Goal: Information Seeking & Learning: Learn about a topic

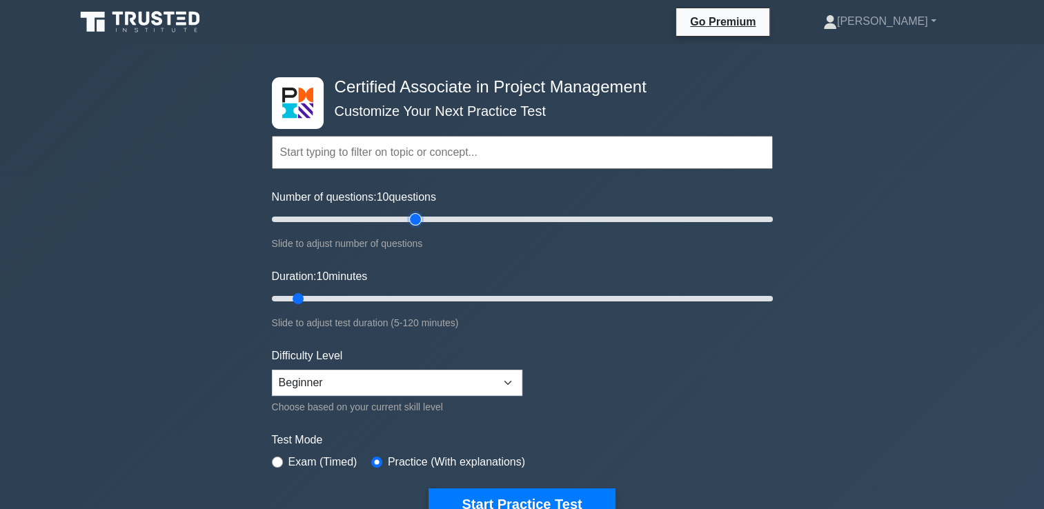
click at [412, 217] on input "Number of questions: 10 questions" at bounding box center [522, 219] width 501 height 17
click at [392, 214] on input "Number of questions: 50 questions" at bounding box center [522, 219] width 501 height 17
type input "40"
click at [366, 215] on input "Number of questions: 40 questions" at bounding box center [522, 219] width 501 height 17
click at [577, 297] on input "Duration: 10 minutes" at bounding box center [522, 298] width 501 height 17
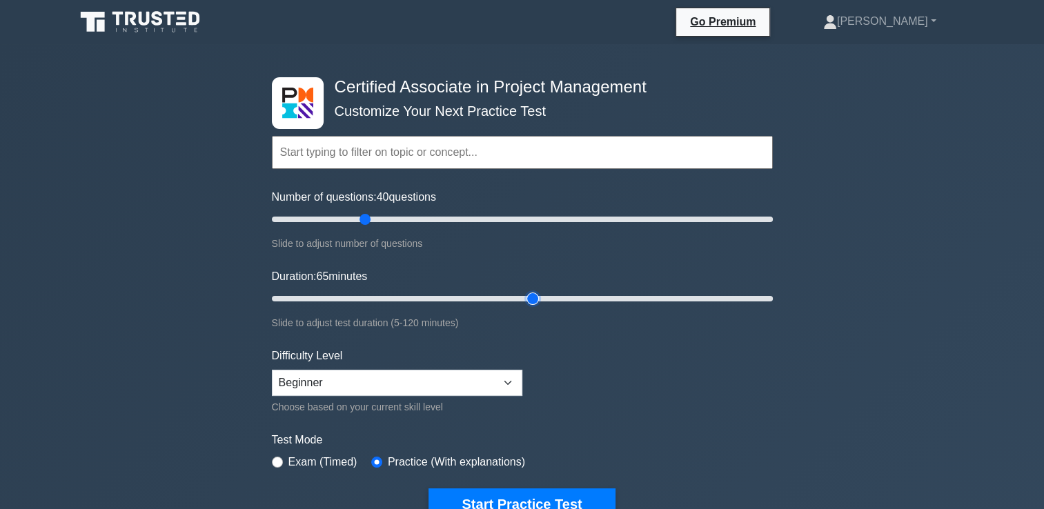
type input "65"
click at [530, 294] on input "Duration: 65 minutes" at bounding box center [522, 298] width 501 height 17
click at [464, 385] on select "Beginner Intermediate Expert" at bounding box center [397, 383] width 250 height 26
select select "intermediate"
click at [272, 370] on select "Beginner Intermediate Expert" at bounding box center [397, 383] width 250 height 26
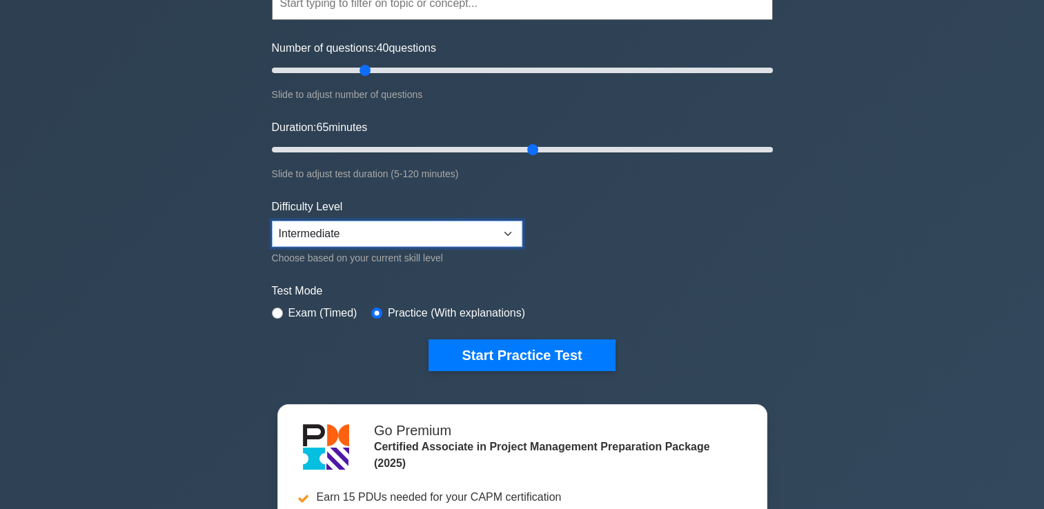
scroll to position [157, 0]
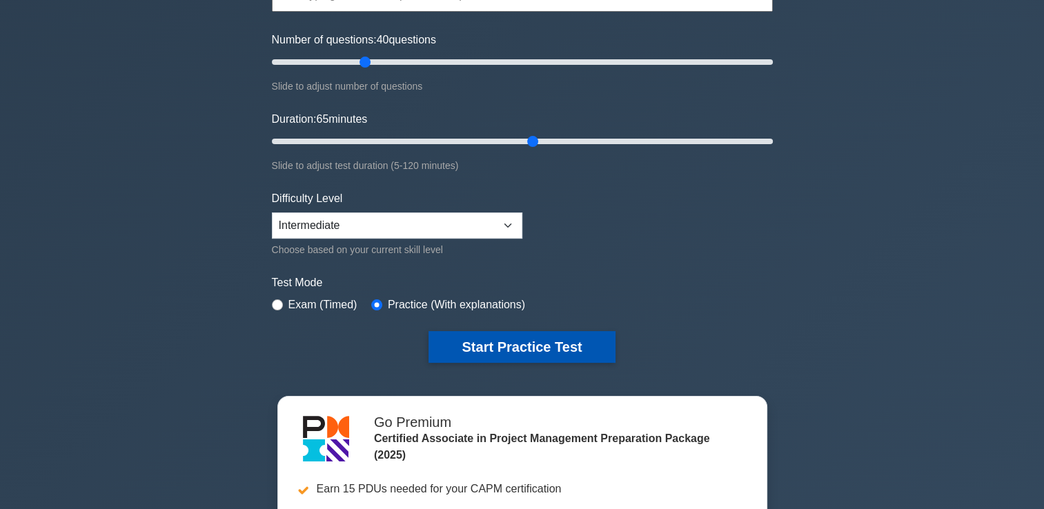
click at [469, 355] on button "Start Practice Test" at bounding box center [521, 347] width 186 height 32
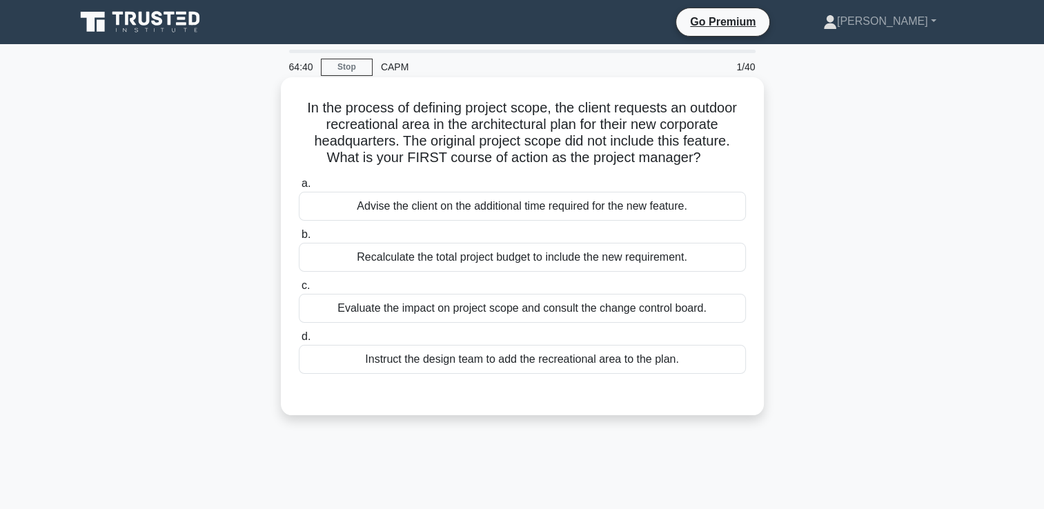
click at [483, 313] on div "Evaluate the impact on project scope and consult the change control board." at bounding box center [522, 308] width 447 height 29
click at [299, 290] on input "c. Evaluate the impact on project scope and consult the change control board." at bounding box center [299, 285] width 0 height 9
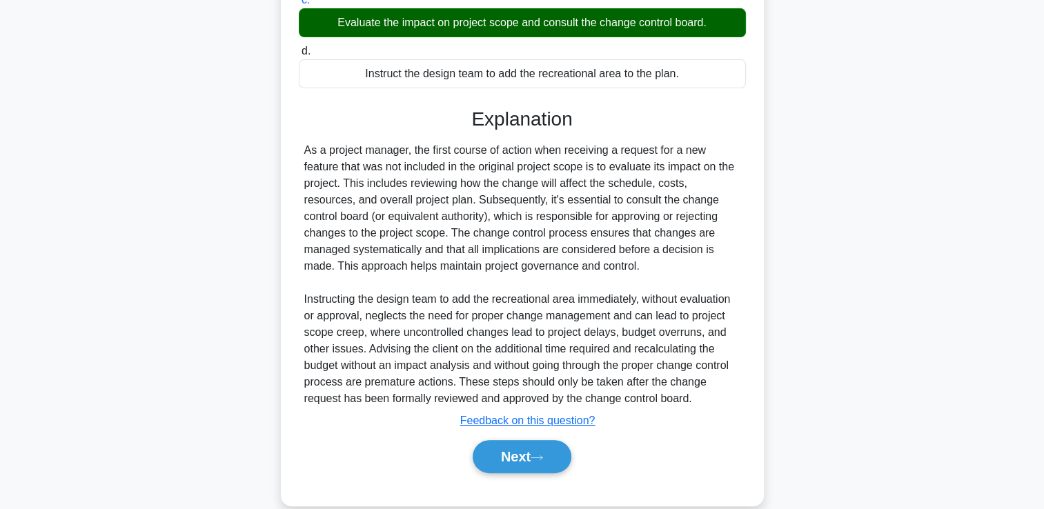
scroll to position [307, 0]
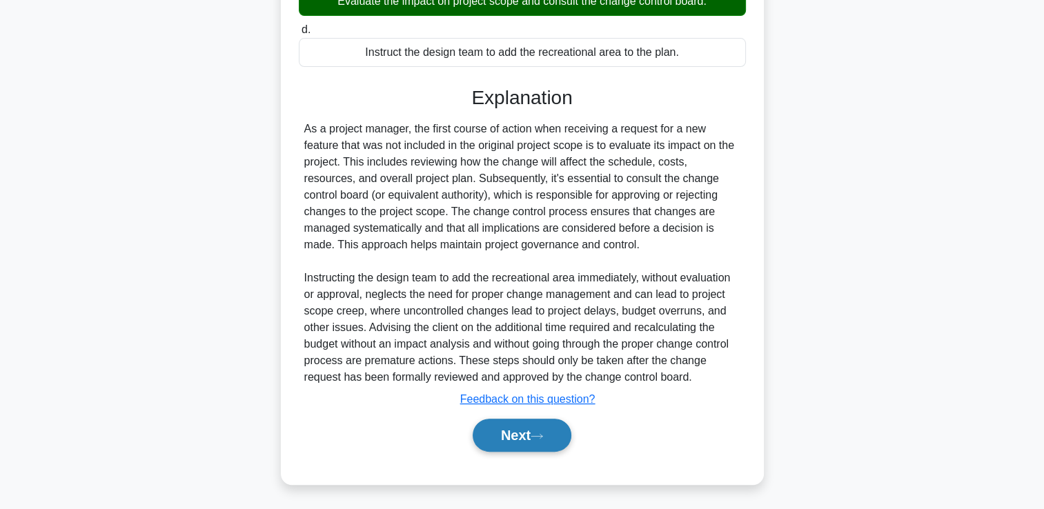
click at [505, 432] on button "Next" at bounding box center [521, 435] width 99 height 33
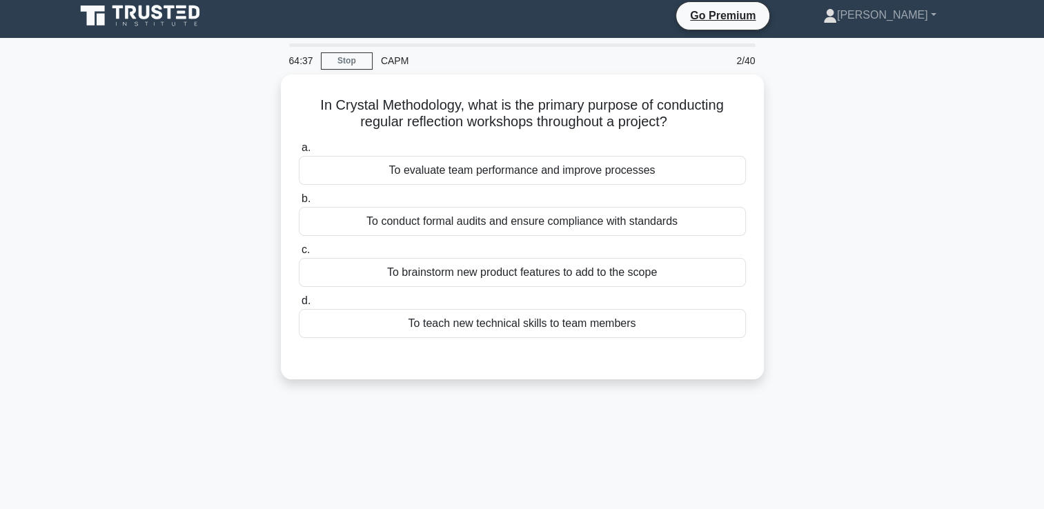
scroll to position [0, 0]
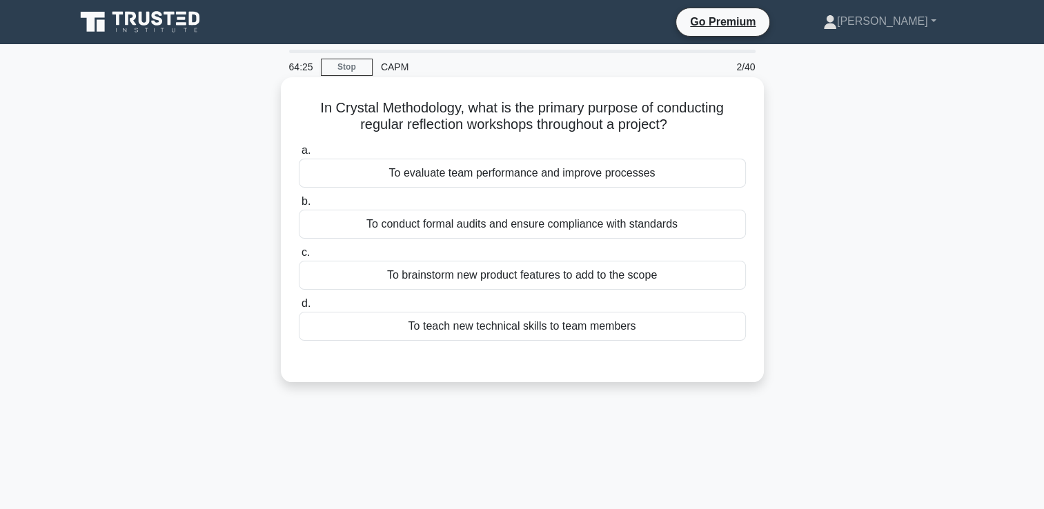
click at [566, 170] on div "To evaluate team performance and improve processes" at bounding box center [522, 173] width 447 height 29
click at [299, 155] on input "a. To evaluate team performance and improve processes" at bounding box center [299, 150] width 0 height 9
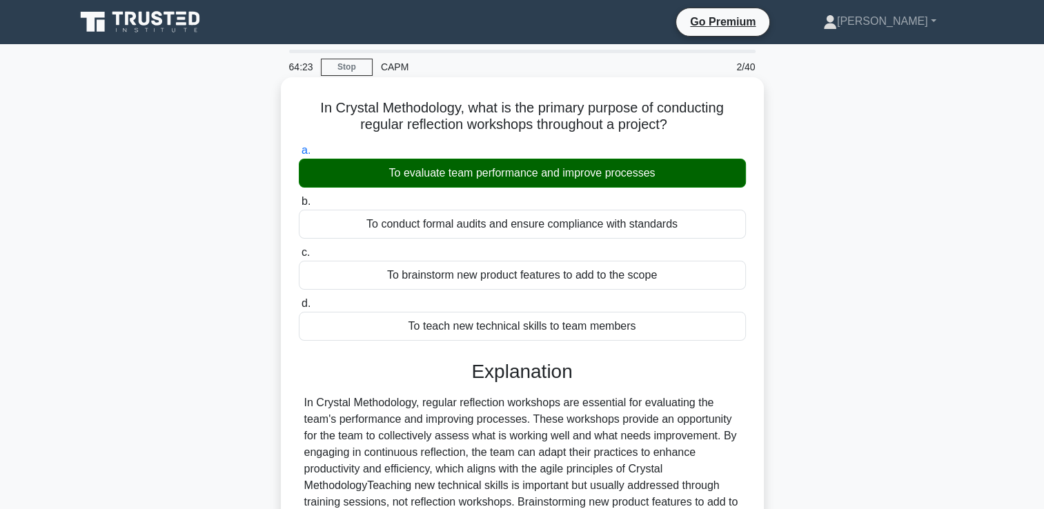
scroll to position [236, 0]
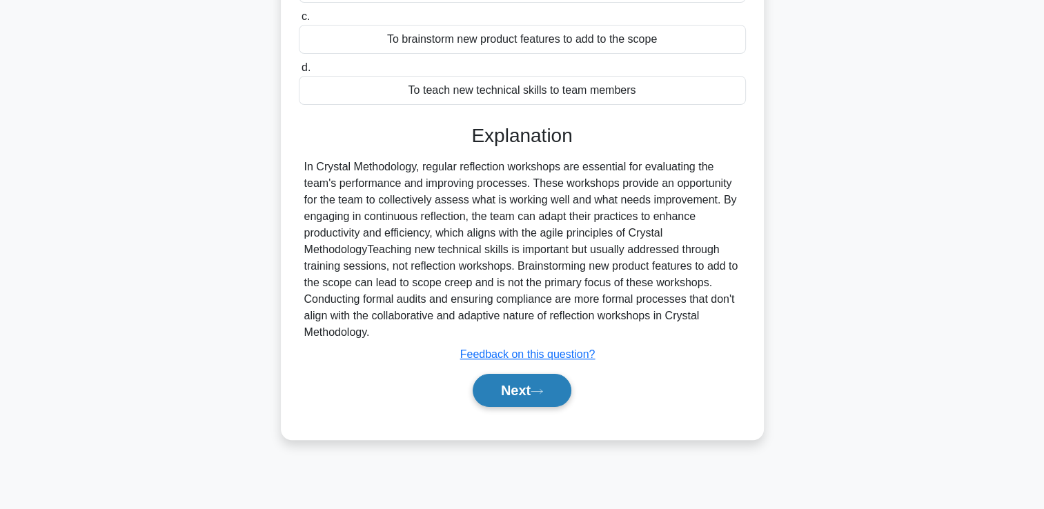
click at [536, 381] on button "Next" at bounding box center [521, 390] width 99 height 33
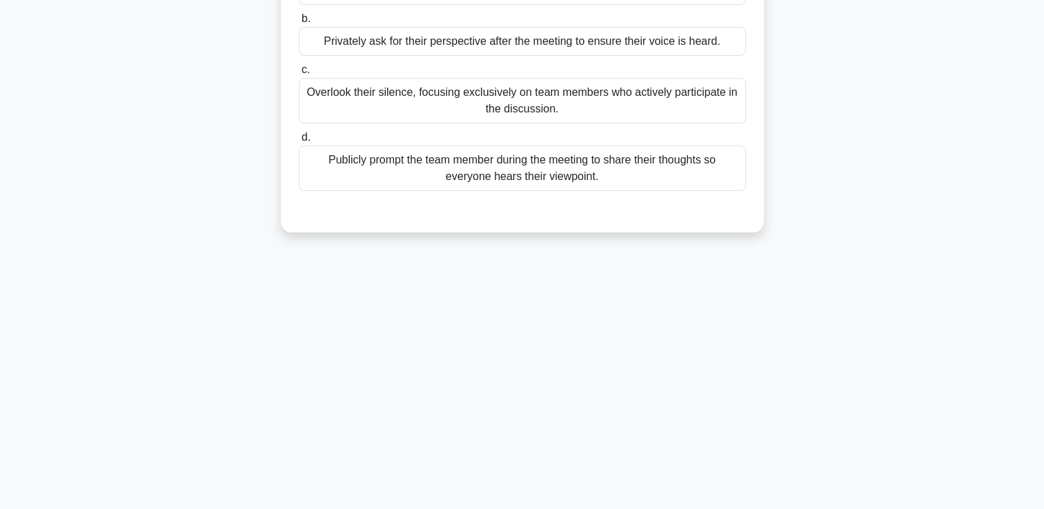
scroll to position [0, 0]
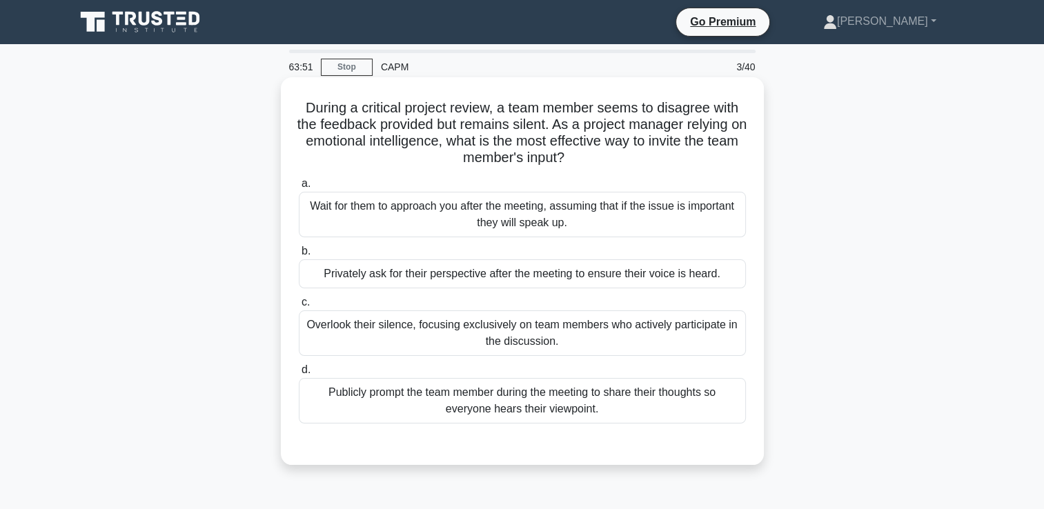
click at [605, 406] on div "Publicly prompt the team member during the meeting to share their thoughts so e…" at bounding box center [522, 401] width 447 height 46
click at [299, 375] on input "d. Publicly prompt the team member during the meeting to share their thoughts s…" at bounding box center [299, 370] width 0 height 9
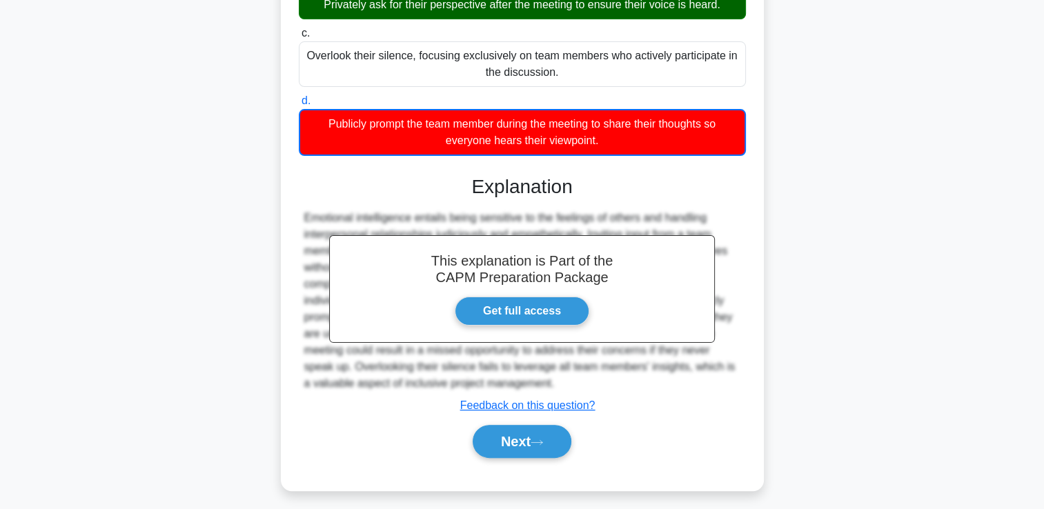
scroll to position [273, 0]
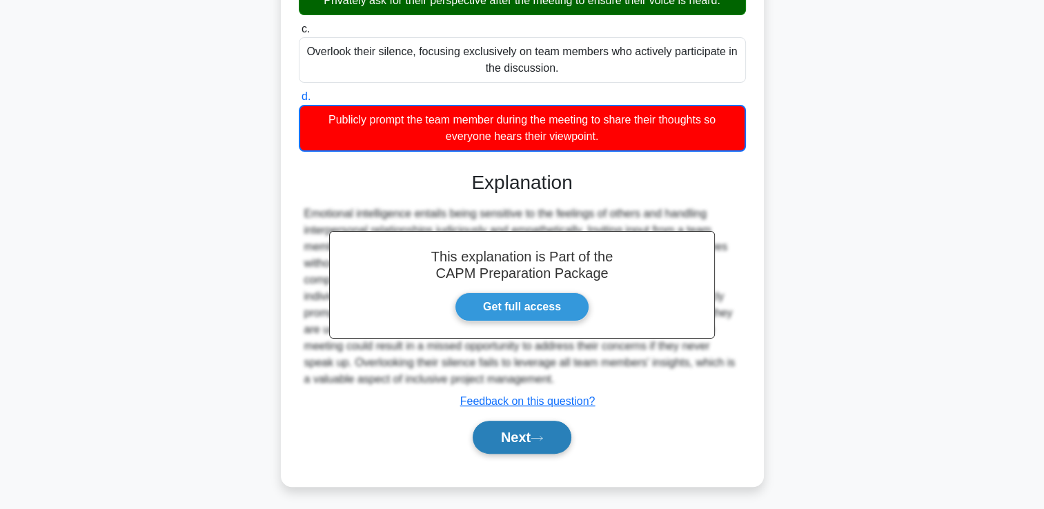
click at [549, 444] on button "Next" at bounding box center [521, 437] width 99 height 33
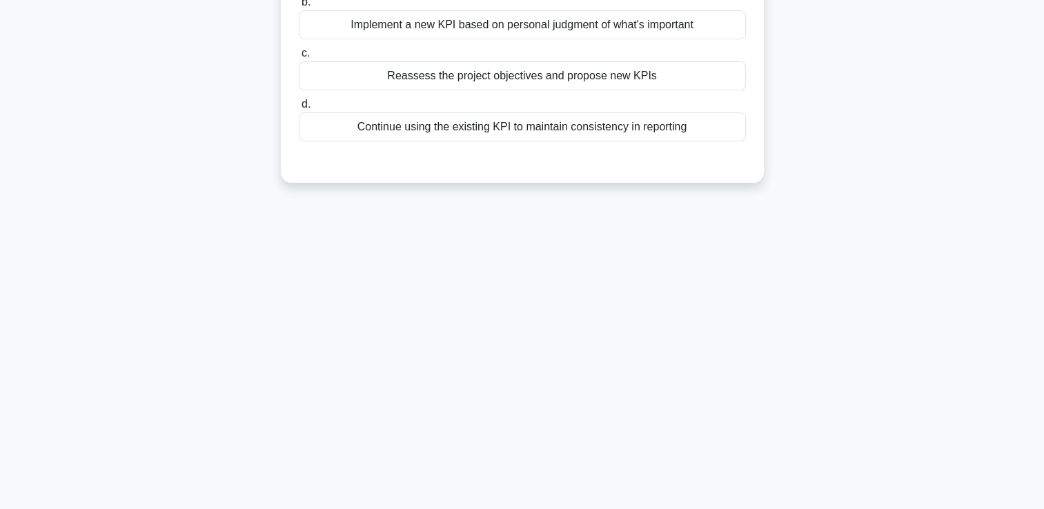
scroll to position [0, 0]
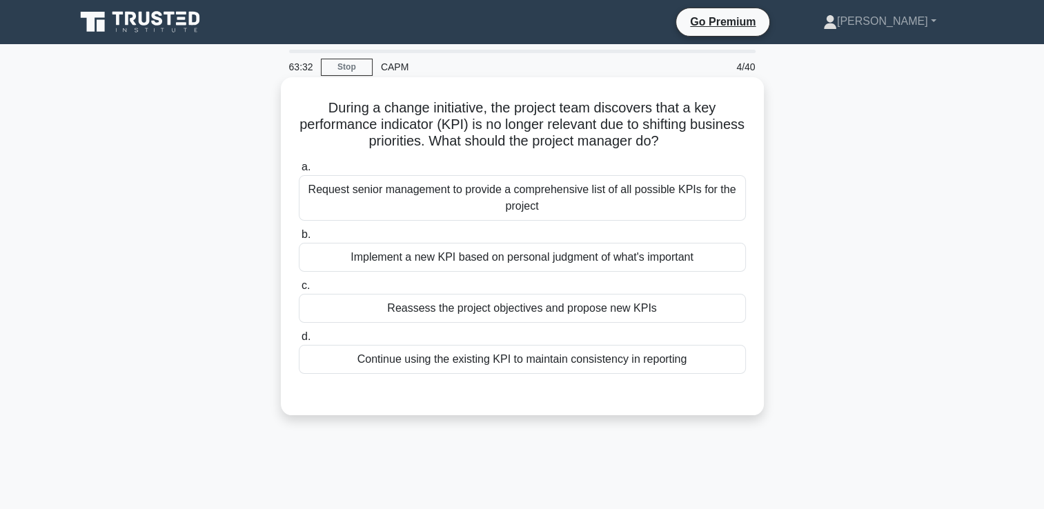
click at [610, 319] on div "Reassess the project objectives and propose new KPIs" at bounding box center [522, 308] width 447 height 29
click at [299, 290] on input "c. Reassess the project objectives and propose new KPIs" at bounding box center [299, 285] width 0 height 9
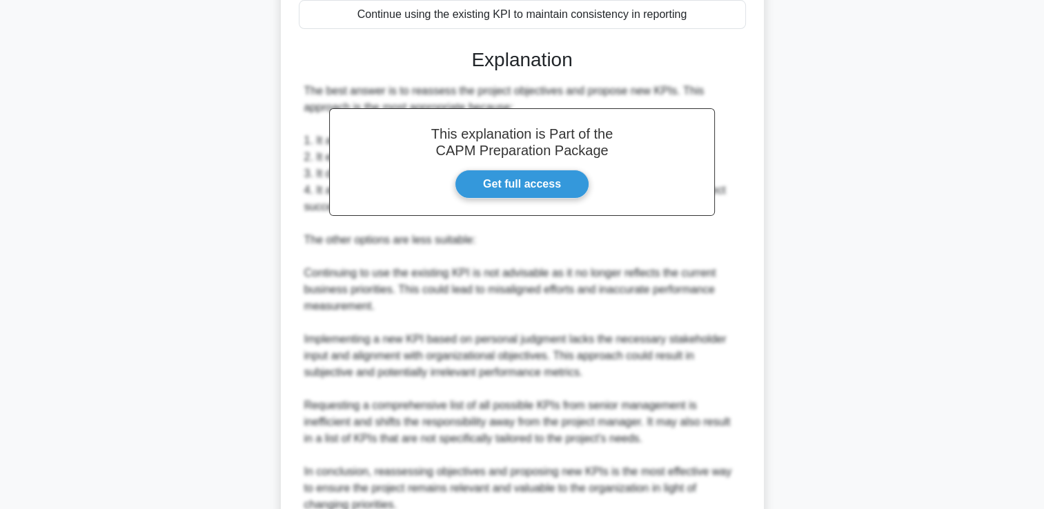
scroll to position [472, 0]
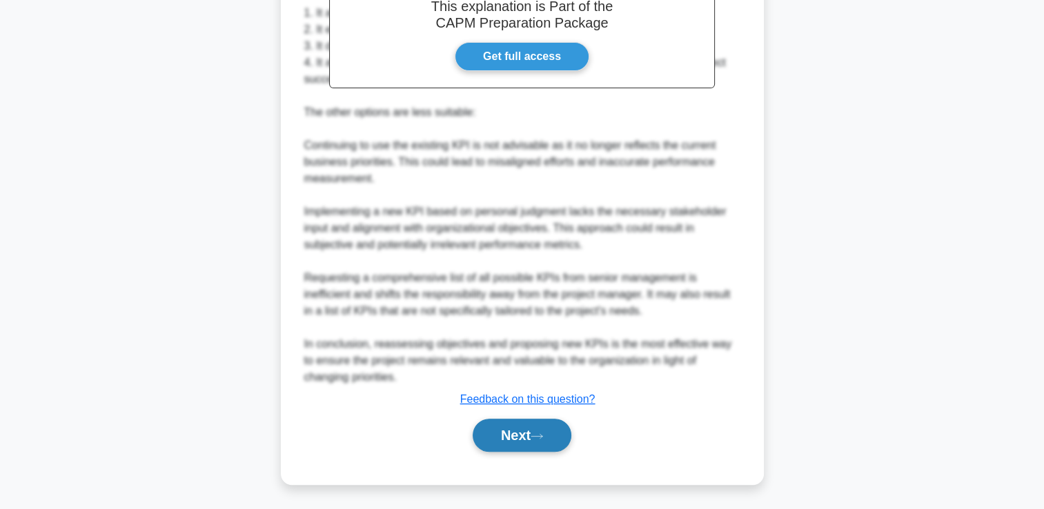
click at [543, 435] on icon at bounding box center [536, 436] width 12 height 8
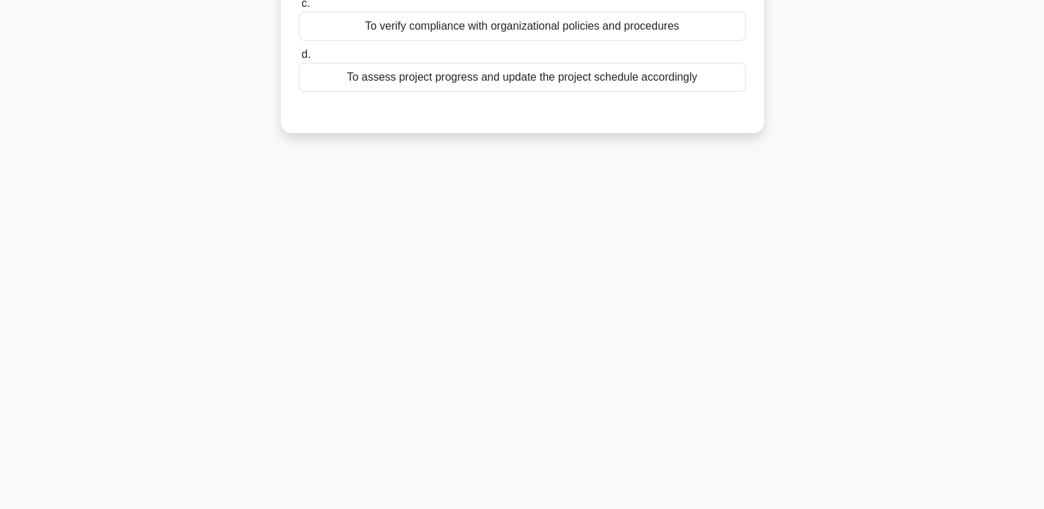
scroll to position [0, 0]
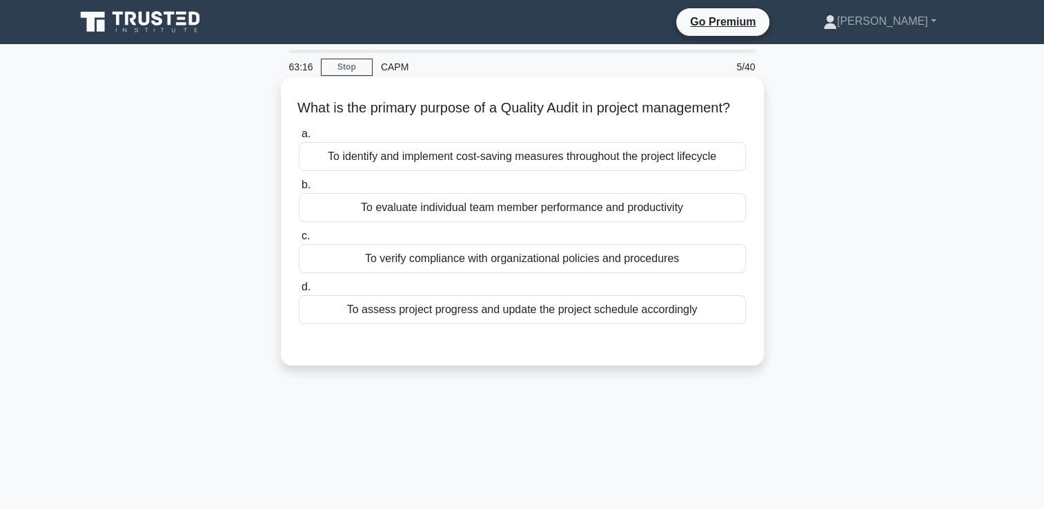
click at [681, 273] on div "To verify compliance with organizational policies and procedures" at bounding box center [522, 258] width 447 height 29
click at [299, 241] on input "c. To verify compliance with organizational policies and procedures" at bounding box center [299, 236] width 0 height 9
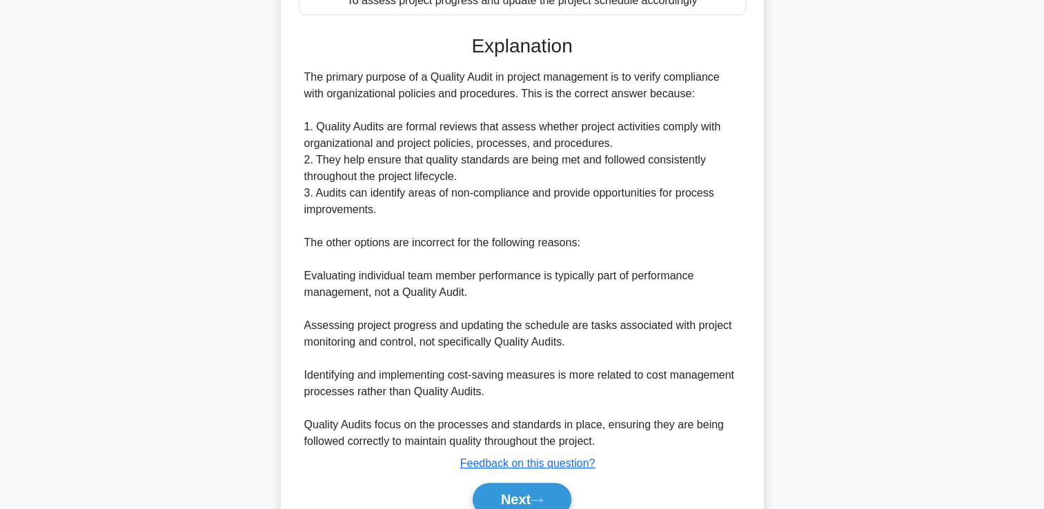
scroll to position [390, 0]
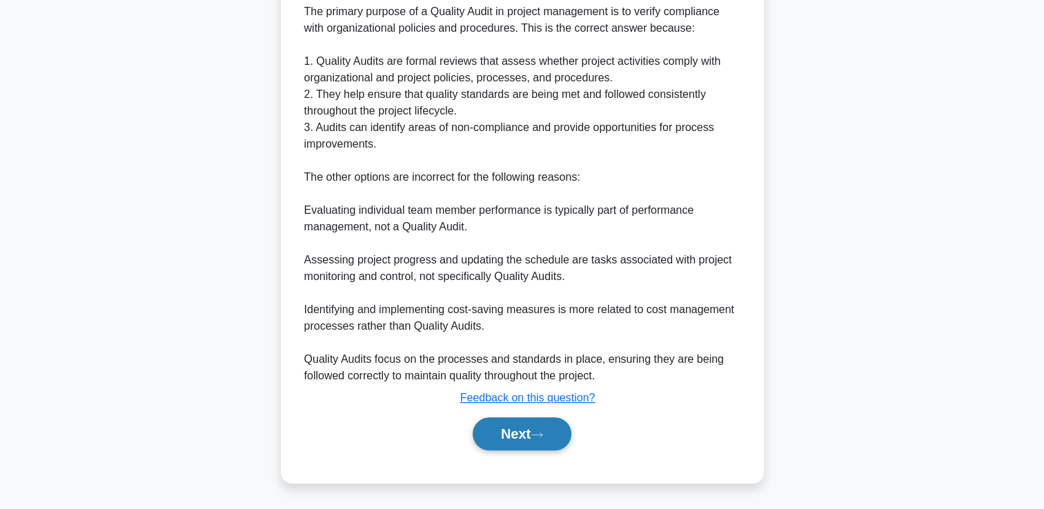
click at [549, 432] on button "Next" at bounding box center [521, 433] width 99 height 33
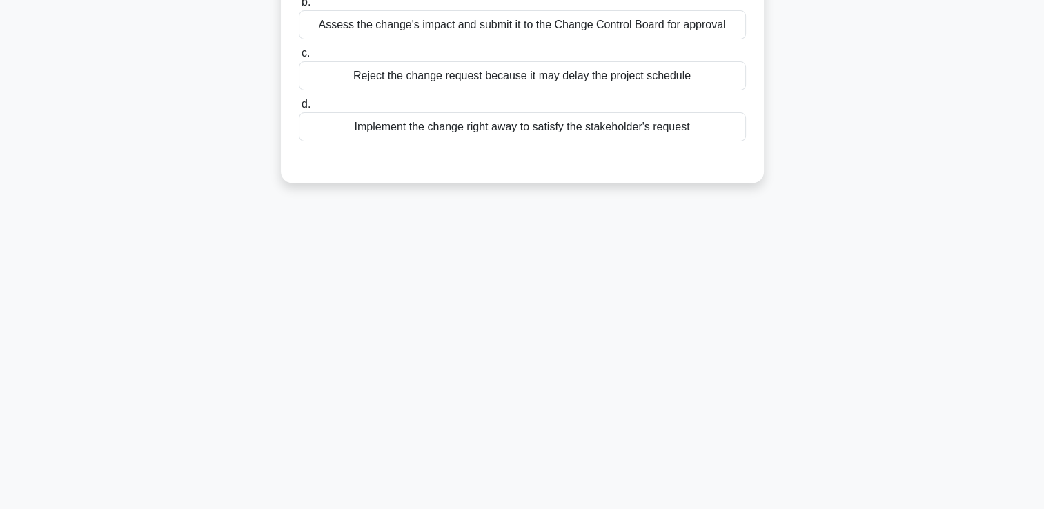
scroll to position [0, 0]
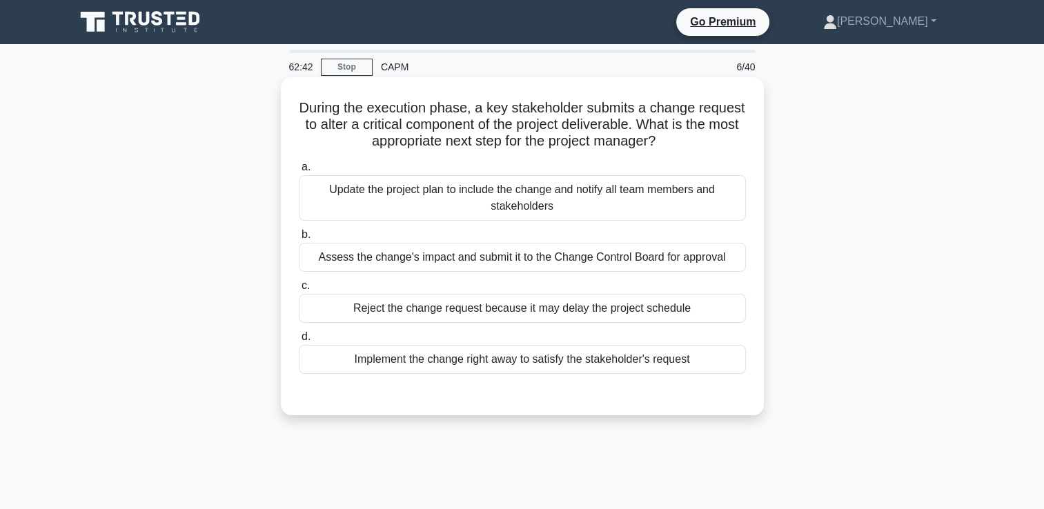
click at [650, 271] on div "Assess the change's impact and submit it to the Change Control Board for approv…" at bounding box center [522, 257] width 447 height 29
click at [299, 239] on input "b. Assess the change's impact and submit it to the Change Control Board for app…" at bounding box center [299, 234] width 0 height 9
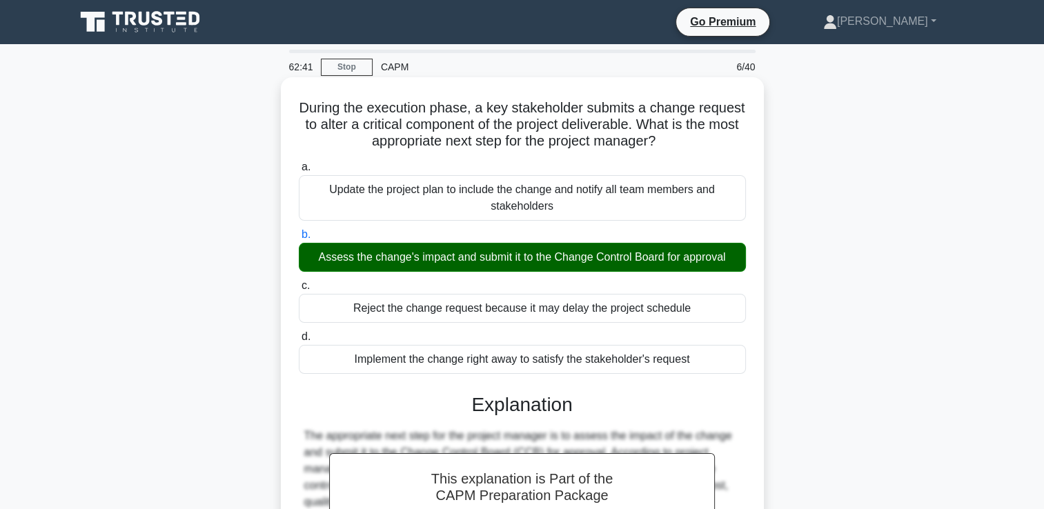
scroll to position [236, 0]
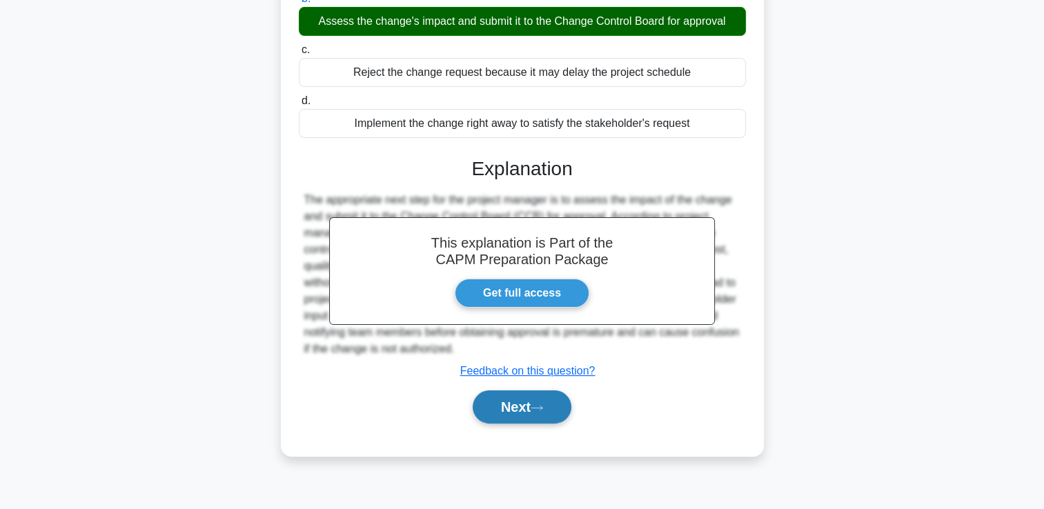
click at [549, 407] on button "Next" at bounding box center [521, 406] width 99 height 33
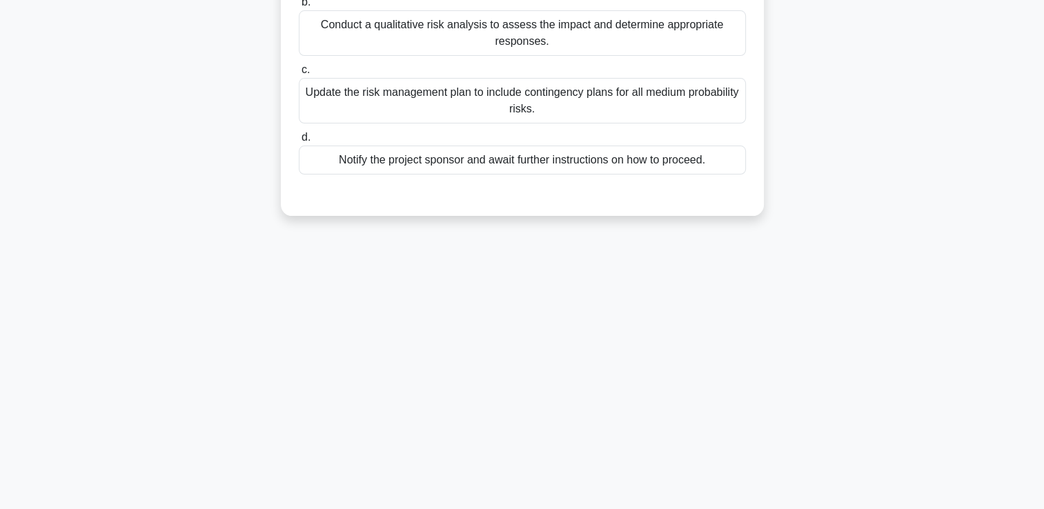
scroll to position [0, 0]
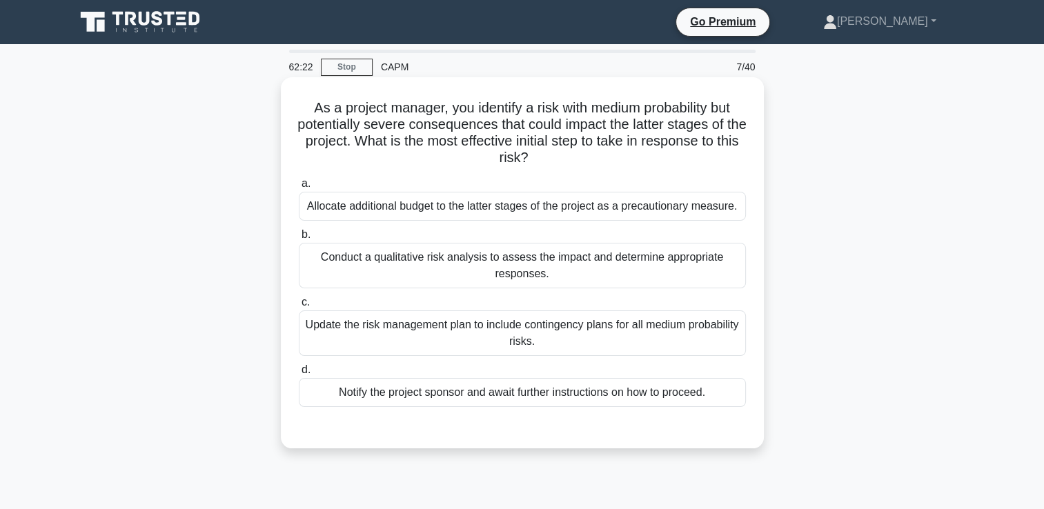
click at [639, 324] on div "Update the risk management plan to include contingency plans for all medium pro…" at bounding box center [522, 333] width 447 height 46
click at [299, 307] on input "c. Update the risk management plan to include contingency plans for all medium …" at bounding box center [299, 302] width 0 height 9
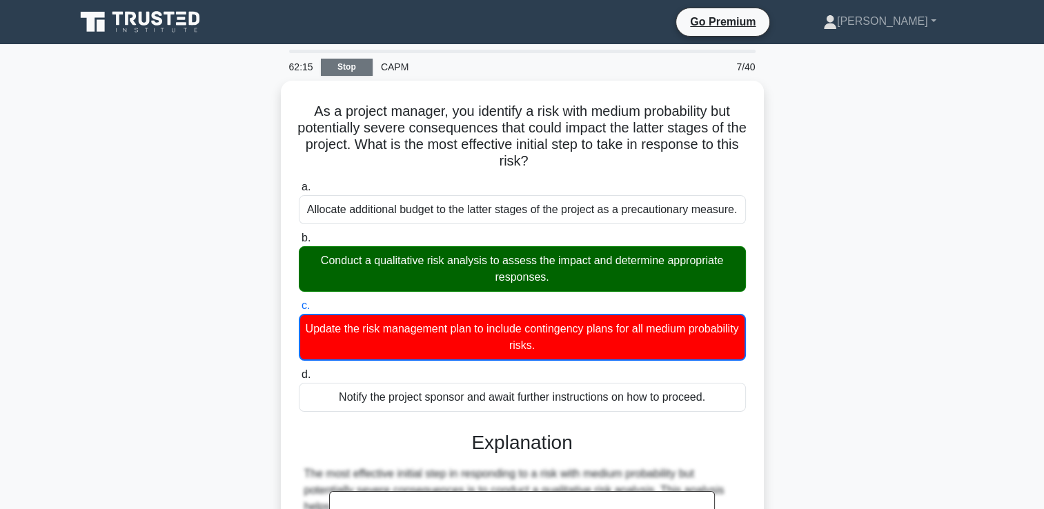
click at [346, 73] on link "Stop" at bounding box center [347, 67] width 52 height 17
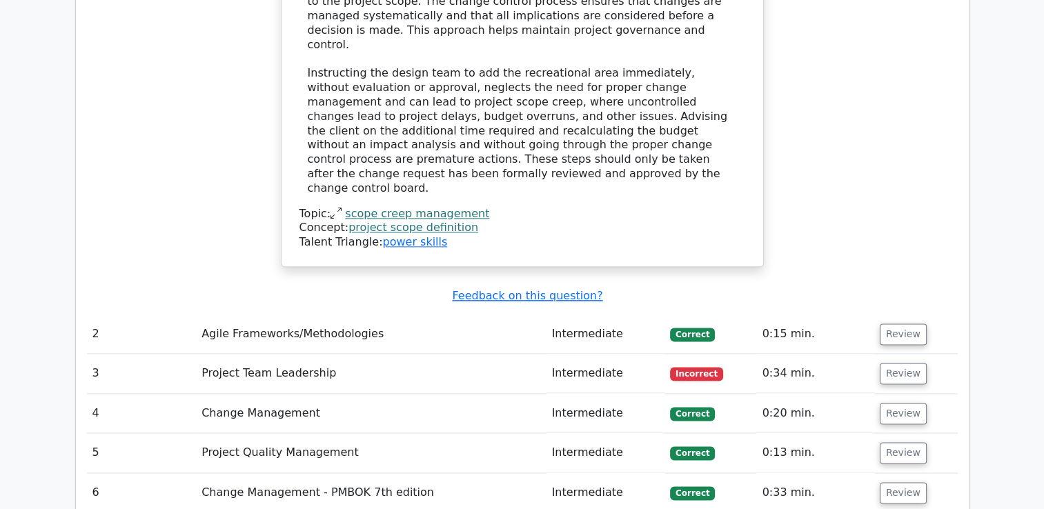
scroll to position [1632, 0]
click at [883, 363] on button "Review" at bounding box center [902, 373] width 47 height 21
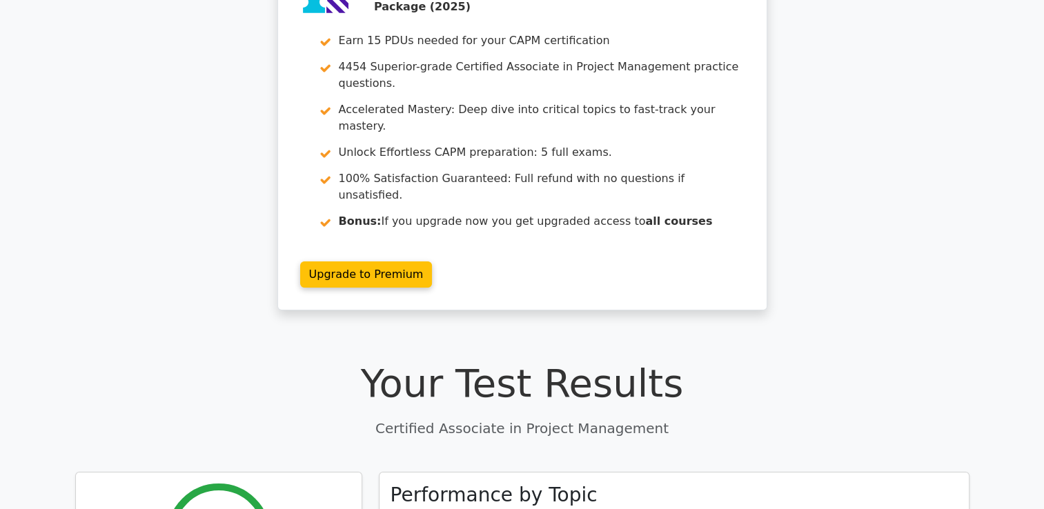
scroll to position [0, 0]
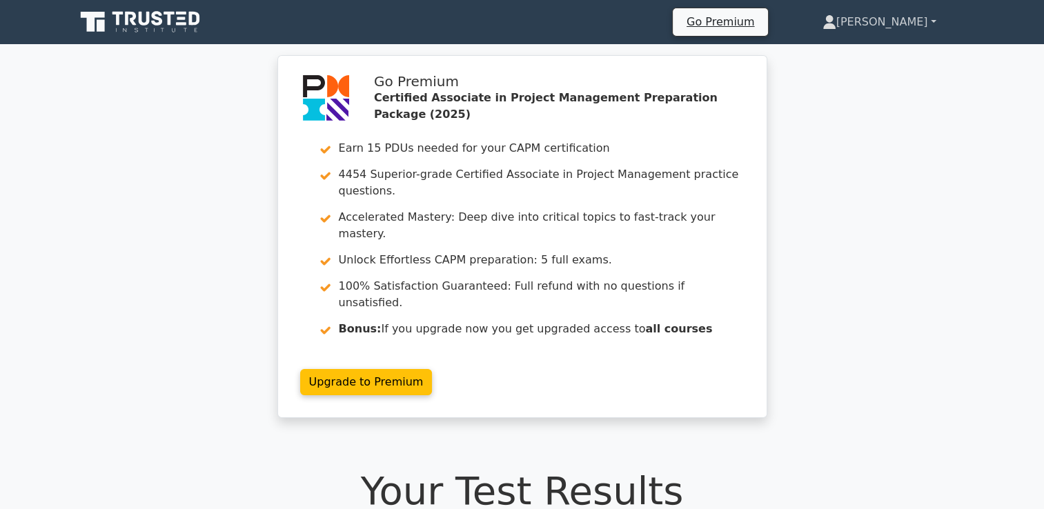
click at [904, 29] on link "[PERSON_NAME]" at bounding box center [879, 22] width 180 height 28
click at [899, 51] on link "Profile" at bounding box center [844, 54] width 109 height 22
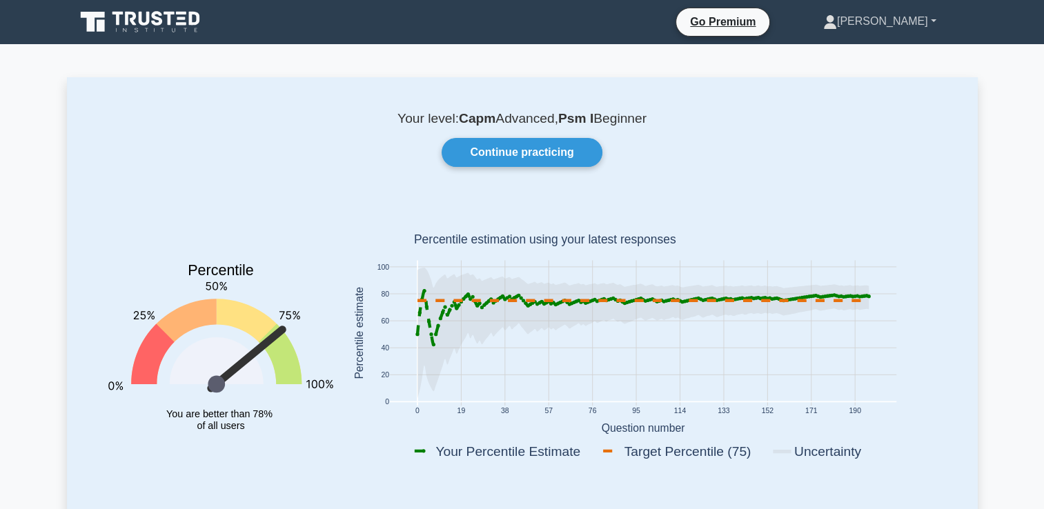
click at [900, 19] on link "[PERSON_NAME]" at bounding box center [879, 22] width 179 height 28
click at [890, 51] on link "Profile" at bounding box center [844, 54] width 109 height 22
click at [145, 38] on link at bounding box center [141, 22] width 132 height 33
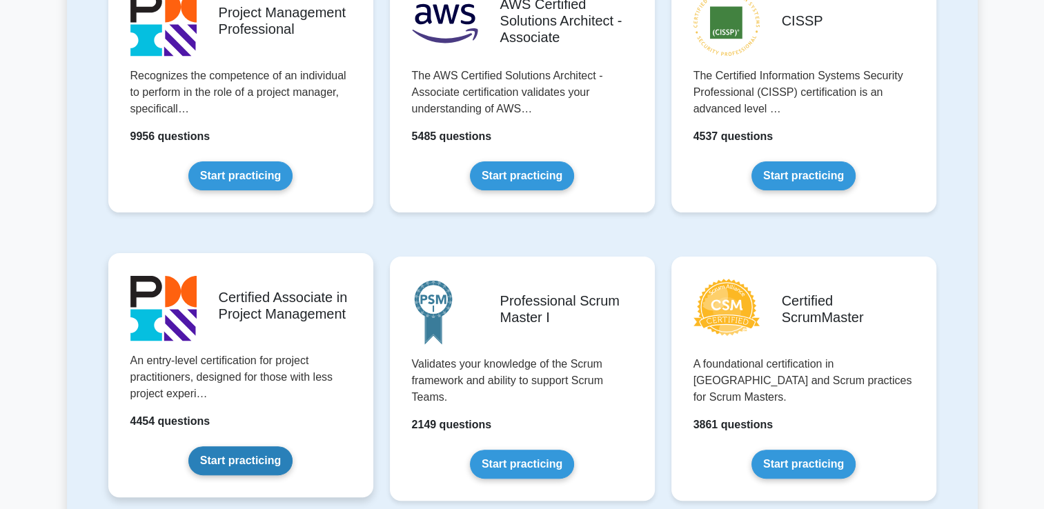
scroll to position [361, 0]
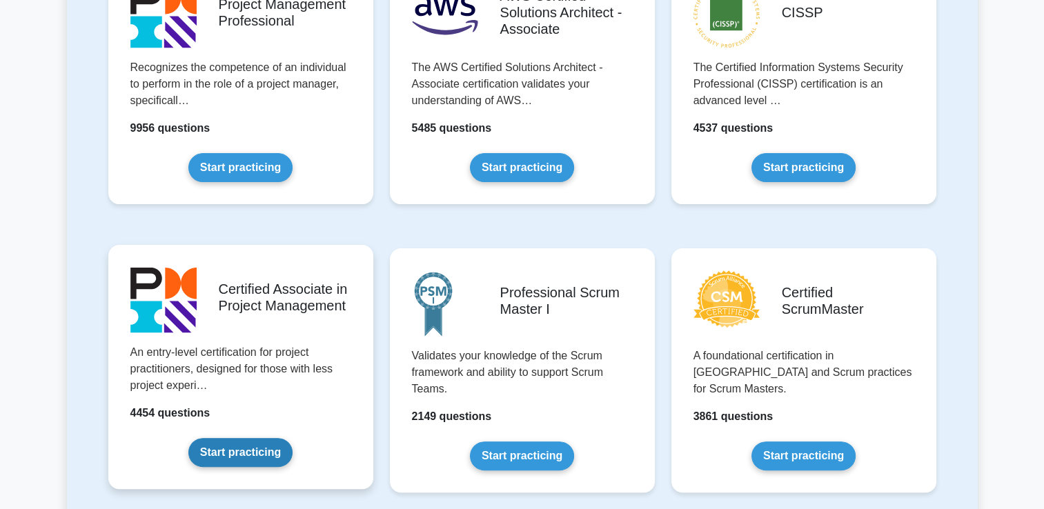
click at [261, 441] on link "Start practicing" at bounding box center [240, 452] width 104 height 29
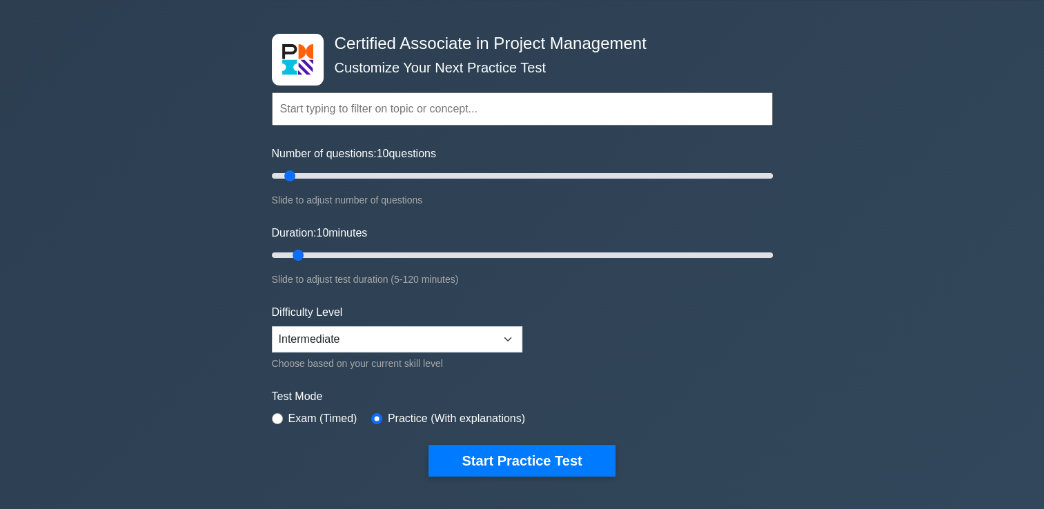
scroll to position [46, 0]
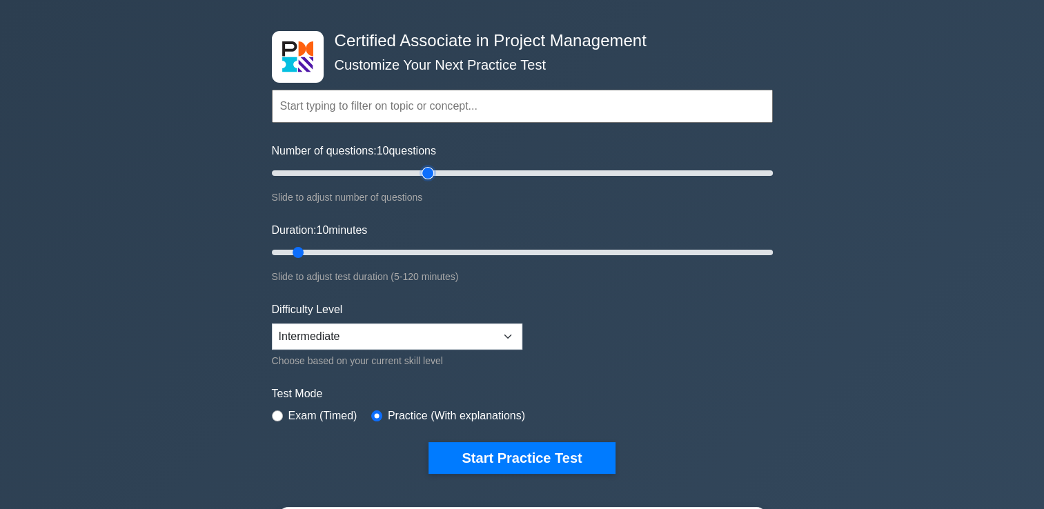
click at [422, 170] on input "Number of questions: 10 questions" at bounding box center [522, 173] width 501 height 17
click at [379, 170] on input "Number of questions: 45 questions" at bounding box center [522, 173] width 501 height 17
click at [383, 170] on input "Number of questions: 45 questions" at bounding box center [522, 173] width 501 height 17
type input "50"
click at [383, 170] on input "Number of questions: 45 questions" at bounding box center [522, 173] width 501 height 17
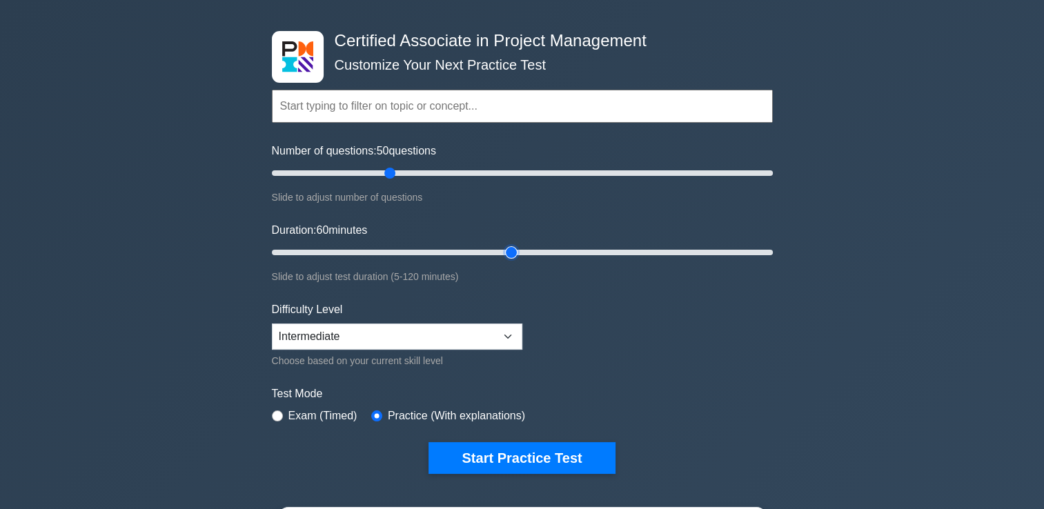
click at [504, 250] on input "Duration: 60 minutes" at bounding box center [522, 252] width 501 height 17
click at [584, 262] on div "Duration: 60 minutes Slide to adjust test duration (5-120 minutes)" at bounding box center [522, 253] width 501 height 63
type input "70"
click at [547, 252] on input "Duration: 60 minutes" at bounding box center [522, 252] width 501 height 17
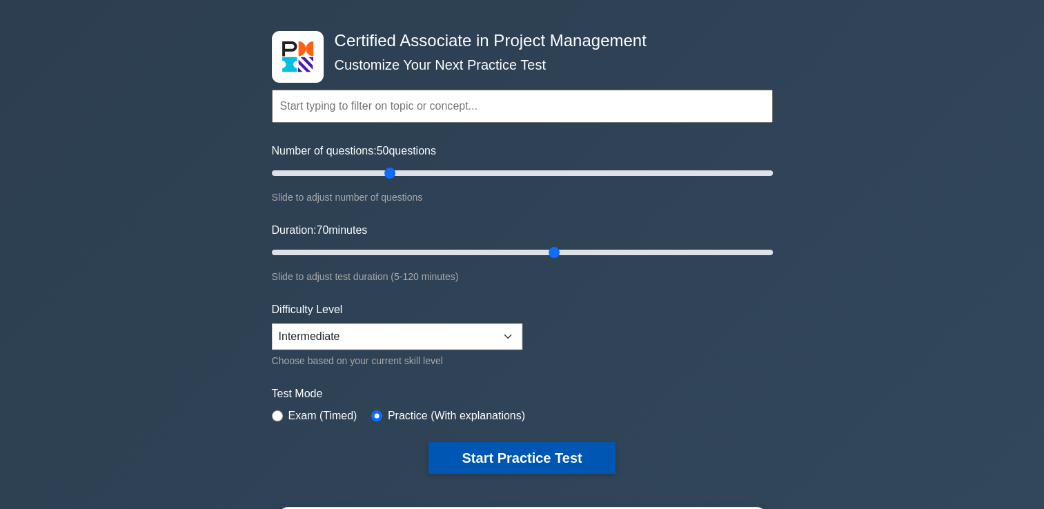
click at [535, 463] on button "Start Practice Test" at bounding box center [521, 458] width 186 height 32
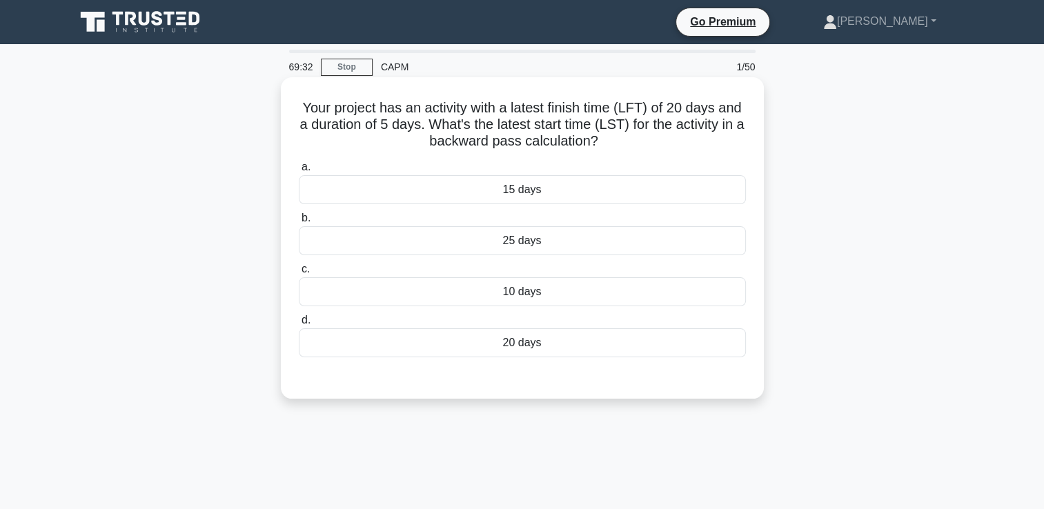
click at [604, 186] on div "15 days" at bounding box center [522, 189] width 447 height 29
click at [299, 172] on input "a. 15 days" at bounding box center [299, 167] width 0 height 9
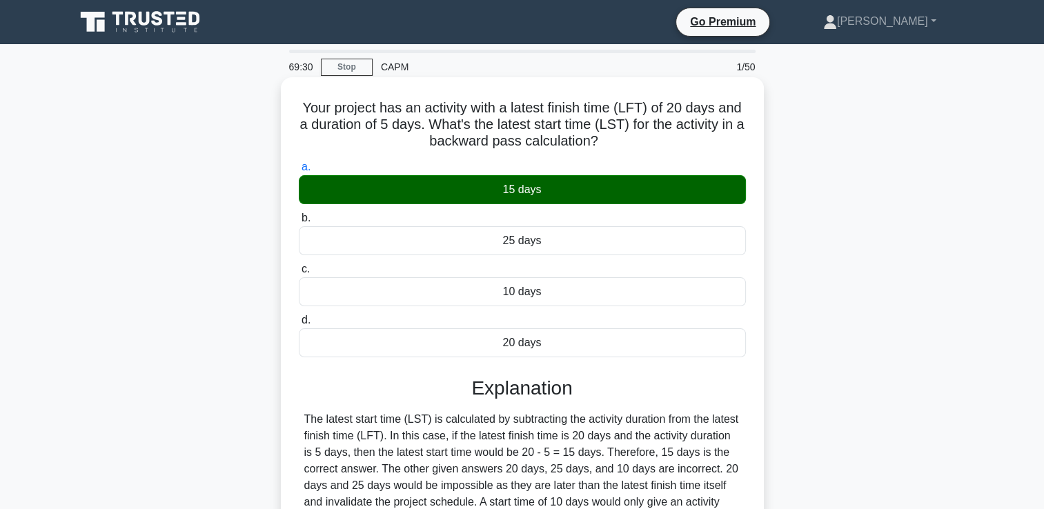
scroll to position [236, 0]
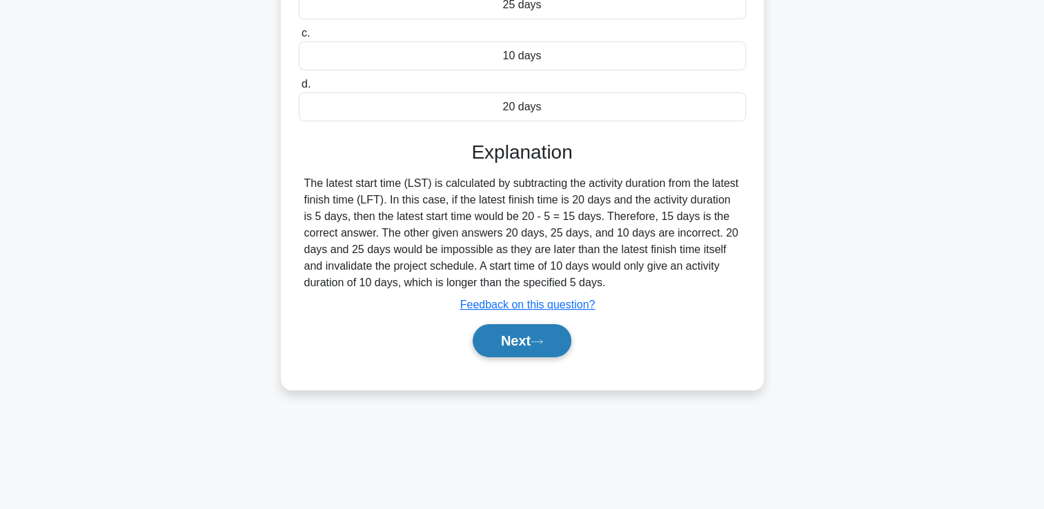
click at [521, 352] on button "Next" at bounding box center [521, 340] width 99 height 33
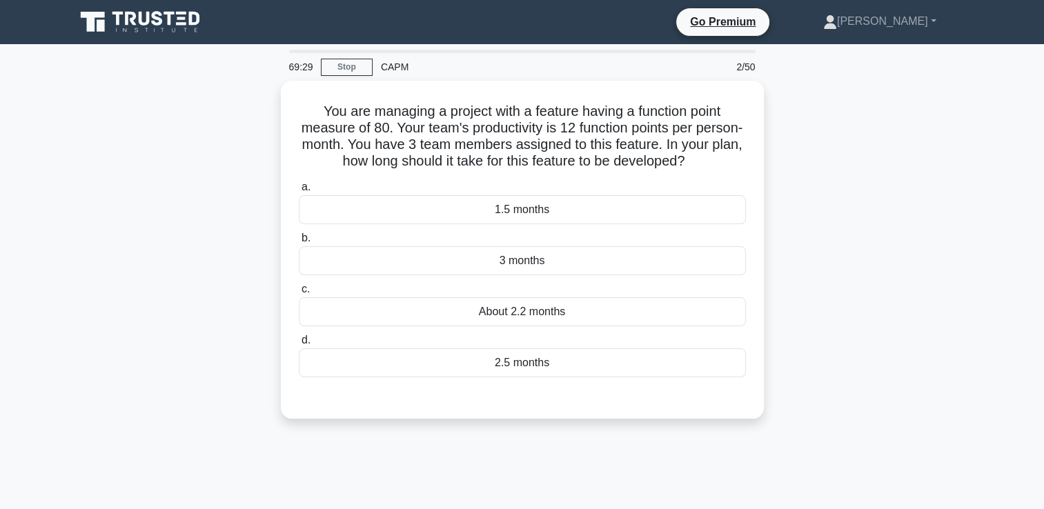
scroll to position [0, 0]
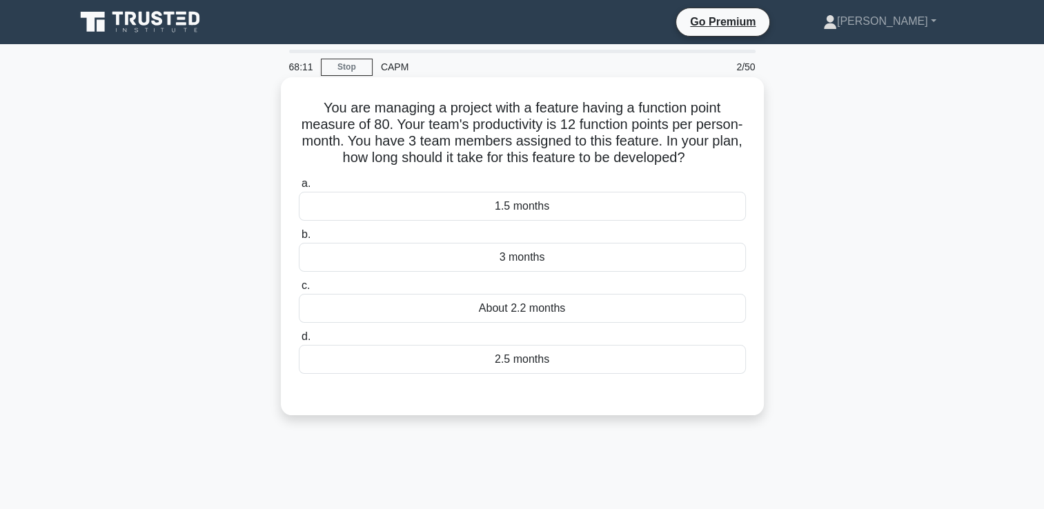
click at [548, 304] on div "About 2.2 months" at bounding box center [522, 308] width 447 height 29
click at [299, 290] on input "c. About 2.2 months" at bounding box center [299, 285] width 0 height 9
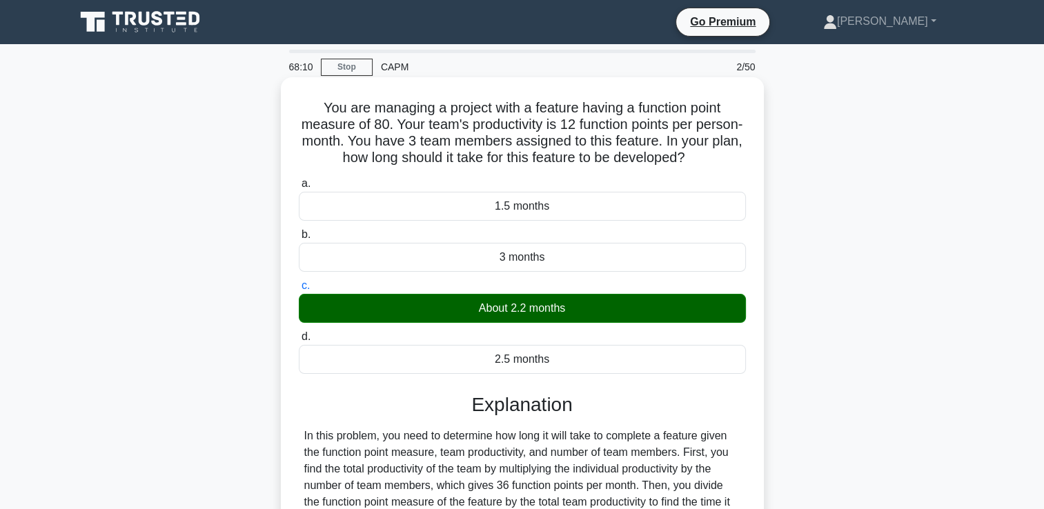
scroll to position [236, 0]
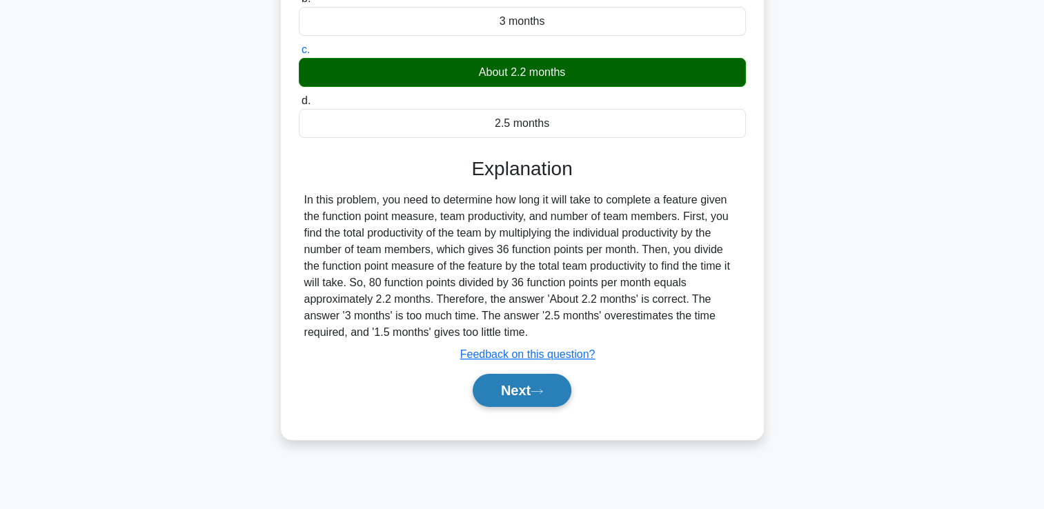
click at [524, 388] on button "Next" at bounding box center [521, 390] width 99 height 33
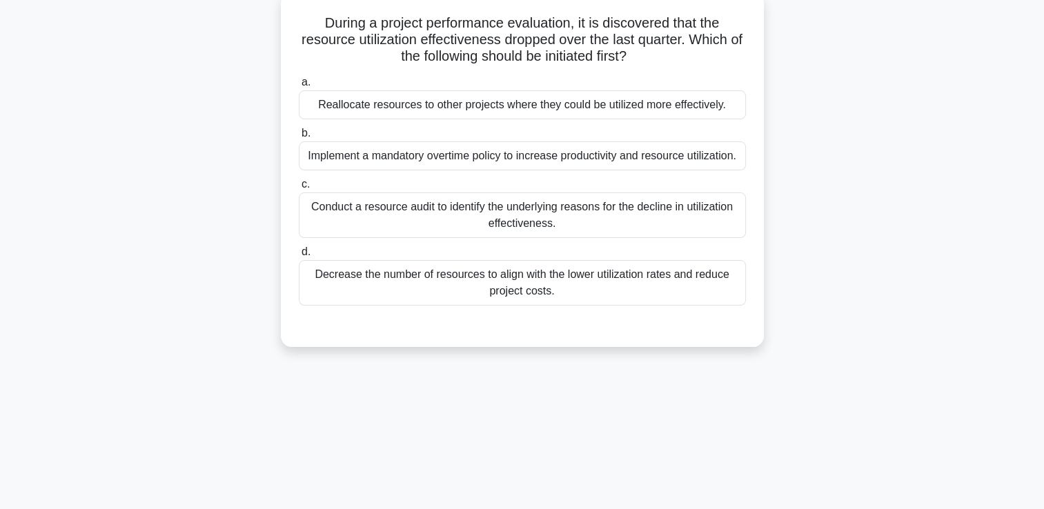
scroll to position [0, 0]
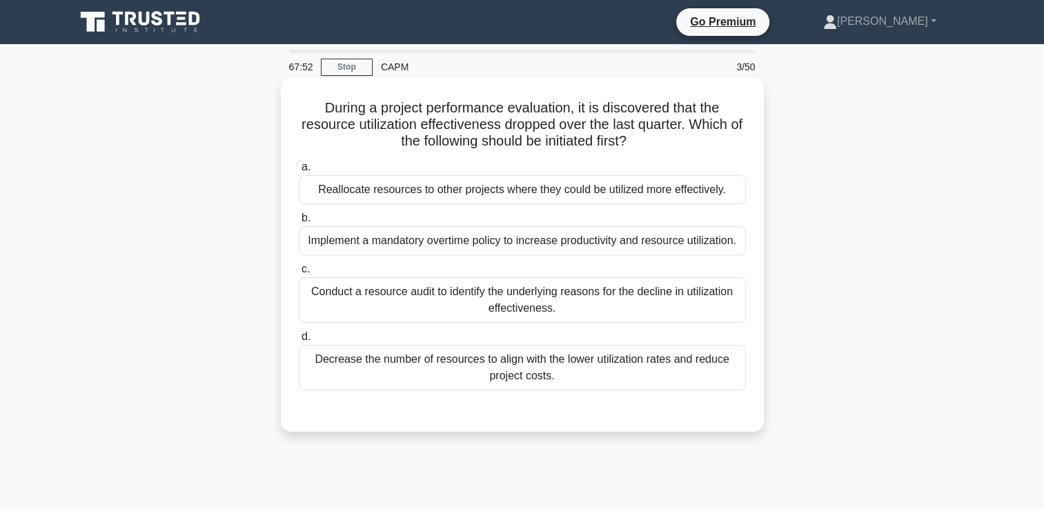
click at [622, 306] on div "Conduct a resource audit to identify the underlying reasons for the decline in …" at bounding box center [522, 300] width 447 height 46
click at [299, 274] on input "c. Conduct a resource audit to identify the underlying reasons for the decline …" at bounding box center [299, 269] width 0 height 9
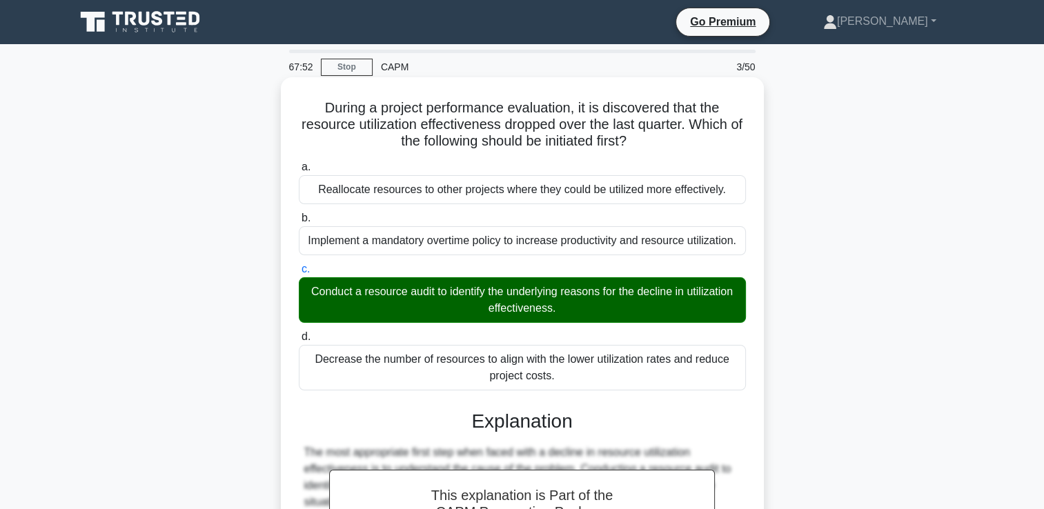
scroll to position [307, 0]
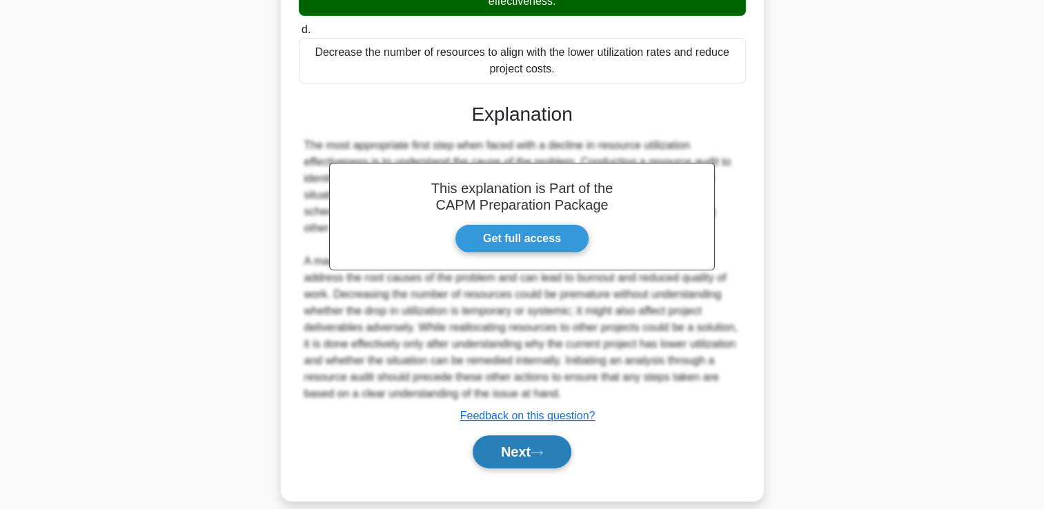
click at [524, 443] on button "Next" at bounding box center [521, 451] width 99 height 33
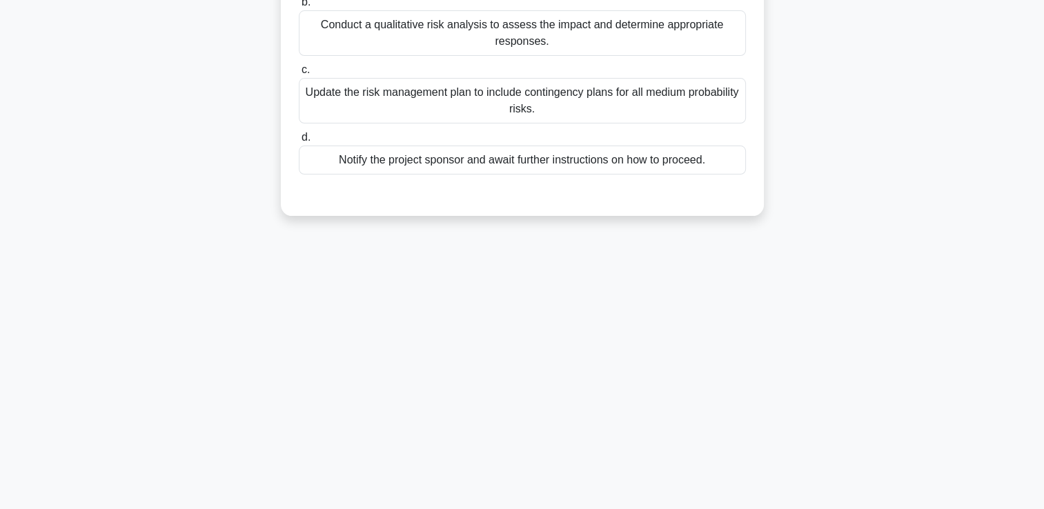
scroll to position [0, 0]
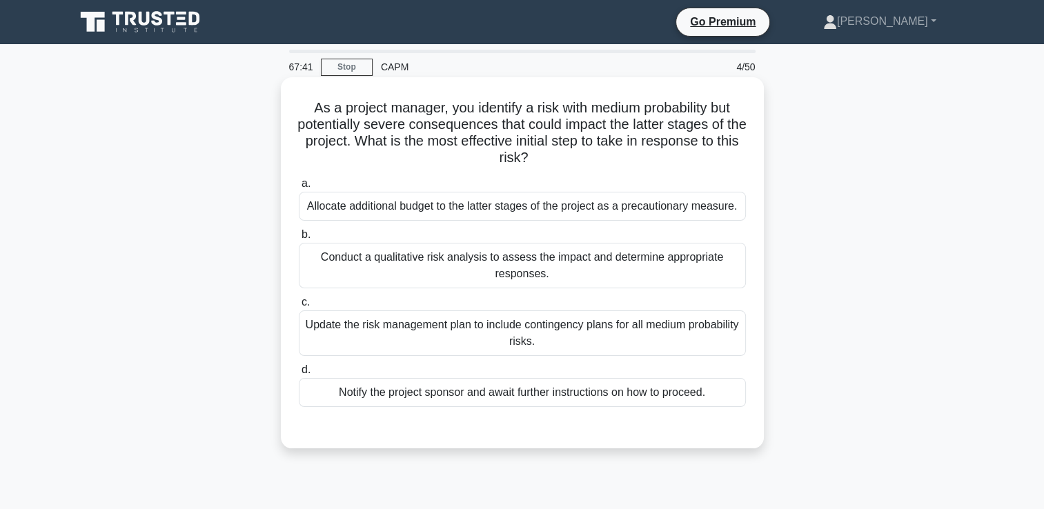
click at [690, 272] on div "Conduct a qualitative risk analysis to assess the impact and determine appropri…" at bounding box center [522, 266] width 447 height 46
click at [299, 239] on input "b. Conduct a qualitative risk analysis to assess the impact and determine appro…" at bounding box center [299, 234] width 0 height 9
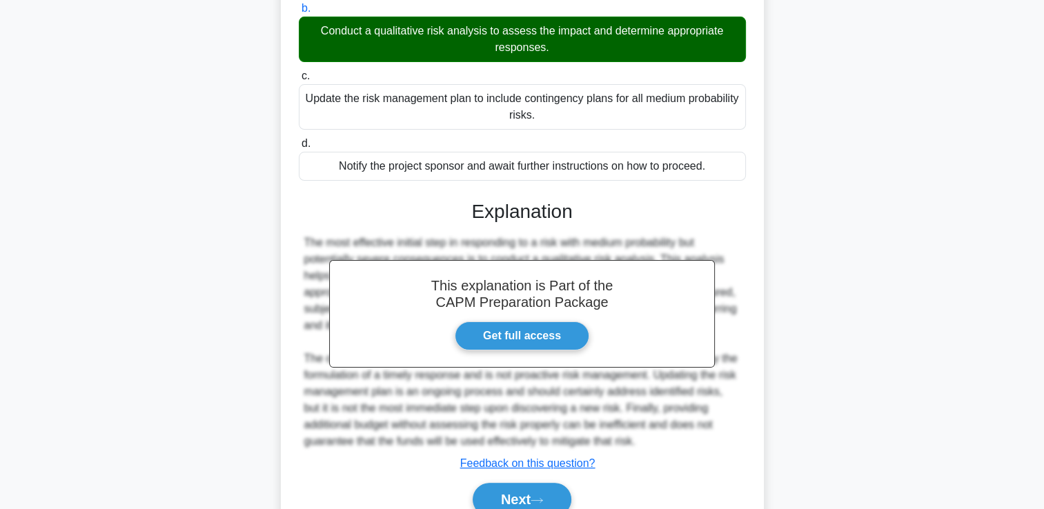
scroll to position [232, 0]
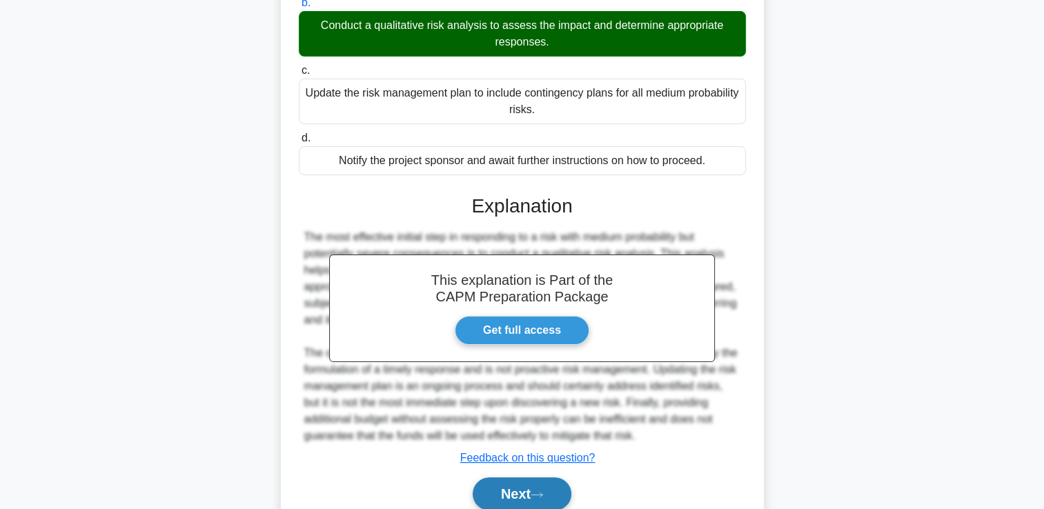
click at [535, 495] on icon at bounding box center [536, 495] width 12 height 8
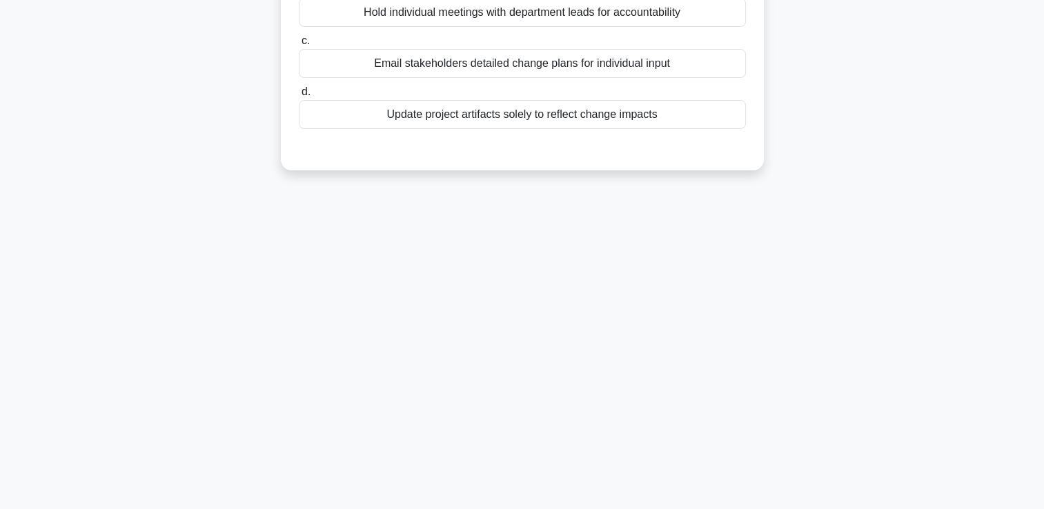
scroll to position [0, 0]
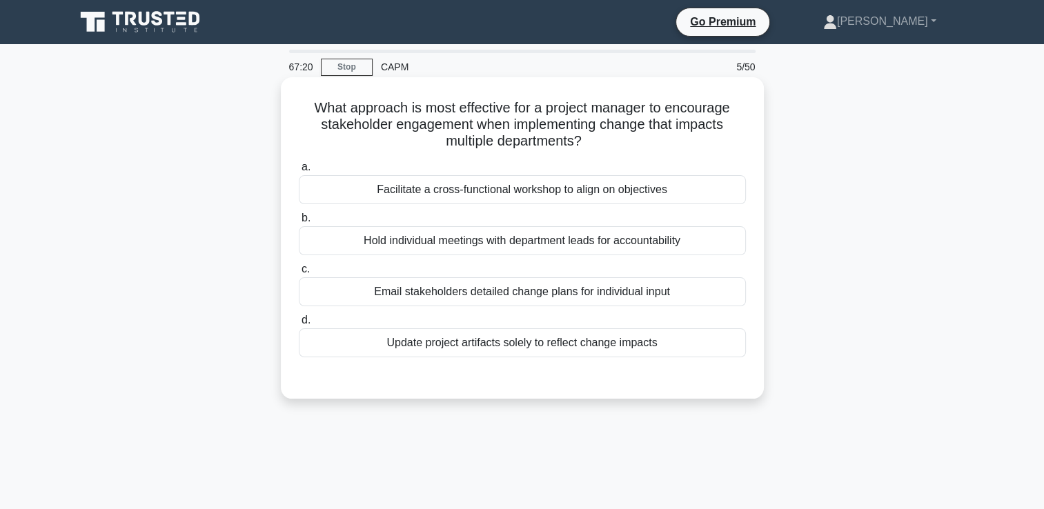
click at [683, 197] on div "Facilitate a cross-functional workshop to align on objectives" at bounding box center [522, 189] width 447 height 29
click at [299, 172] on input "a. Facilitate a cross-functional workshop to align on objectives" at bounding box center [299, 167] width 0 height 9
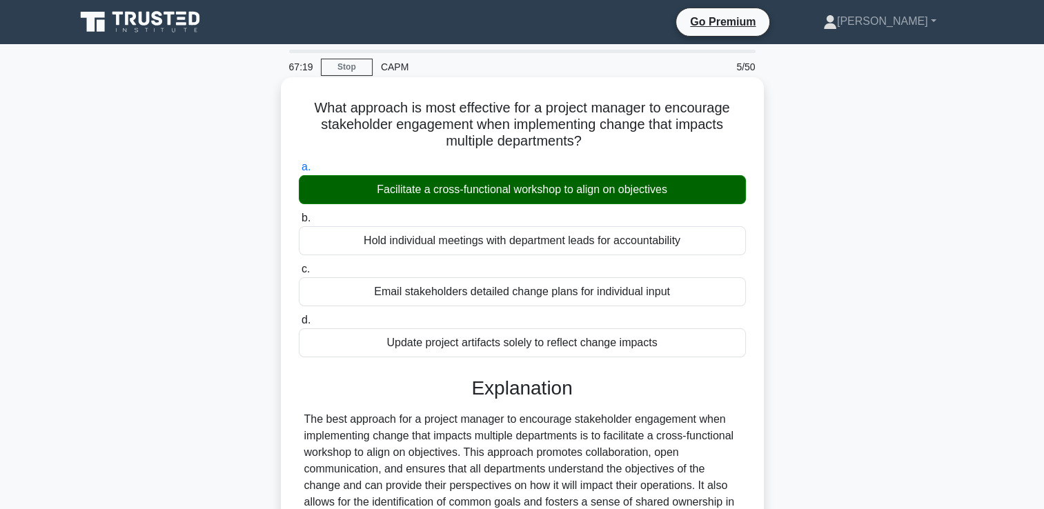
scroll to position [274, 0]
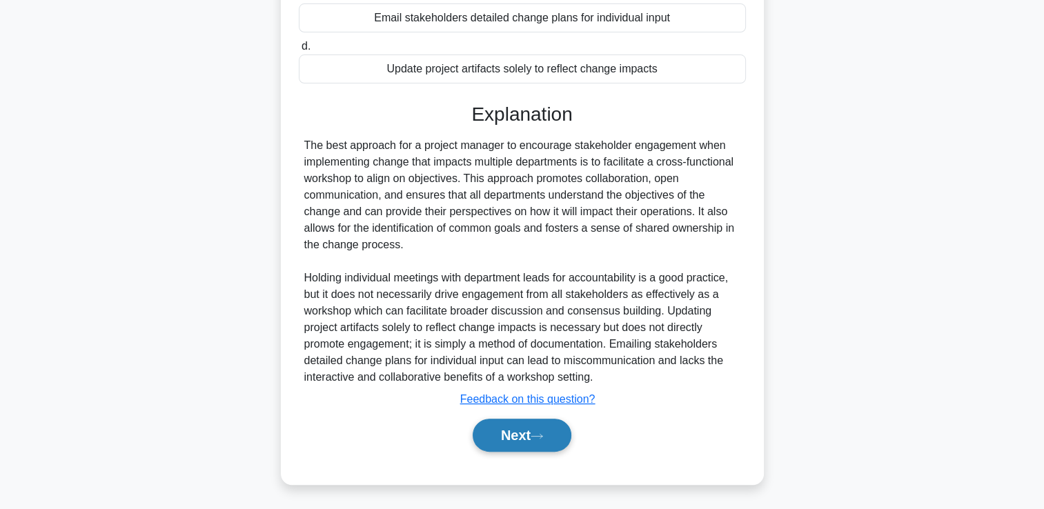
click at [538, 426] on button "Next" at bounding box center [521, 435] width 99 height 33
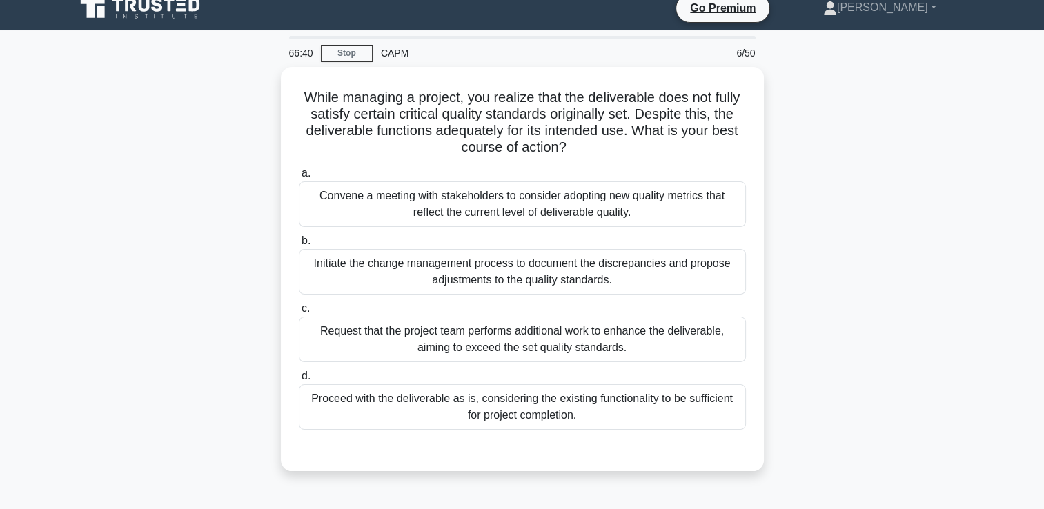
scroll to position [15, 0]
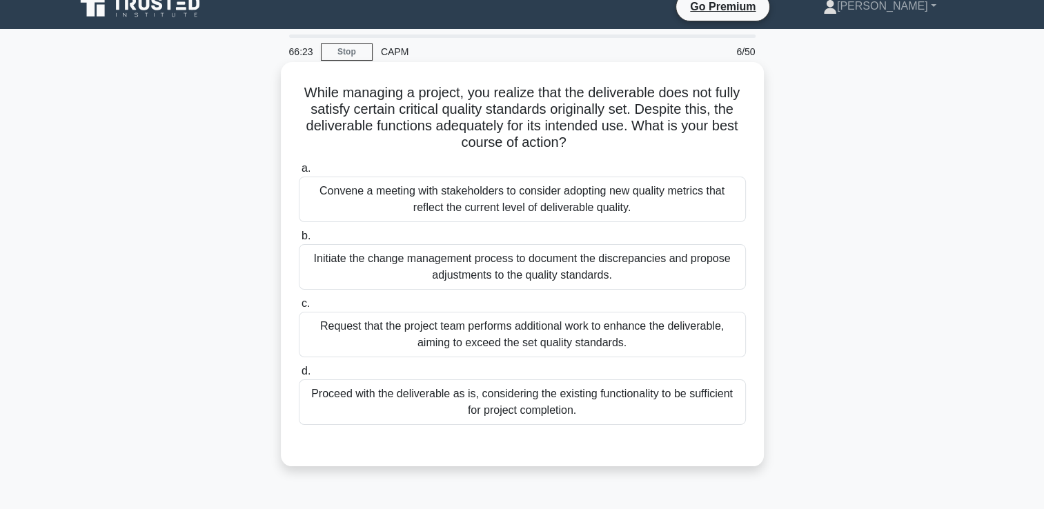
click at [686, 265] on div "Initiate the change management process to document the discrepancies and propos…" at bounding box center [522, 267] width 447 height 46
click at [299, 241] on input "b. Initiate the change management process to document the discrepancies and pro…" at bounding box center [299, 236] width 0 height 9
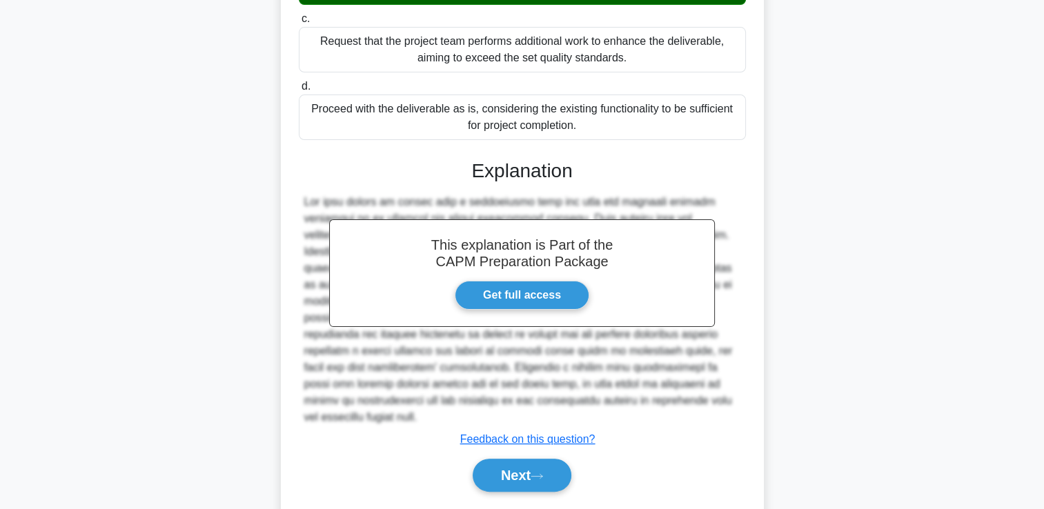
scroll to position [306, 0]
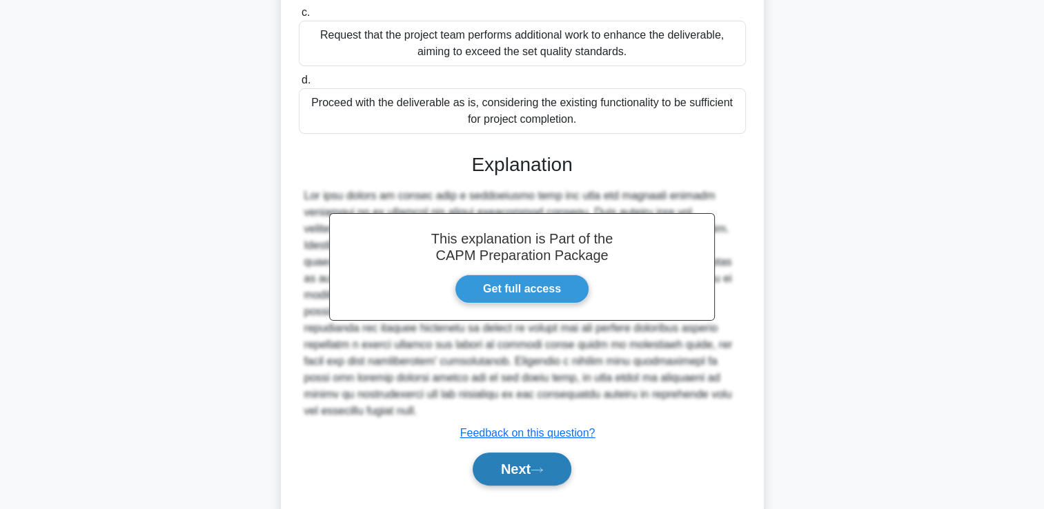
click at [543, 459] on button "Next" at bounding box center [521, 468] width 99 height 33
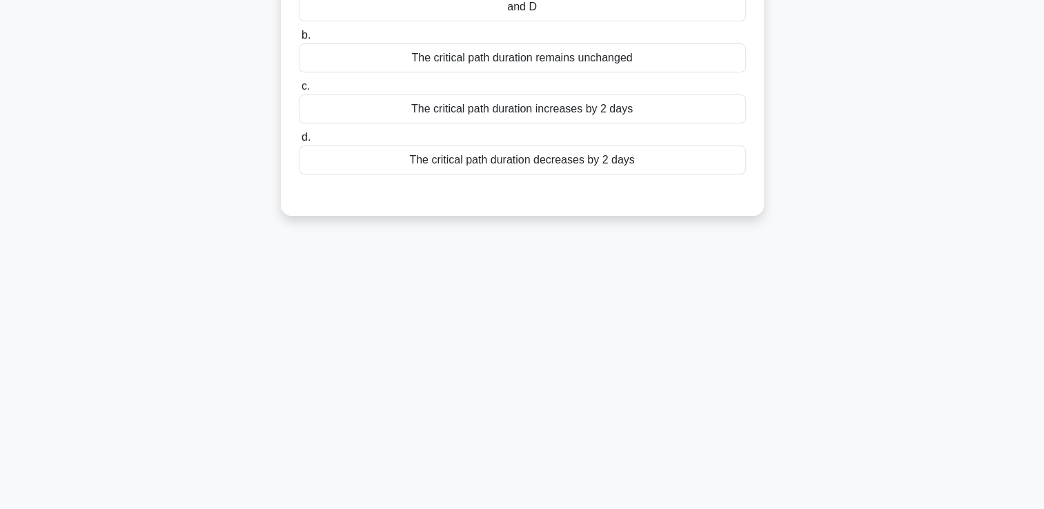
scroll to position [0, 0]
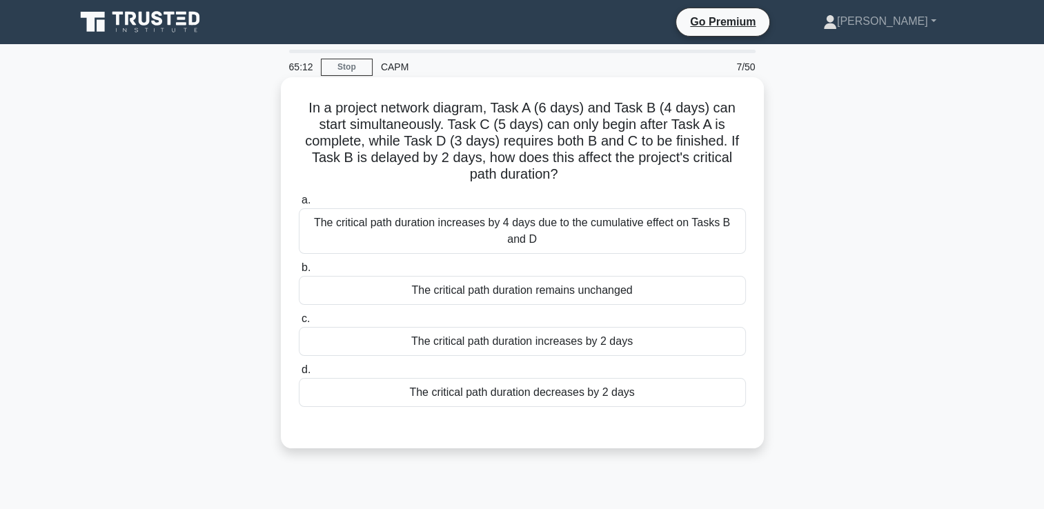
click at [564, 299] on div "The critical path duration remains unchanged" at bounding box center [522, 290] width 447 height 29
click at [299, 272] on input "b. The critical path duration remains unchanged" at bounding box center [299, 267] width 0 height 9
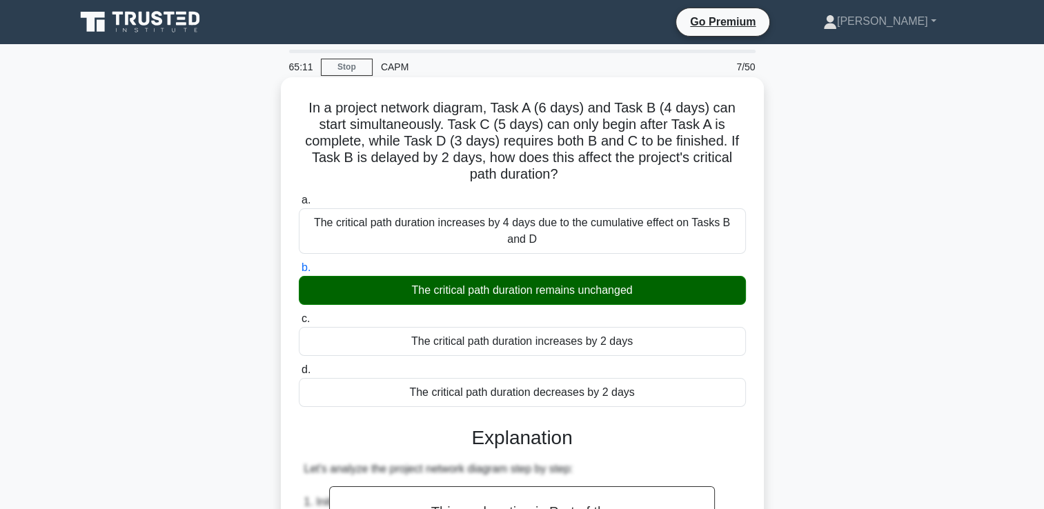
scroll to position [588, 0]
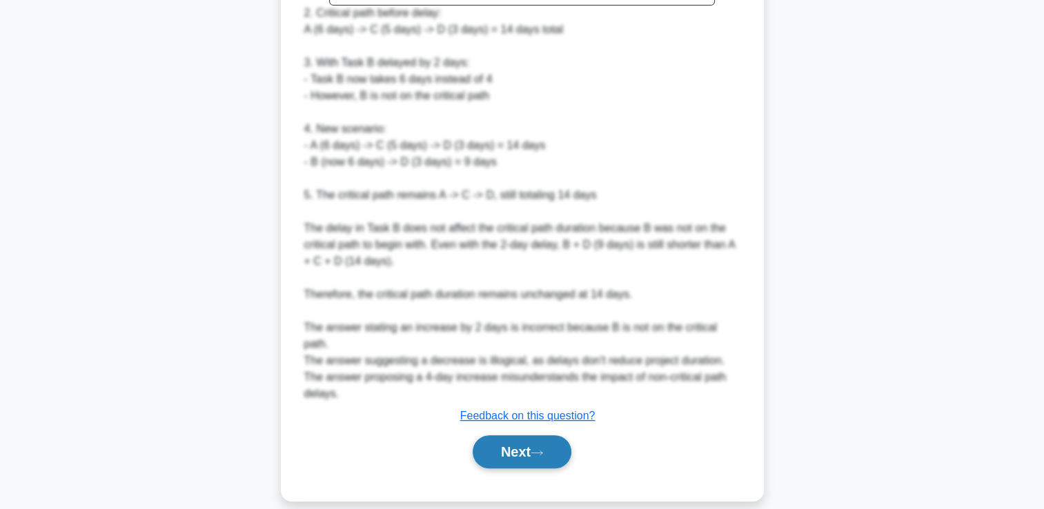
click at [516, 446] on button "Next" at bounding box center [521, 451] width 99 height 33
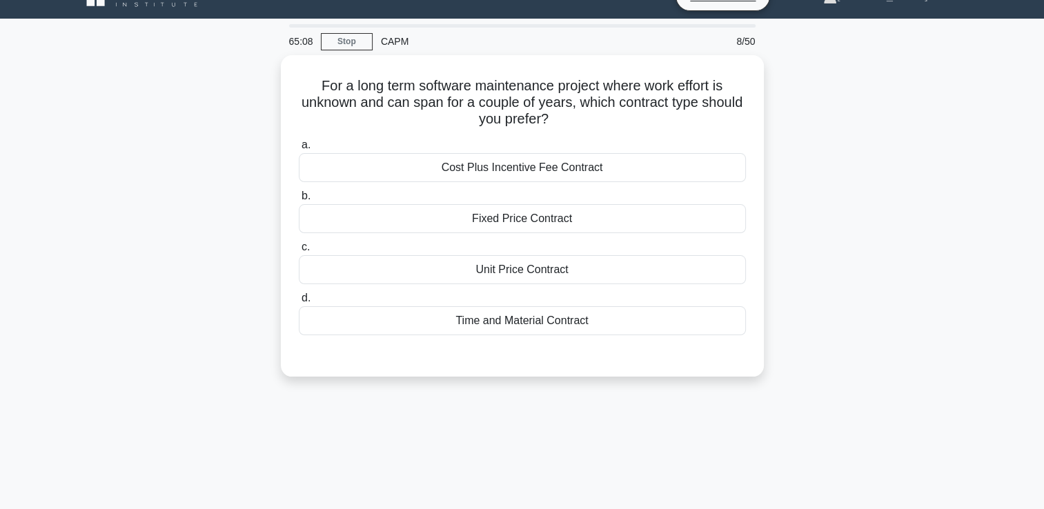
scroll to position [20, 0]
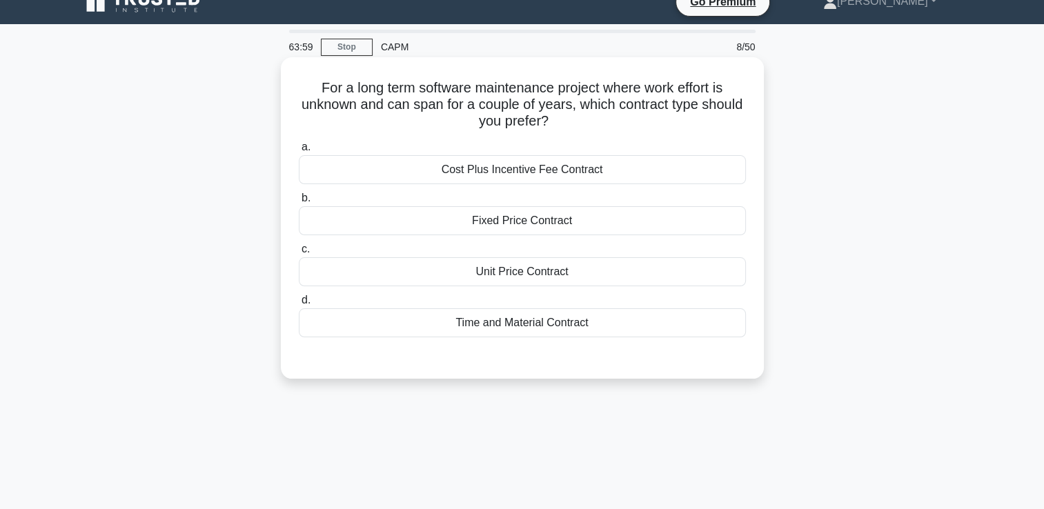
click at [659, 332] on div "Time and Material Contract" at bounding box center [522, 322] width 447 height 29
click at [299, 305] on input "d. Time and Material Contract" at bounding box center [299, 300] width 0 height 9
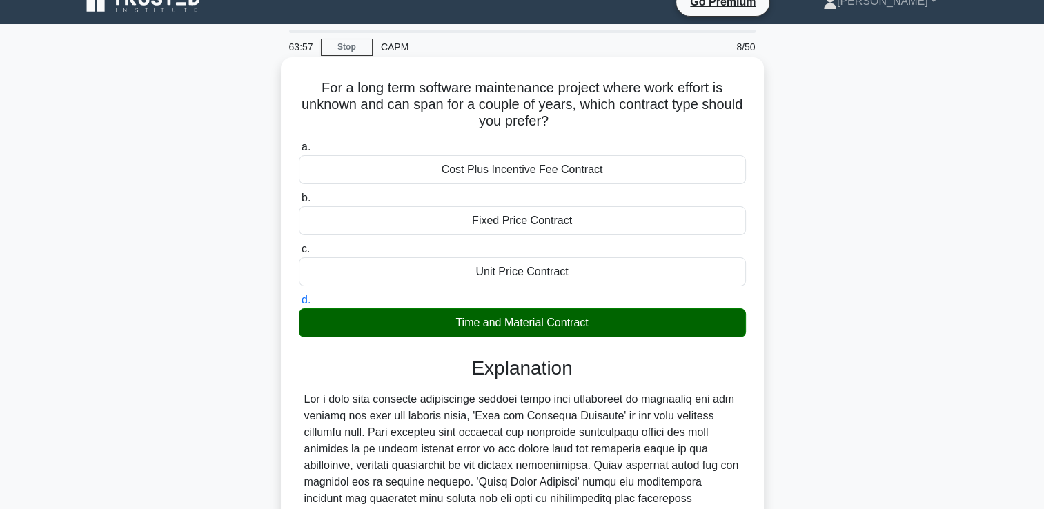
scroll to position [241, 0]
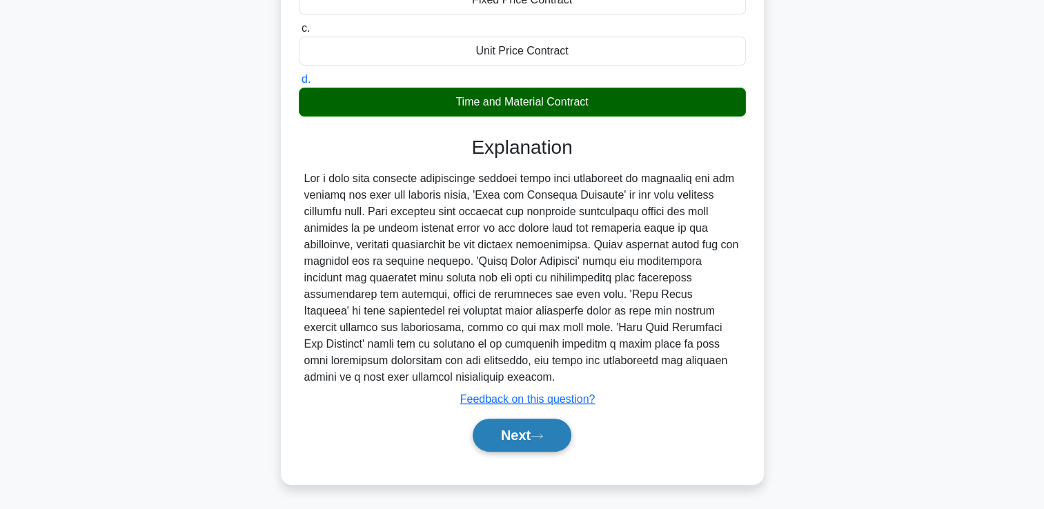
click at [557, 430] on button "Next" at bounding box center [521, 435] width 99 height 33
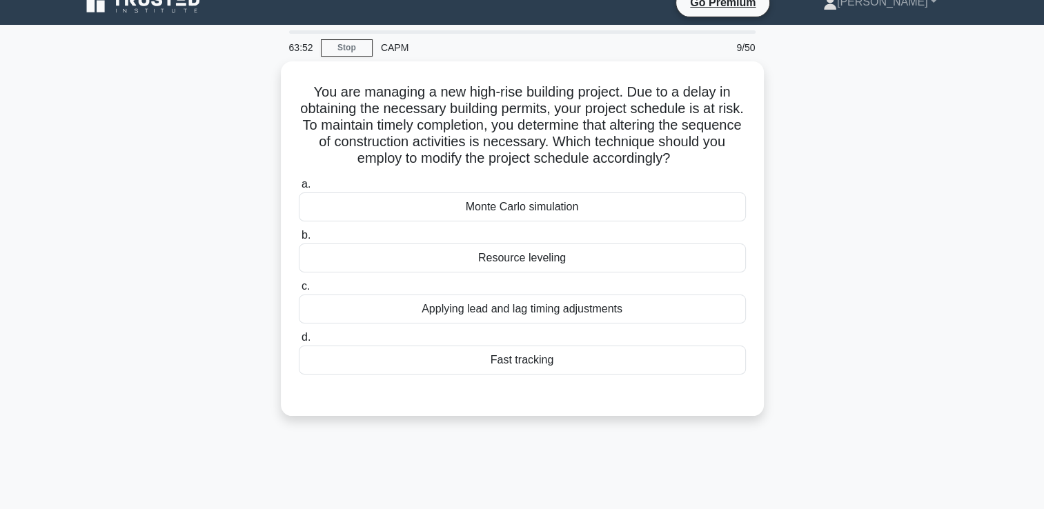
scroll to position [0, 0]
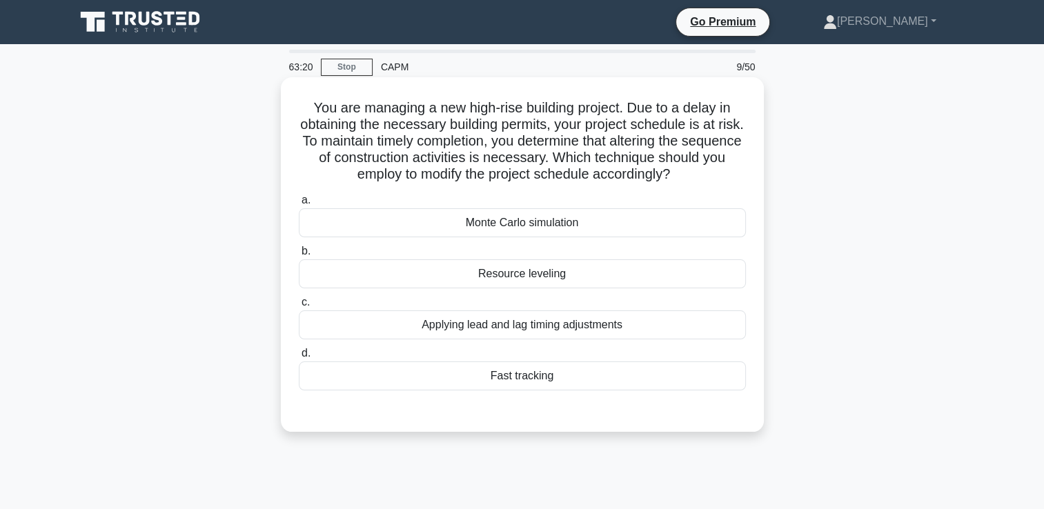
click at [577, 326] on div "Applying lead and lag timing adjustments" at bounding box center [522, 324] width 447 height 29
click at [299, 307] on input "c. Applying lead and lag timing adjustments" at bounding box center [299, 302] width 0 height 9
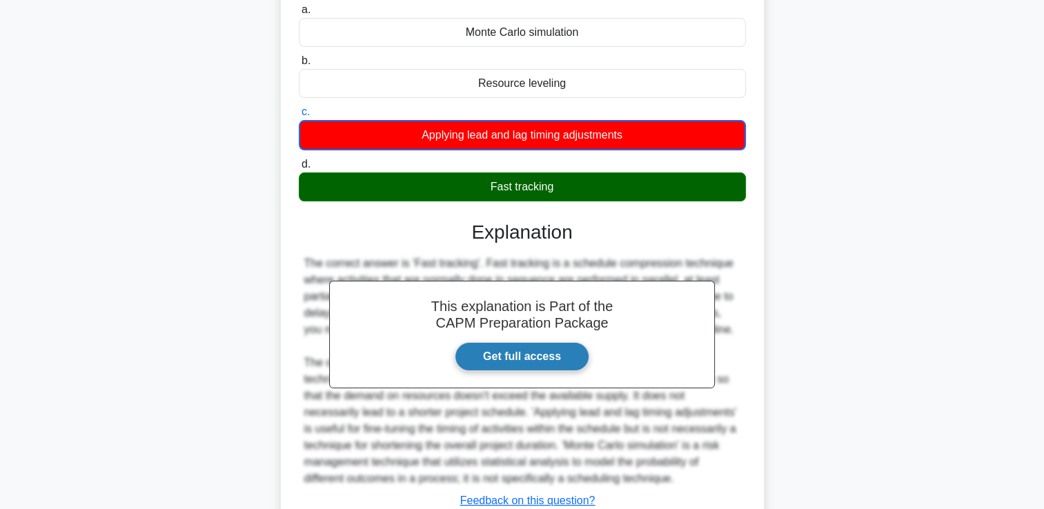
scroll to position [292, 0]
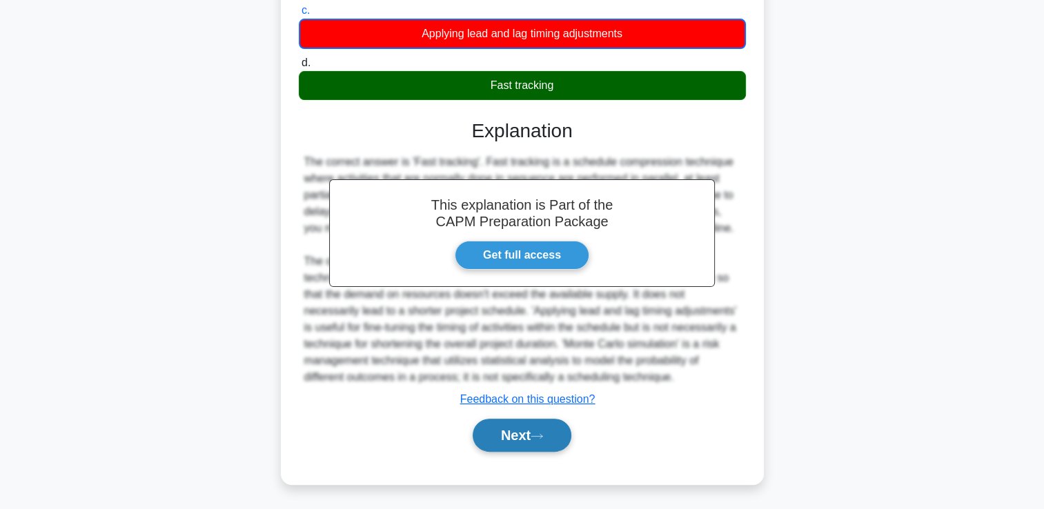
click at [530, 424] on button "Next" at bounding box center [521, 435] width 99 height 33
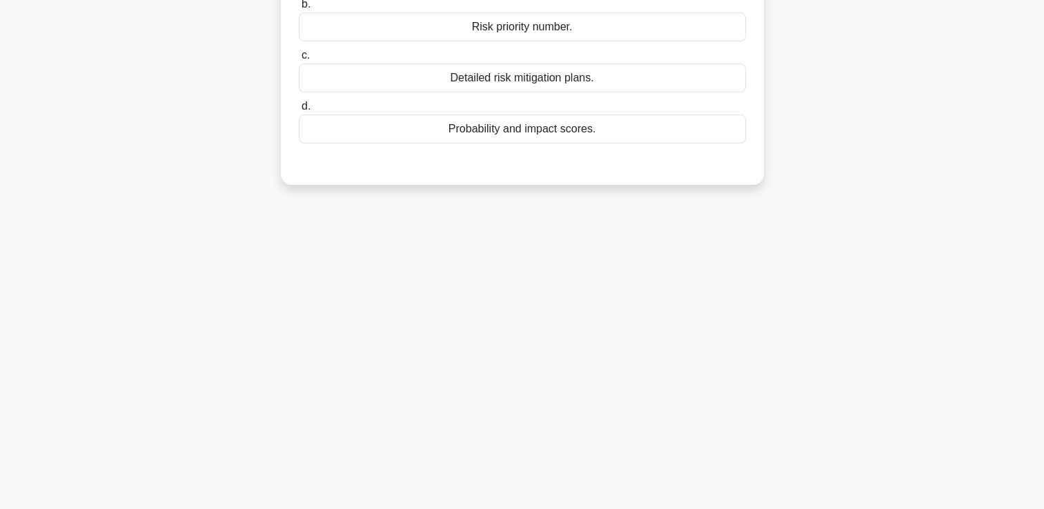
scroll to position [0, 0]
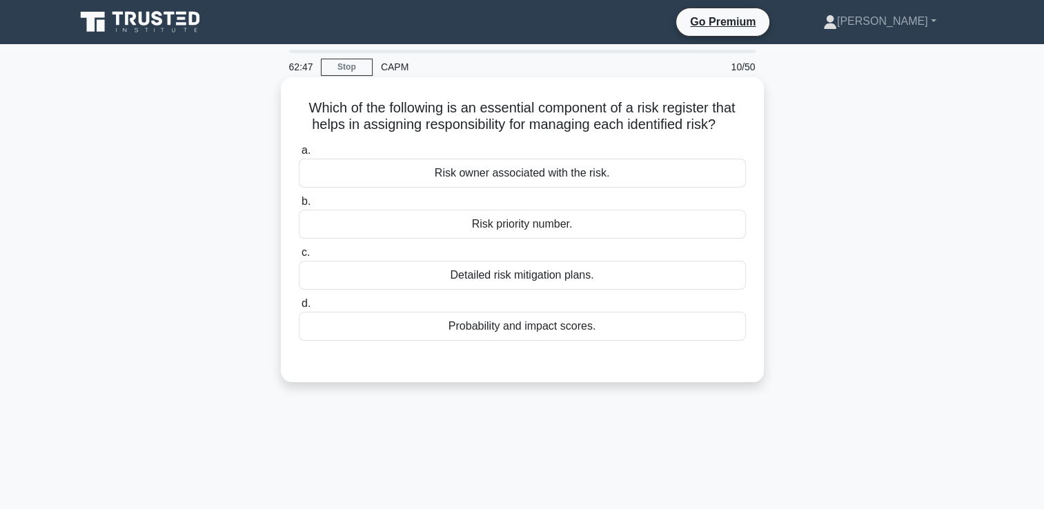
click at [607, 161] on div "Risk owner associated with the risk." at bounding box center [522, 173] width 447 height 29
click at [299, 155] on input "a. Risk owner associated with the risk." at bounding box center [299, 150] width 0 height 9
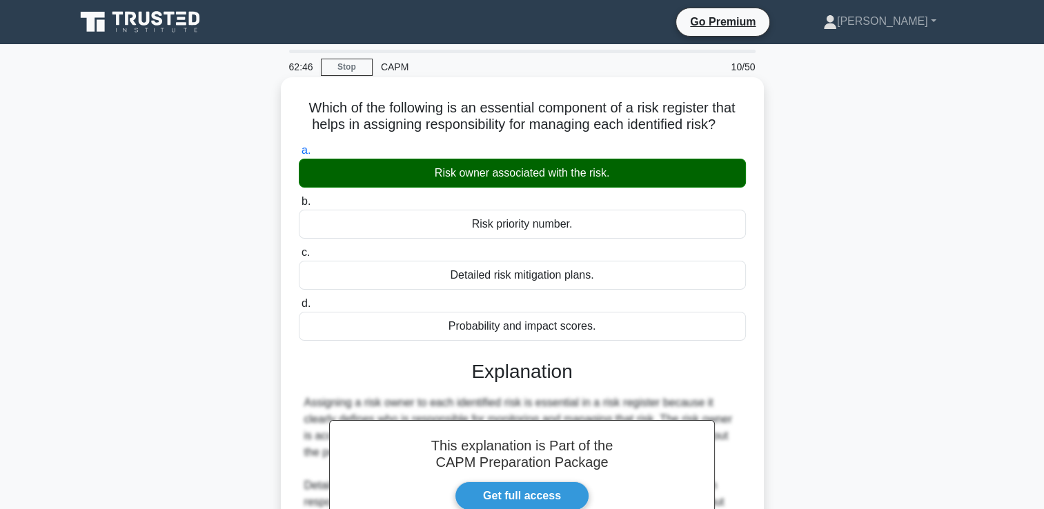
scroll to position [236, 0]
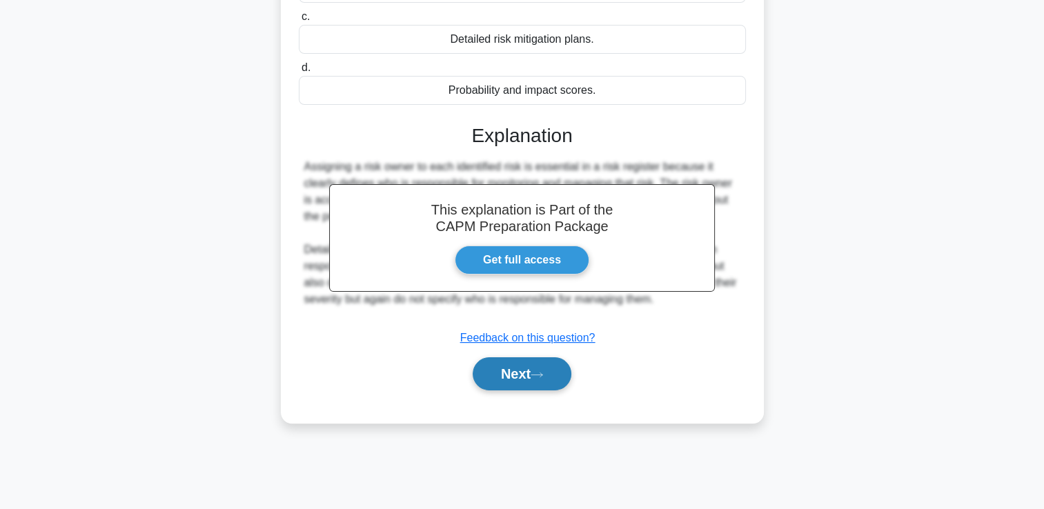
click at [540, 386] on button "Next" at bounding box center [521, 373] width 99 height 33
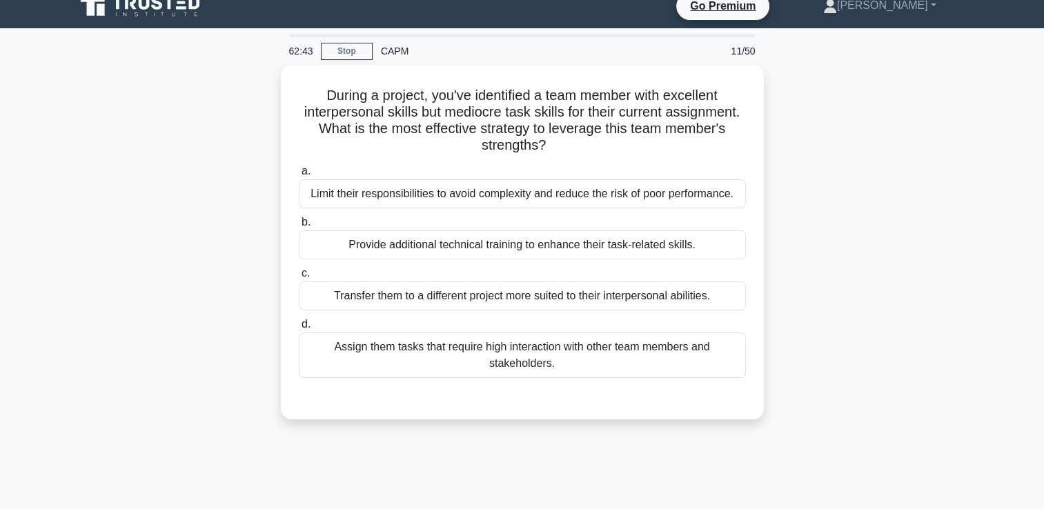
scroll to position [0, 0]
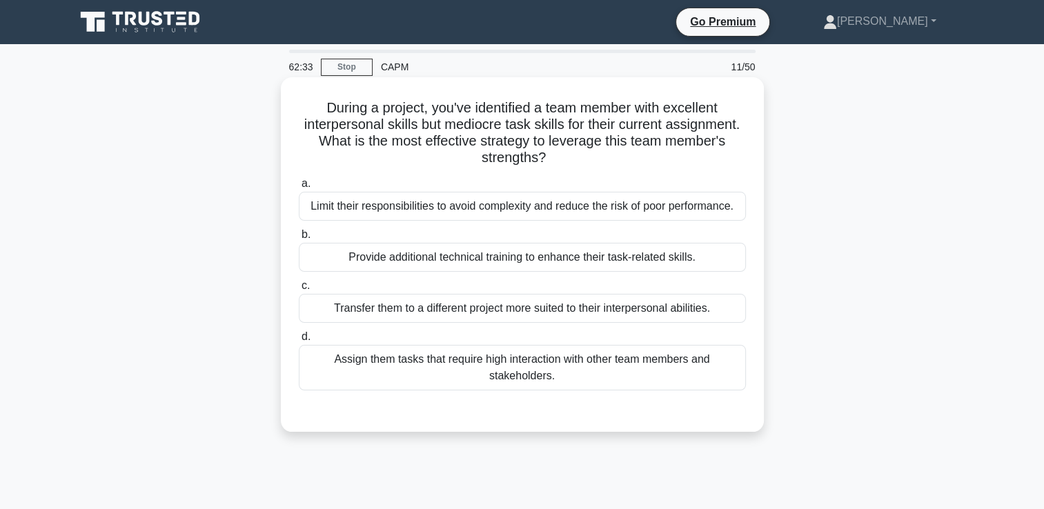
click at [612, 258] on div "Provide additional technical training to enhance their task-related skills." at bounding box center [522, 257] width 447 height 29
click at [299, 239] on input "b. Provide additional technical training to enhance their task-related skills." at bounding box center [299, 234] width 0 height 9
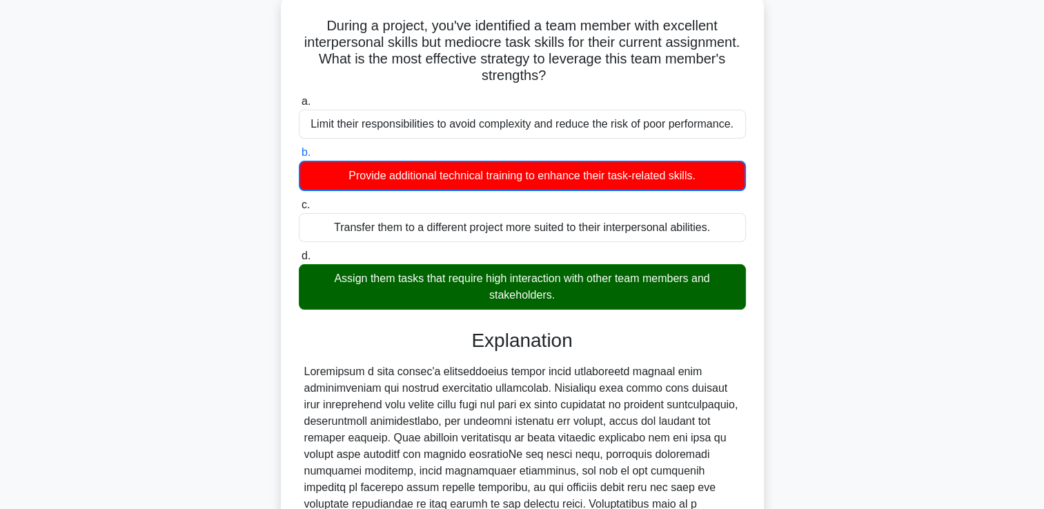
scroll to position [292, 0]
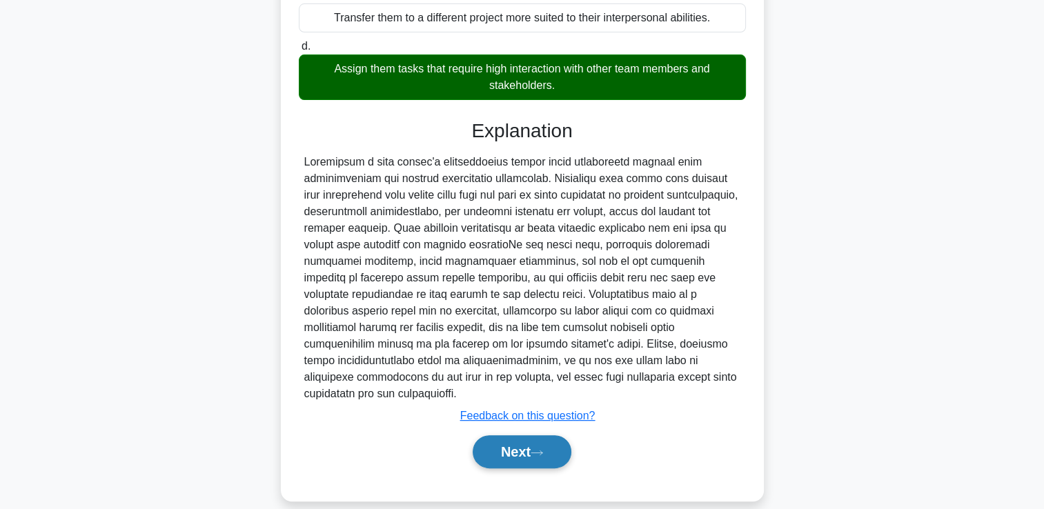
click at [546, 435] on button "Next" at bounding box center [521, 451] width 99 height 33
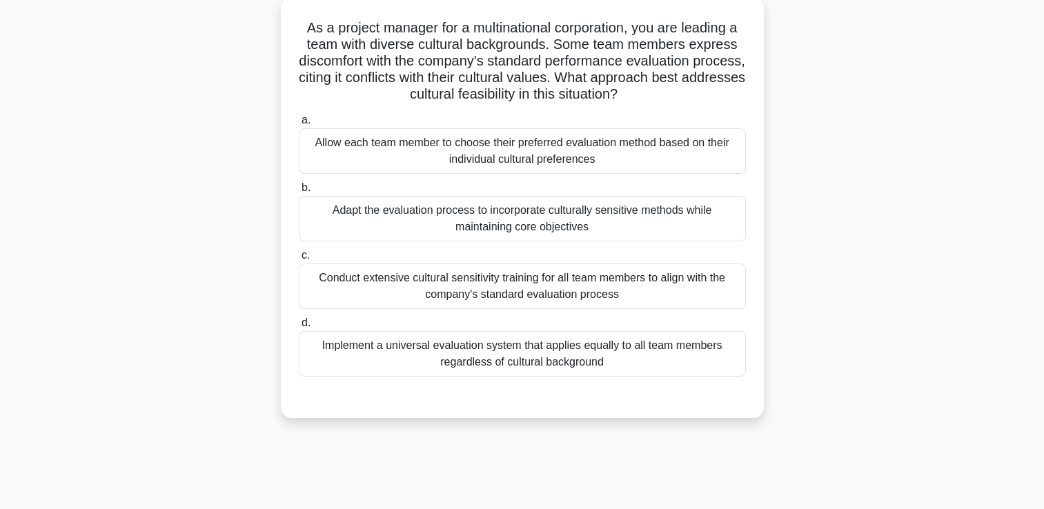
scroll to position [90, 0]
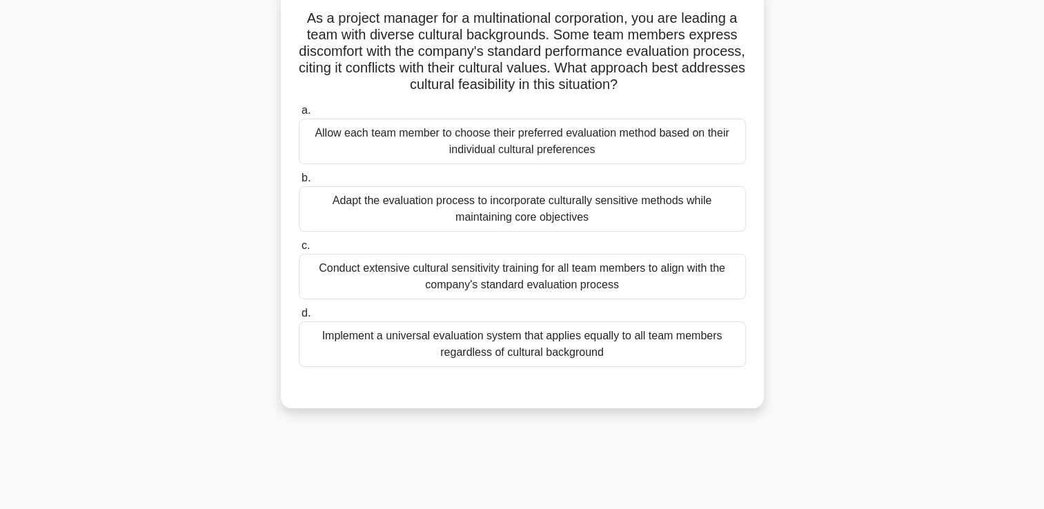
click at [715, 203] on div "Adapt the evaluation process to incorporate culturally sensitive methods while …" at bounding box center [522, 209] width 447 height 46
click at [299, 183] on input "b. Adapt the evaluation process to incorporate culturally sensitive methods whi…" at bounding box center [299, 178] width 0 height 9
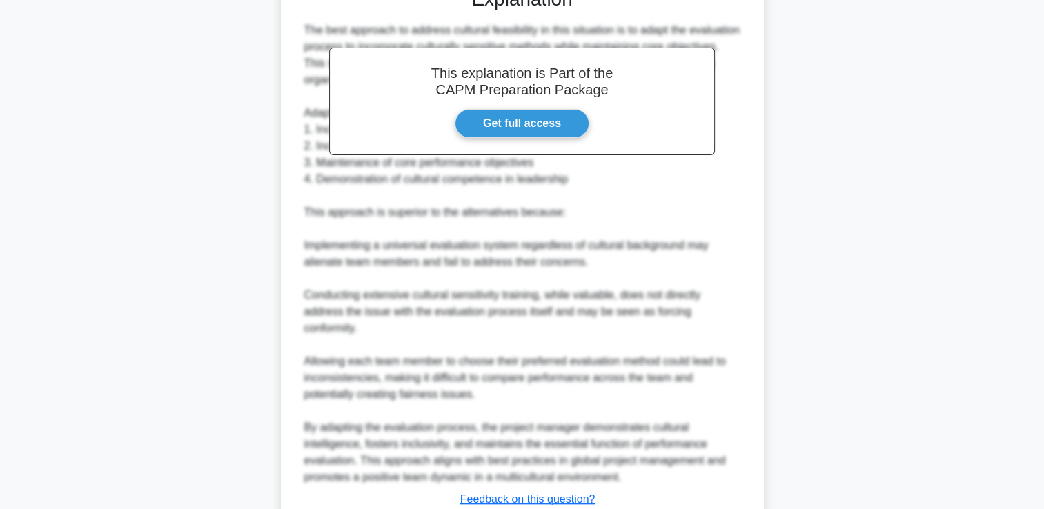
scroll to position [538, 0]
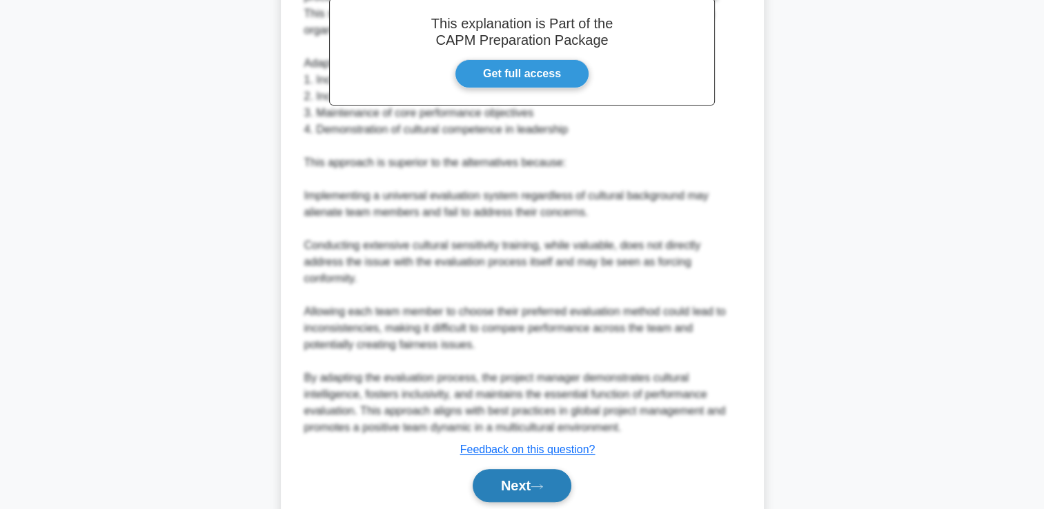
click at [529, 482] on button "Next" at bounding box center [521, 485] width 99 height 33
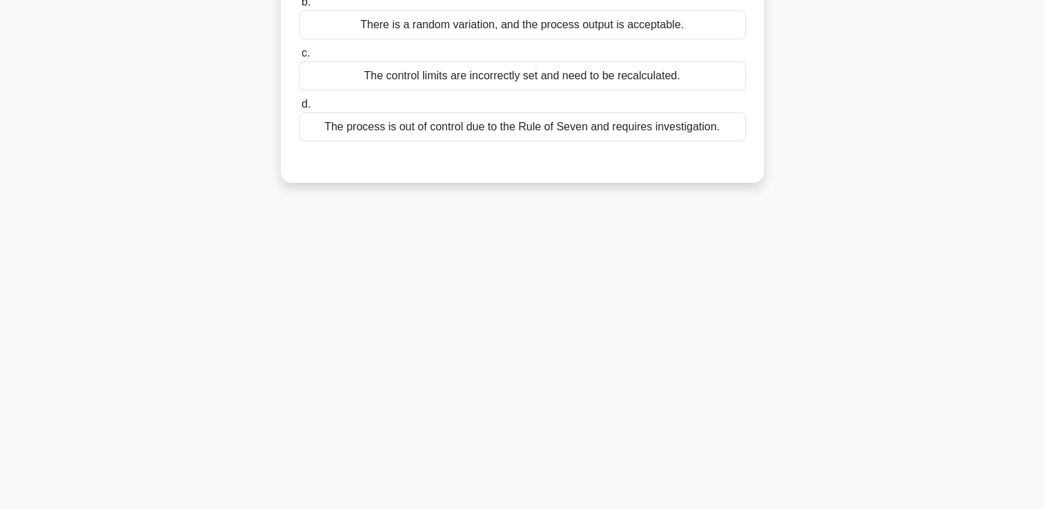
scroll to position [0, 0]
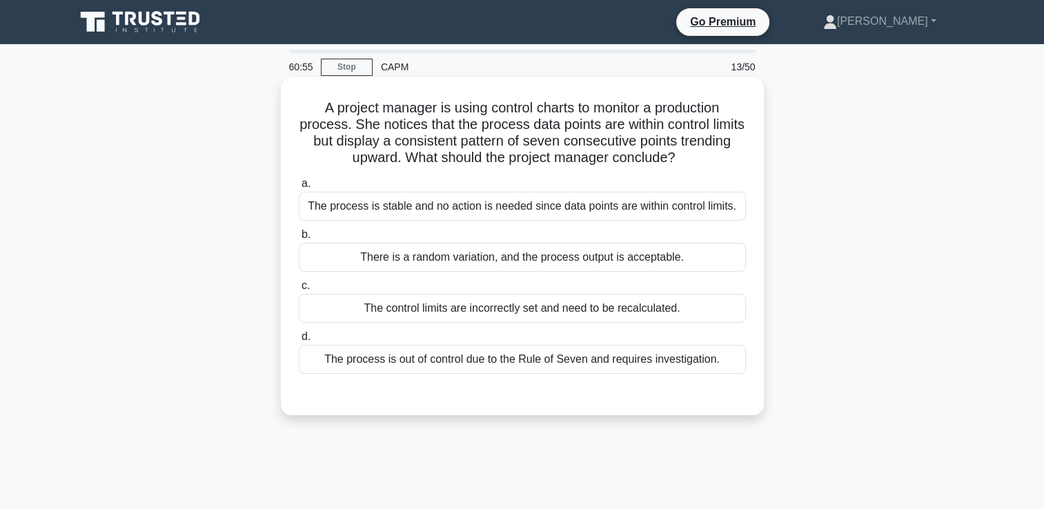
click at [530, 368] on div "The process is out of control due to the Rule of Seven and requires investigati…" at bounding box center [522, 359] width 447 height 29
click at [299, 341] on input "d. The process is out of control due to the Rule of Seven and requires investig…" at bounding box center [299, 336] width 0 height 9
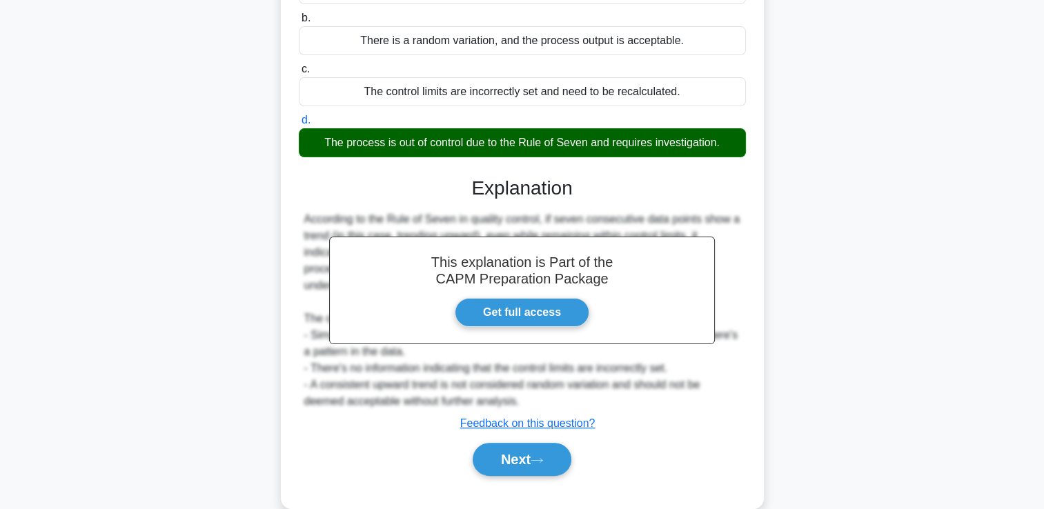
scroll to position [241, 0]
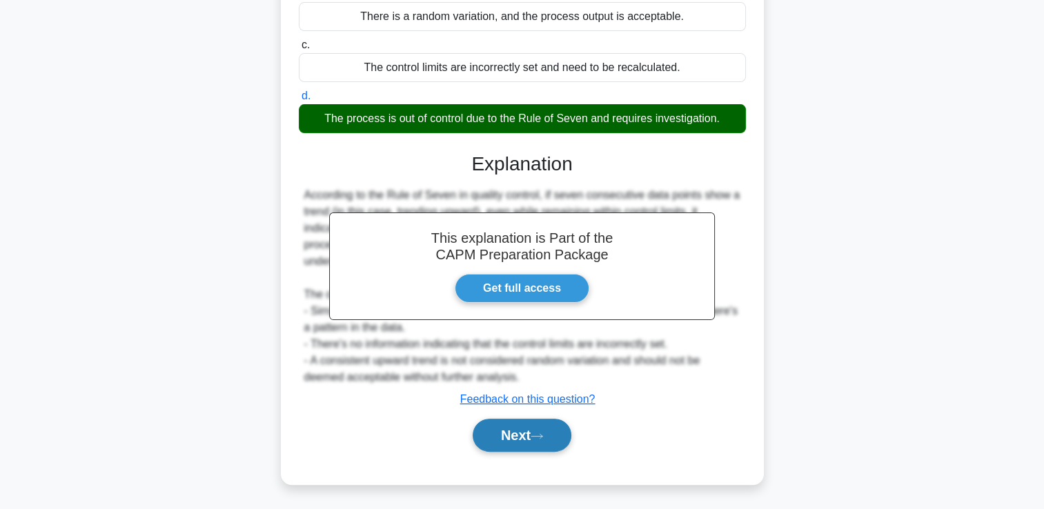
click at [505, 439] on button "Next" at bounding box center [521, 435] width 99 height 33
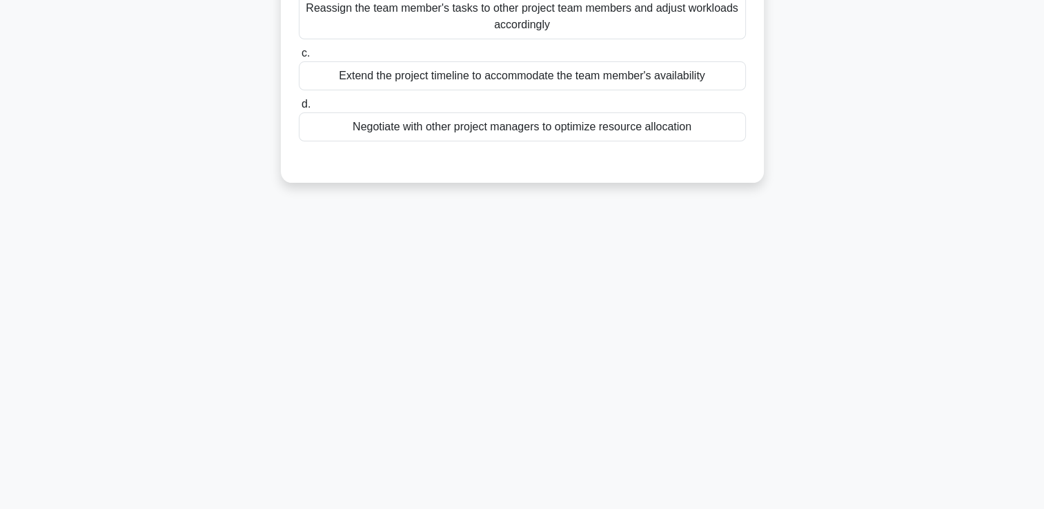
scroll to position [0, 0]
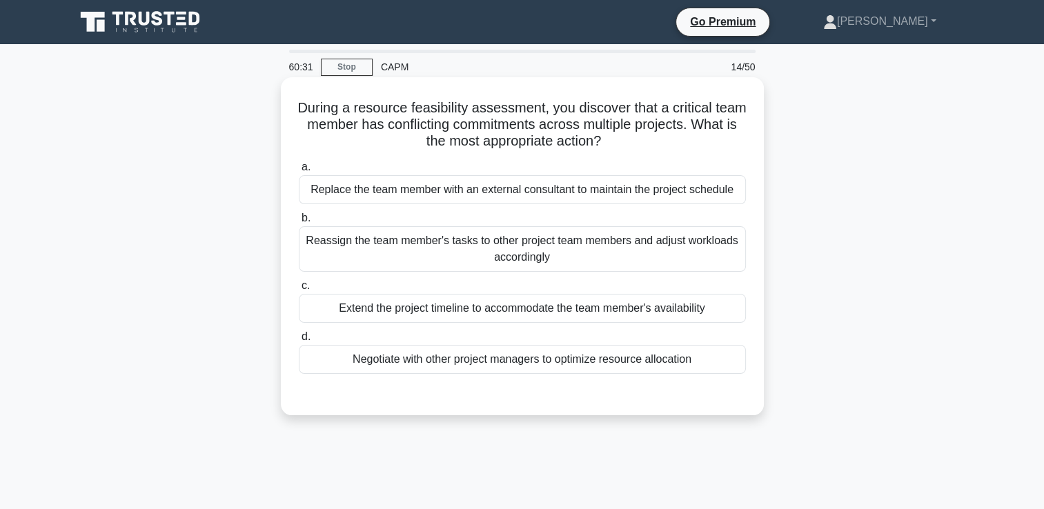
click at [520, 370] on div "Negotiate with other project managers to optimize resource allocation" at bounding box center [522, 359] width 447 height 29
click at [299, 341] on input "d. Negotiate with other project managers to optimize resource allocation" at bounding box center [299, 336] width 0 height 9
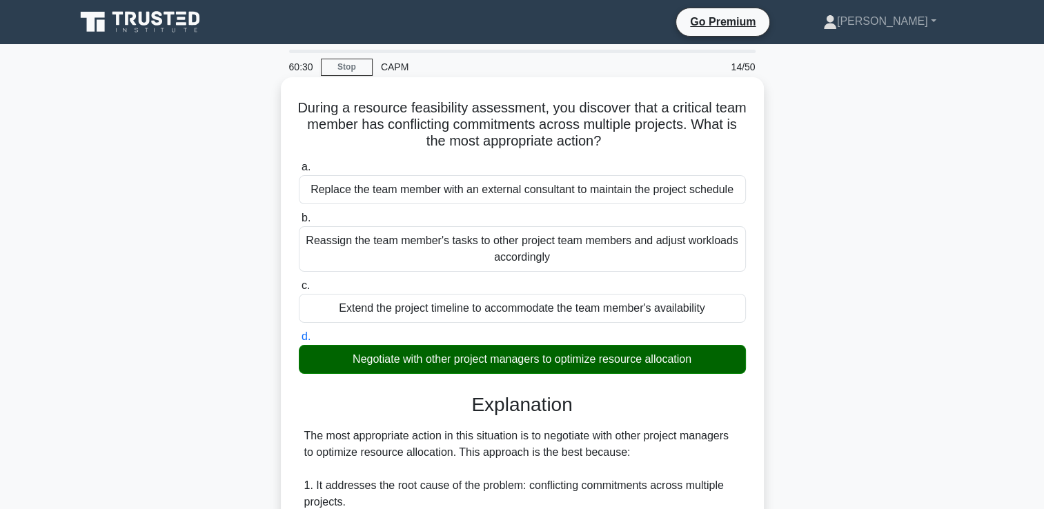
scroll to position [340, 0]
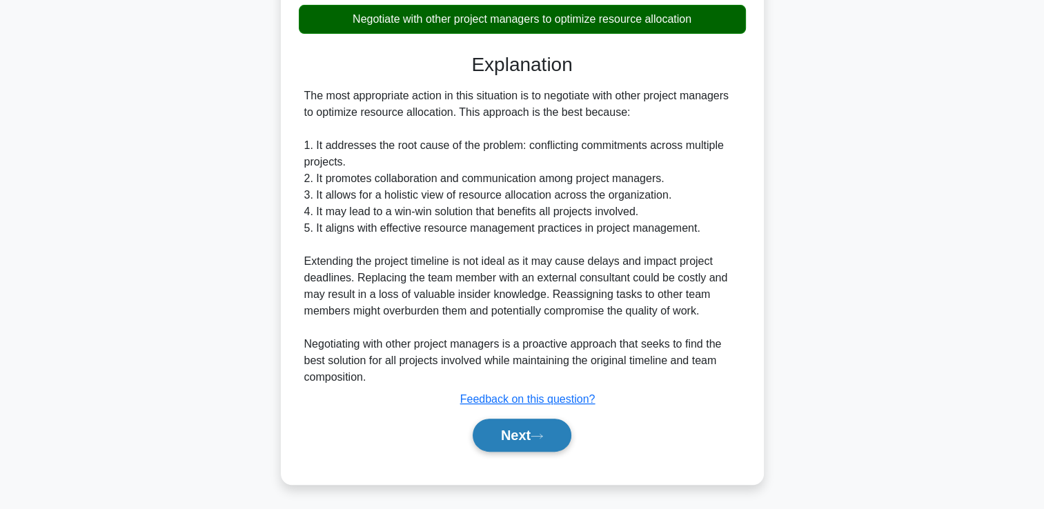
click at [506, 435] on button "Next" at bounding box center [521, 435] width 99 height 33
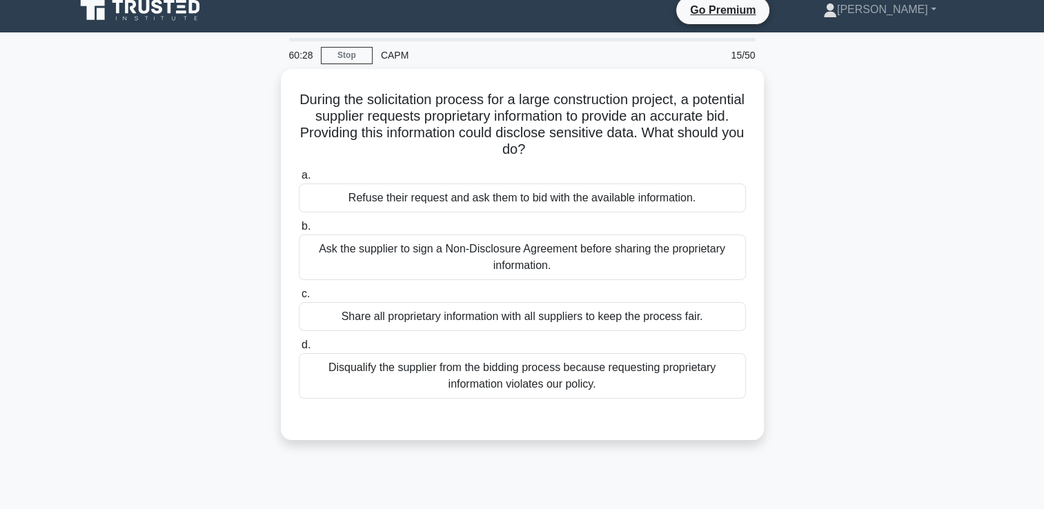
scroll to position [0, 0]
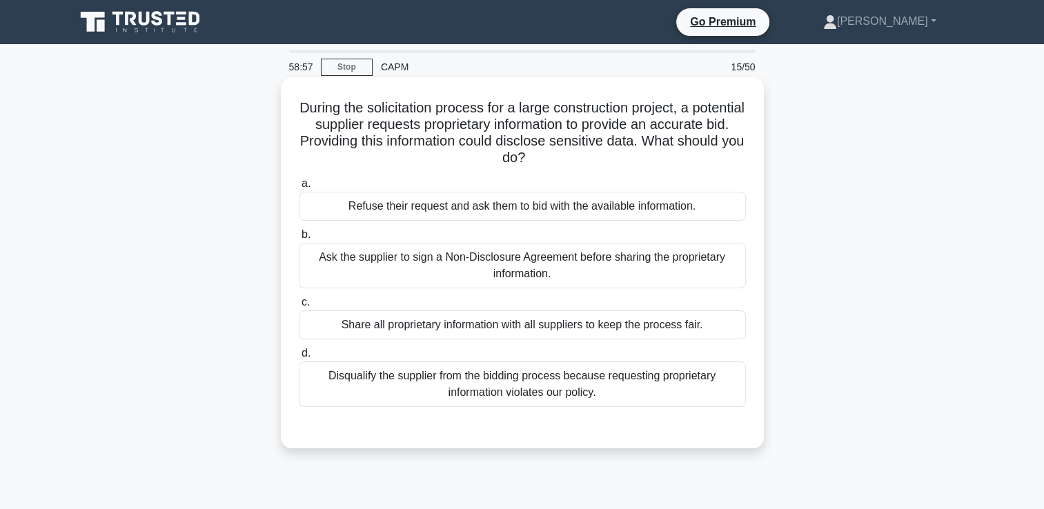
click at [453, 215] on div "Refuse their request and ask them to bid with the available information." at bounding box center [522, 206] width 447 height 29
click at [299, 188] on input "a. Refuse their request and ask them to bid with the available information." at bounding box center [299, 183] width 0 height 9
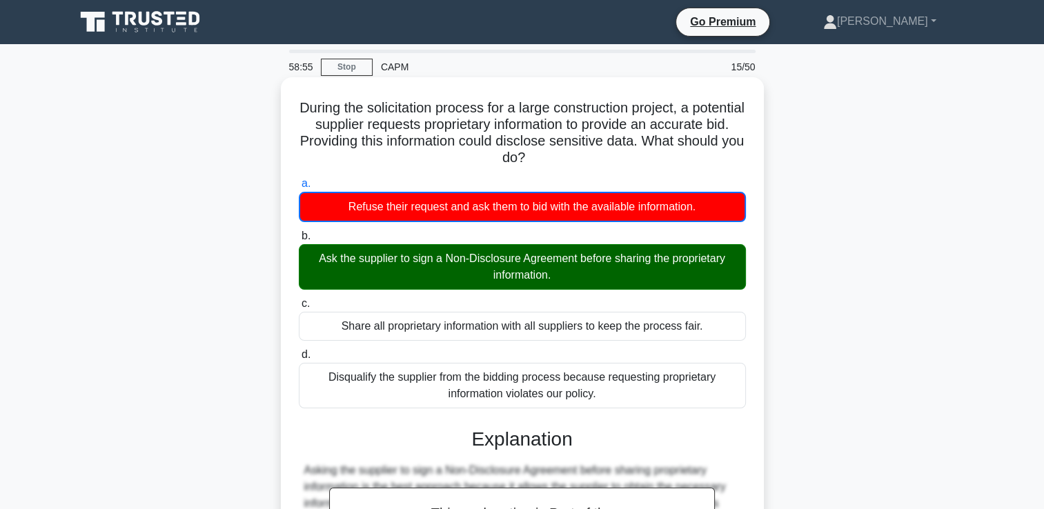
scroll to position [259, 0]
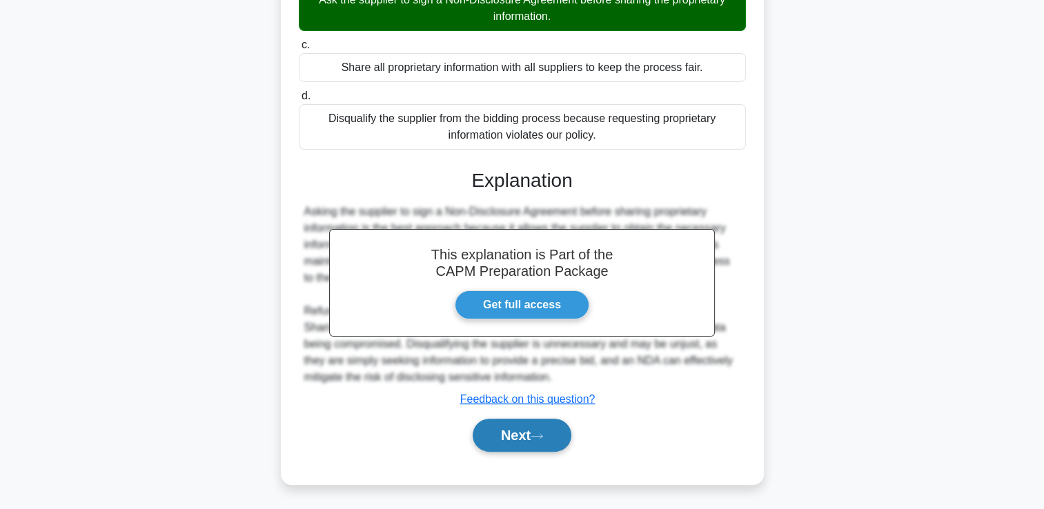
click at [484, 426] on button "Next" at bounding box center [521, 435] width 99 height 33
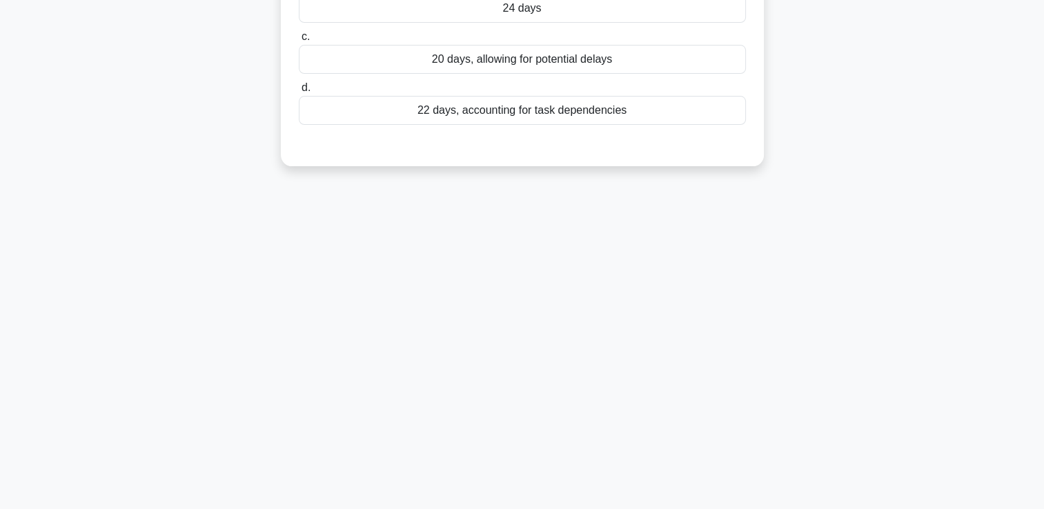
scroll to position [0, 0]
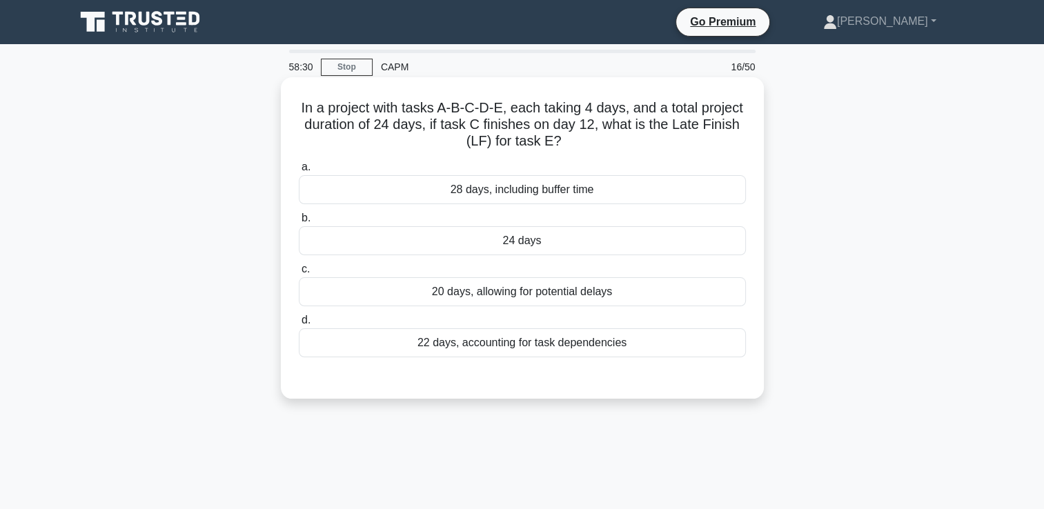
click at [546, 243] on div "24 days" at bounding box center [522, 240] width 447 height 29
click at [299, 223] on input "b. 24 days" at bounding box center [299, 218] width 0 height 9
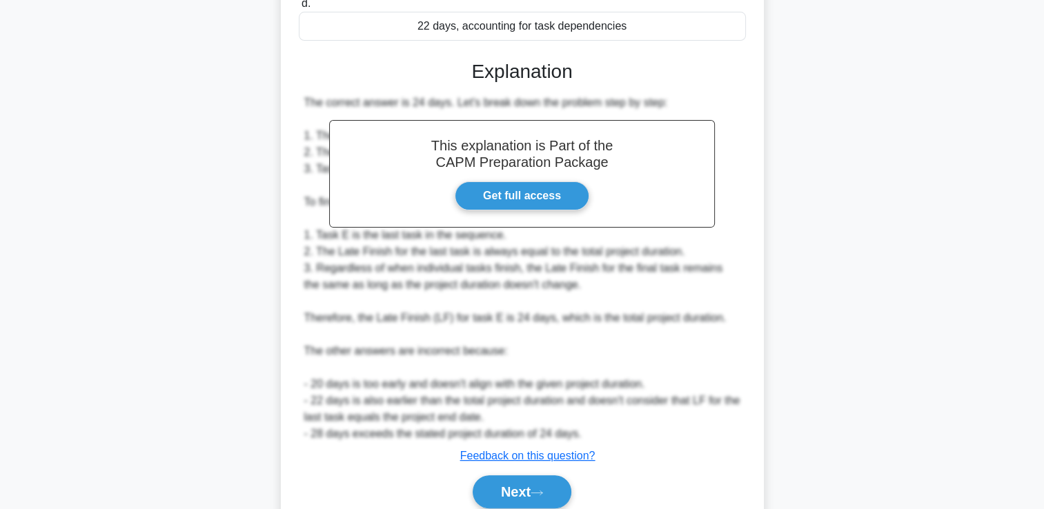
scroll to position [373, 0]
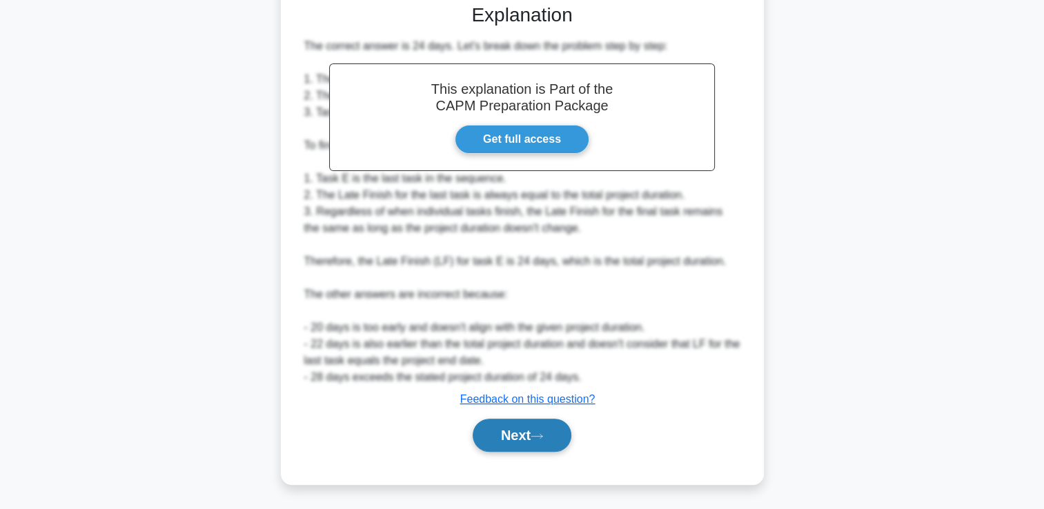
click at [491, 440] on button "Next" at bounding box center [521, 435] width 99 height 33
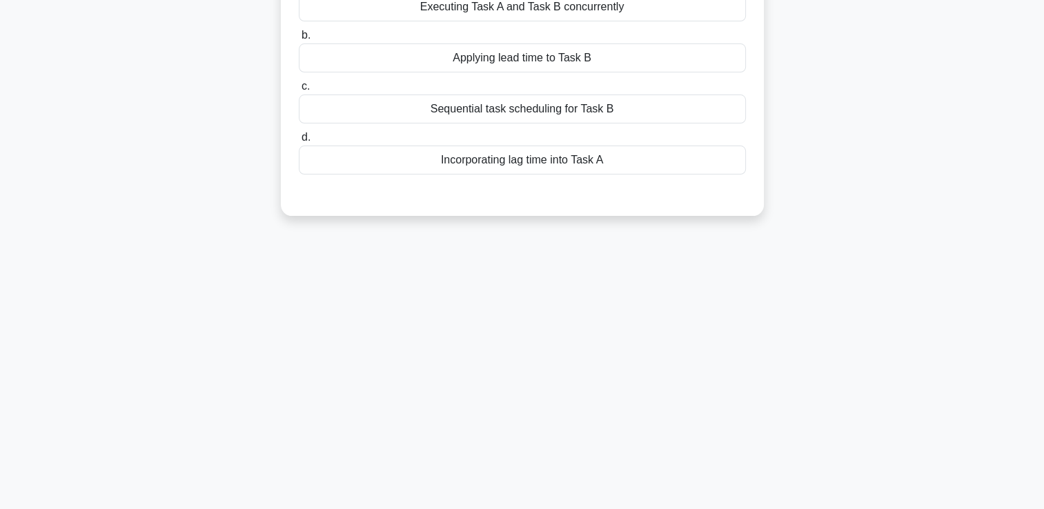
scroll to position [0, 0]
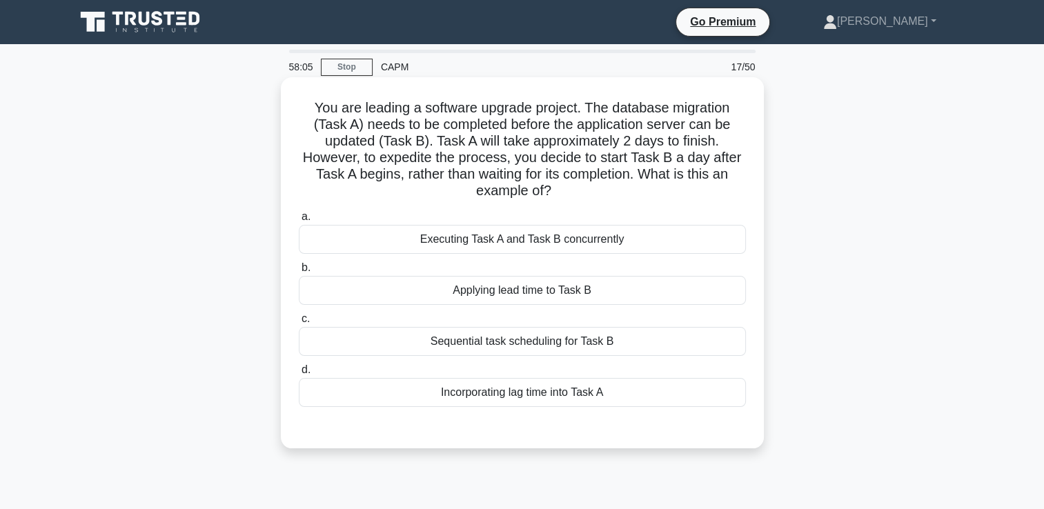
click at [541, 291] on div "Applying lead time to Task B" at bounding box center [522, 290] width 447 height 29
click at [299, 272] on input "b. Applying lead time to Task B" at bounding box center [299, 267] width 0 height 9
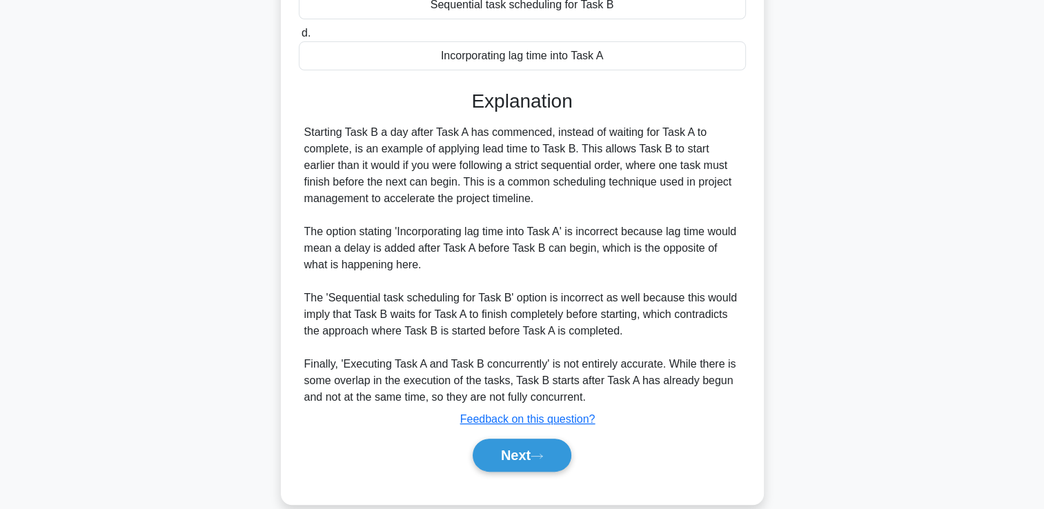
scroll to position [357, 0]
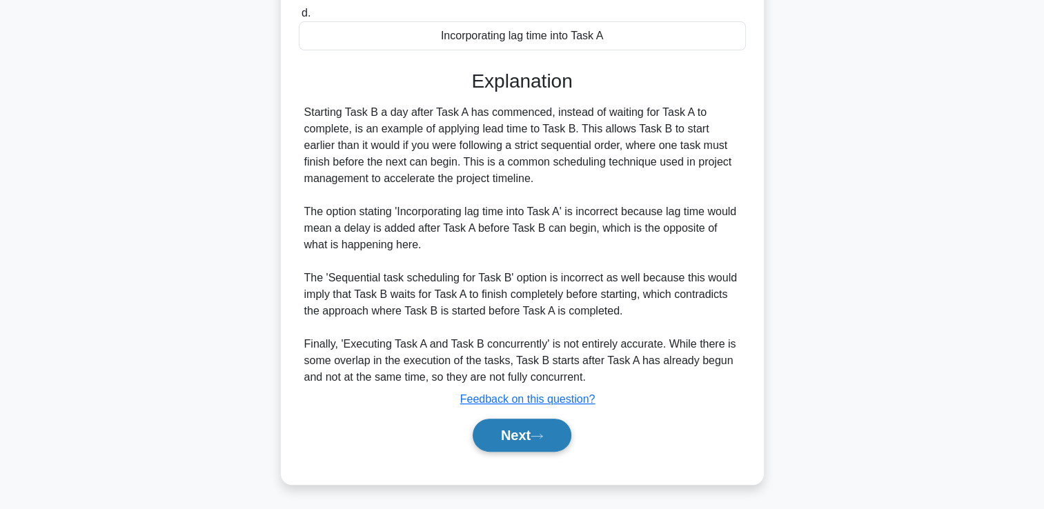
click at [504, 450] on button "Next" at bounding box center [521, 435] width 99 height 33
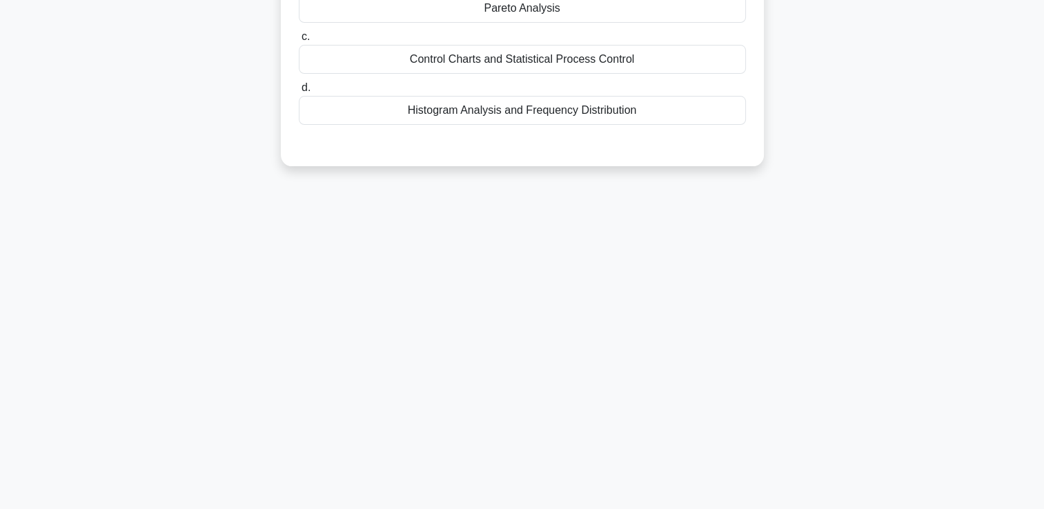
scroll to position [0, 0]
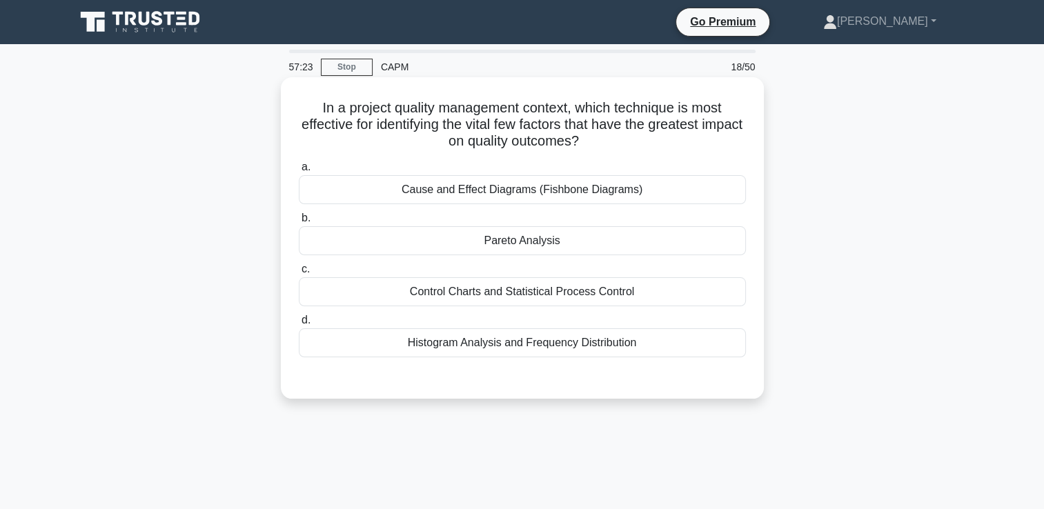
click at [547, 246] on div "Pareto Analysis" at bounding box center [522, 240] width 447 height 29
click at [299, 223] on input "b. Pareto Analysis" at bounding box center [299, 218] width 0 height 9
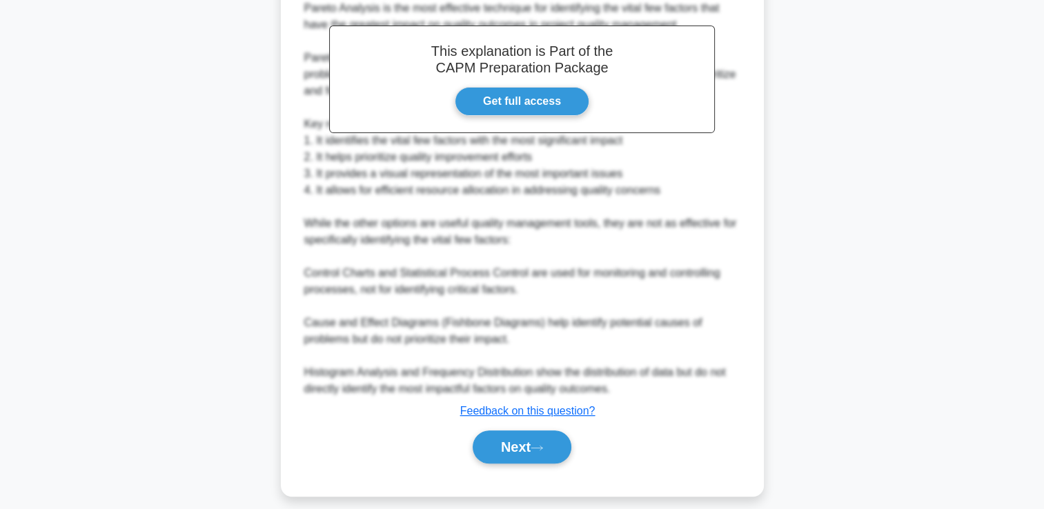
scroll to position [423, 0]
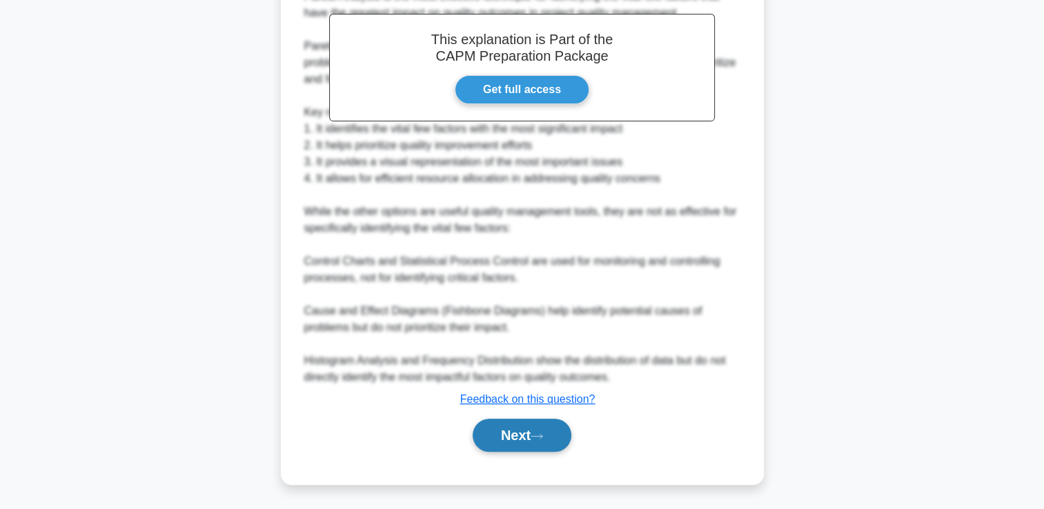
click at [502, 428] on button "Next" at bounding box center [521, 435] width 99 height 33
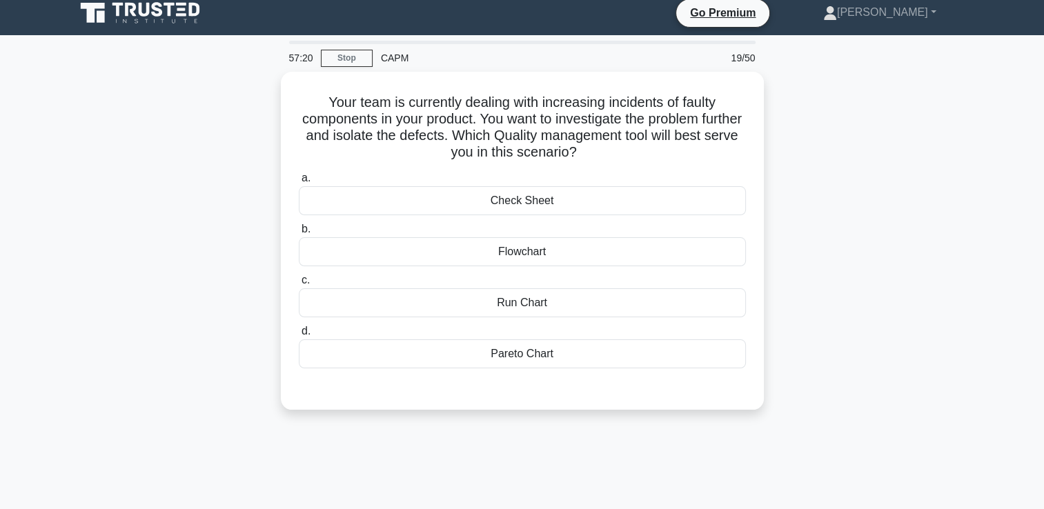
scroll to position [0, 0]
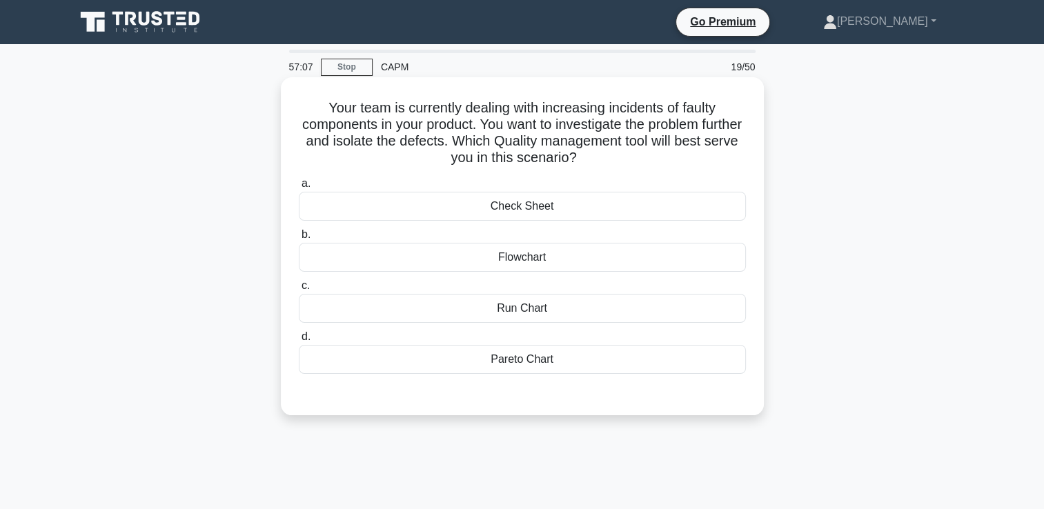
click at [509, 366] on div "Pareto Chart" at bounding box center [522, 359] width 447 height 29
click at [299, 341] on input "d. Pareto Chart" at bounding box center [299, 336] width 0 height 9
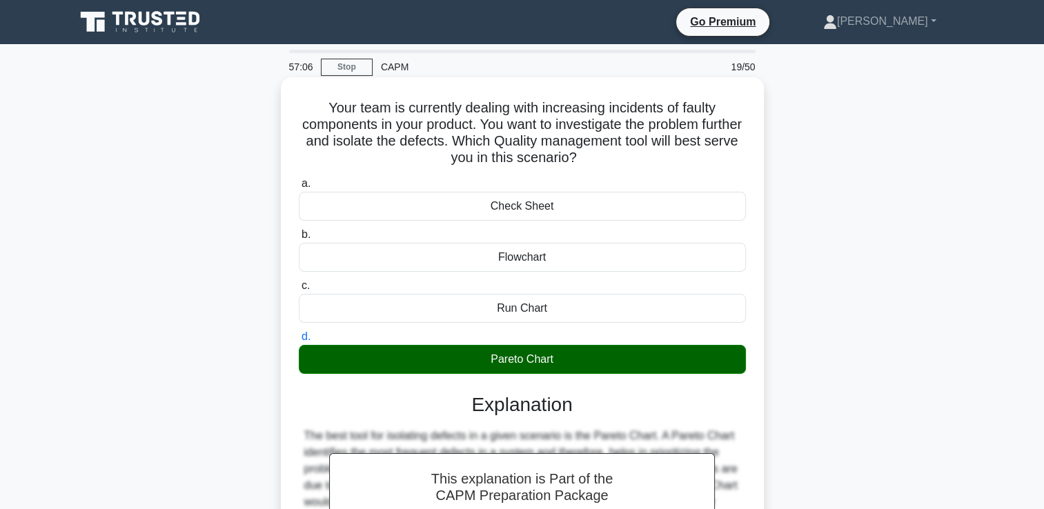
scroll to position [236, 0]
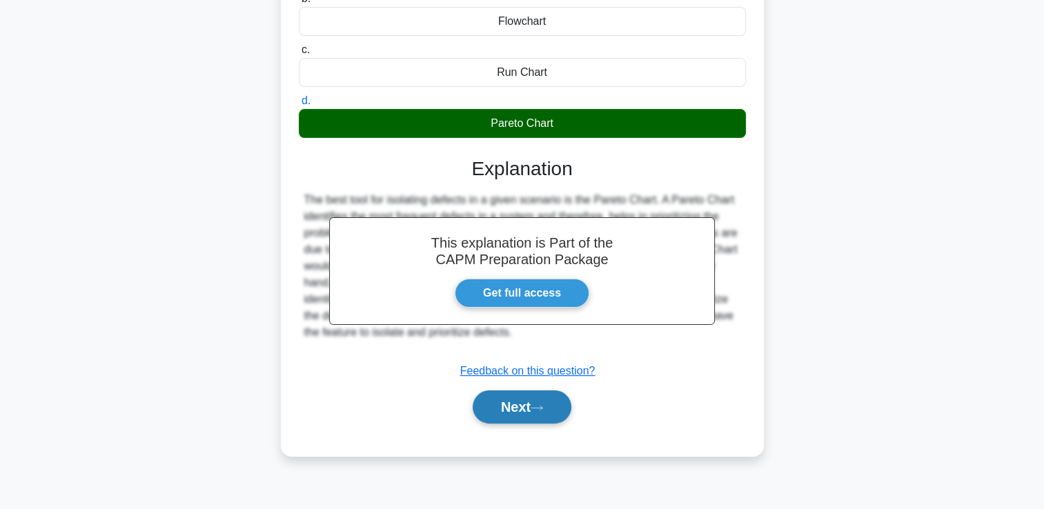
click at [500, 417] on button "Next" at bounding box center [521, 406] width 99 height 33
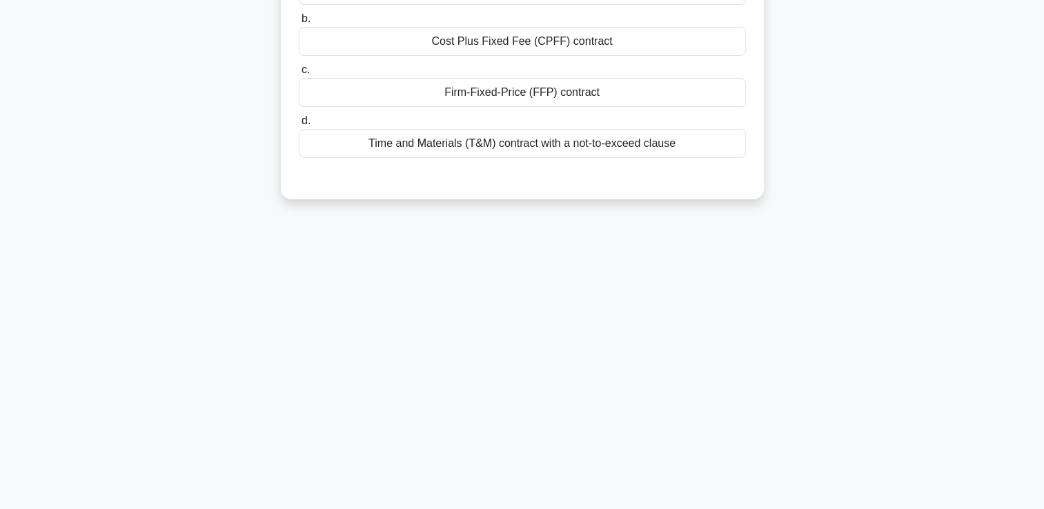
scroll to position [0, 0]
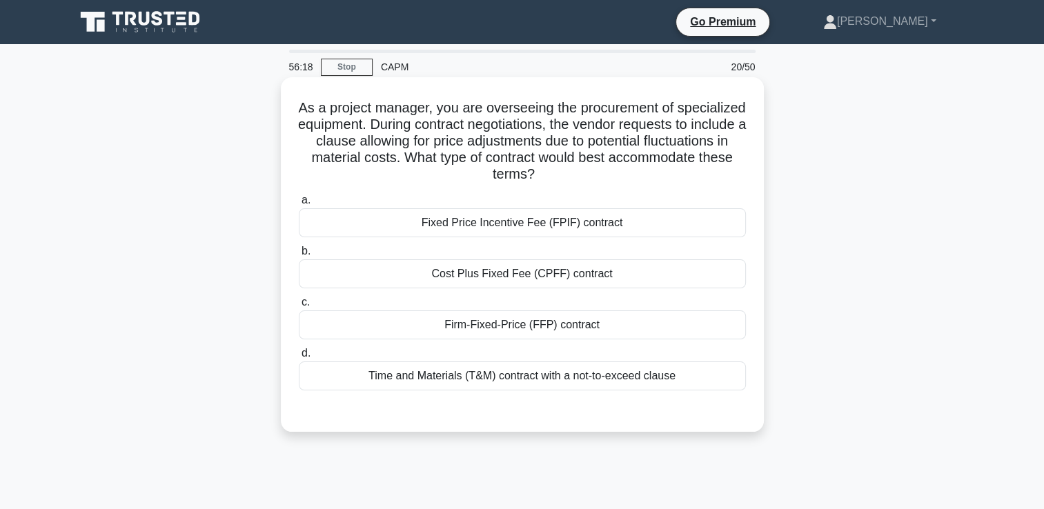
click at [530, 264] on div "Cost Plus Fixed Fee (CPFF) contract" at bounding box center [522, 273] width 447 height 29
click at [299, 256] on input "b. Cost Plus Fixed Fee (CPFF) contract" at bounding box center [299, 251] width 0 height 9
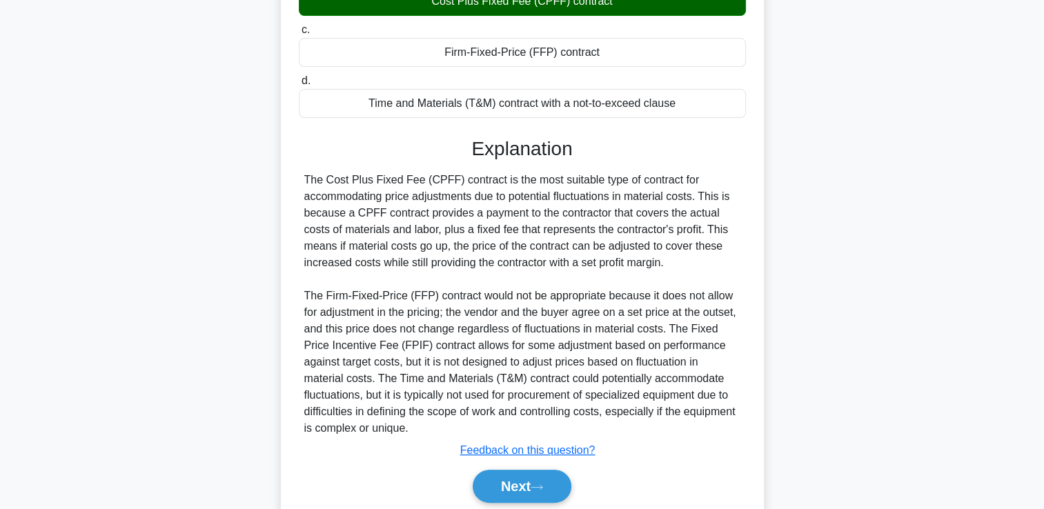
scroll to position [323, 0]
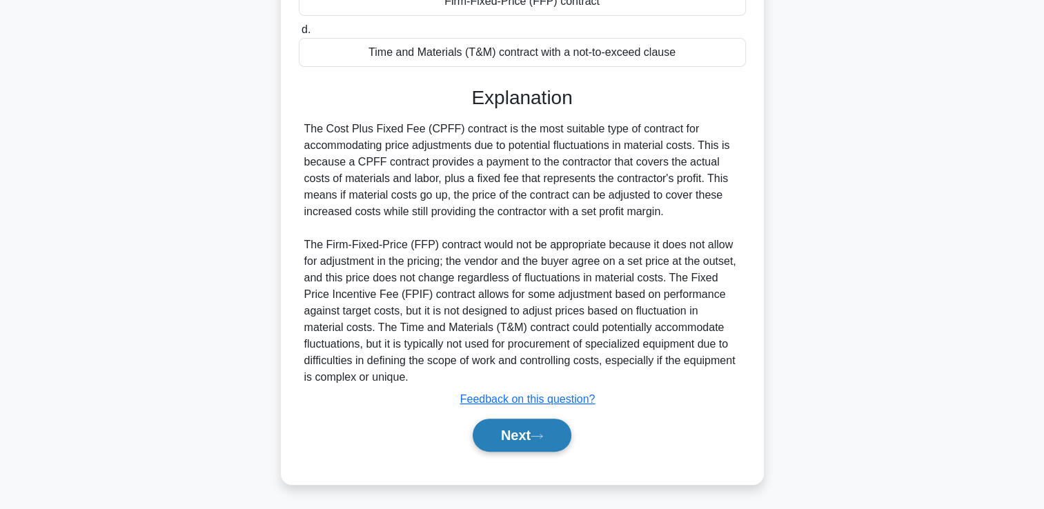
click at [561, 432] on button "Next" at bounding box center [521, 435] width 99 height 33
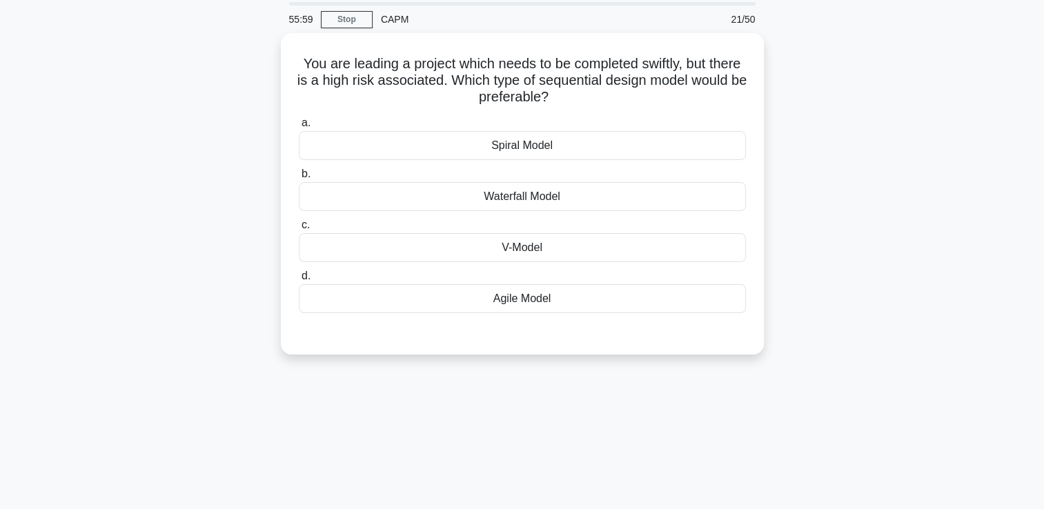
scroll to position [0, 0]
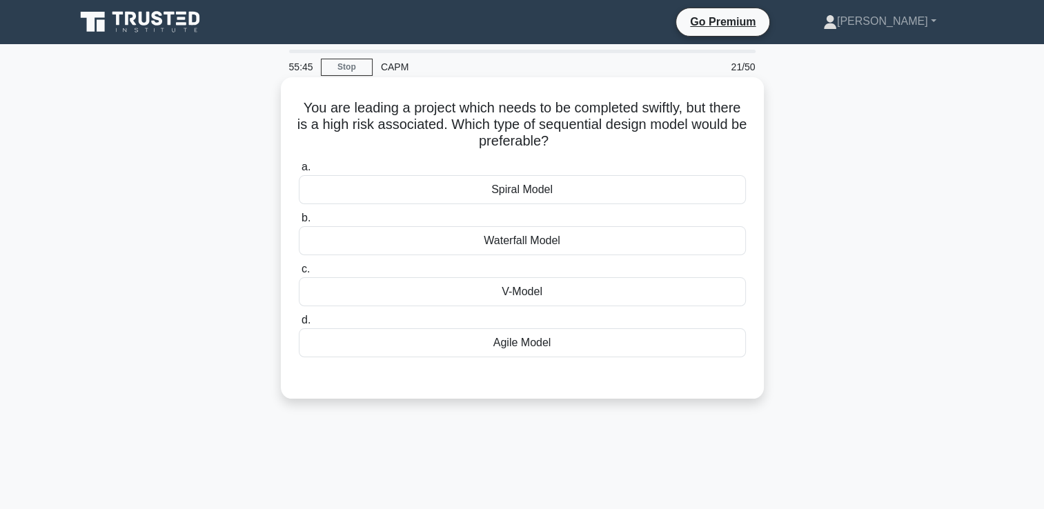
click at [629, 242] on div "Waterfall Model" at bounding box center [522, 240] width 447 height 29
click at [299, 223] on input "b. Waterfall Model" at bounding box center [299, 218] width 0 height 9
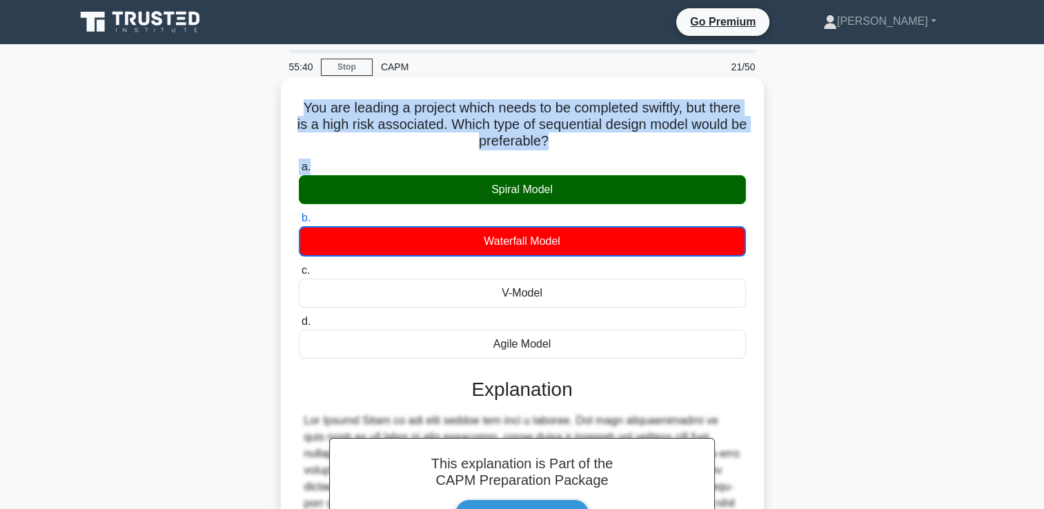
drag, startPoint x: 604, startPoint y: 156, endPoint x: 284, endPoint y: 109, distance: 323.5
click at [284, 109] on div "You are leading a project which needs to be completed swiftly, but there is a h…" at bounding box center [522, 434] width 483 height 715
copy div "You are leading a project which needs to be completed swiftly, but there is a h…"
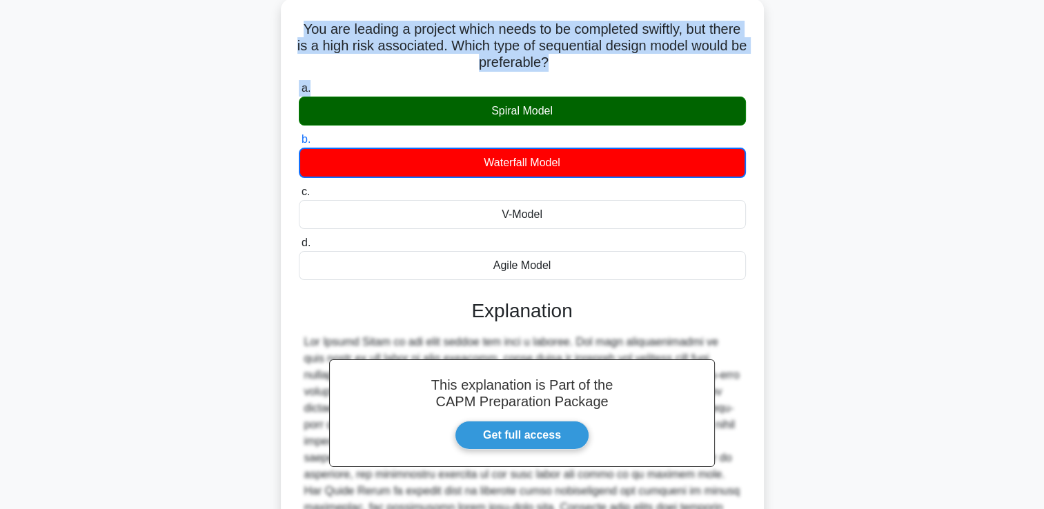
scroll to position [292, 0]
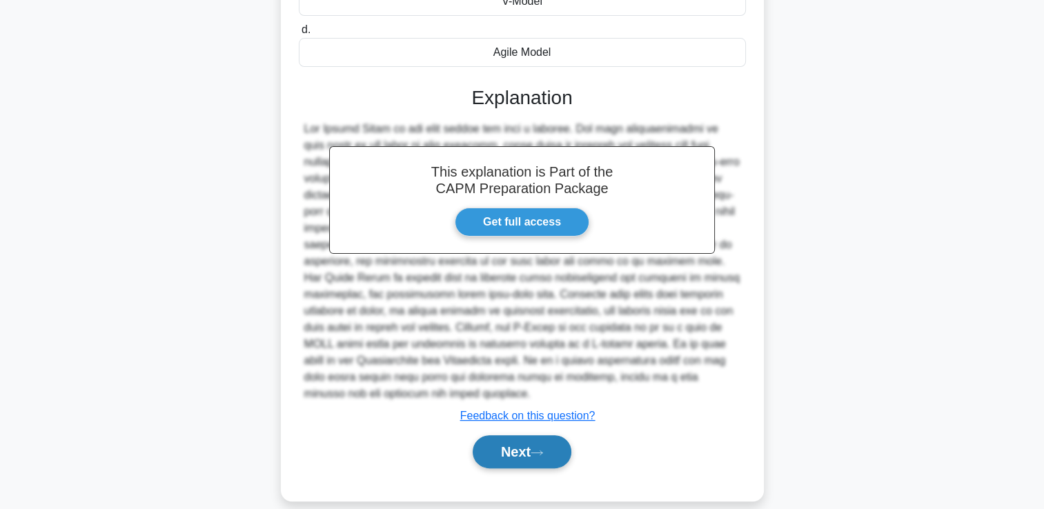
click at [494, 441] on button "Next" at bounding box center [521, 451] width 99 height 33
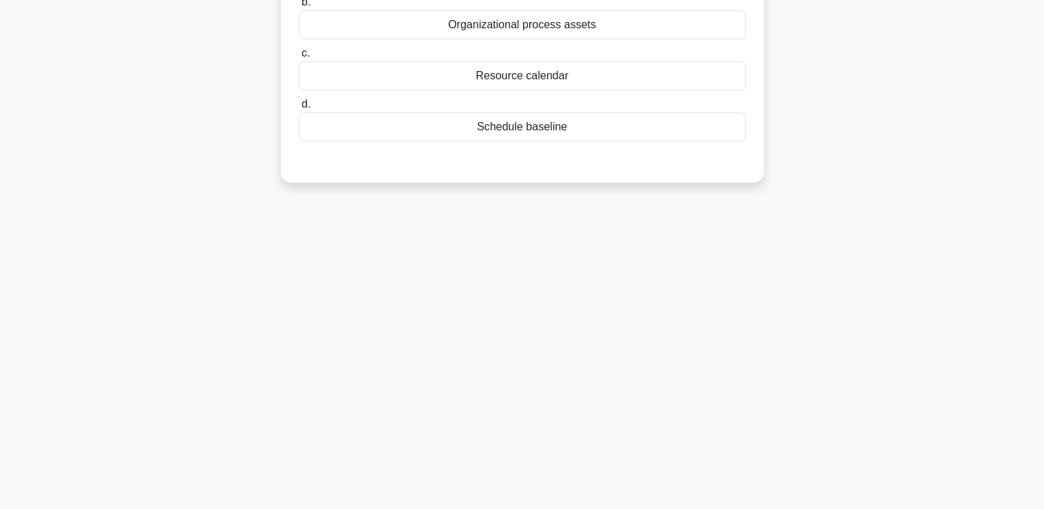
scroll to position [0, 0]
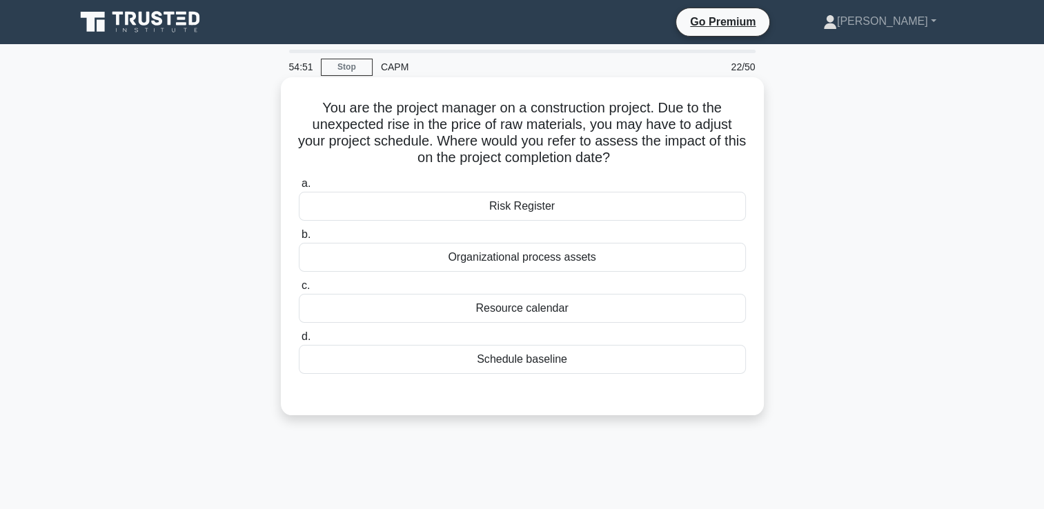
click at [532, 210] on div "Risk Register" at bounding box center [522, 206] width 447 height 29
click at [299, 188] on input "a. Risk Register" at bounding box center [299, 183] width 0 height 9
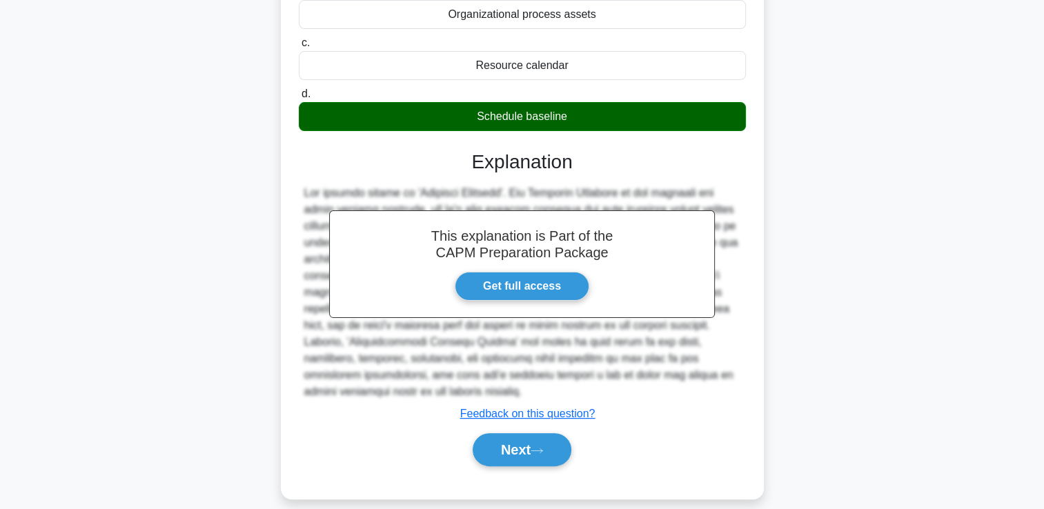
scroll to position [259, 0]
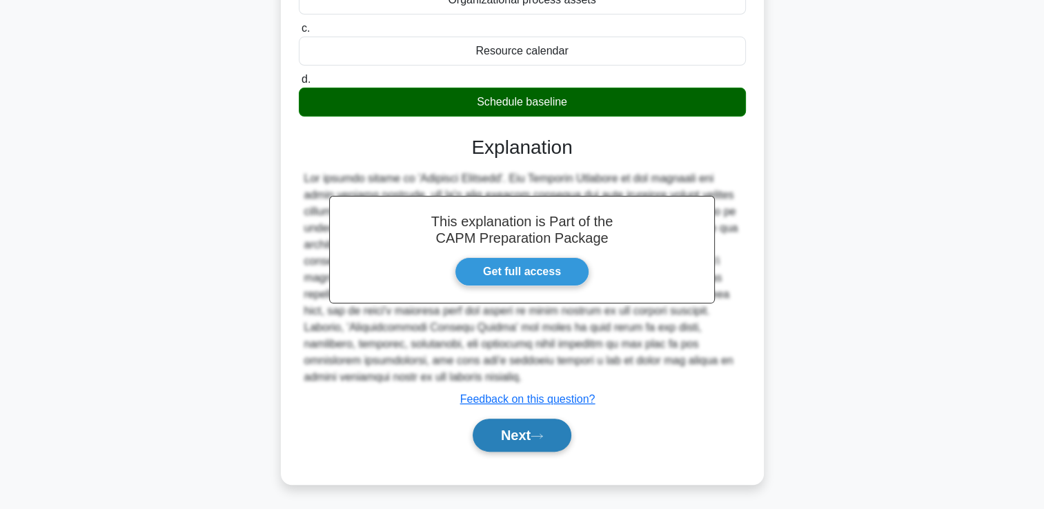
click at [491, 445] on button "Next" at bounding box center [521, 435] width 99 height 33
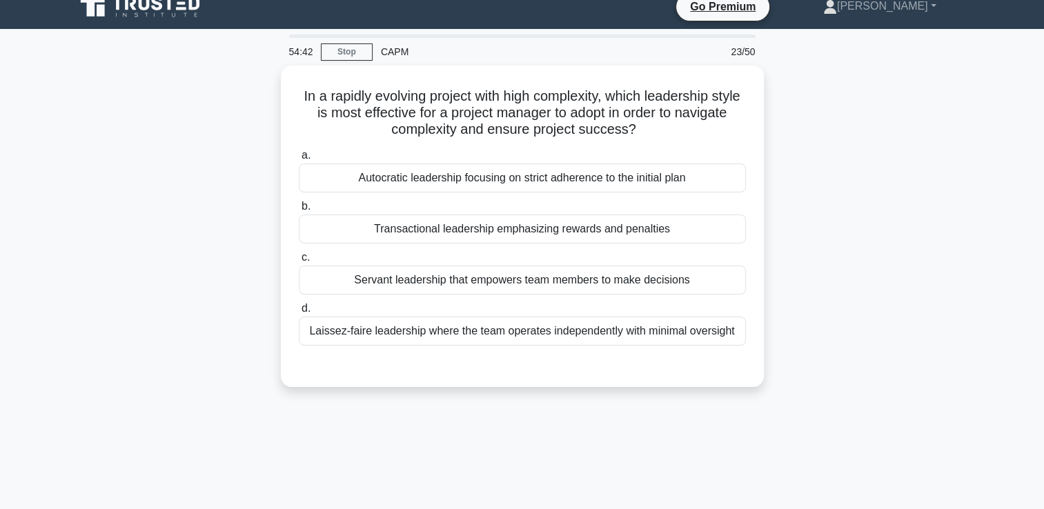
scroll to position [0, 0]
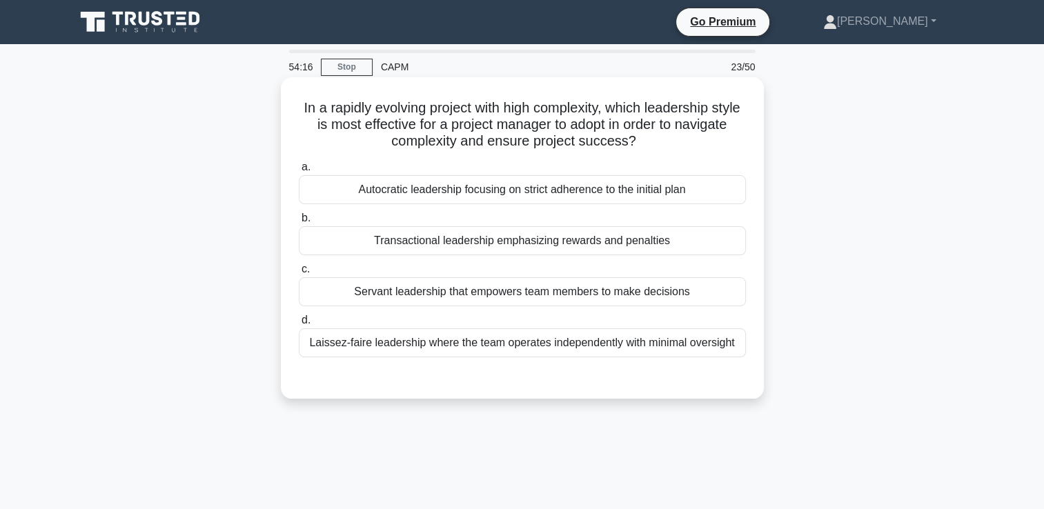
click at [529, 297] on div "Servant leadership that empowers team members to make decisions" at bounding box center [522, 291] width 447 height 29
click at [299, 274] on input "c. Servant leadership that empowers team members to make decisions" at bounding box center [299, 269] width 0 height 9
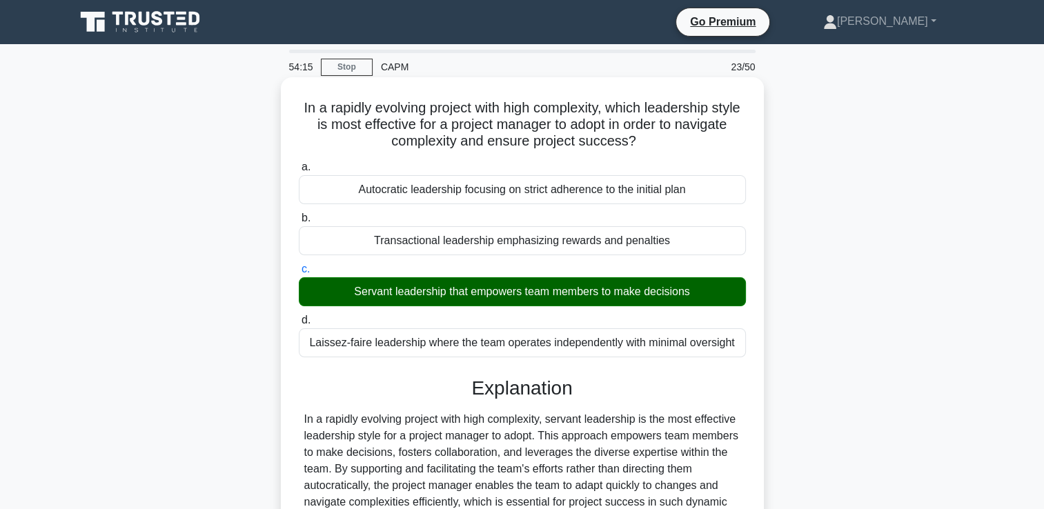
scroll to position [241, 0]
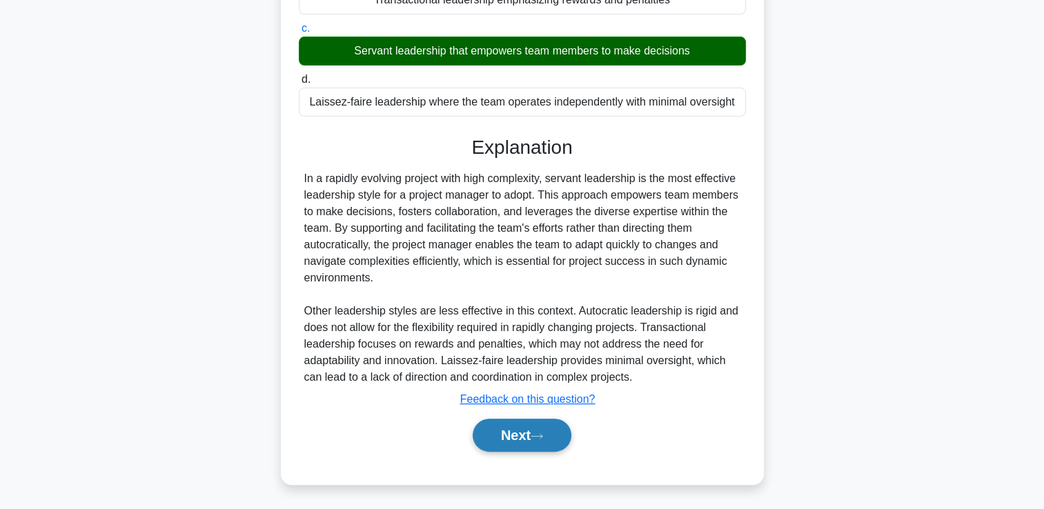
click at [509, 439] on button "Next" at bounding box center [521, 435] width 99 height 33
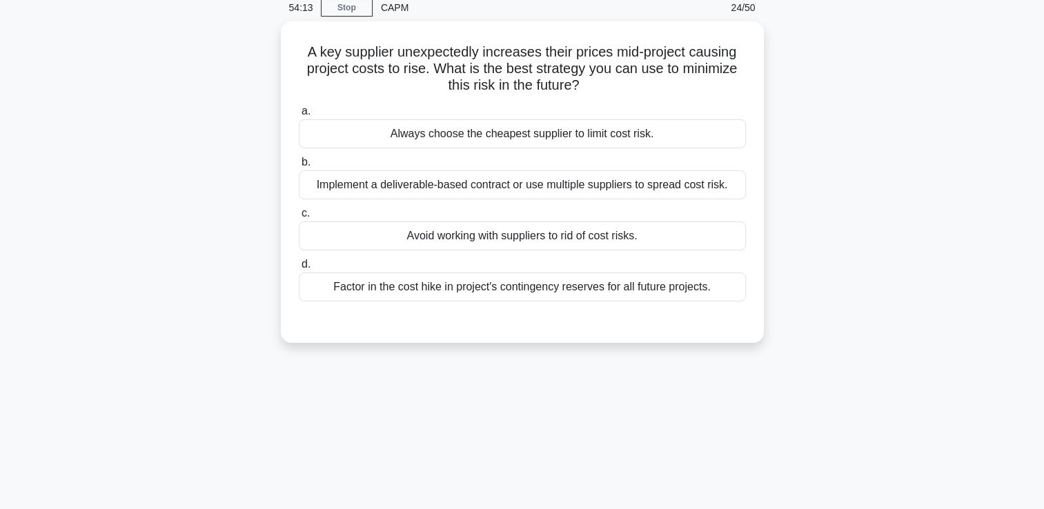
scroll to position [58, 0]
click at [634, 188] on div "Implement a deliverable-based contract or use multiple suppliers to spread cost…" at bounding box center [522, 182] width 447 height 29
click at [299, 165] on input "b. Implement a deliverable-based contract or use multiple suppliers to spread c…" at bounding box center [299, 160] width 0 height 9
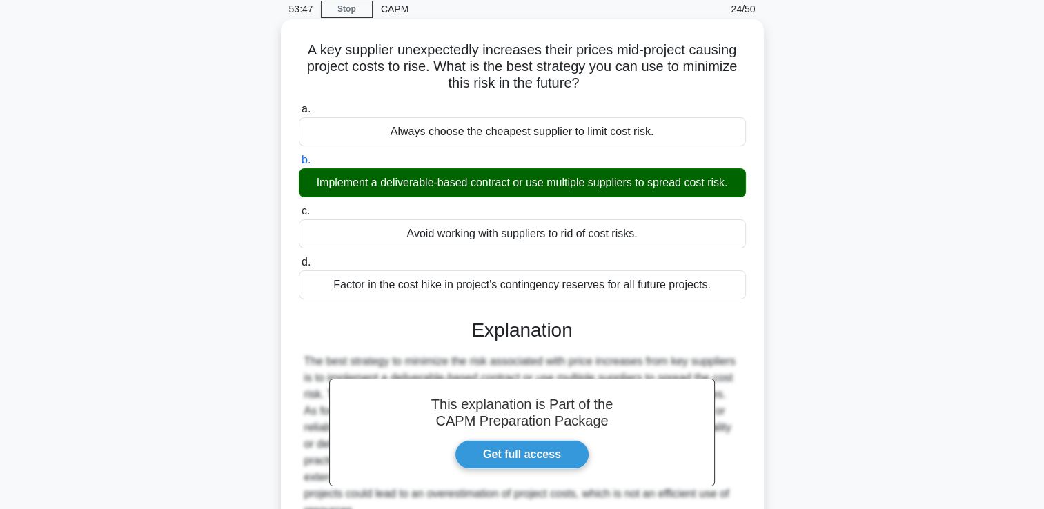
scroll to position [236, 0]
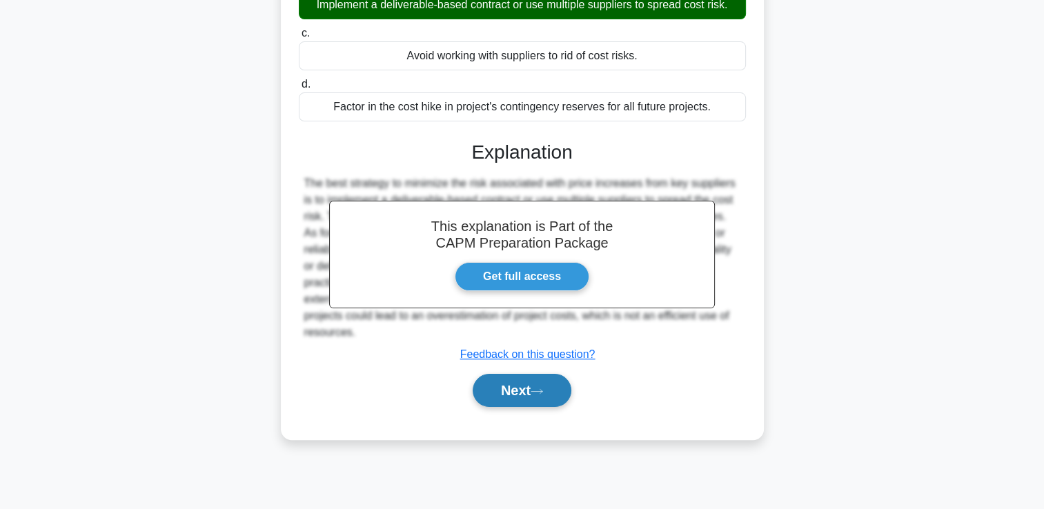
click at [538, 385] on button "Next" at bounding box center [521, 390] width 99 height 33
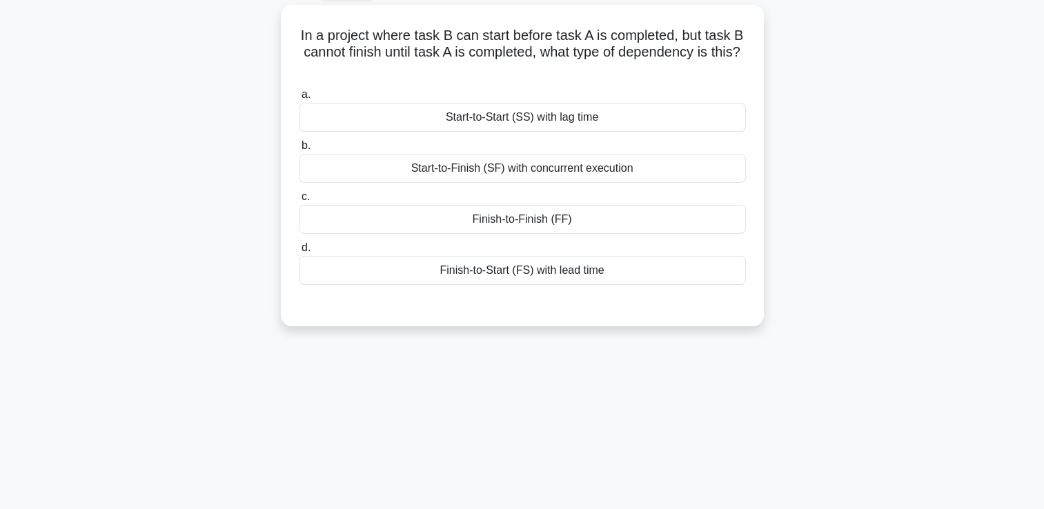
scroll to position [0, 0]
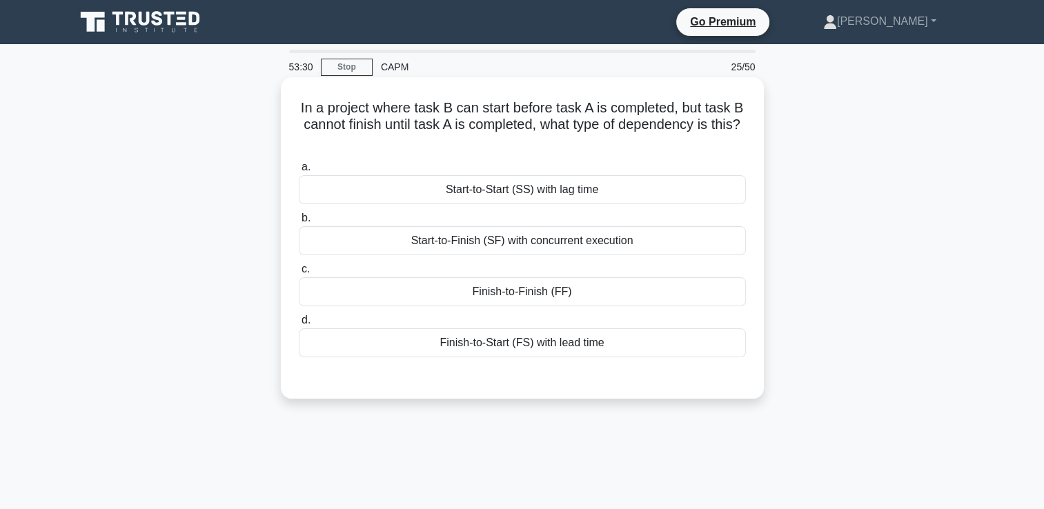
click at [526, 289] on div "Finish-to-Finish (FF)" at bounding box center [522, 291] width 447 height 29
click at [299, 274] on input "c. Finish-to-Finish (FF)" at bounding box center [299, 269] width 0 height 9
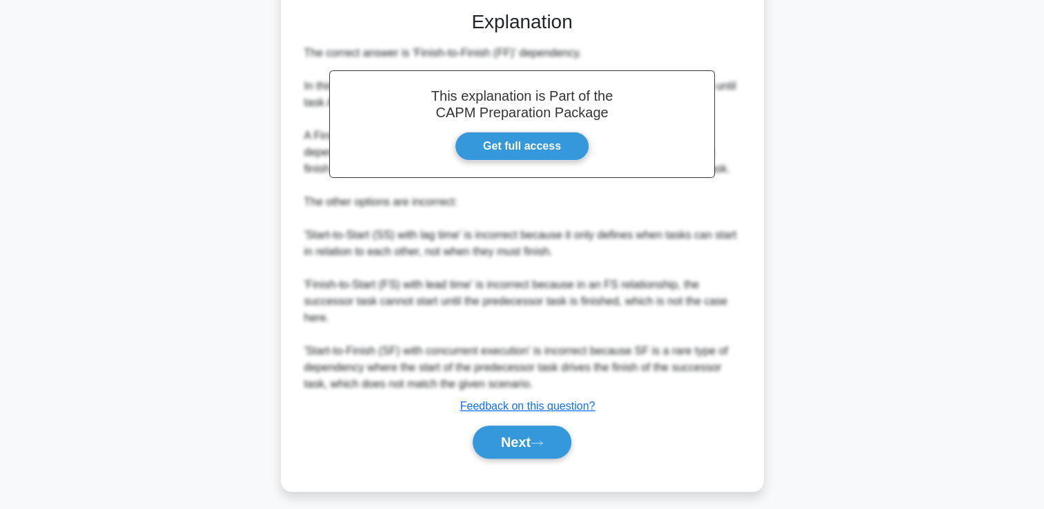
scroll to position [373, 0]
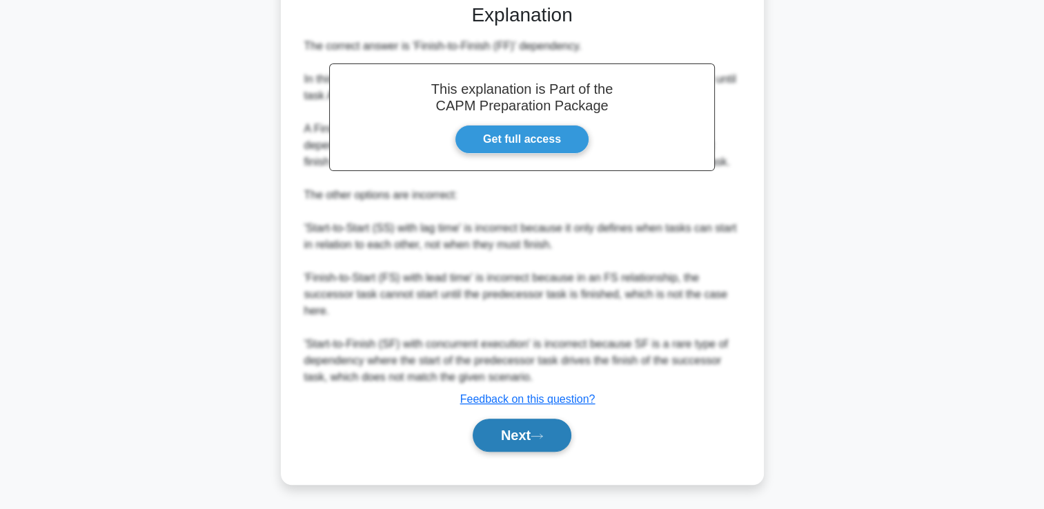
click at [488, 439] on button "Next" at bounding box center [521, 435] width 99 height 33
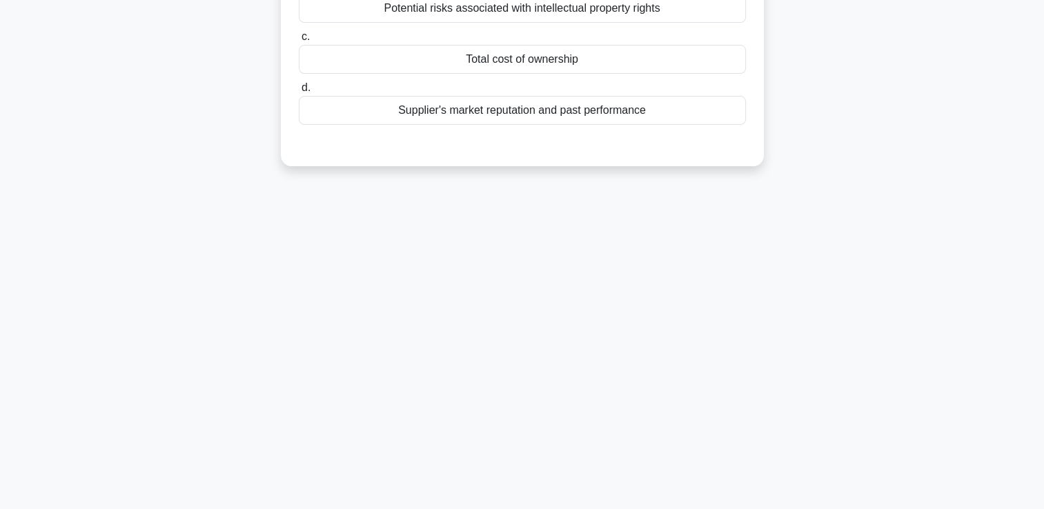
scroll to position [0, 0]
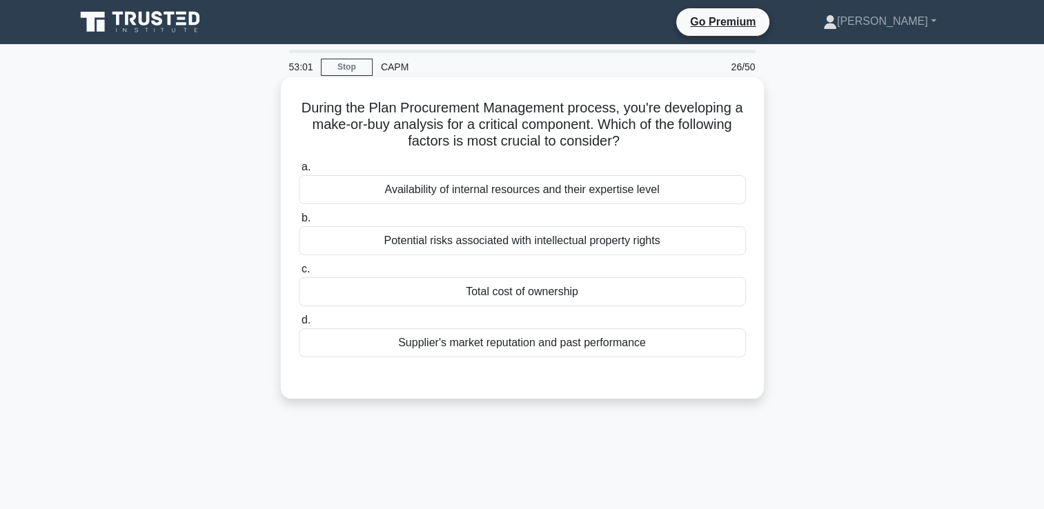
click at [710, 201] on div "Availability of internal resources and their expertise level" at bounding box center [522, 189] width 447 height 29
click at [299, 172] on input "a. Availability of internal resources and their expertise level" at bounding box center [299, 167] width 0 height 9
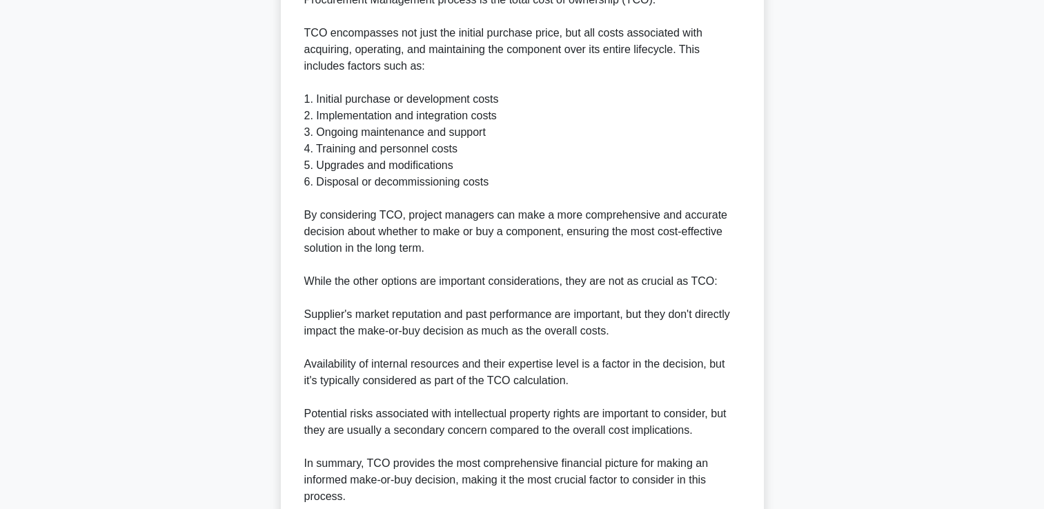
scroll to position [557, 0]
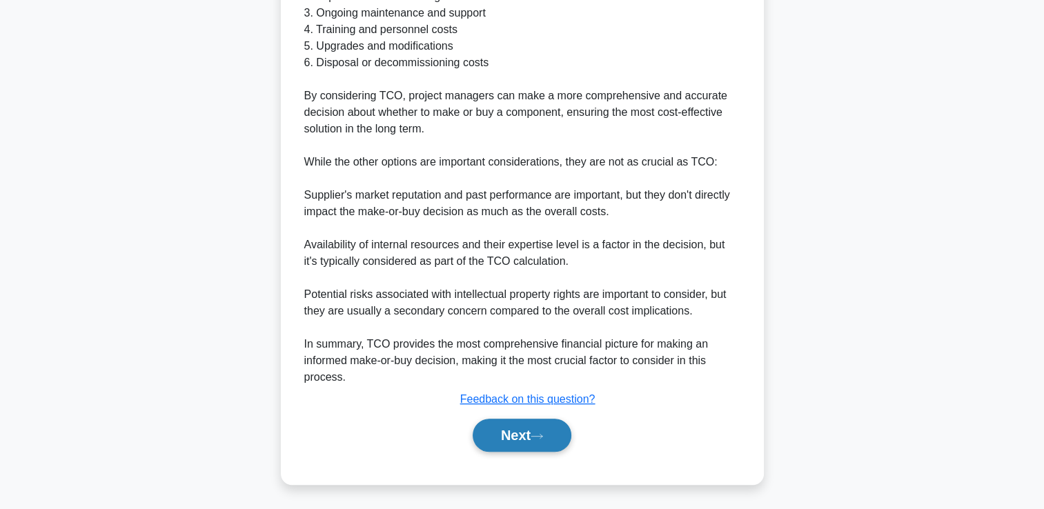
click at [544, 428] on button "Next" at bounding box center [521, 435] width 99 height 33
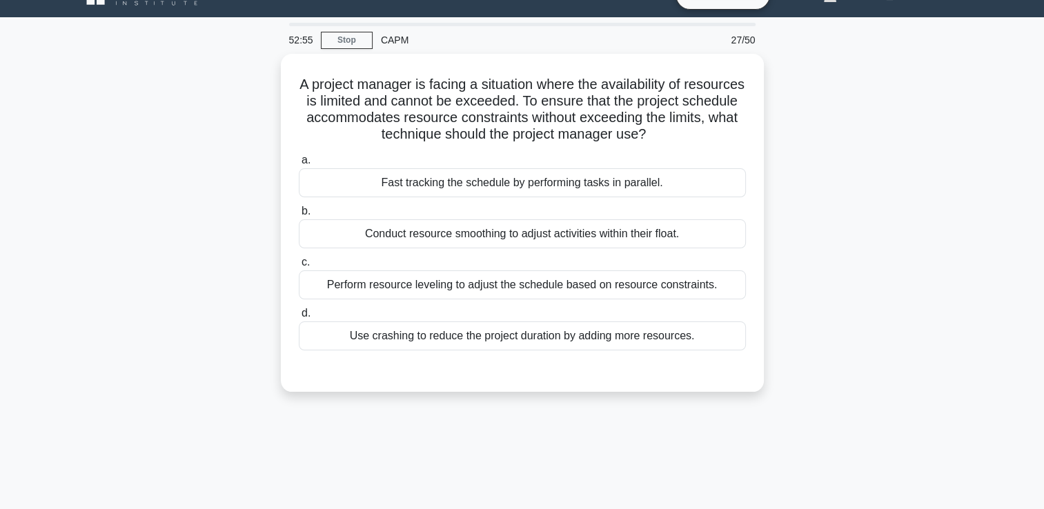
scroll to position [0, 0]
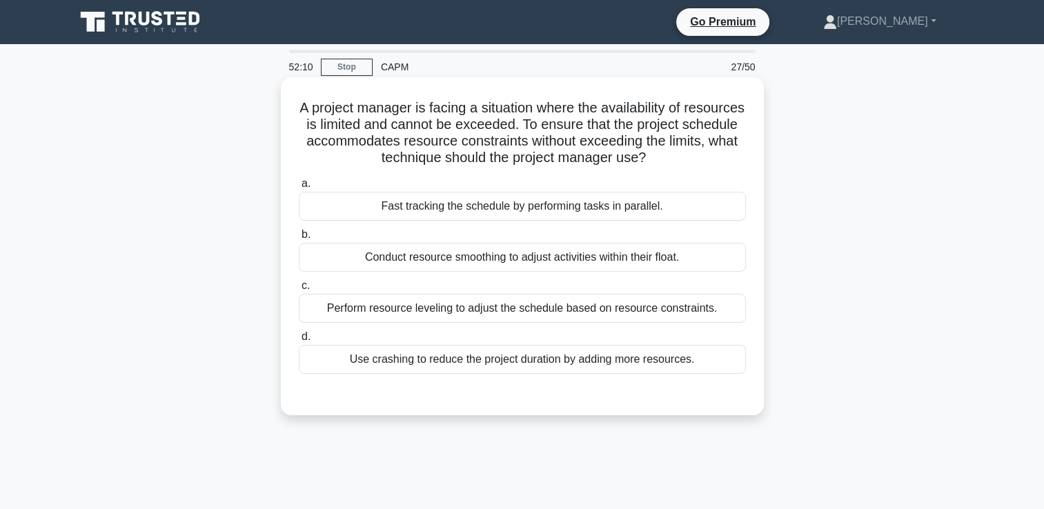
click at [510, 309] on div "Perform resource leveling to adjust the schedule based on resource constraints." at bounding box center [522, 308] width 447 height 29
click at [299, 290] on input "c. Perform resource leveling to adjust the schedule based on resource constrain…" at bounding box center [299, 285] width 0 height 9
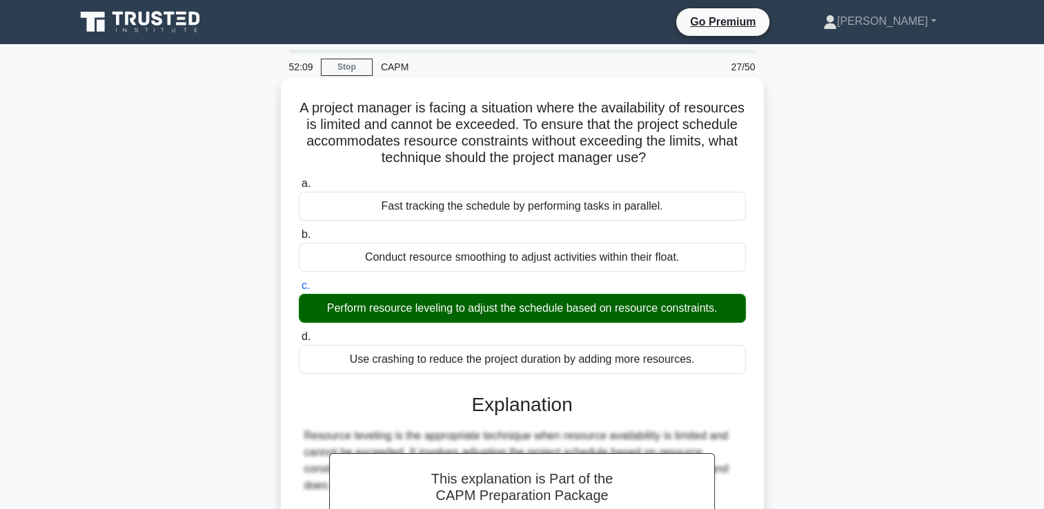
scroll to position [274, 0]
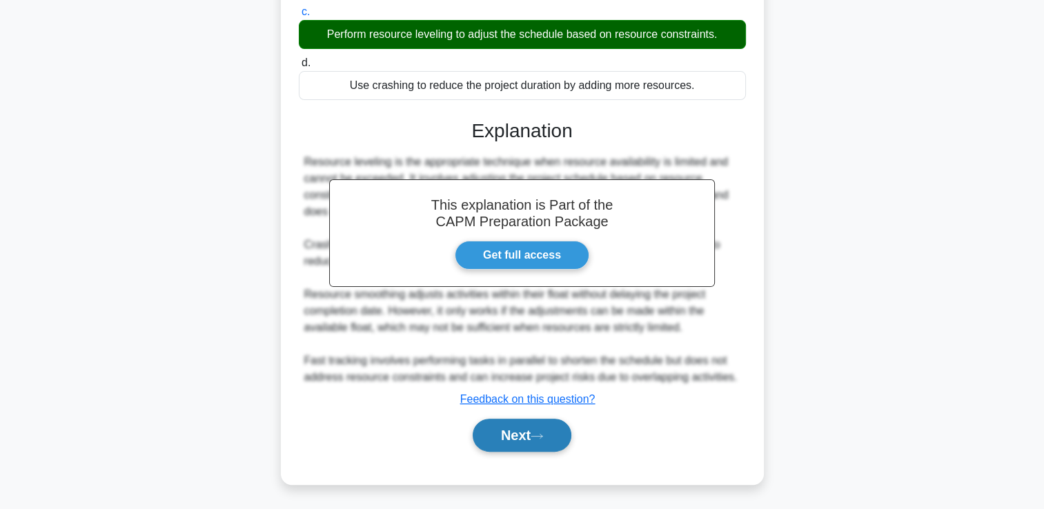
click at [489, 450] on button "Next" at bounding box center [521, 435] width 99 height 33
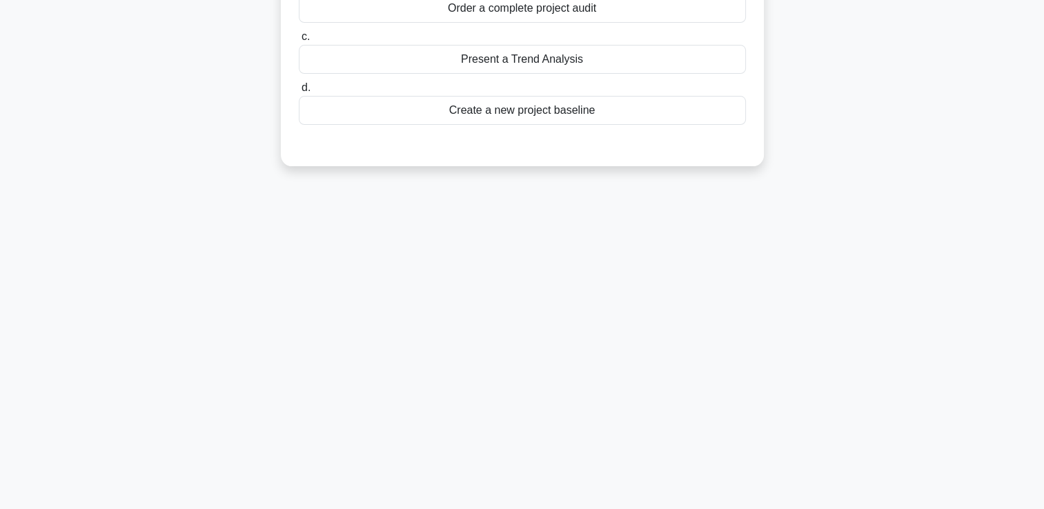
scroll to position [0, 0]
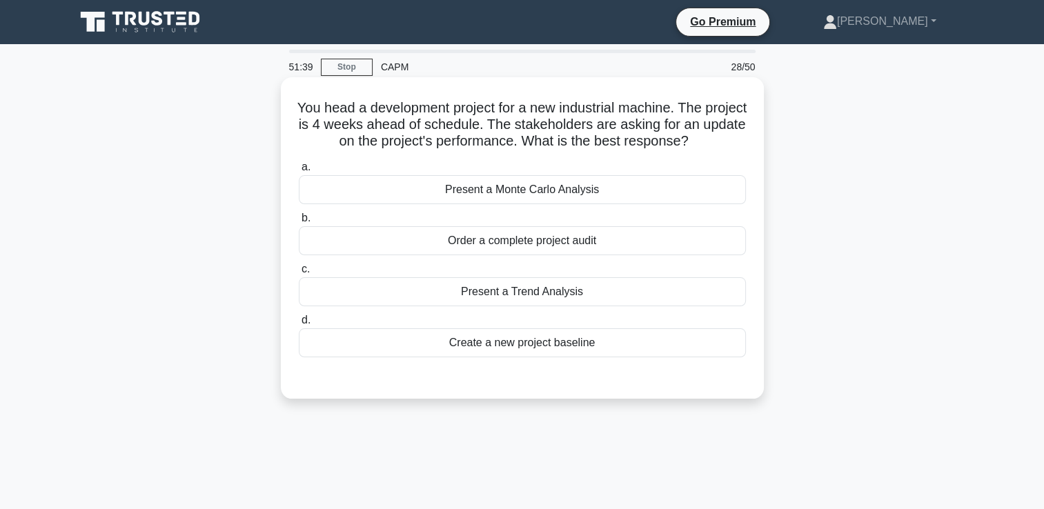
click at [557, 283] on div "Present a Trend Analysis" at bounding box center [522, 291] width 447 height 29
click at [299, 274] on input "c. Present a Trend Analysis" at bounding box center [299, 269] width 0 height 9
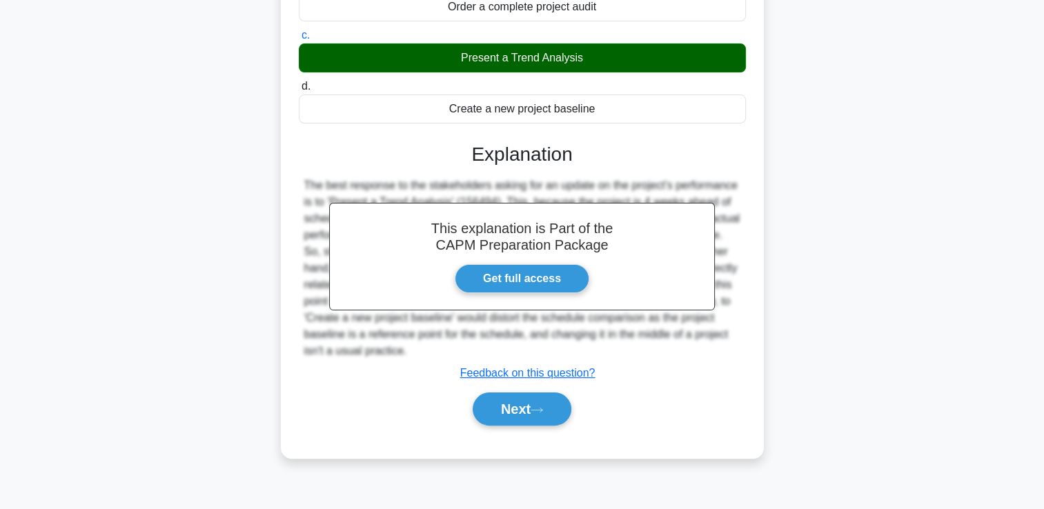
scroll to position [236, 0]
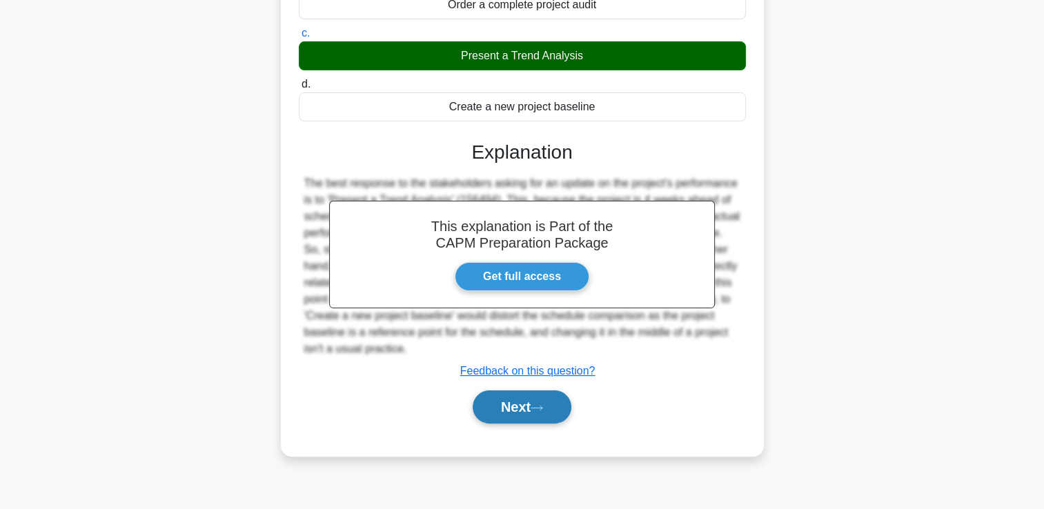
click at [526, 413] on button "Next" at bounding box center [521, 406] width 99 height 33
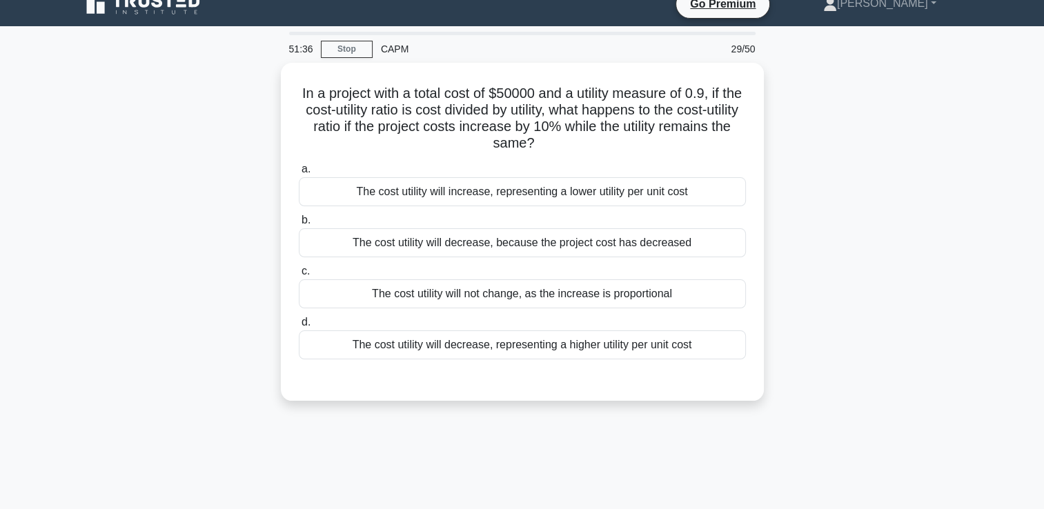
scroll to position [0, 0]
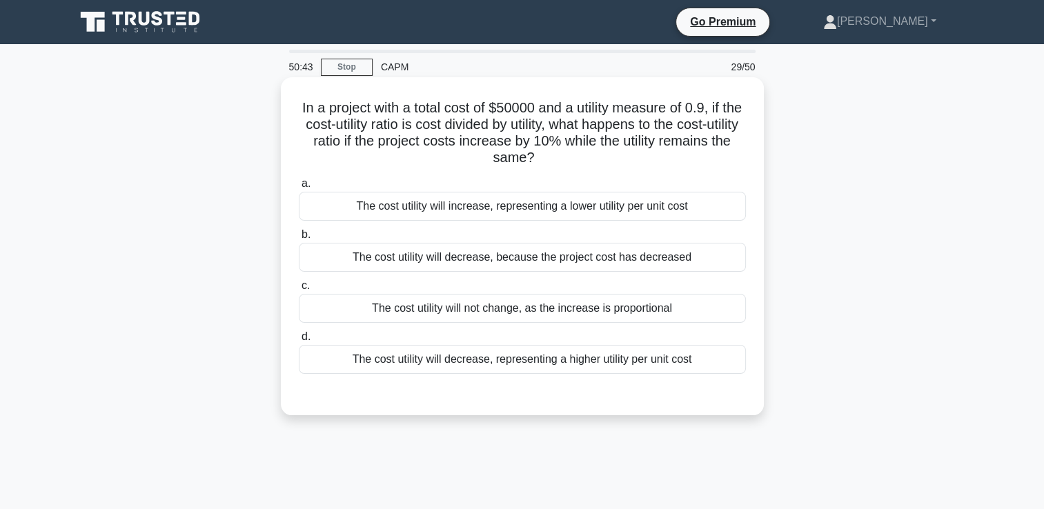
click at [598, 205] on div "The cost utility will increase, representing a lower utility per unit cost" at bounding box center [522, 206] width 447 height 29
click at [299, 188] on input "a. The cost utility will increase, representing a lower utility per unit cost" at bounding box center [299, 183] width 0 height 9
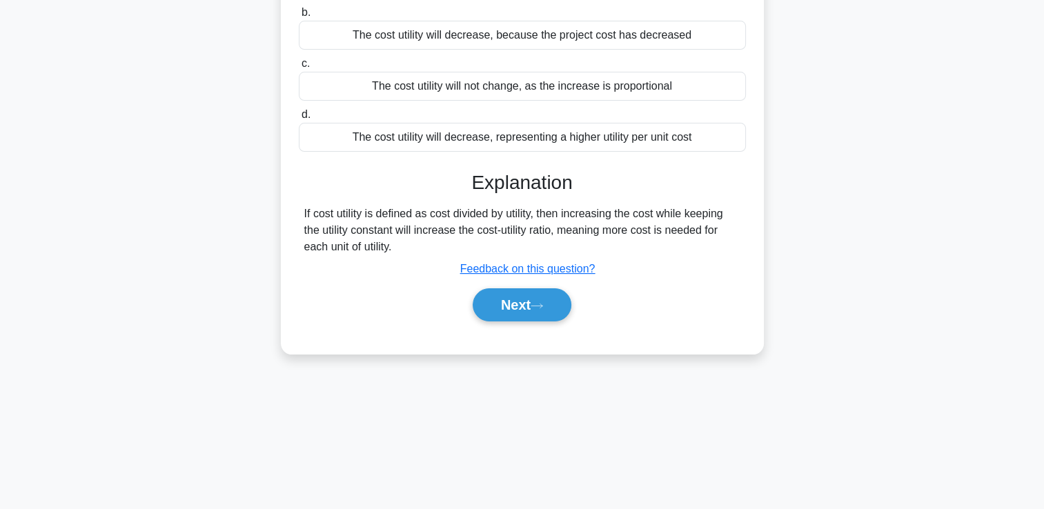
scroll to position [236, 0]
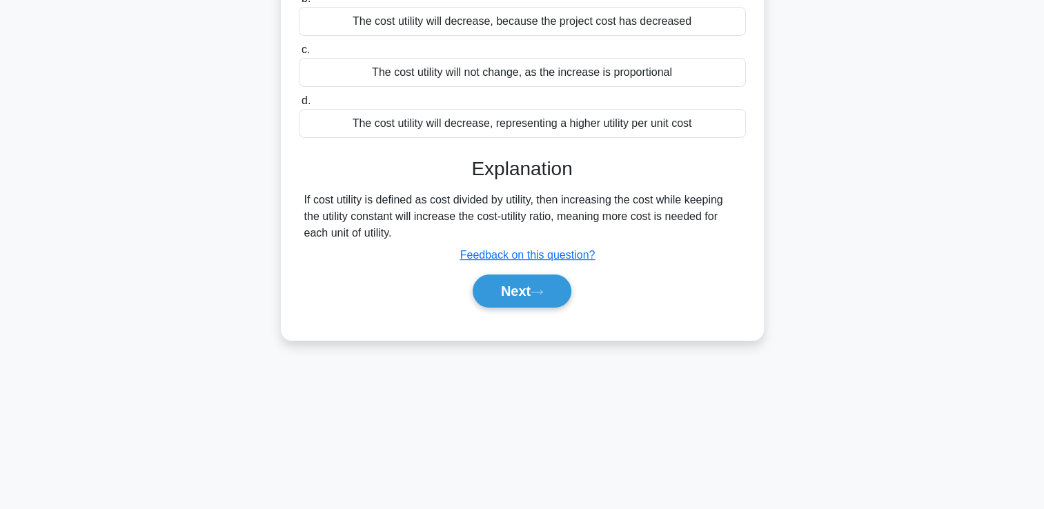
click at [565, 312] on div "Next" at bounding box center [522, 291] width 447 height 44
click at [555, 301] on button "Next" at bounding box center [521, 291] width 99 height 33
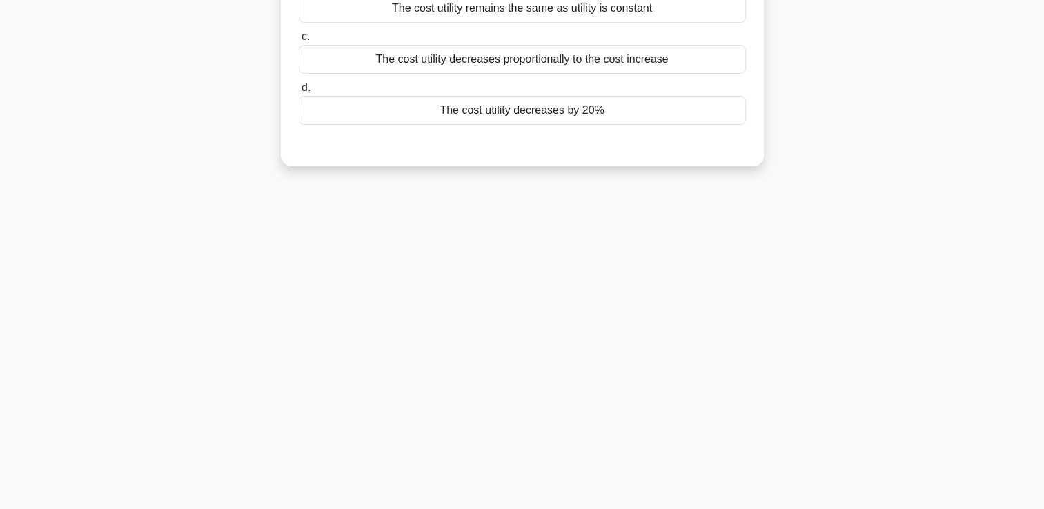
scroll to position [0, 0]
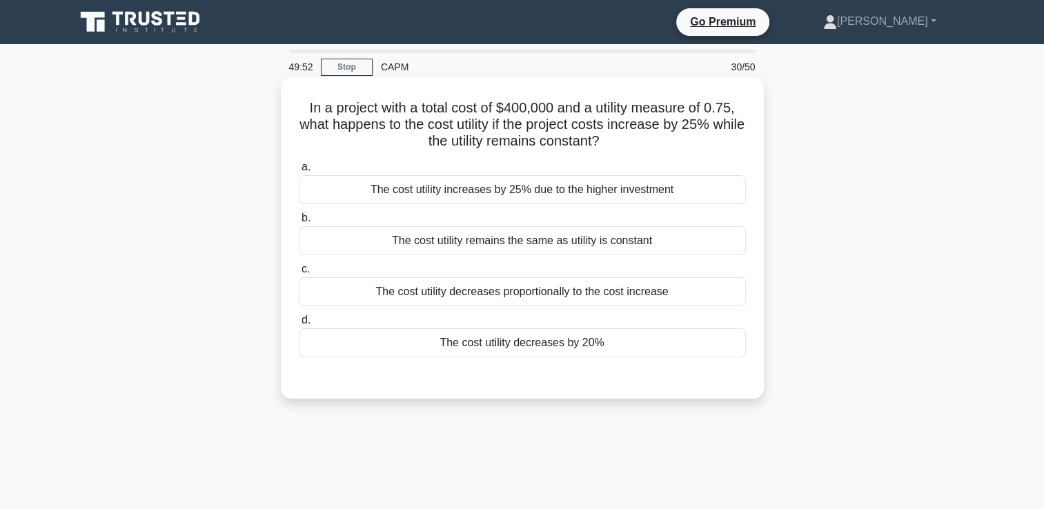
click at [690, 283] on div "The cost utility decreases proportionally to the cost increase" at bounding box center [522, 291] width 447 height 29
click at [299, 274] on input "c. The cost utility decreases proportionally to the cost increase" at bounding box center [299, 269] width 0 height 9
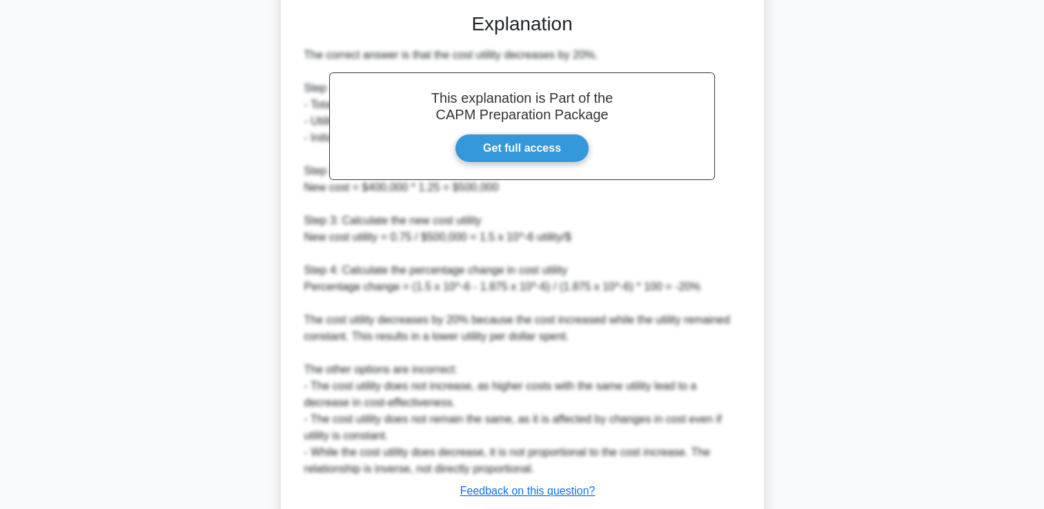
scroll to position [457, 0]
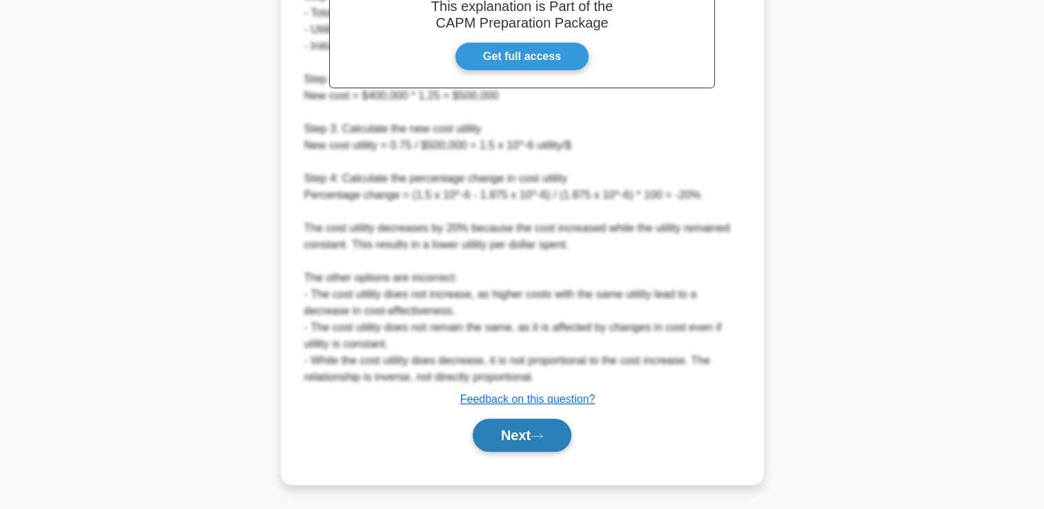
click at [543, 437] on icon at bounding box center [536, 436] width 12 height 8
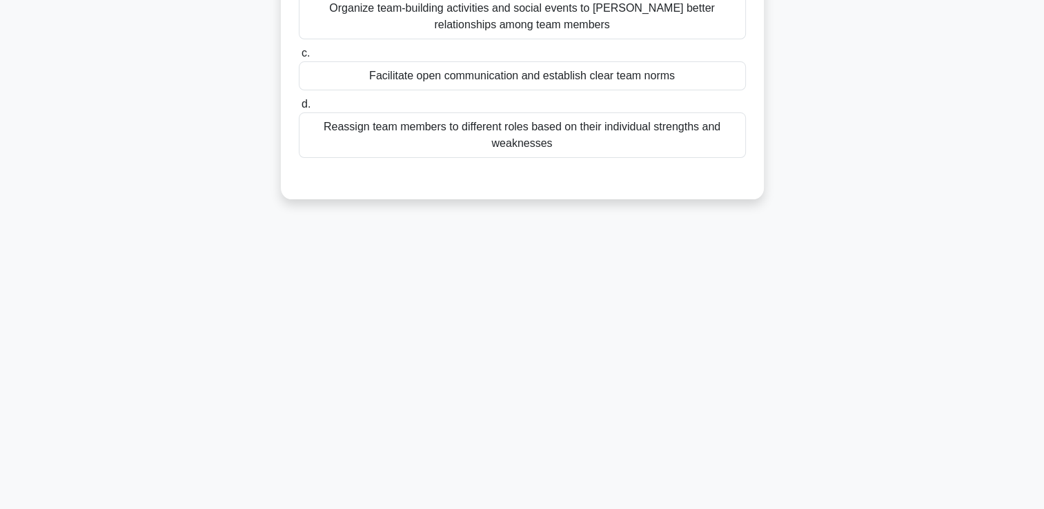
scroll to position [0, 0]
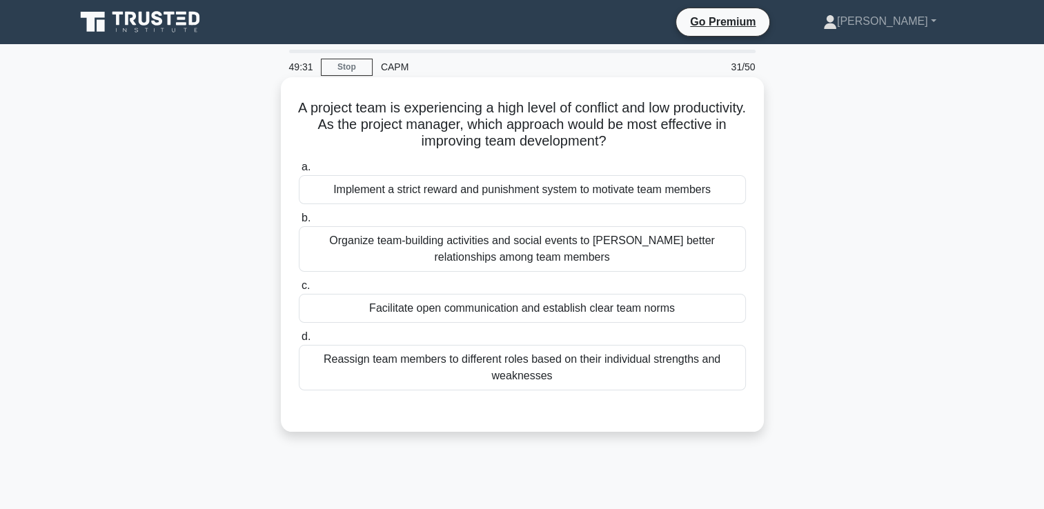
click at [657, 305] on div "Facilitate open communication and establish clear team norms" at bounding box center [522, 308] width 447 height 29
click at [299, 290] on input "c. Facilitate open communication and establish clear team norms" at bounding box center [299, 285] width 0 height 9
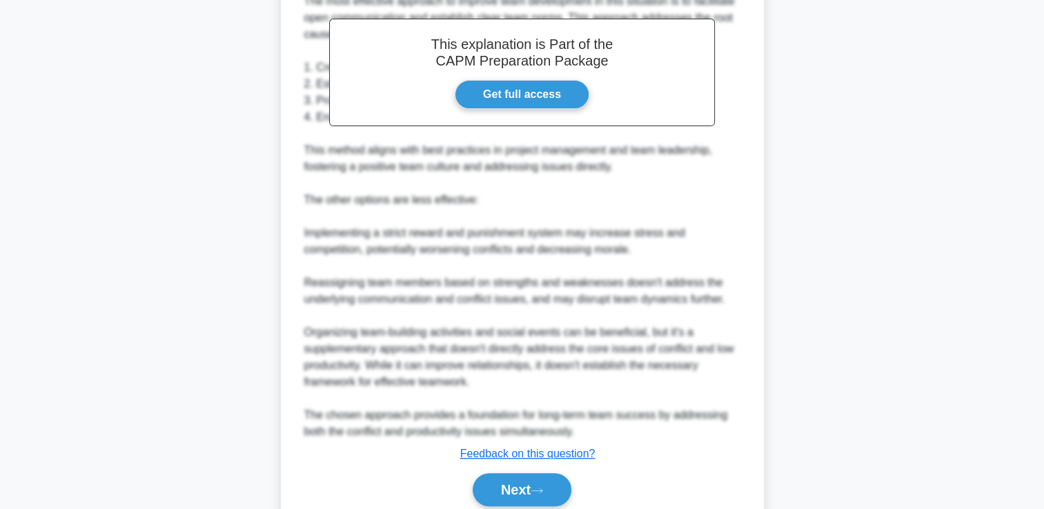
scroll to position [506, 0]
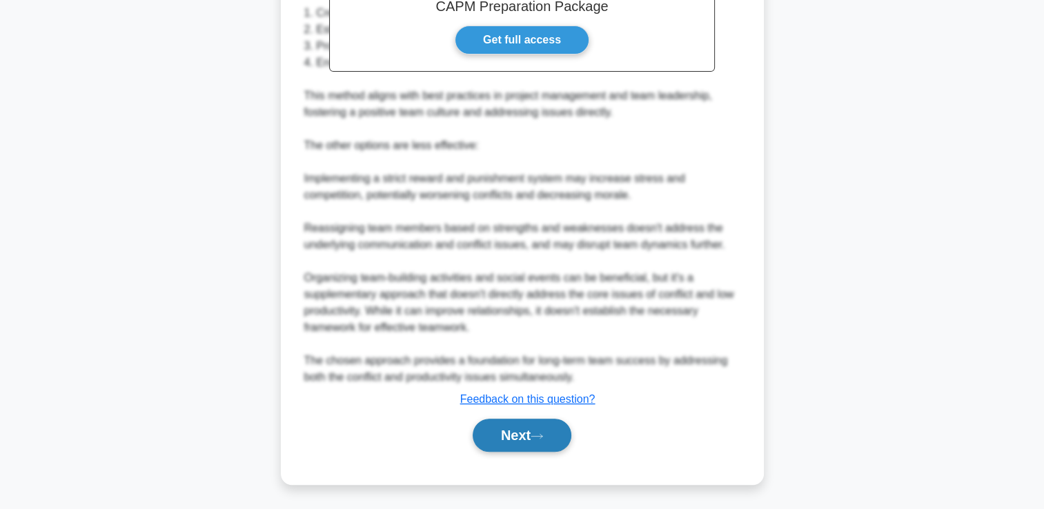
click at [555, 423] on button "Next" at bounding box center [521, 435] width 99 height 33
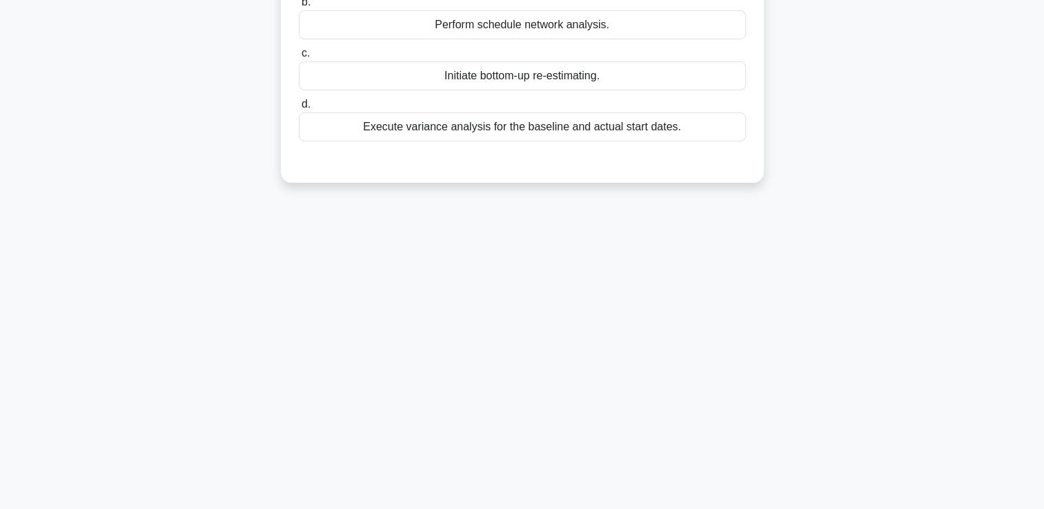
scroll to position [0, 0]
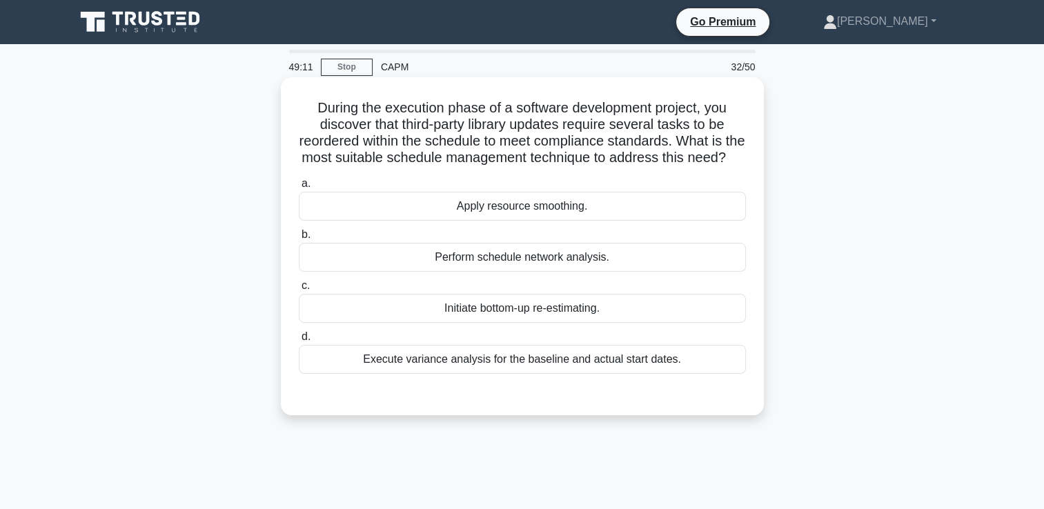
click at [581, 272] on div "Perform schedule network analysis." at bounding box center [522, 257] width 447 height 29
click at [299, 239] on input "b. Perform schedule network analysis." at bounding box center [299, 234] width 0 height 9
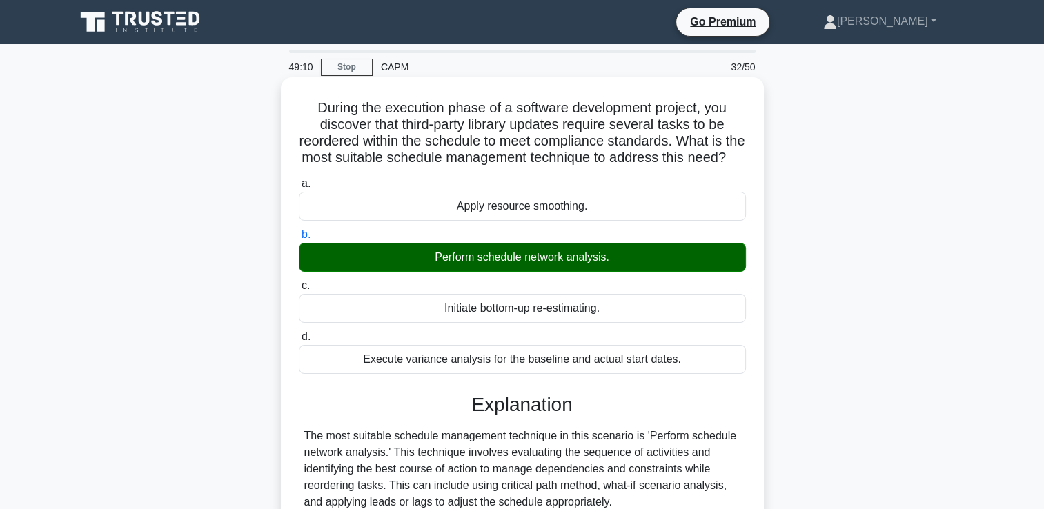
scroll to position [290, 0]
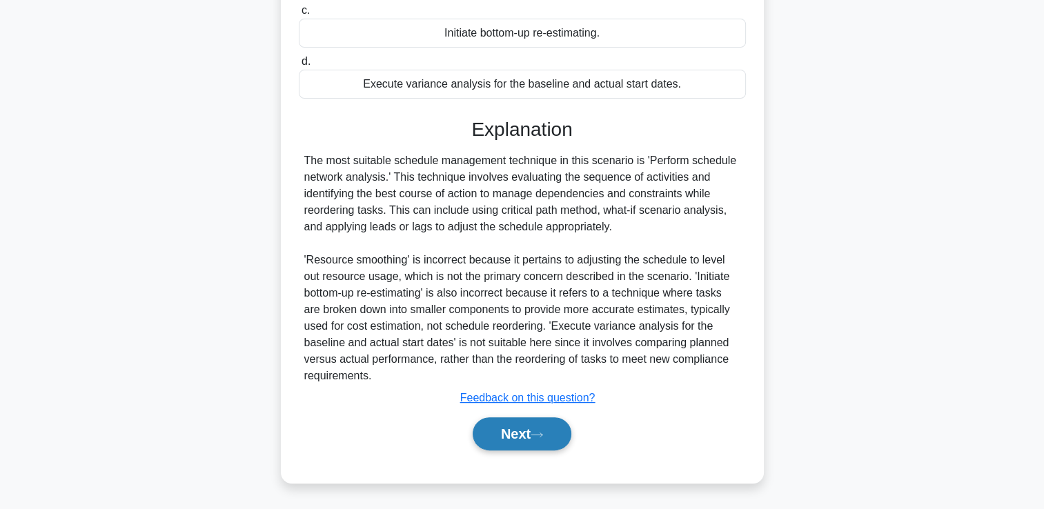
click at [524, 424] on button "Next" at bounding box center [521, 433] width 99 height 33
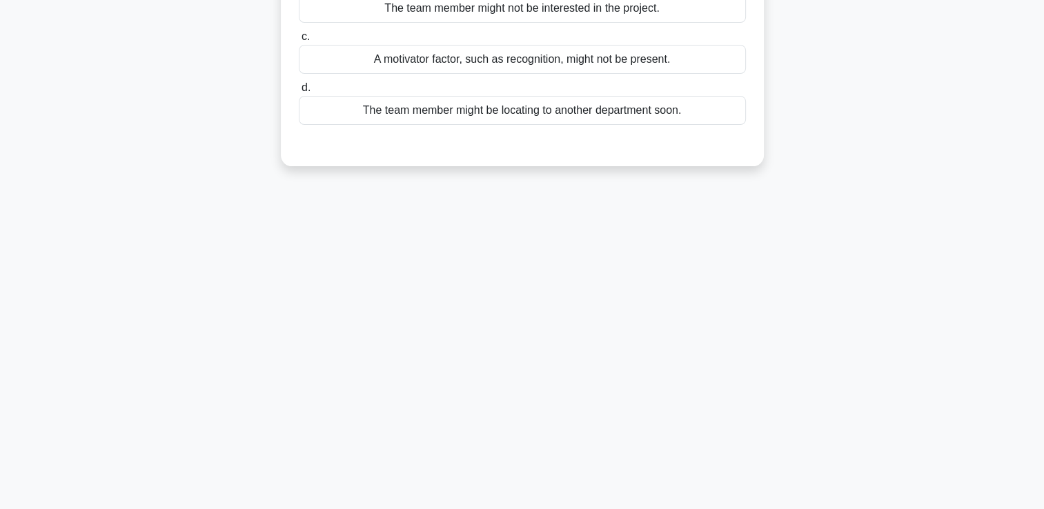
scroll to position [0, 0]
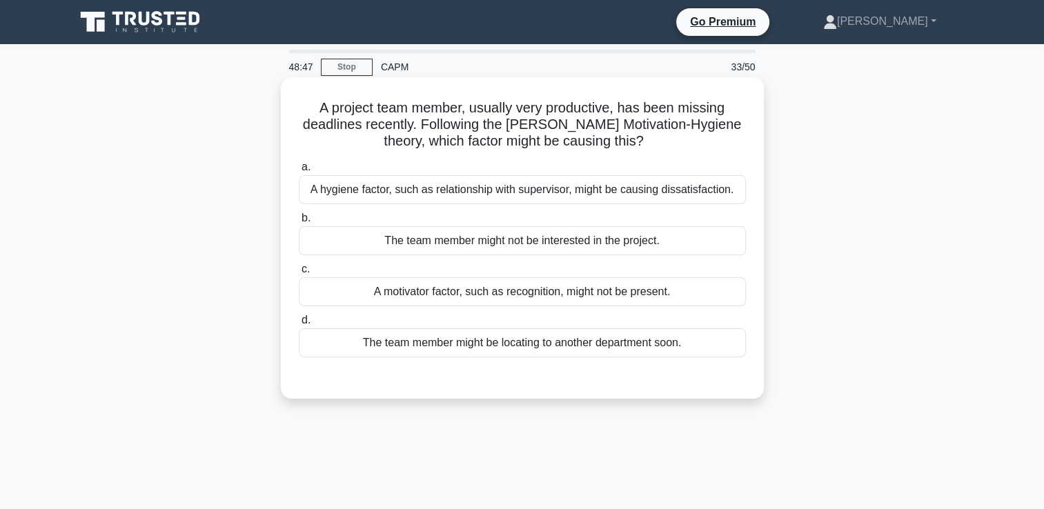
click at [563, 286] on div "A motivator factor, such as recognition, might not be present." at bounding box center [522, 291] width 447 height 29
click at [299, 274] on input "c. A motivator factor, such as recognition, might not be present." at bounding box center [299, 269] width 0 height 9
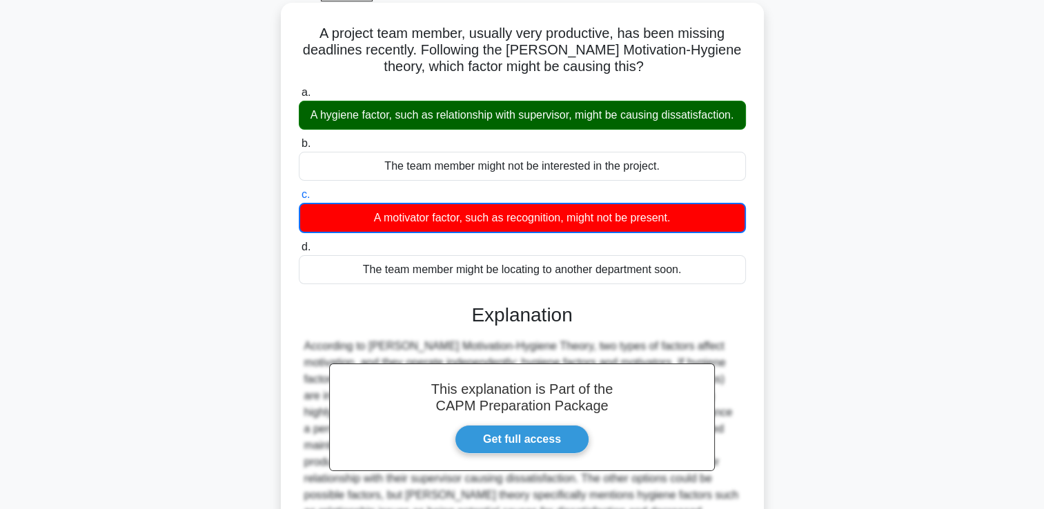
scroll to position [236, 0]
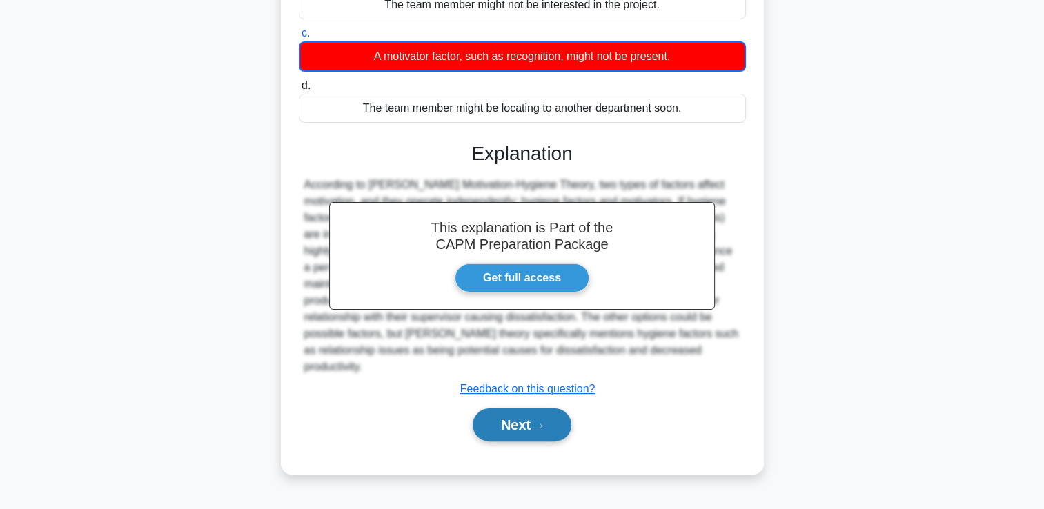
click at [511, 410] on button "Next" at bounding box center [521, 424] width 99 height 33
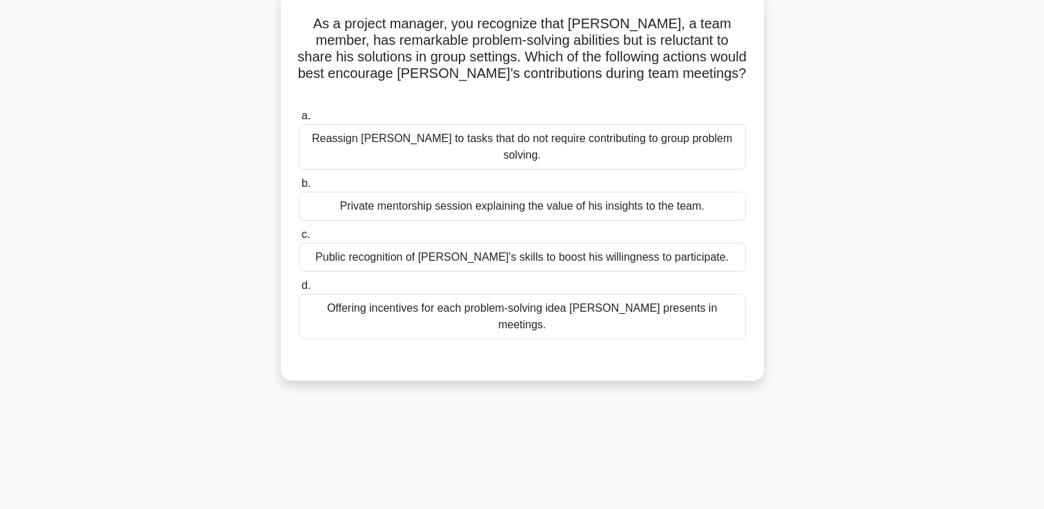
scroll to position [0, 0]
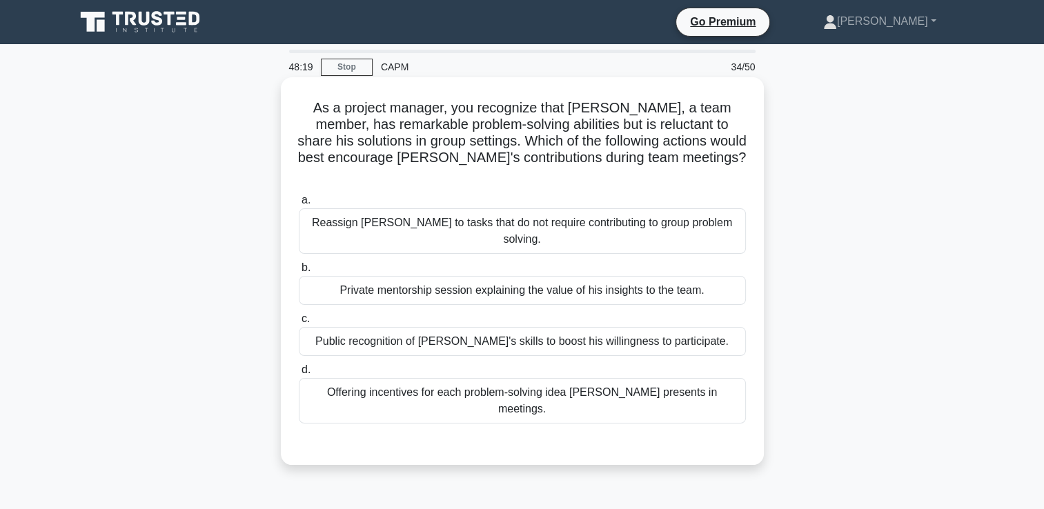
click at [557, 276] on div "Private mentorship session explaining the value of his insights to the team." at bounding box center [522, 290] width 447 height 29
click at [299, 263] on input "b. Private mentorship session explaining the value of his insights to the team." at bounding box center [299, 267] width 0 height 9
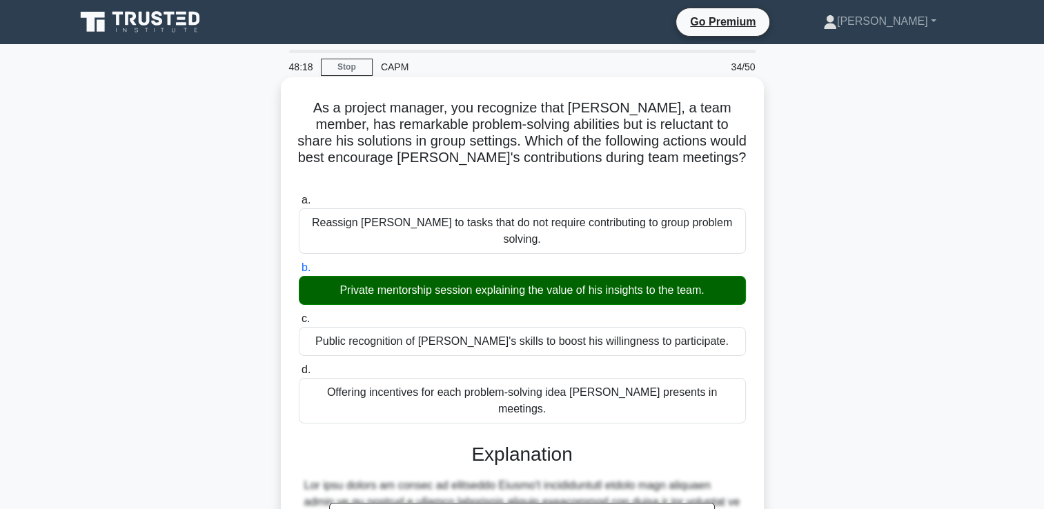
scroll to position [241, 0]
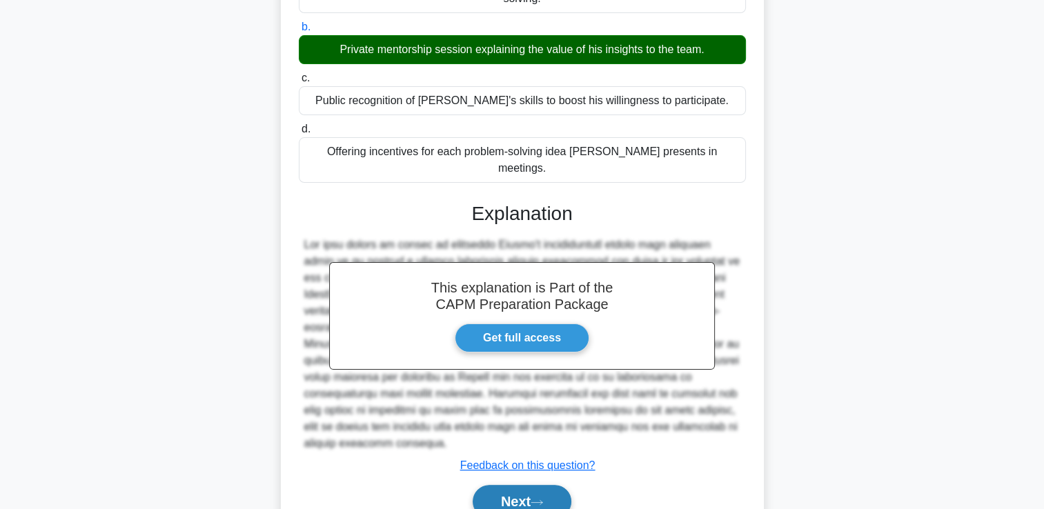
click at [521, 485] on button "Next" at bounding box center [521, 501] width 99 height 33
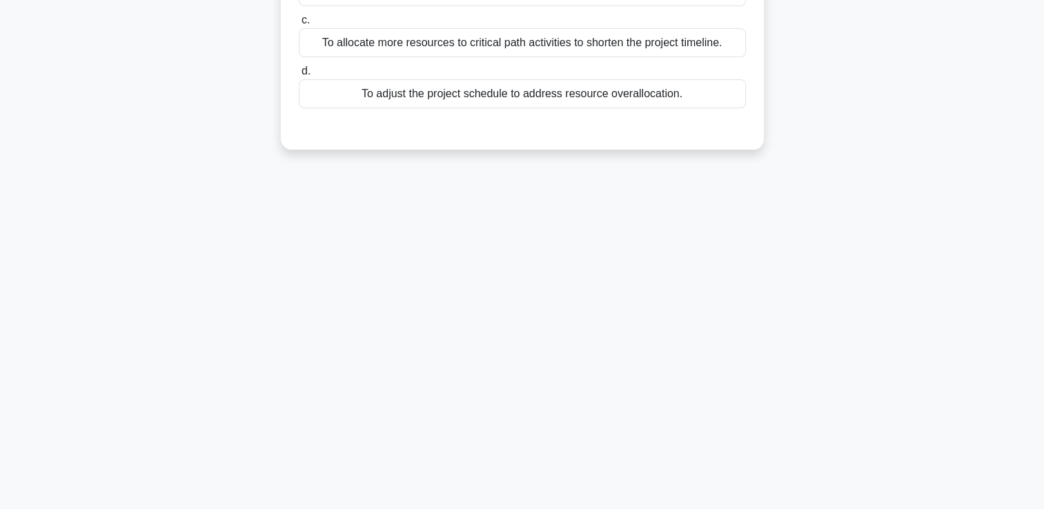
scroll to position [0, 0]
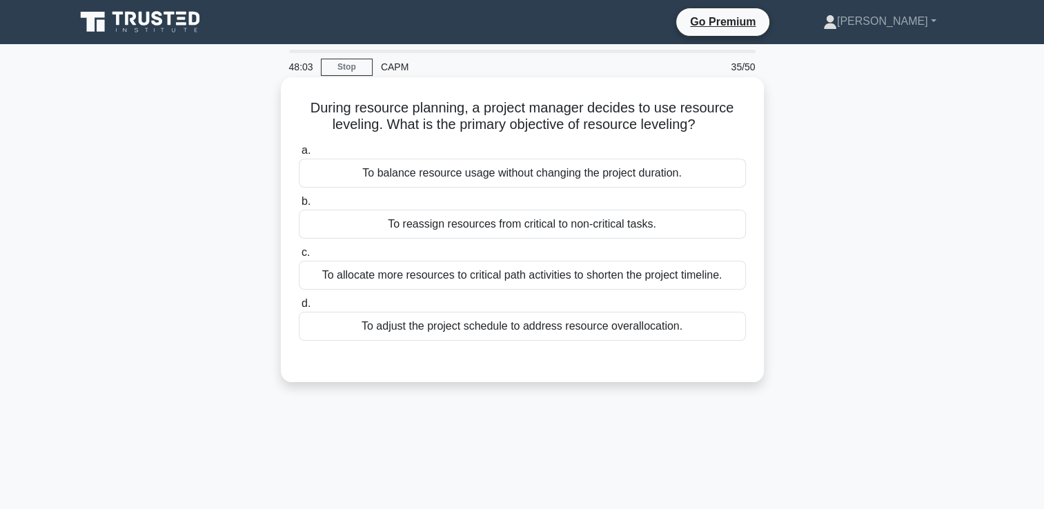
click at [572, 332] on div "To adjust the project schedule to address resource overallocation." at bounding box center [522, 326] width 447 height 29
click at [299, 308] on input "d. To adjust the project schedule to address resource overallocation." at bounding box center [299, 303] width 0 height 9
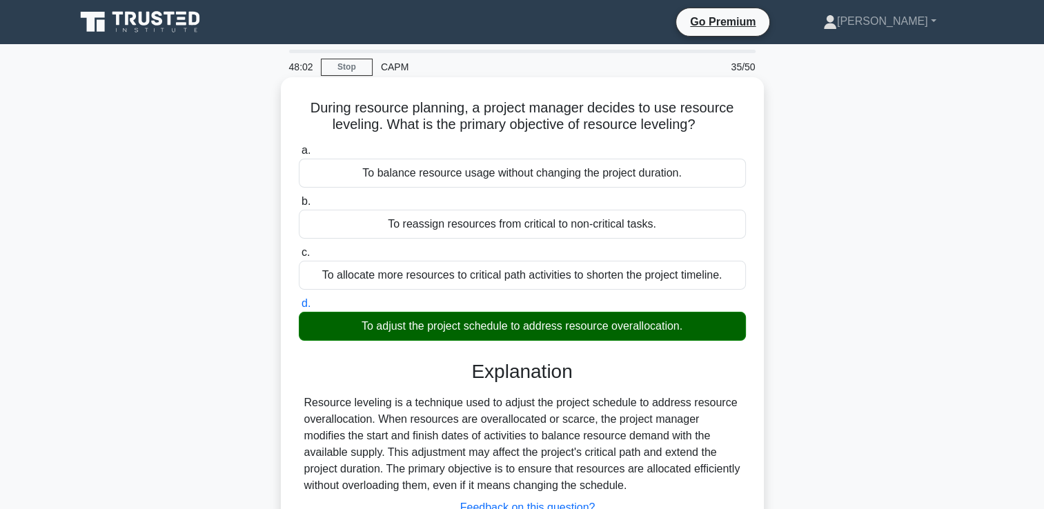
scroll to position [236, 0]
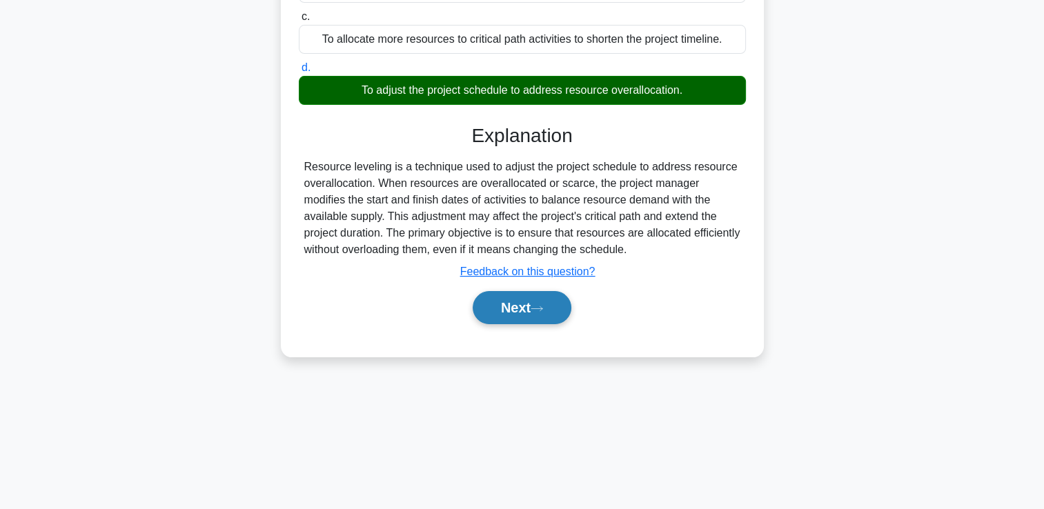
click at [535, 317] on button "Next" at bounding box center [521, 307] width 99 height 33
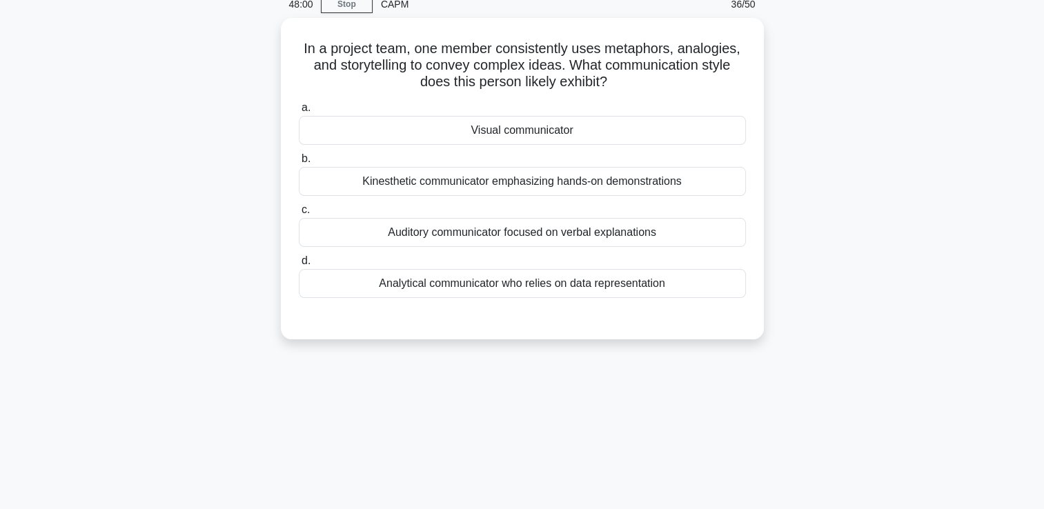
scroll to position [0, 0]
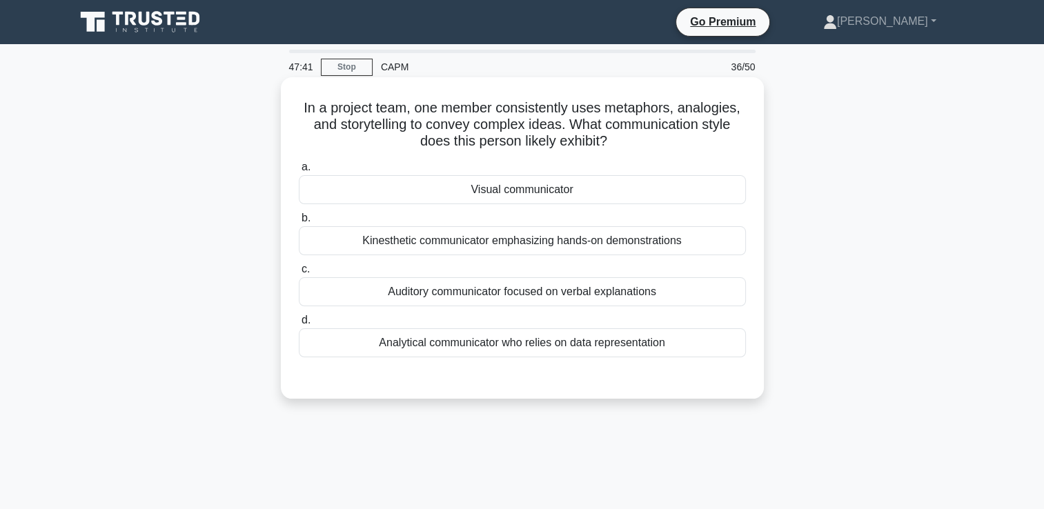
click at [664, 293] on div "Auditory communicator focused on verbal explanations" at bounding box center [522, 291] width 447 height 29
click at [299, 274] on input "c. Auditory communicator focused on verbal explanations" at bounding box center [299, 269] width 0 height 9
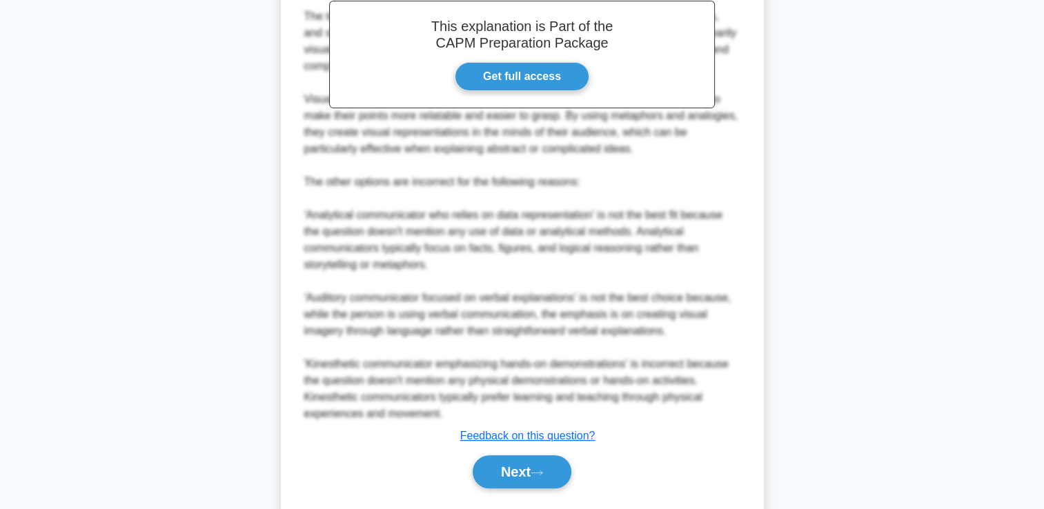
scroll to position [474, 0]
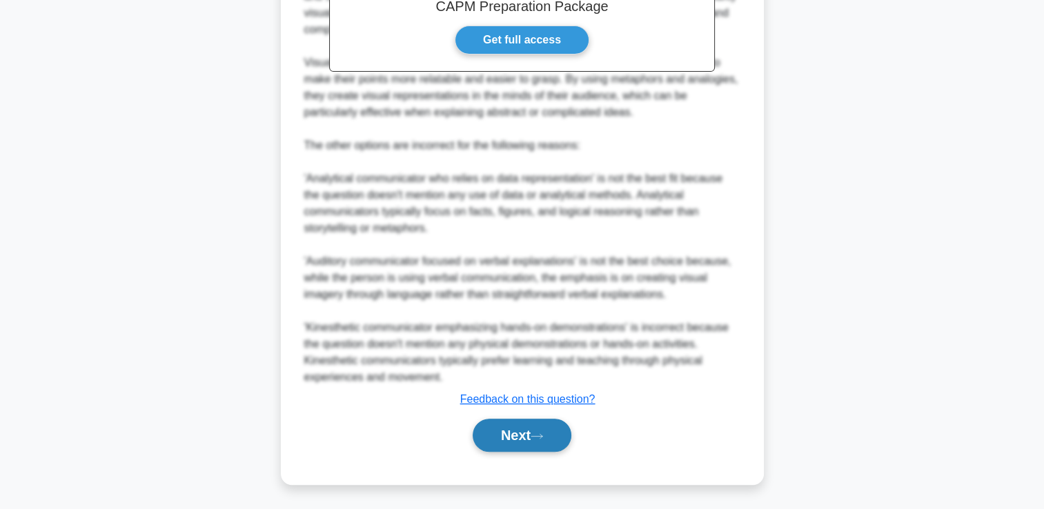
click at [527, 435] on button "Next" at bounding box center [521, 435] width 99 height 33
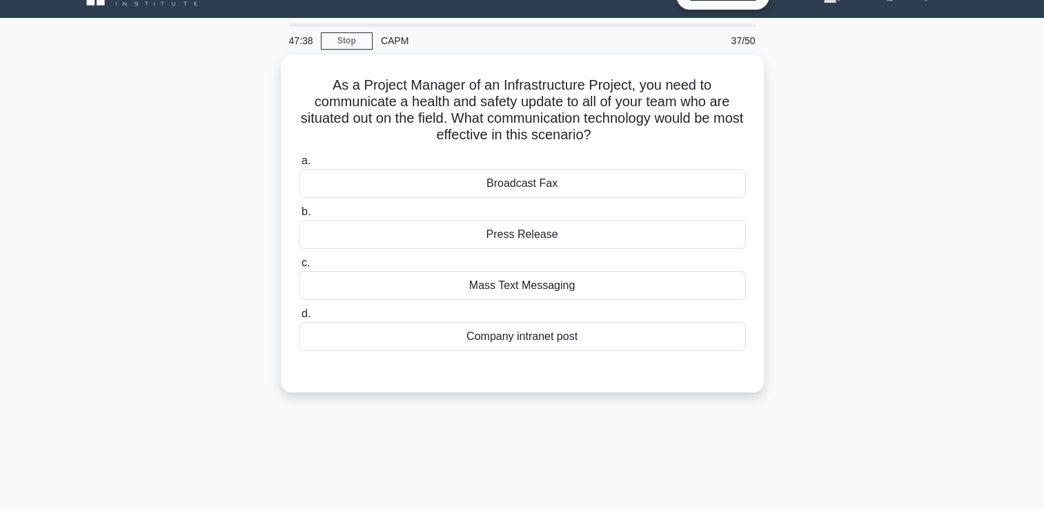
scroll to position [0, 0]
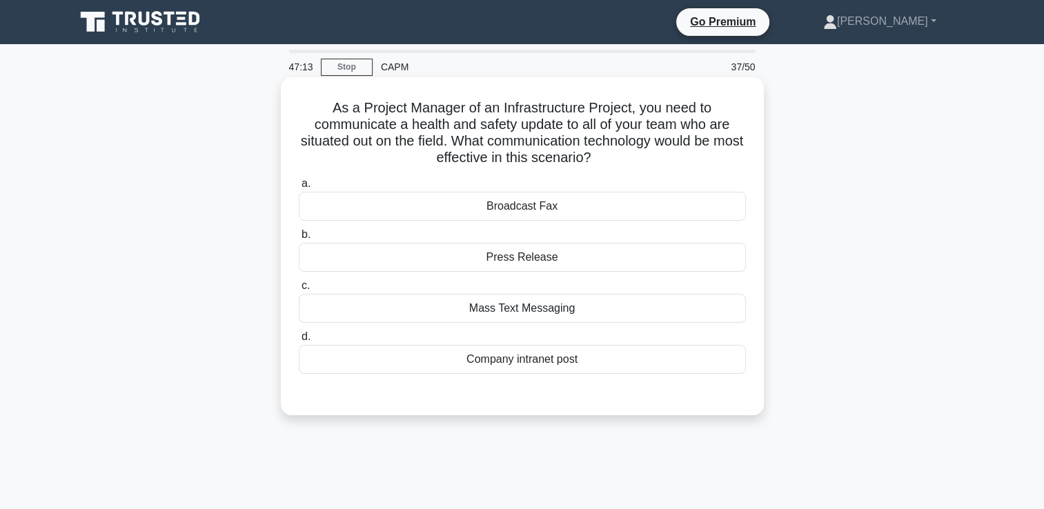
click at [579, 302] on div "Mass Text Messaging" at bounding box center [522, 308] width 447 height 29
click at [299, 290] on input "c. Mass Text Messaging" at bounding box center [299, 285] width 0 height 9
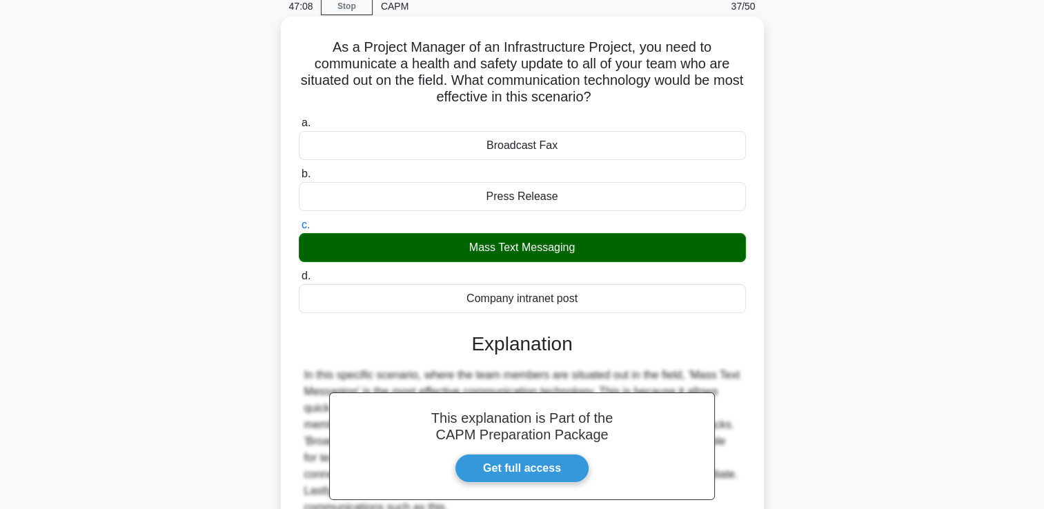
scroll to position [236, 0]
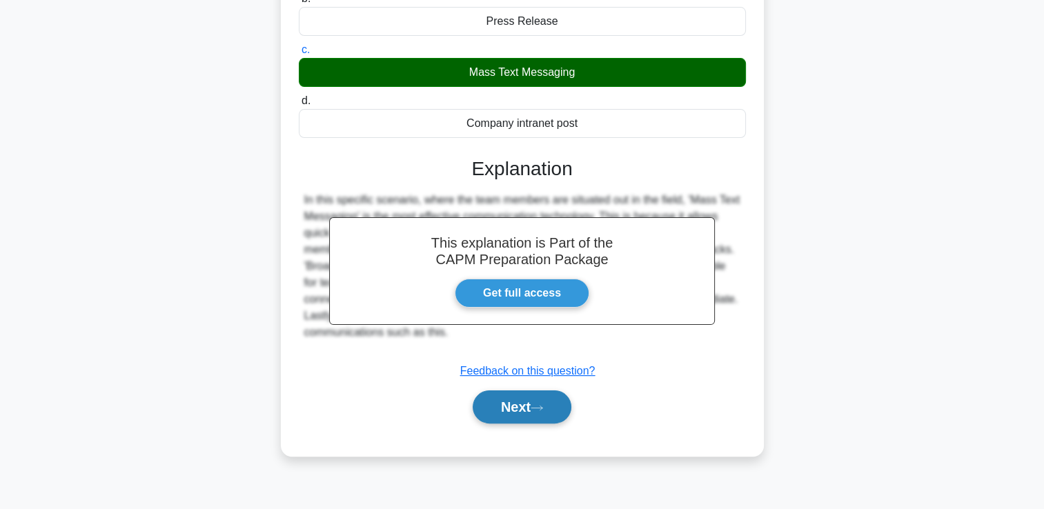
click at [517, 407] on button "Next" at bounding box center [521, 406] width 99 height 33
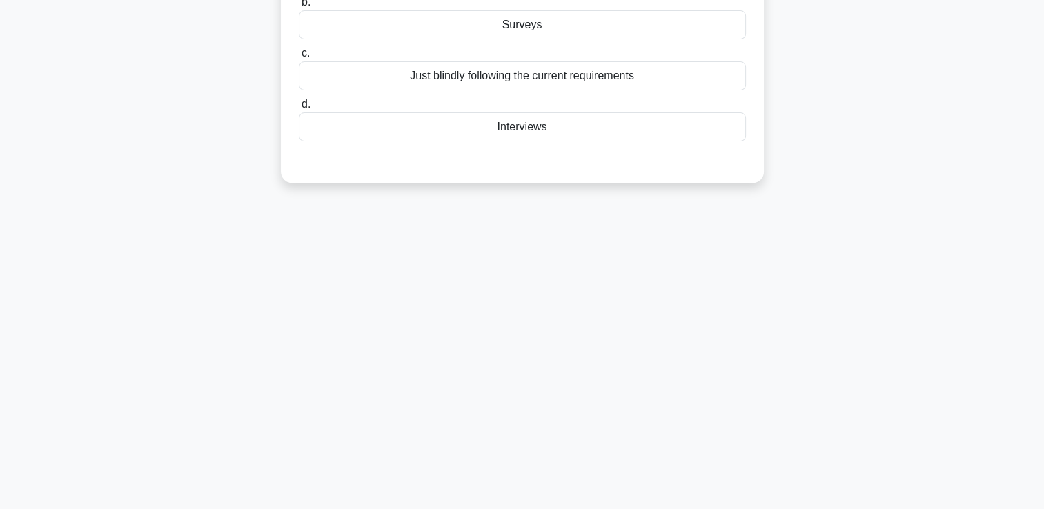
scroll to position [0, 0]
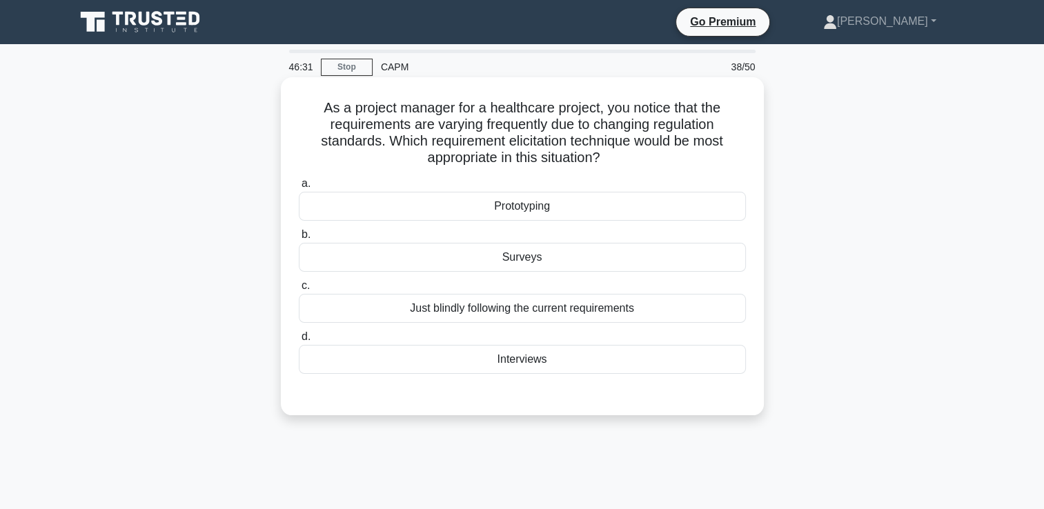
click at [571, 210] on div "Prototyping" at bounding box center [522, 206] width 447 height 29
click at [299, 188] on input "a. Prototyping" at bounding box center [299, 183] width 0 height 9
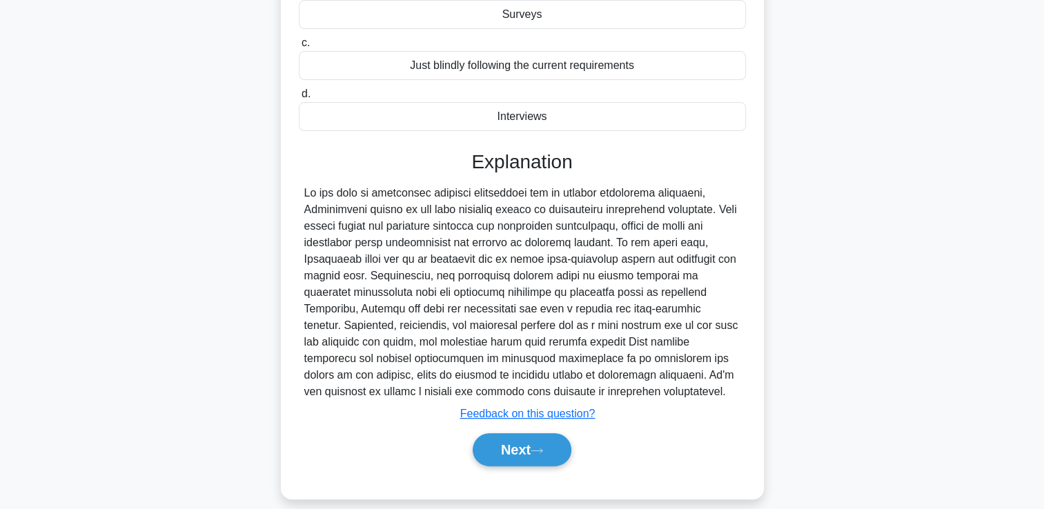
scroll to position [247, 0]
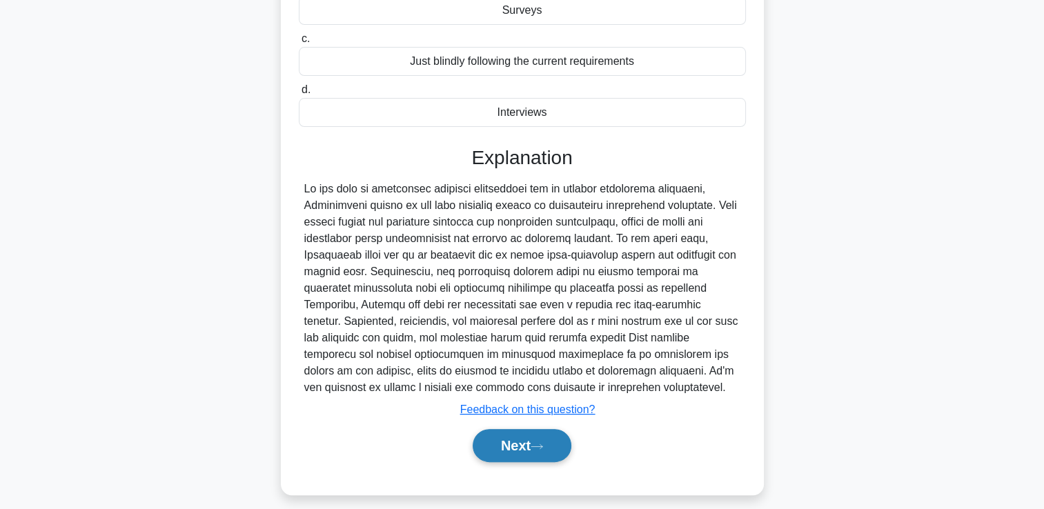
click at [484, 448] on button "Next" at bounding box center [521, 445] width 99 height 33
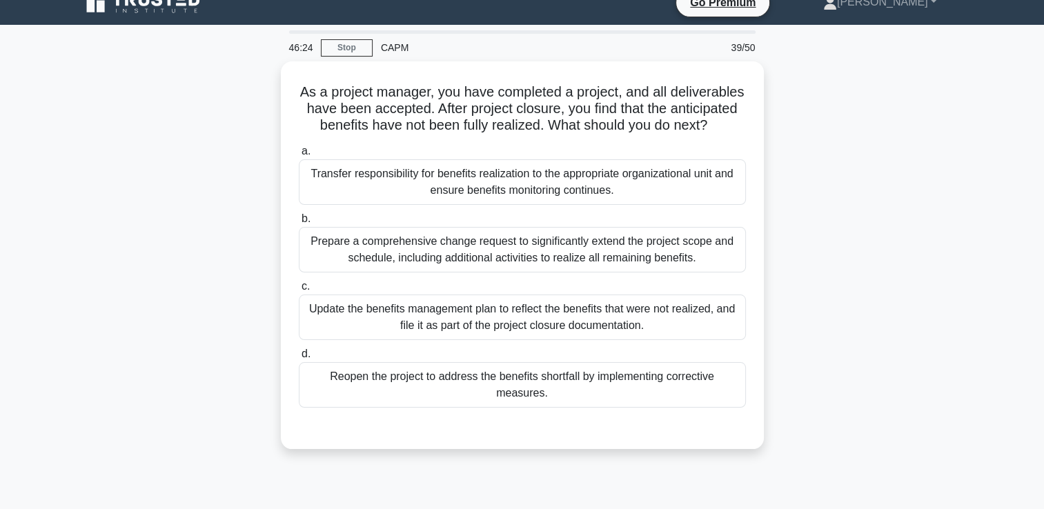
scroll to position [0, 0]
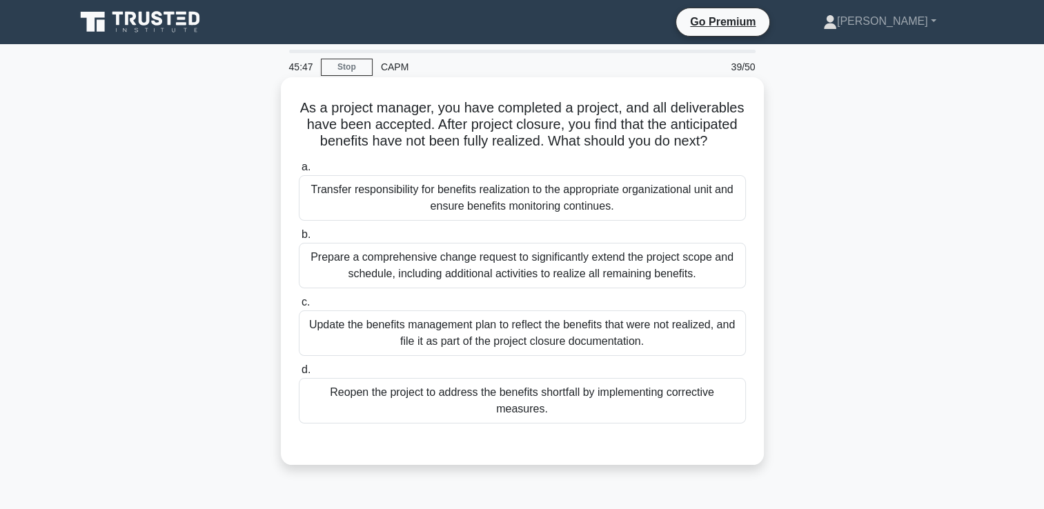
click at [693, 335] on div "Update the benefits management plan to reflect the benefits that were not reali…" at bounding box center [522, 333] width 447 height 46
click at [299, 307] on input "c. Update the benefits management plan to reflect the benefits that were not re…" at bounding box center [299, 302] width 0 height 9
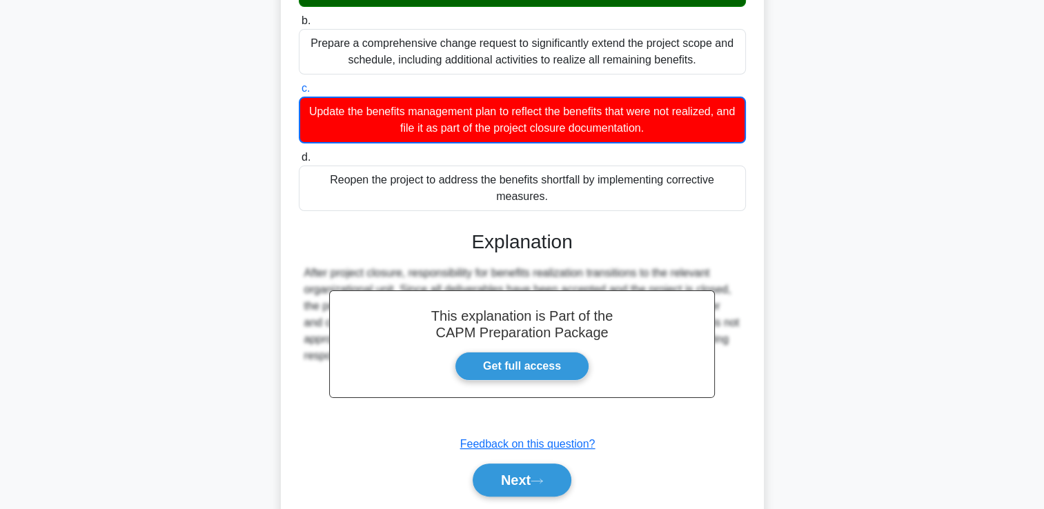
scroll to position [275, 0]
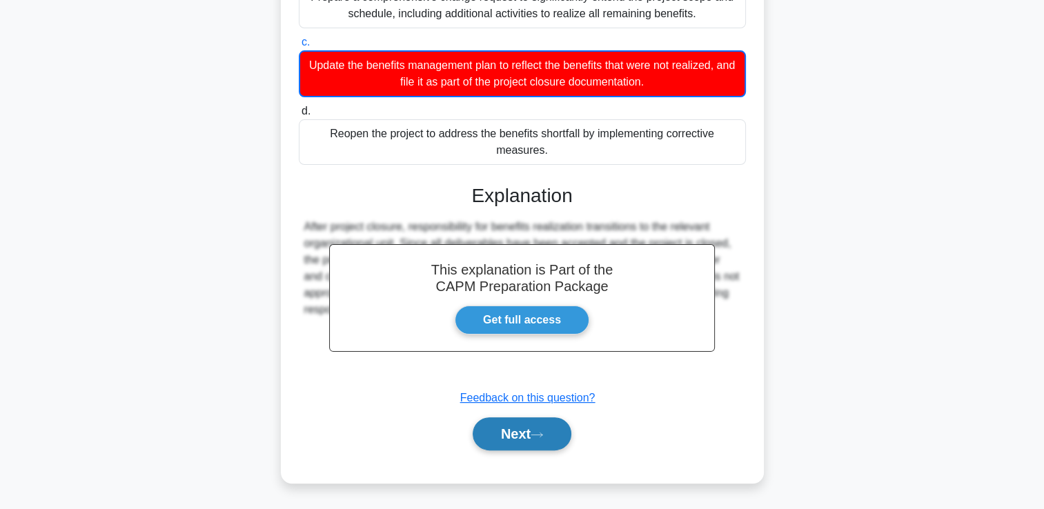
click at [549, 437] on button "Next" at bounding box center [521, 433] width 99 height 33
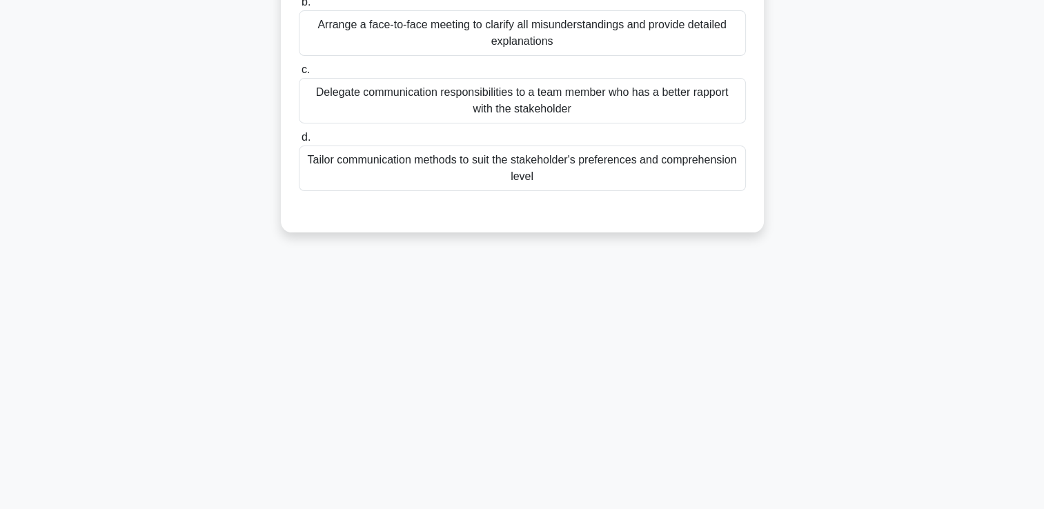
scroll to position [0, 0]
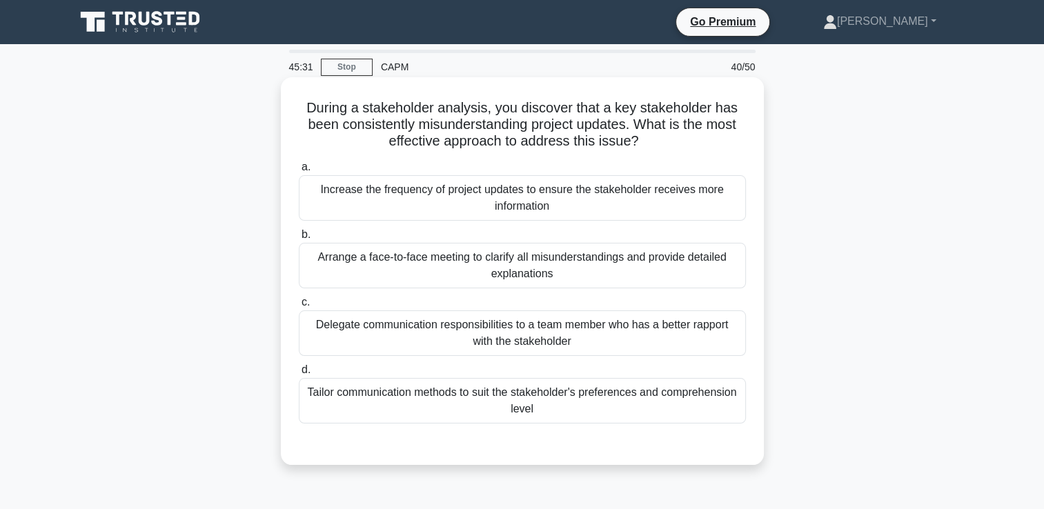
click at [712, 272] on div "Arrange a face-to-face meeting to clarify all misunderstandings and provide det…" at bounding box center [522, 266] width 447 height 46
click at [299, 239] on input "b. Arrange a face-to-face meeting to clarify all misunderstandings and provide …" at bounding box center [299, 234] width 0 height 9
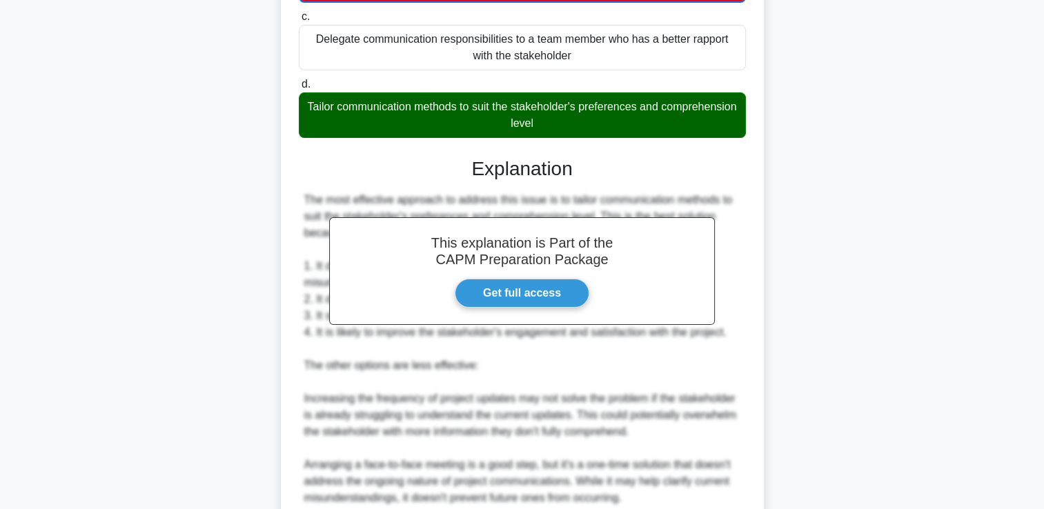
scroll to position [557, 0]
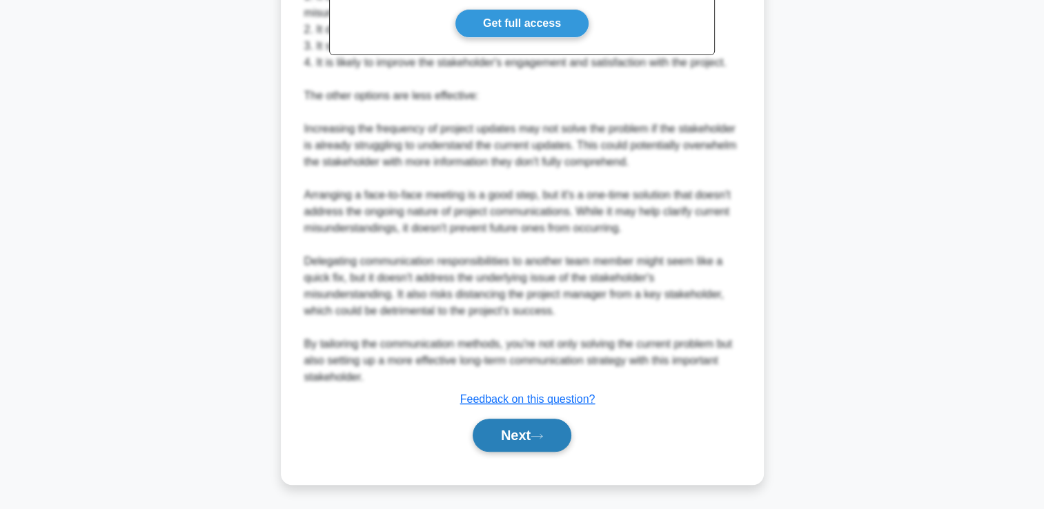
click at [532, 433] on button "Next" at bounding box center [521, 435] width 99 height 33
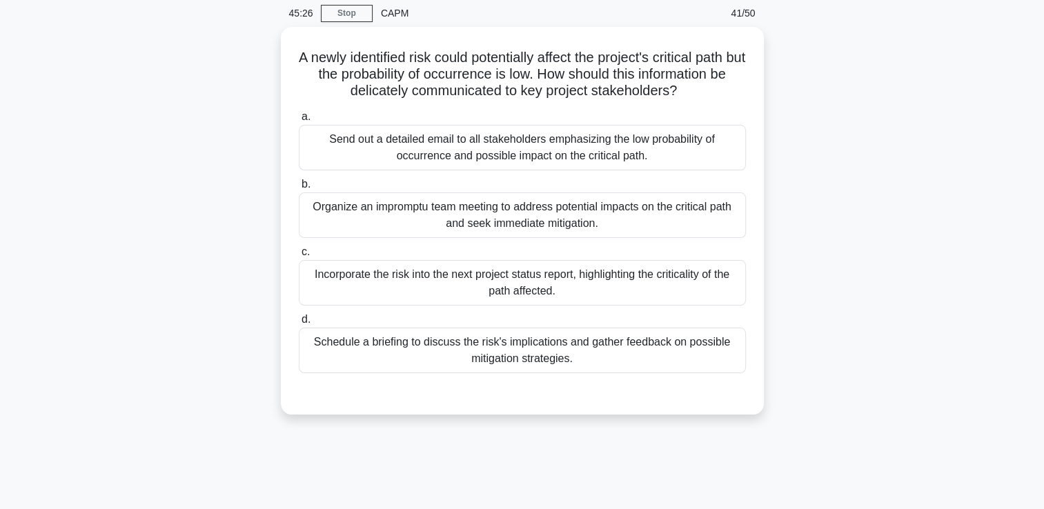
scroll to position [0, 0]
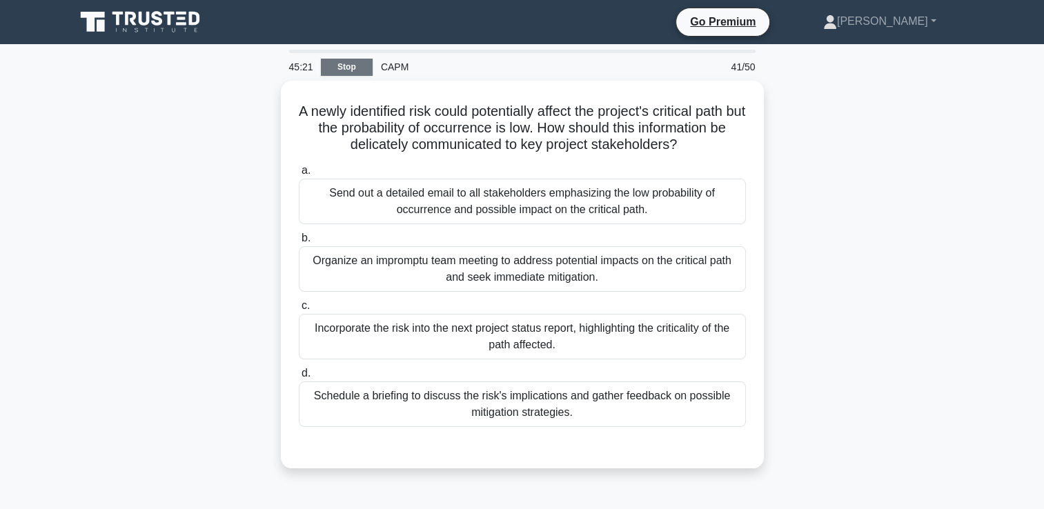
click at [339, 59] on link "Stop" at bounding box center [347, 67] width 52 height 17
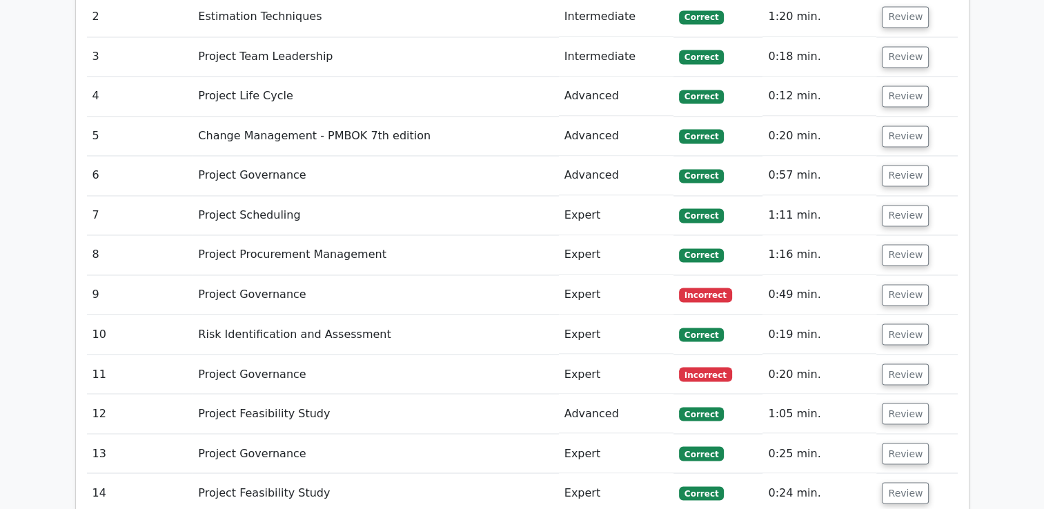
scroll to position [2304, 0]
click at [886, 283] on button "Review" at bounding box center [904, 293] width 47 height 21
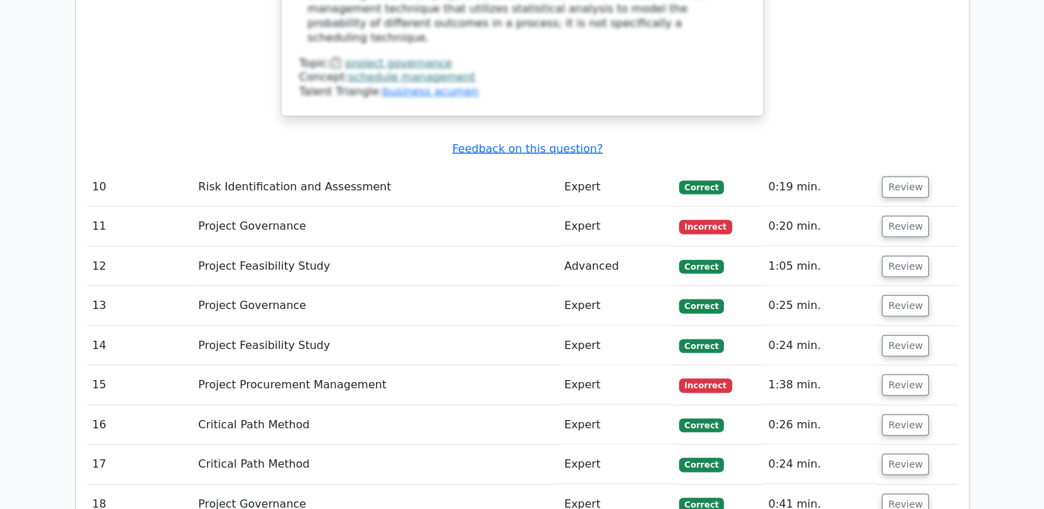
scroll to position [3178, 0]
click at [902, 216] on button "Review" at bounding box center [904, 226] width 47 height 21
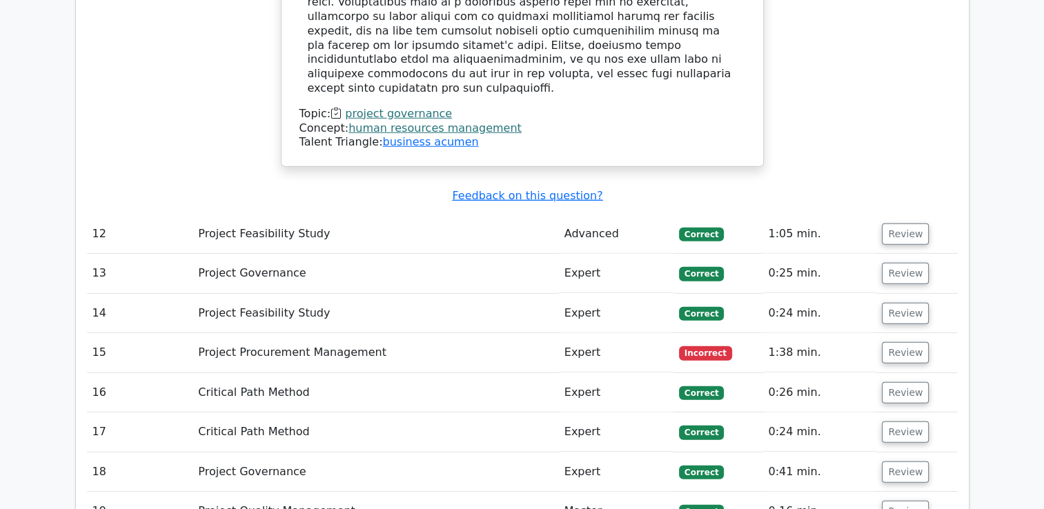
scroll to position [3967, 0]
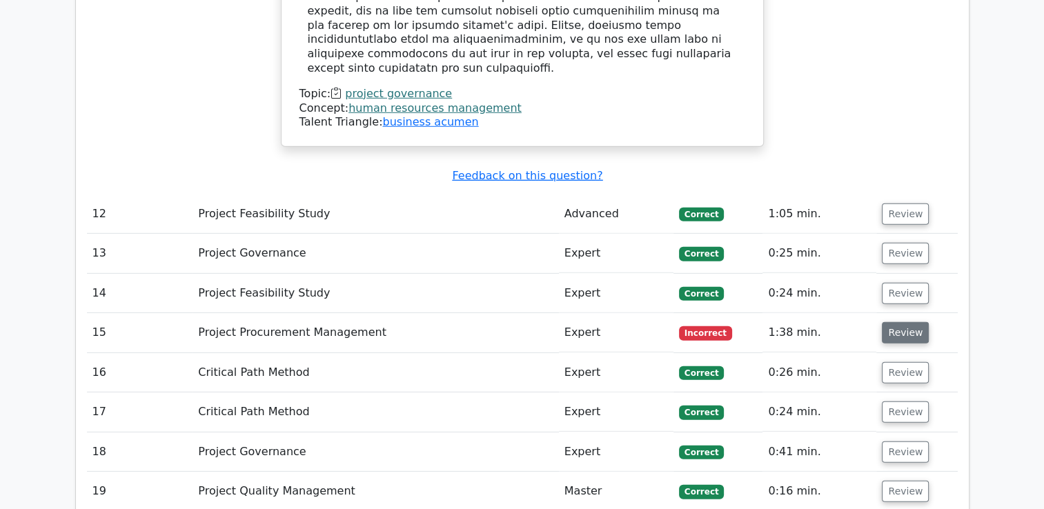
click at [896, 322] on button "Review" at bounding box center [904, 332] width 47 height 21
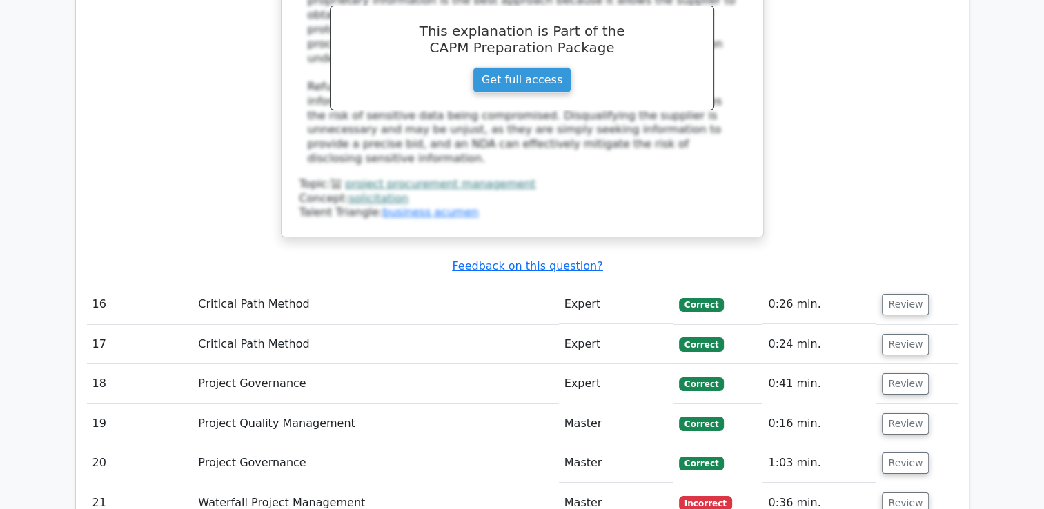
scroll to position [4711, 0]
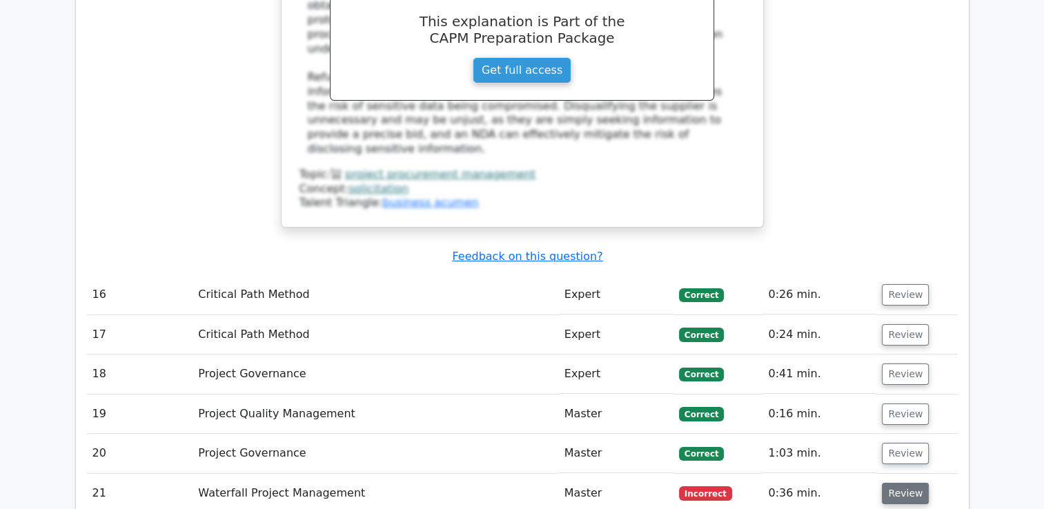
click at [883, 483] on button "Review" at bounding box center [904, 493] width 47 height 21
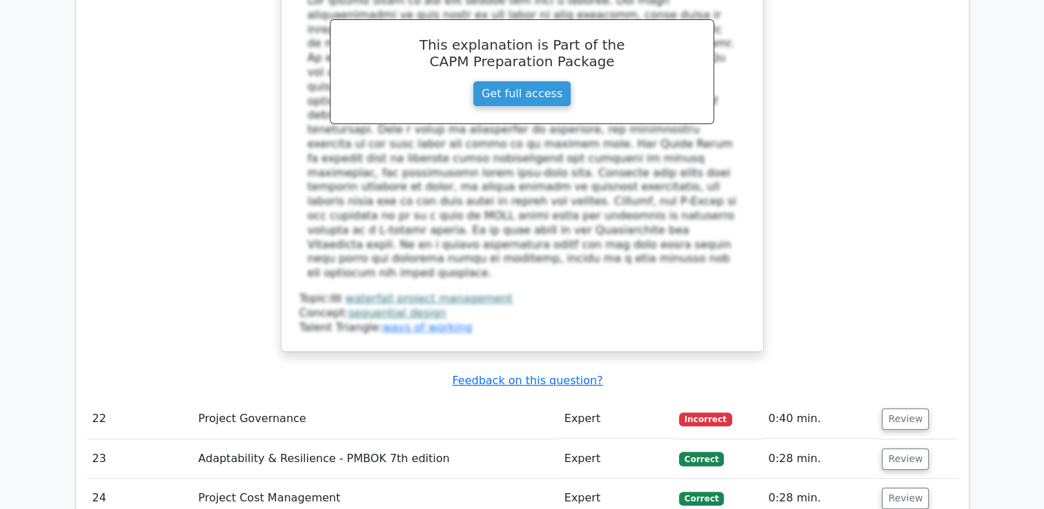
scroll to position [5648, 0]
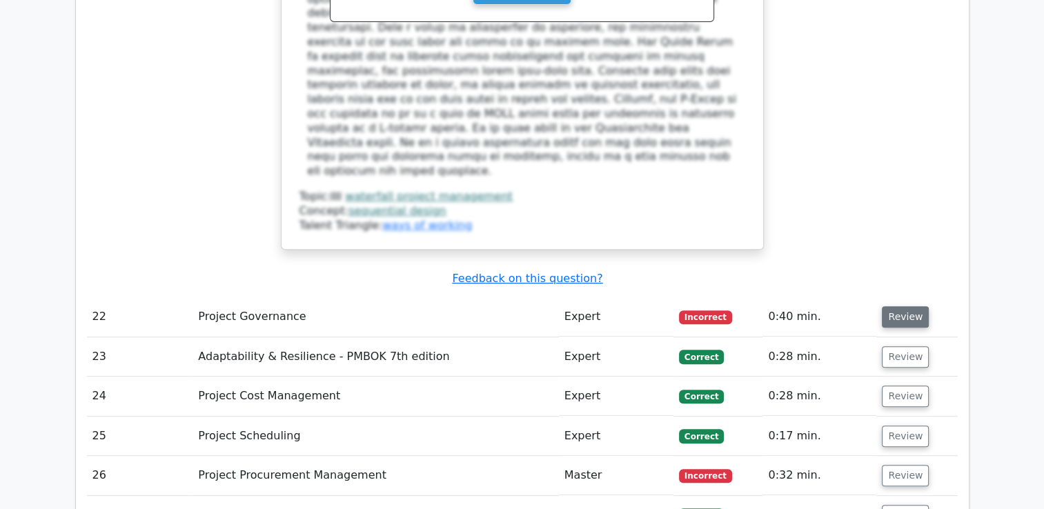
click at [905, 306] on button "Review" at bounding box center [904, 316] width 47 height 21
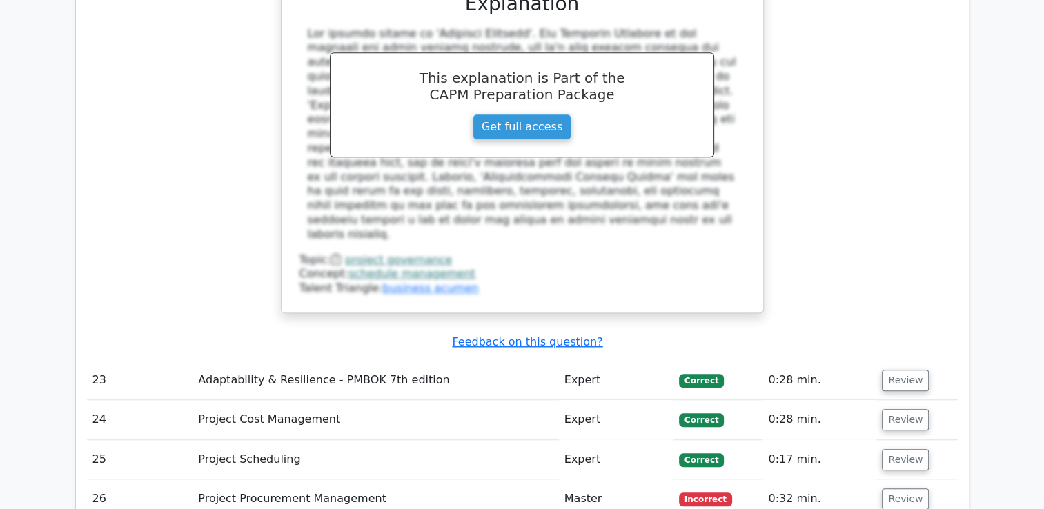
scroll to position [6307, 0]
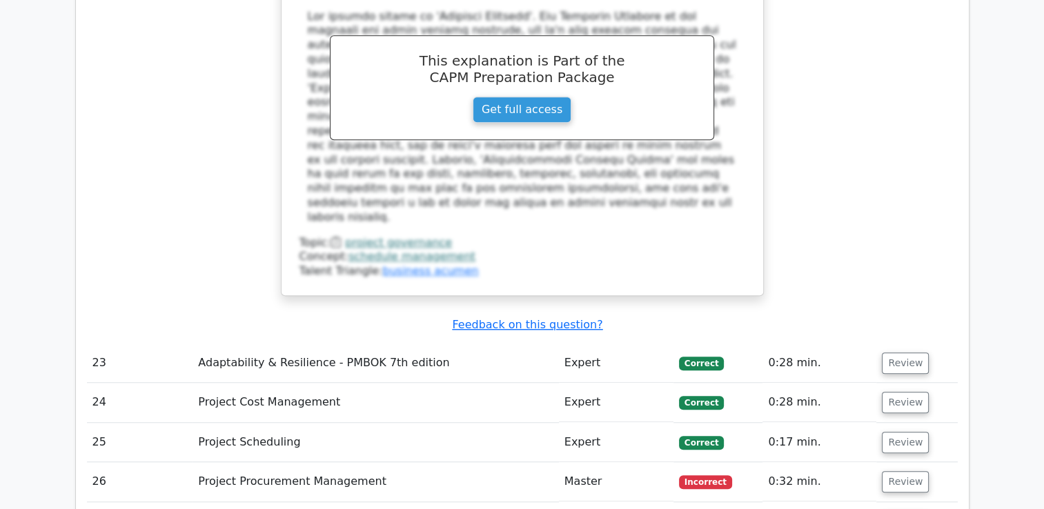
click at [830, 462] on td "0:32 min." at bounding box center [819, 481] width 114 height 39
drag, startPoint x: 830, startPoint y: 211, endPoint x: 906, endPoint y: 204, distance: 75.5
click at [906, 471] on button "Review" at bounding box center [904, 481] width 47 height 21
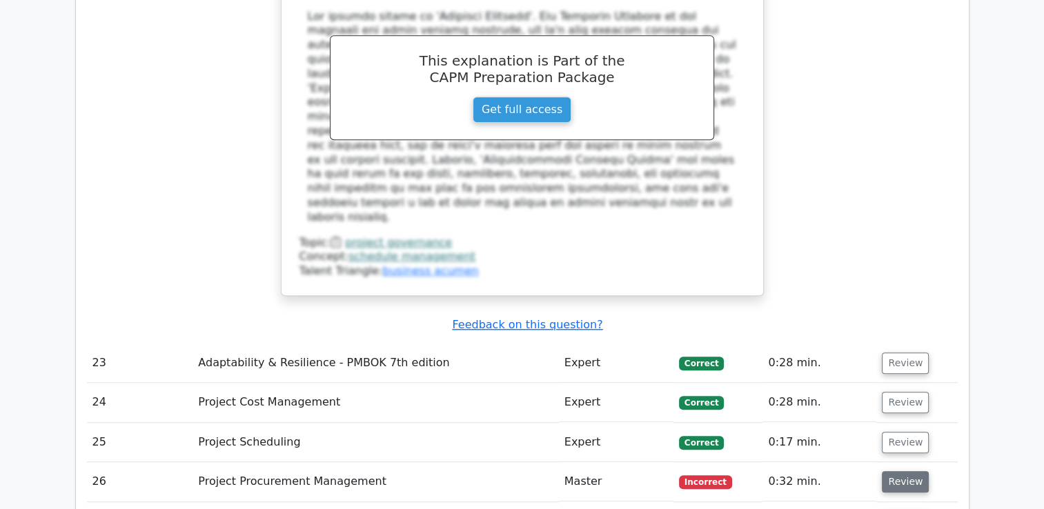
click at [906, 471] on button "Review" at bounding box center [904, 481] width 47 height 21
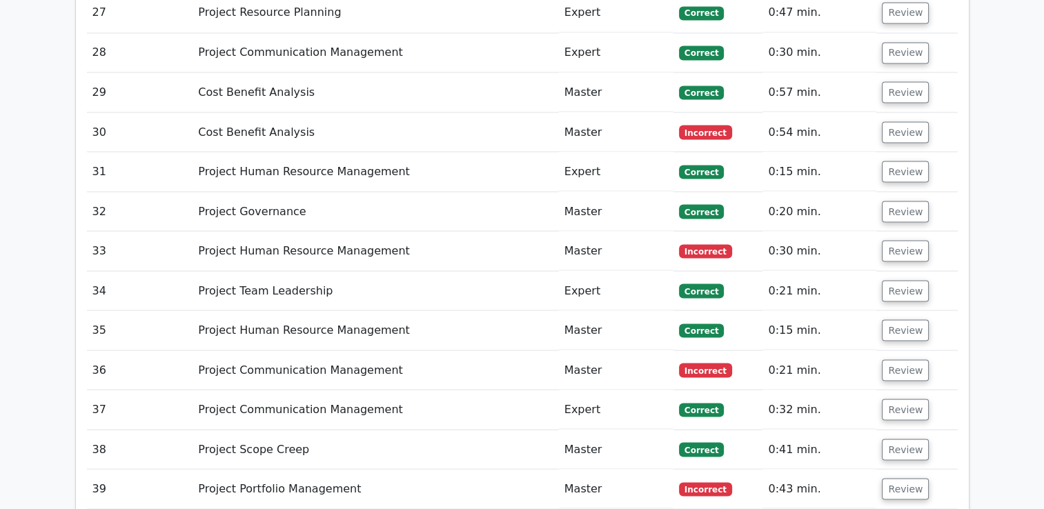
scroll to position [7452, 0]
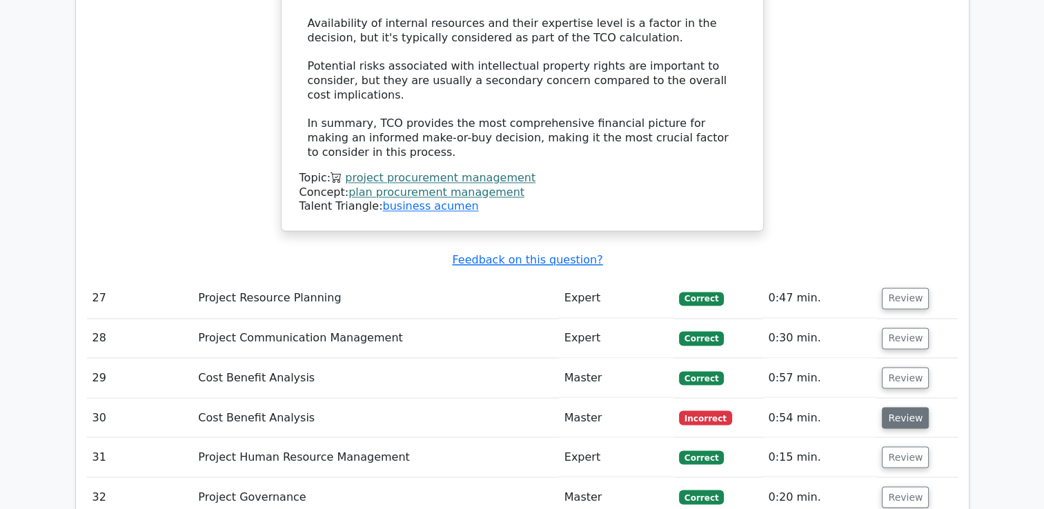
click at [893, 407] on button "Review" at bounding box center [904, 417] width 47 height 21
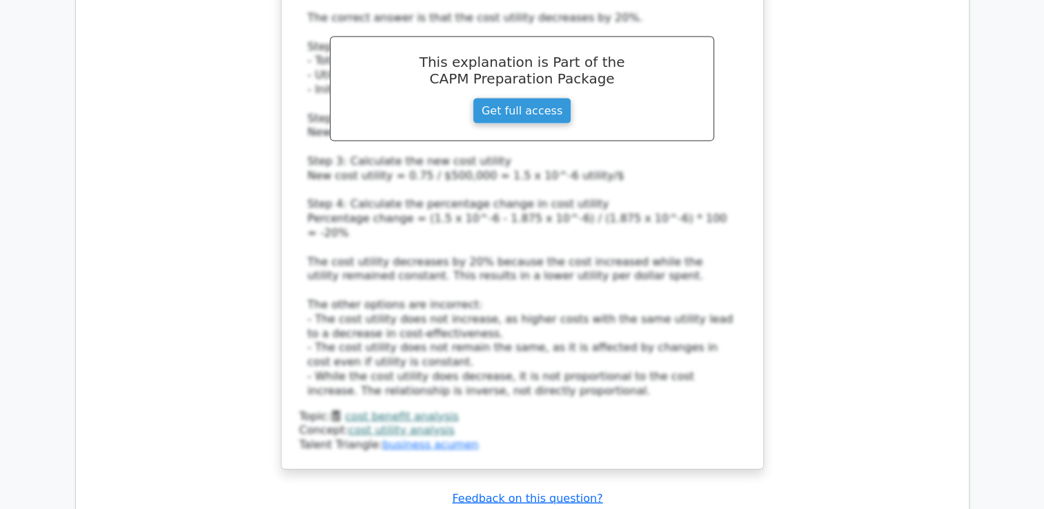
scroll to position [8209, 0]
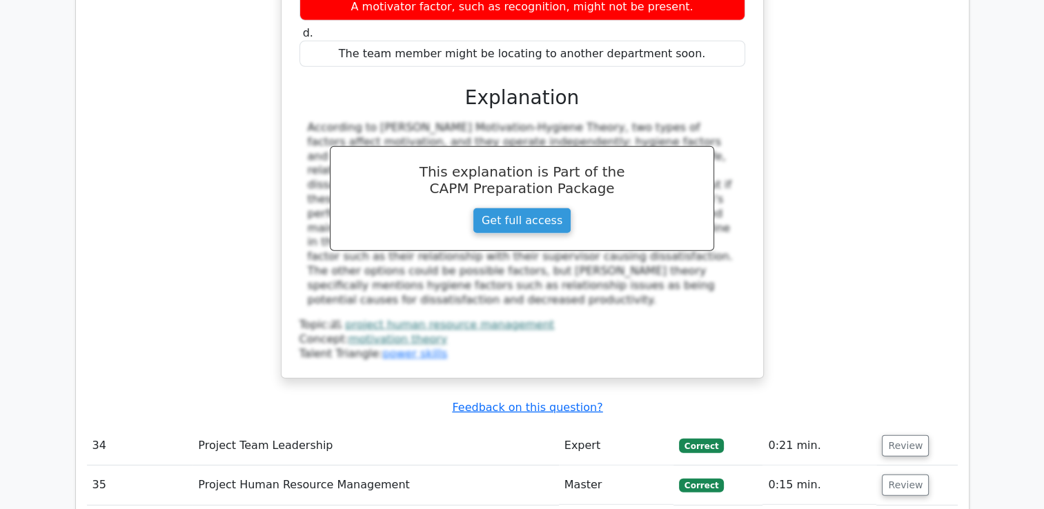
scroll to position [9036, 0]
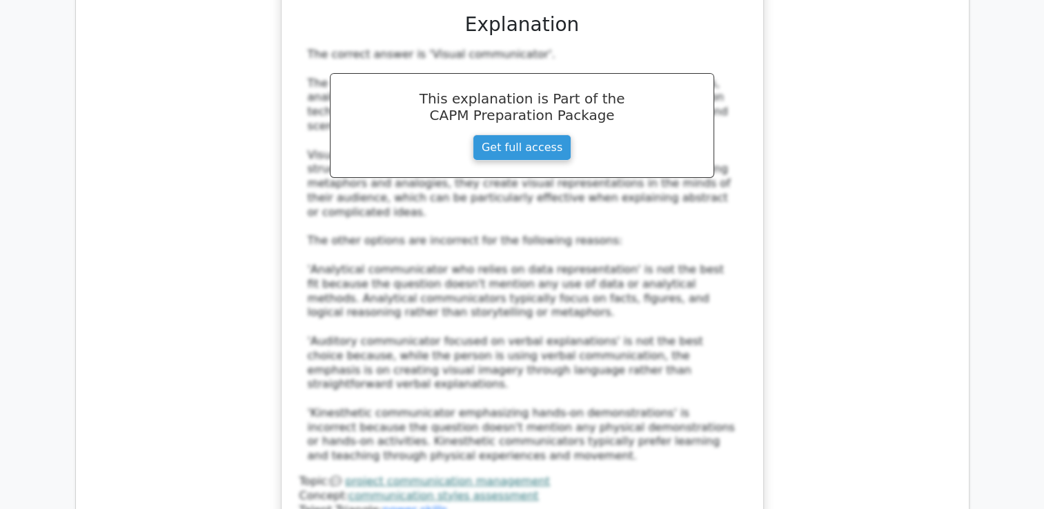
scroll to position [9858, 0]
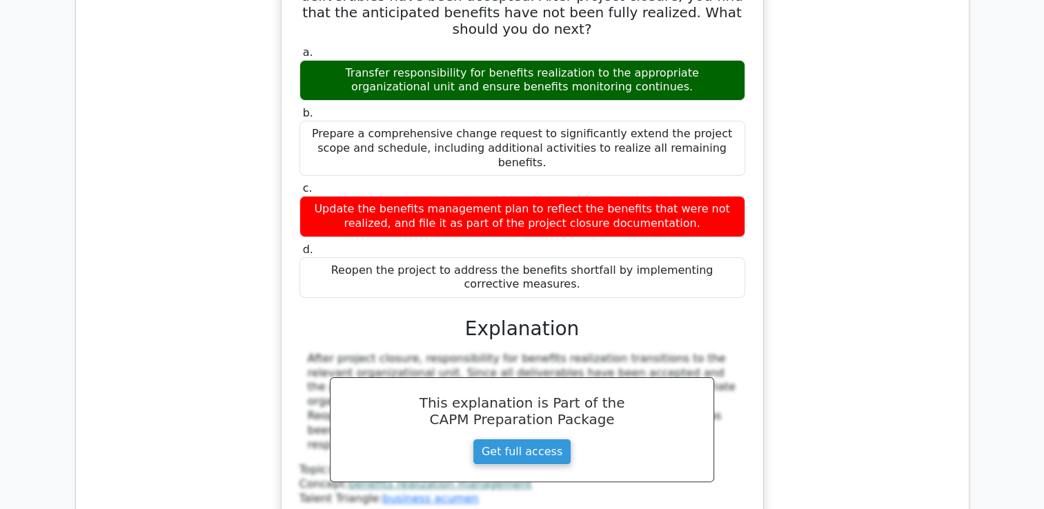
scroll to position [10607, 0]
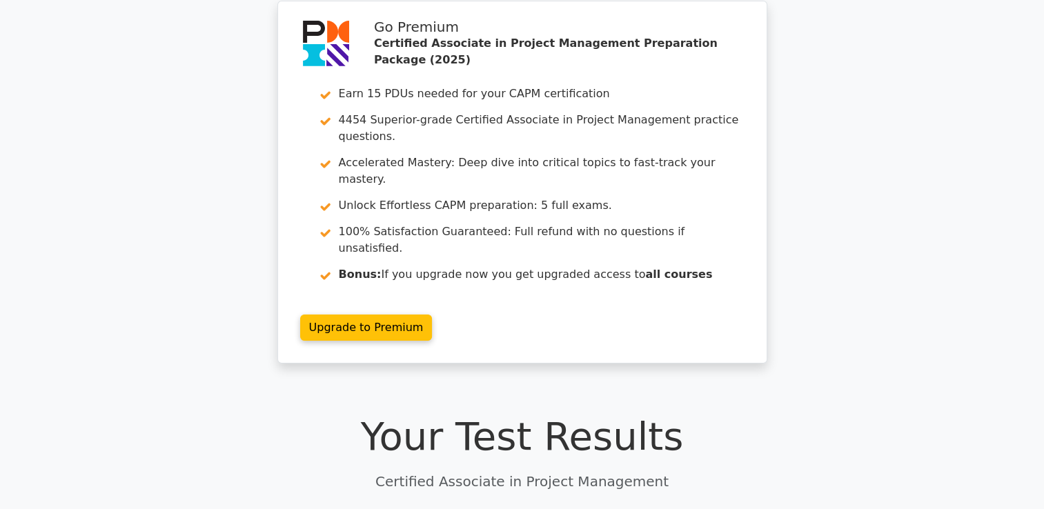
scroll to position [0, 0]
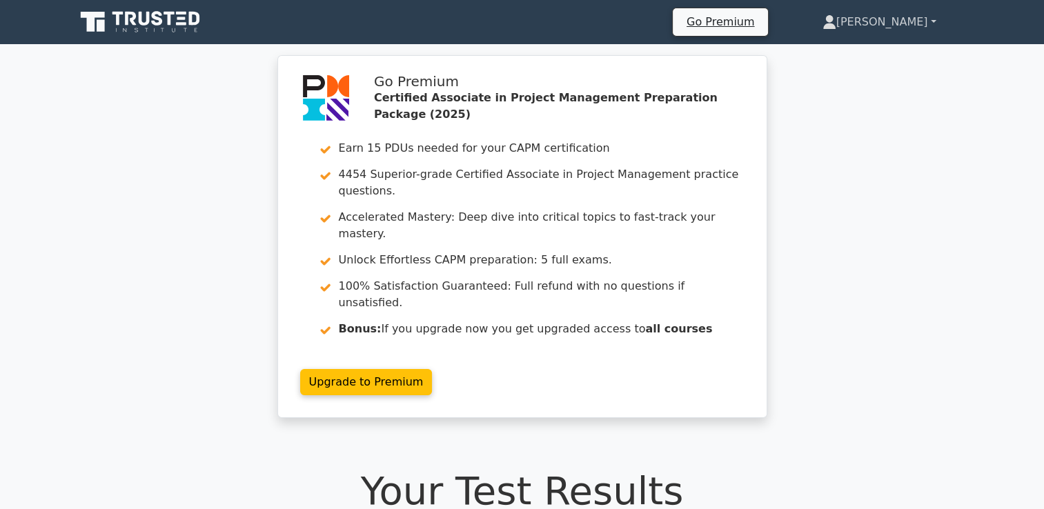
click at [906, 10] on link "[PERSON_NAME]" at bounding box center [879, 22] width 180 height 28
click at [899, 49] on link "Profile" at bounding box center [844, 54] width 109 height 22
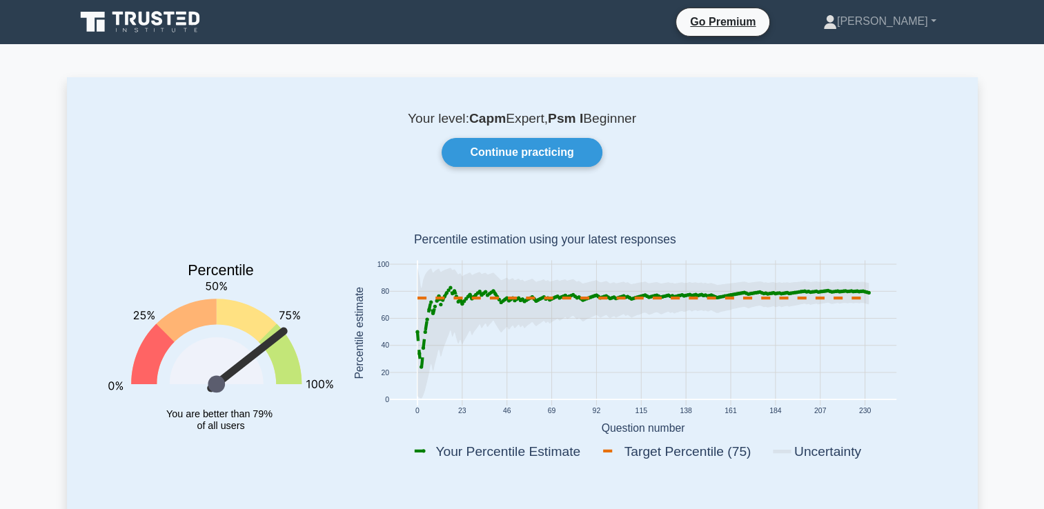
click at [170, 30] on icon at bounding box center [141, 22] width 132 height 26
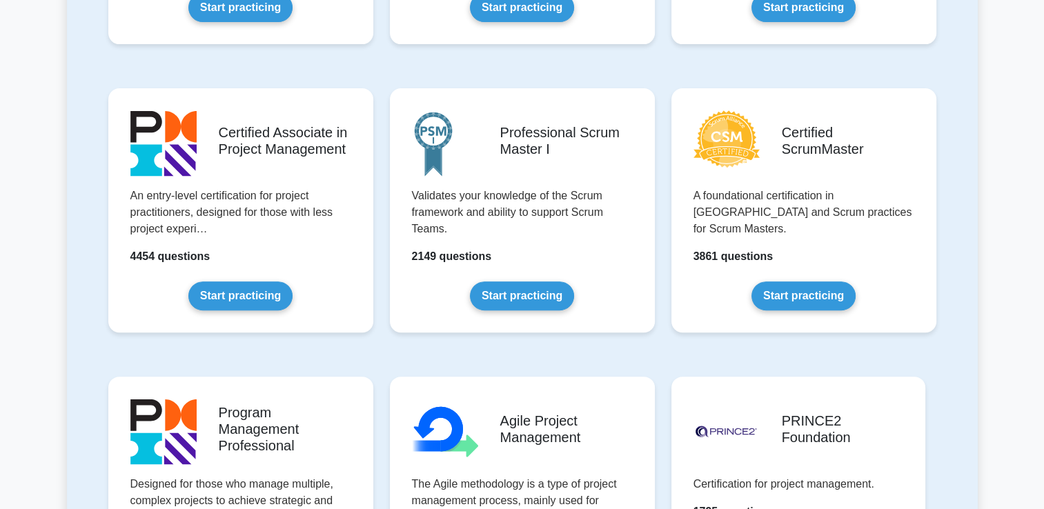
scroll to position [526, 0]
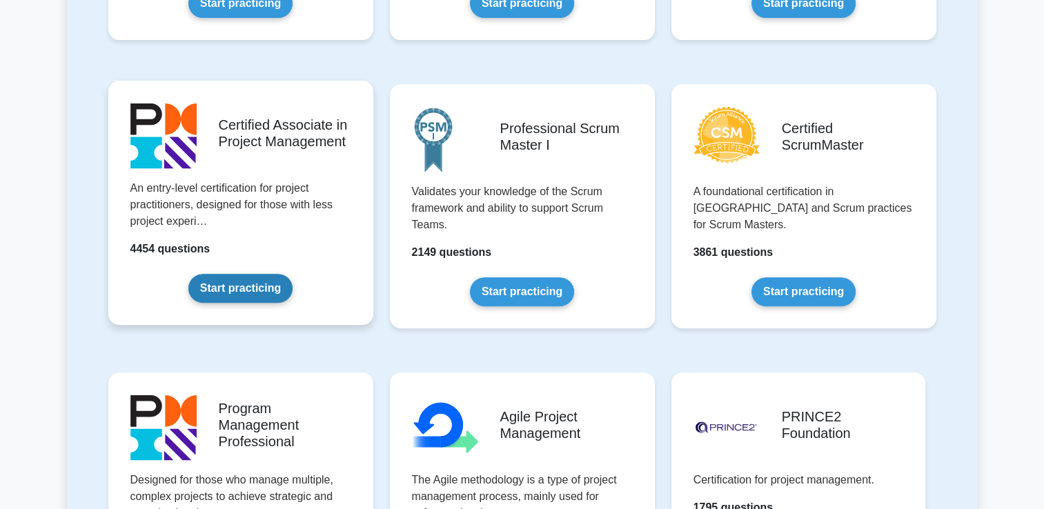
click at [268, 291] on link "Start practicing" at bounding box center [240, 288] width 104 height 29
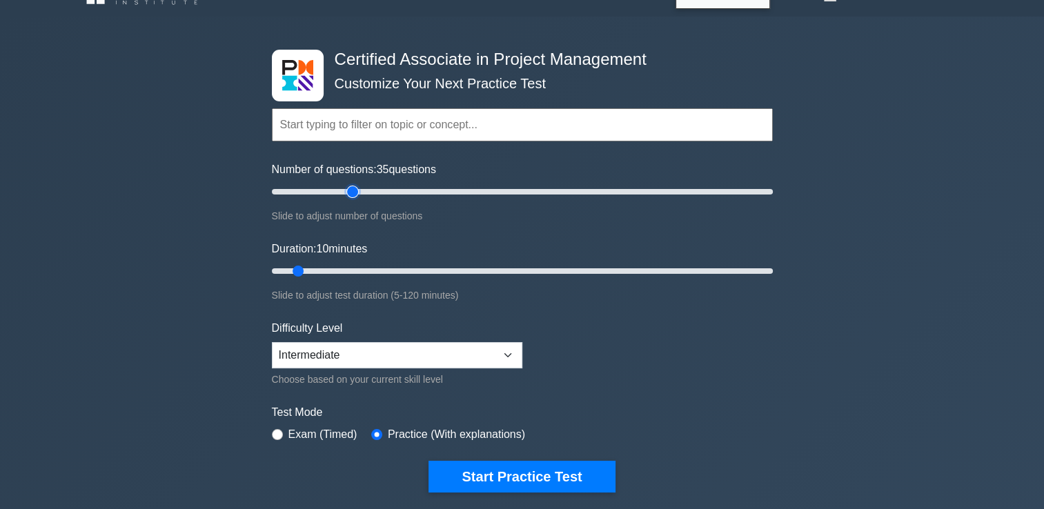
click at [350, 192] on input "Number of questions: 35 questions" at bounding box center [522, 191] width 501 height 17
click at [337, 190] on input "Number of questions: 30 questions" at bounding box center [522, 191] width 501 height 17
click at [334, 190] on input "Number of questions: 30 questions" at bounding box center [522, 191] width 501 height 17
click at [330, 189] on input "Number of questions: 25 questions" at bounding box center [522, 191] width 501 height 17
type input "20"
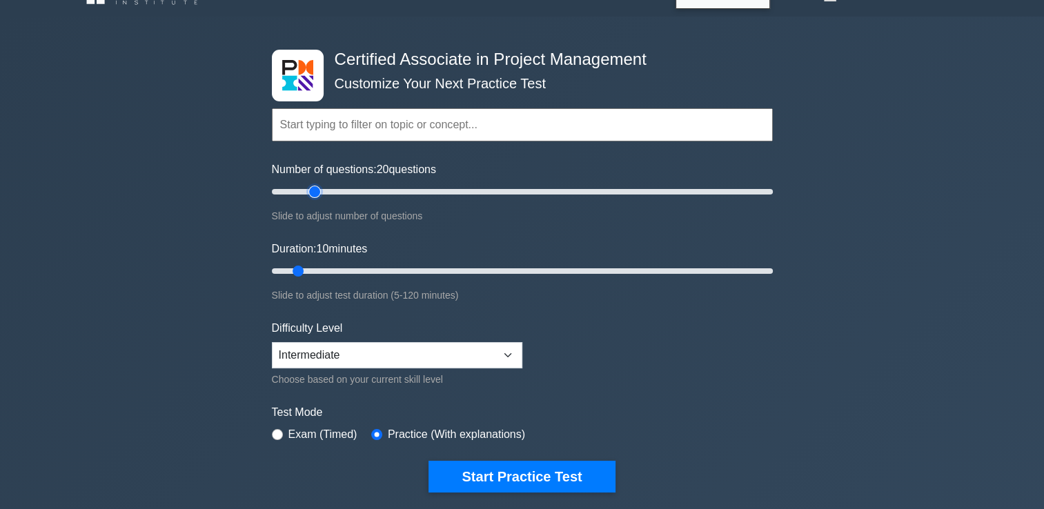
click at [316, 187] on input "Number of questions: 20 questions" at bounding box center [522, 191] width 501 height 17
click at [316, 190] on input "Number of questions: 20 questions" at bounding box center [522, 191] width 501 height 17
type input "40"
click at [433, 272] on input "Duration: 40 minutes" at bounding box center [522, 271] width 501 height 17
click at [319, 490] on div "Certified Associate in Project Management Customize Your Next Practice Test Top…" at bounding box center [521, 271] width 517 height 509
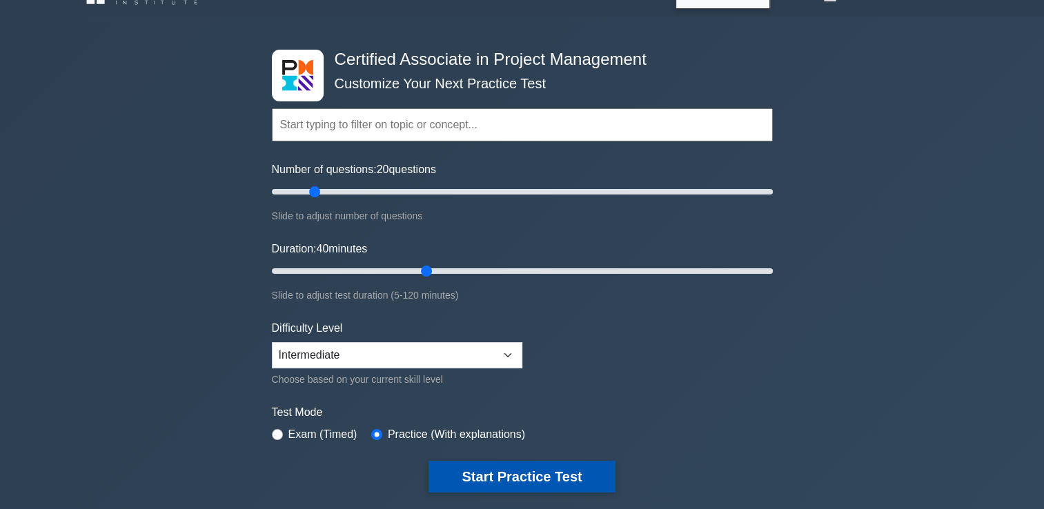
click at [499, 480] on button "Start Practice Test" at bounding box center [521, 477] width 186 height 32
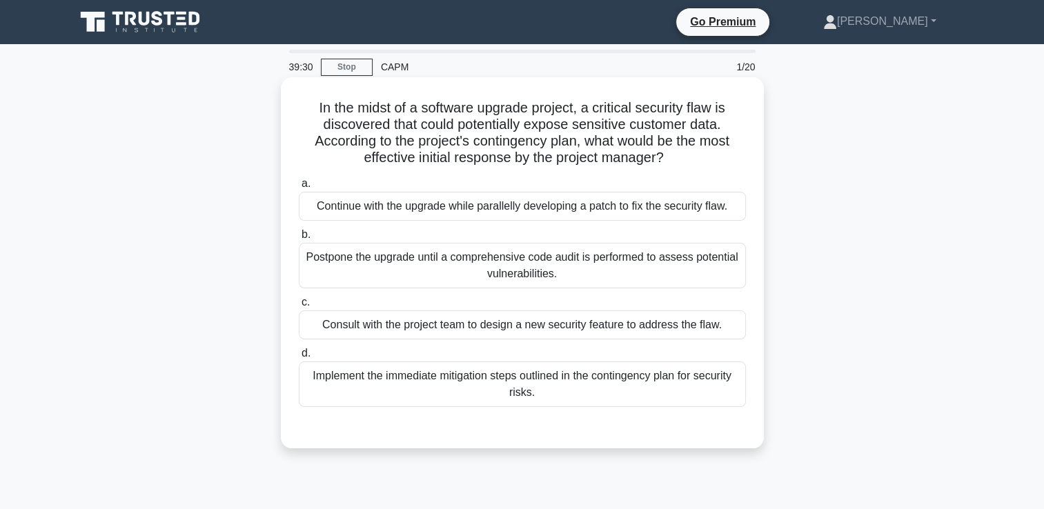
click at [639, 266] on div "Postpone the upgrade until a comprehensive code audit is performed to assess po…" at bounding box center [522, 266] width 447 height 46
click at [299, 239] on input "b. Postpone the upgrade until a comprehensive code audit is performed to assess…" at bounding box center [299, 234] width 0 height 9
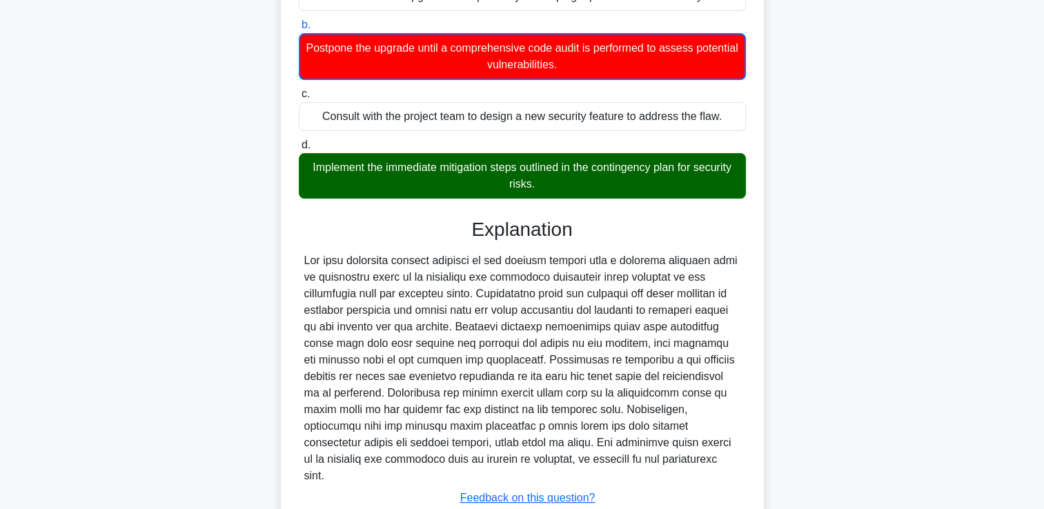
scroll to position [292, 0]
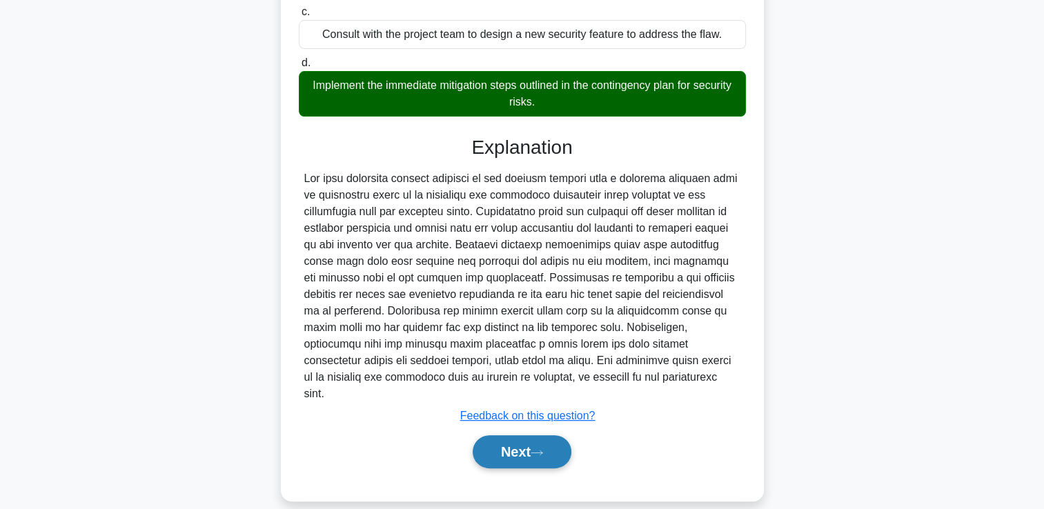
click at [540, 449] on icon at bounding box center [536, 453] width 12 height 8
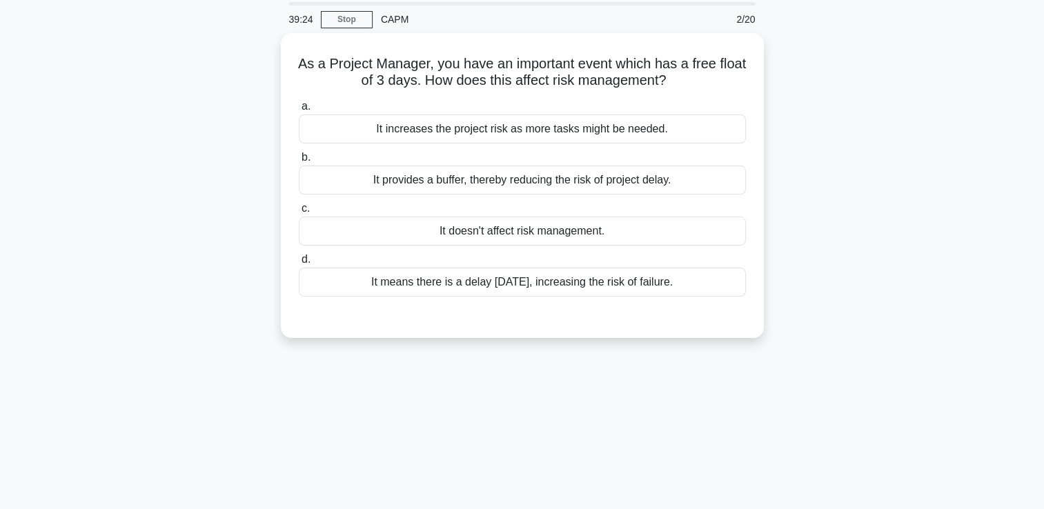
scroll to position [0, 0]
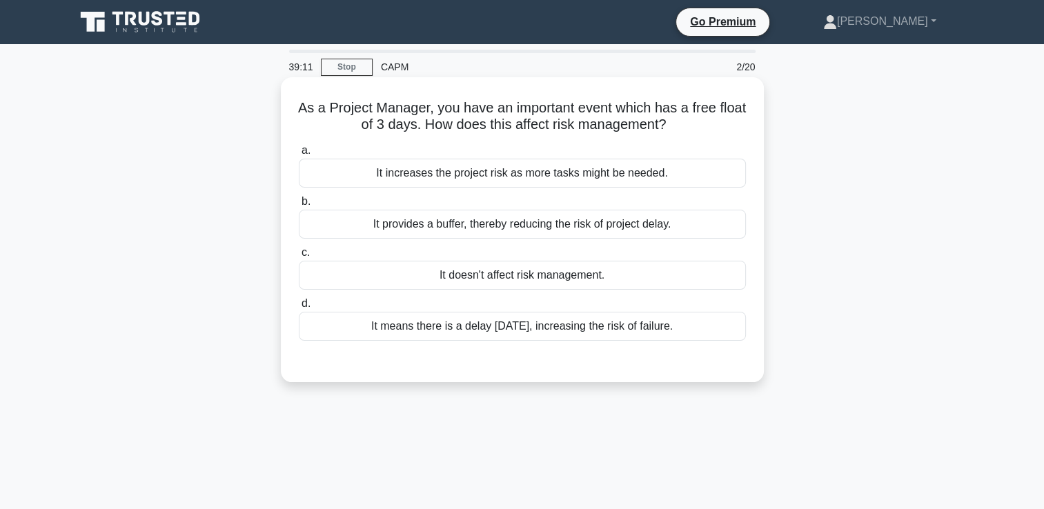
click at [673, 227] on div "It provides a buffer, thereby reducing the risk of project delay." at bounding box center [522, 224] width 447 height 29
click at [299, 206] on input "b. It provides a buffer, thereby reducing the risk of project delay." at bounding box center [299, 201] width 0 height 9
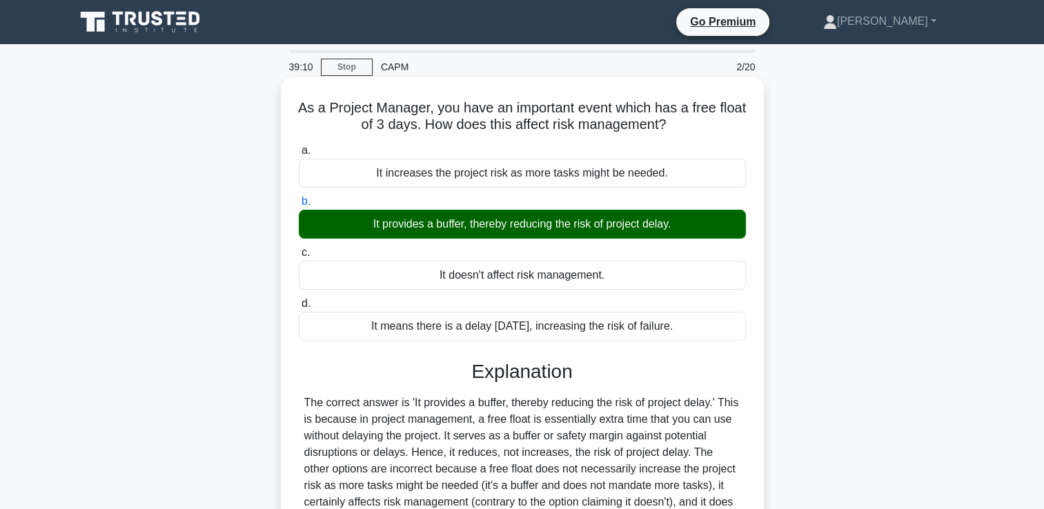
scroll to position [236, 0]
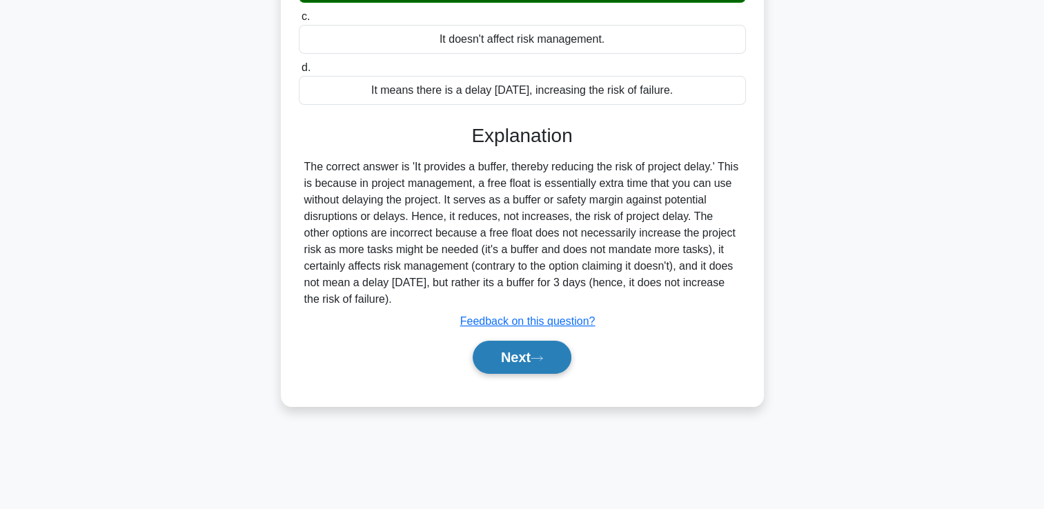
click at [544, 371] on button "Next" at bounding box center [521, 357] width 99 height 33
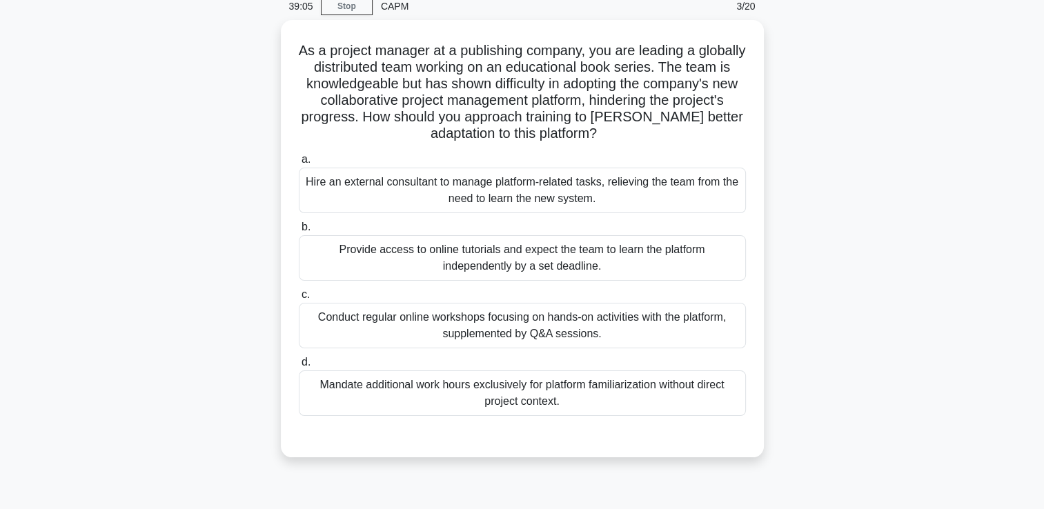
scroll to position [63, 0]
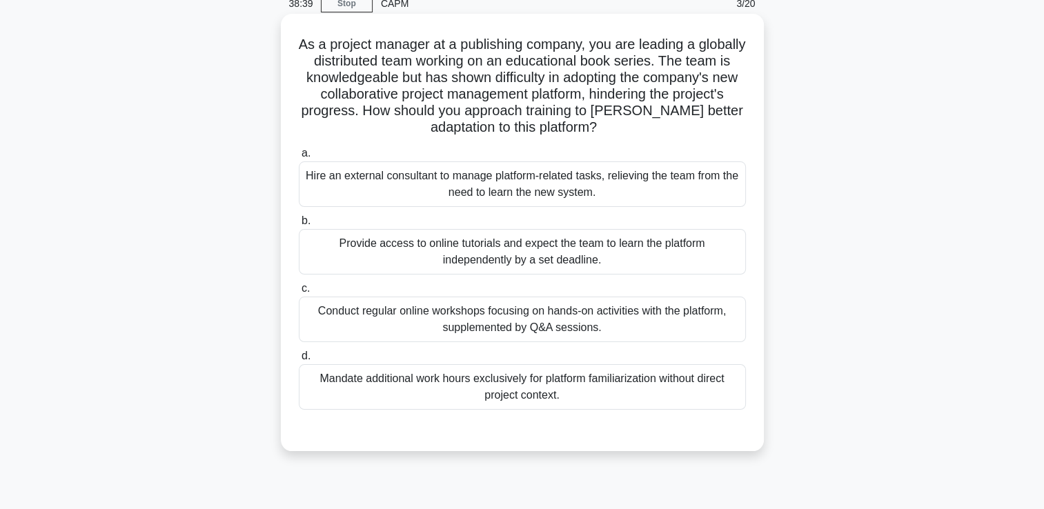
click at [699, 309] on div "Conduct regular online workshops focusing on hands-on activities with the platf…" at bounding box center [522, 320] width 447 height 46
click at [299, 293] on input "c. Conduct regular online workshops focusing on hands-on activities with the pl…" at bounding box center [299, 288] width 0 height 9
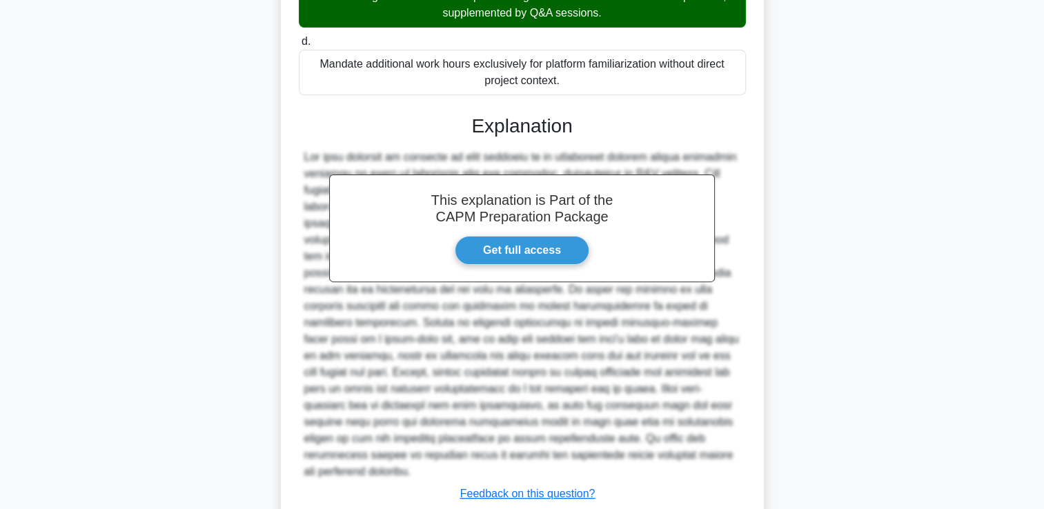
scroll to position [391, 0]
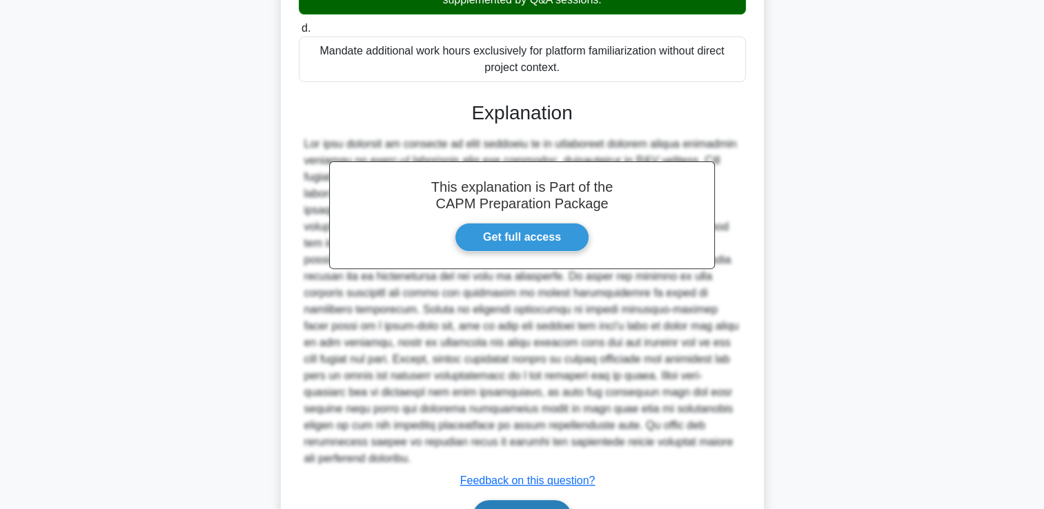
click at [529, 500] on button "Next" at bounding box center [521, 516] width 99 height 33
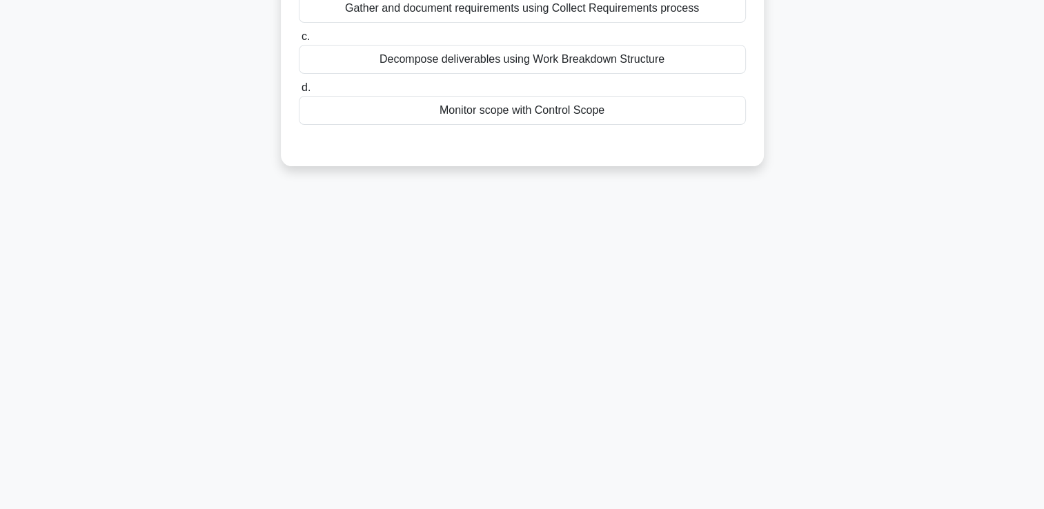
scroll to position [0, 0]
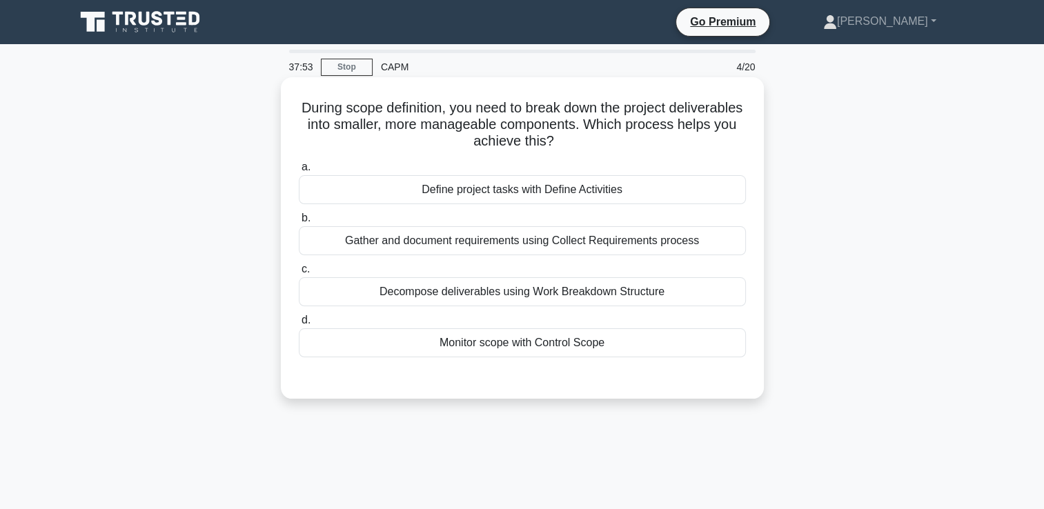
click at [681, 195] on div "Define project tasks with Define Activities" at bounding box center [522, 189] width 447 height 29
click at [299, 172] on input "a. Define project tasks with Define Activities" at bounding box center [299, 167] width 0 height 9
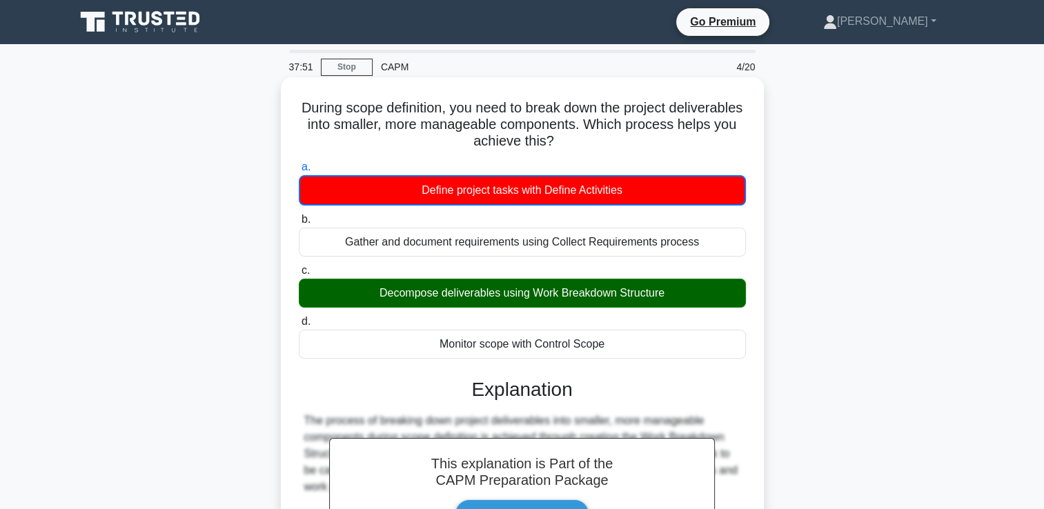
scroll to position [236, 0]
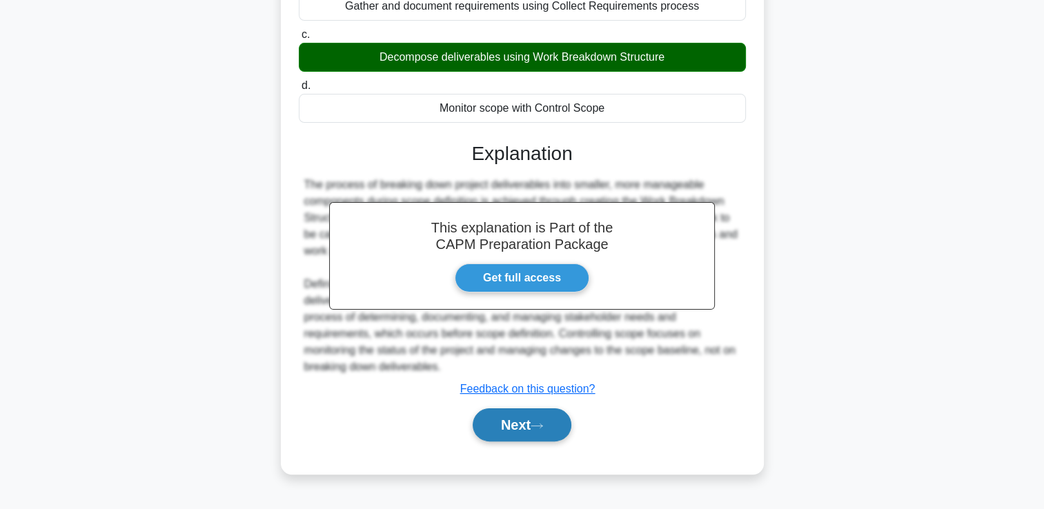
click at [551, 420] on button "Next" at bounding box center [521, 424] width 99 height 33
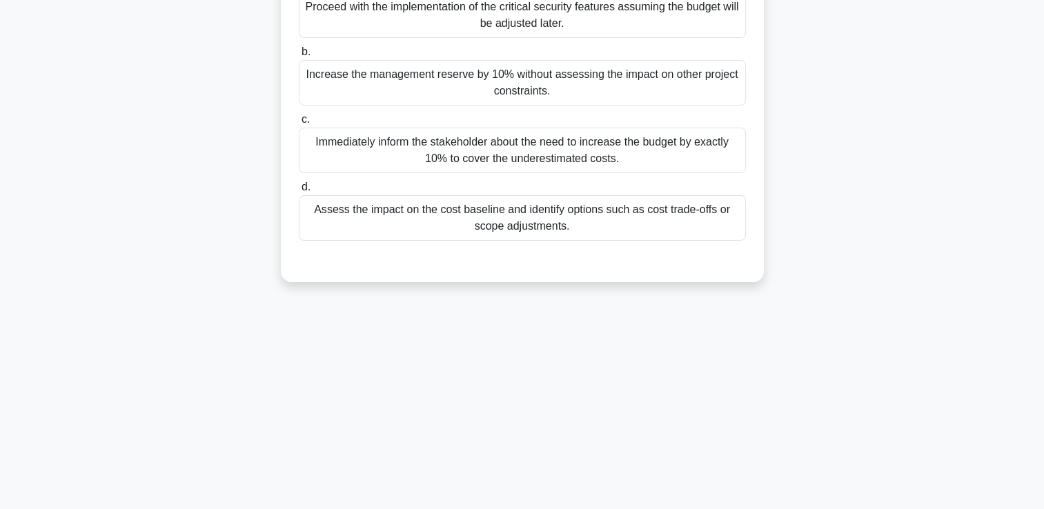
scroll to position [0, 0]
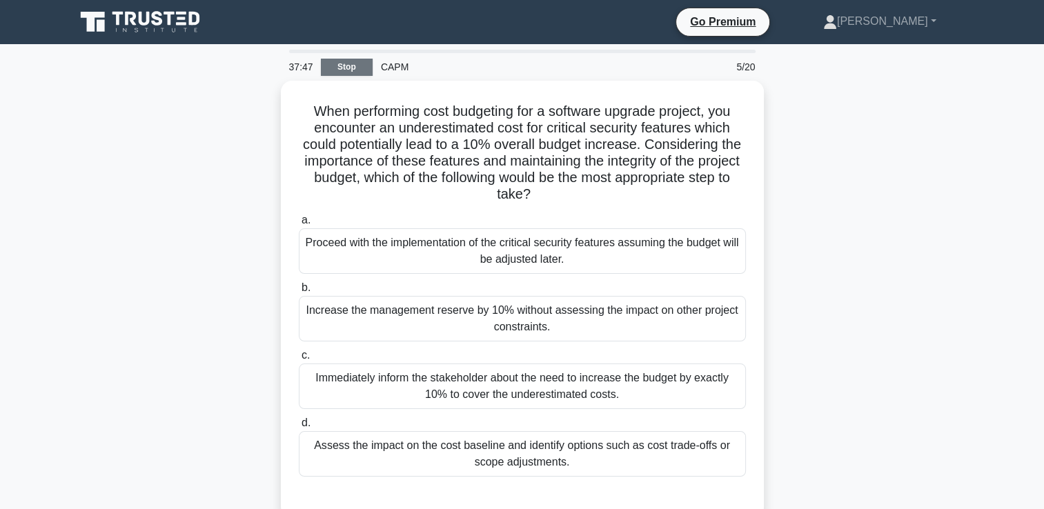
click at [347, 66] on link "Stop" at bounding box center [347, 67] width 52 height 17
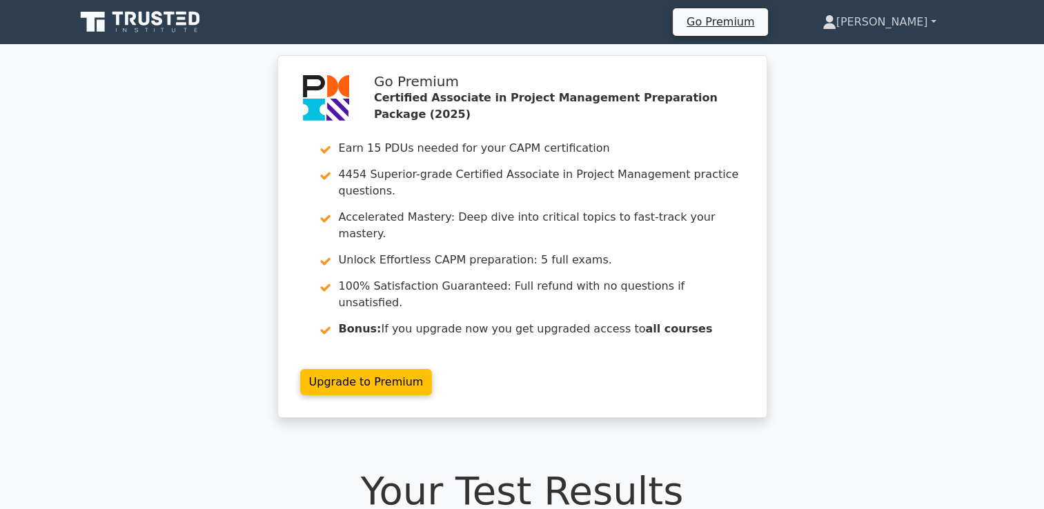
click at [836, 21] on icon at bounding box center [829, 22] width 14 height 14
click at [882, 44] on link "Profile" at bounding box center [844, 54] width 109 height 22
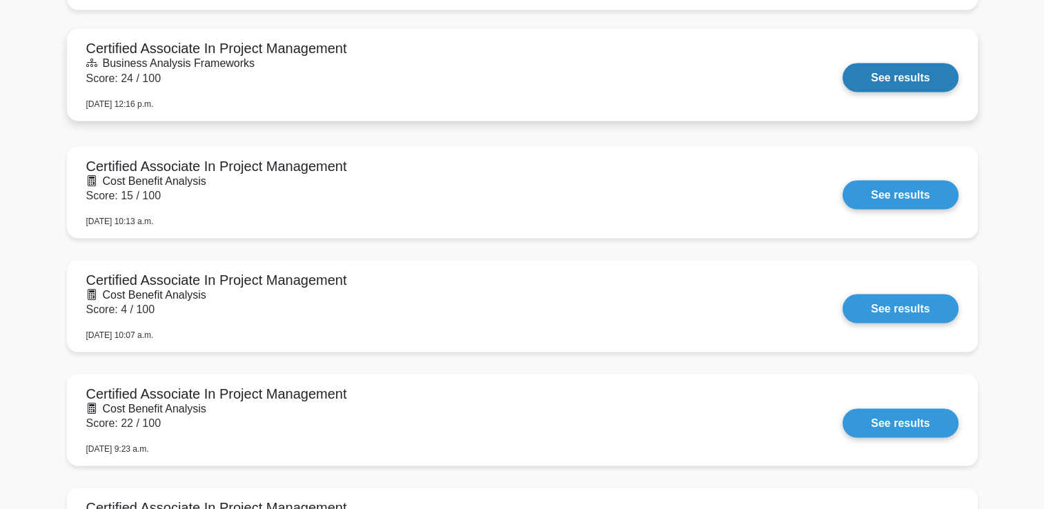
scroll to position [2645, 0]
